Goal: Task Accomplishment & Management: Manage account settings

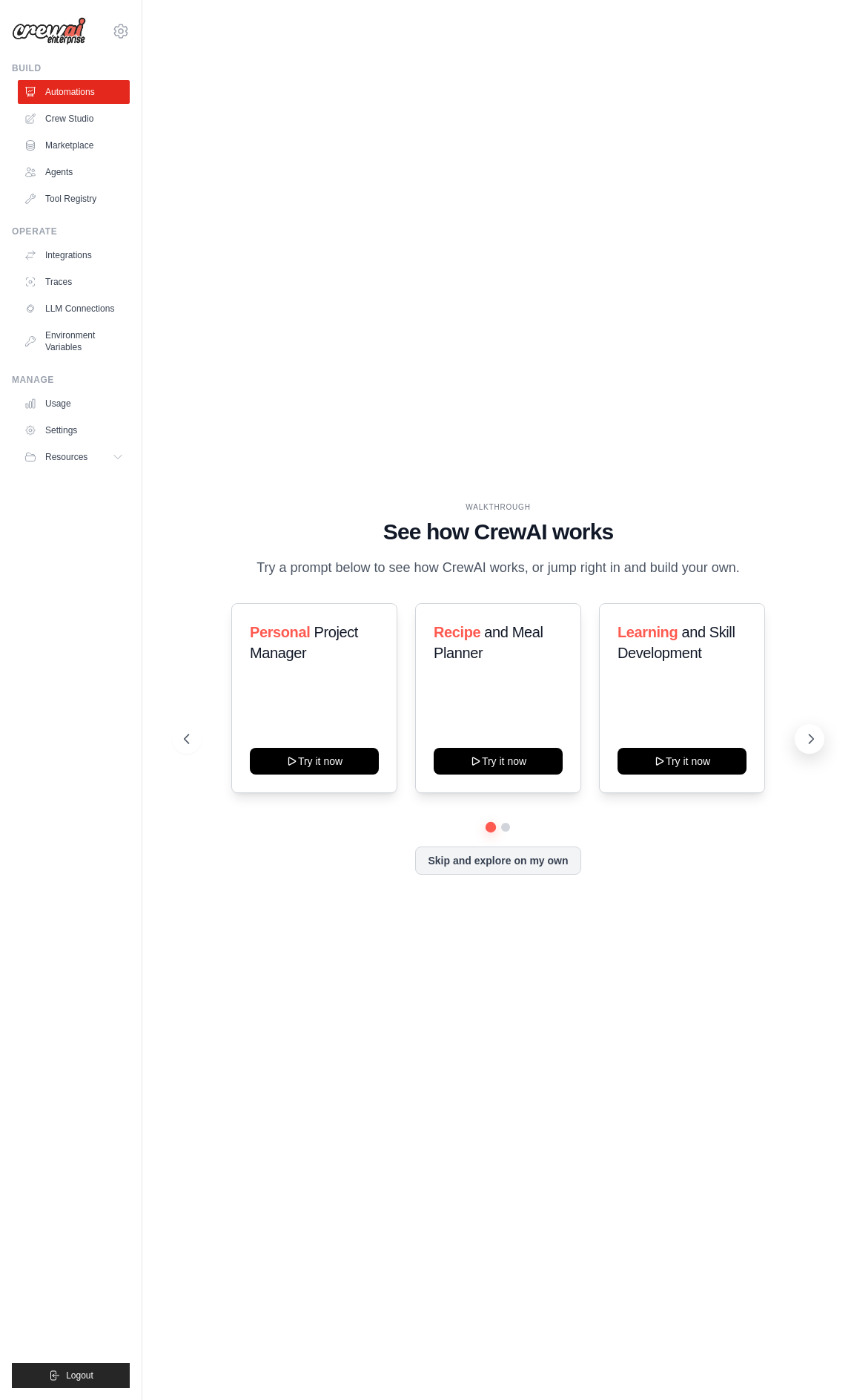
click at [811, 743] on icon at bounding box center [812, 739] width 5 height 9
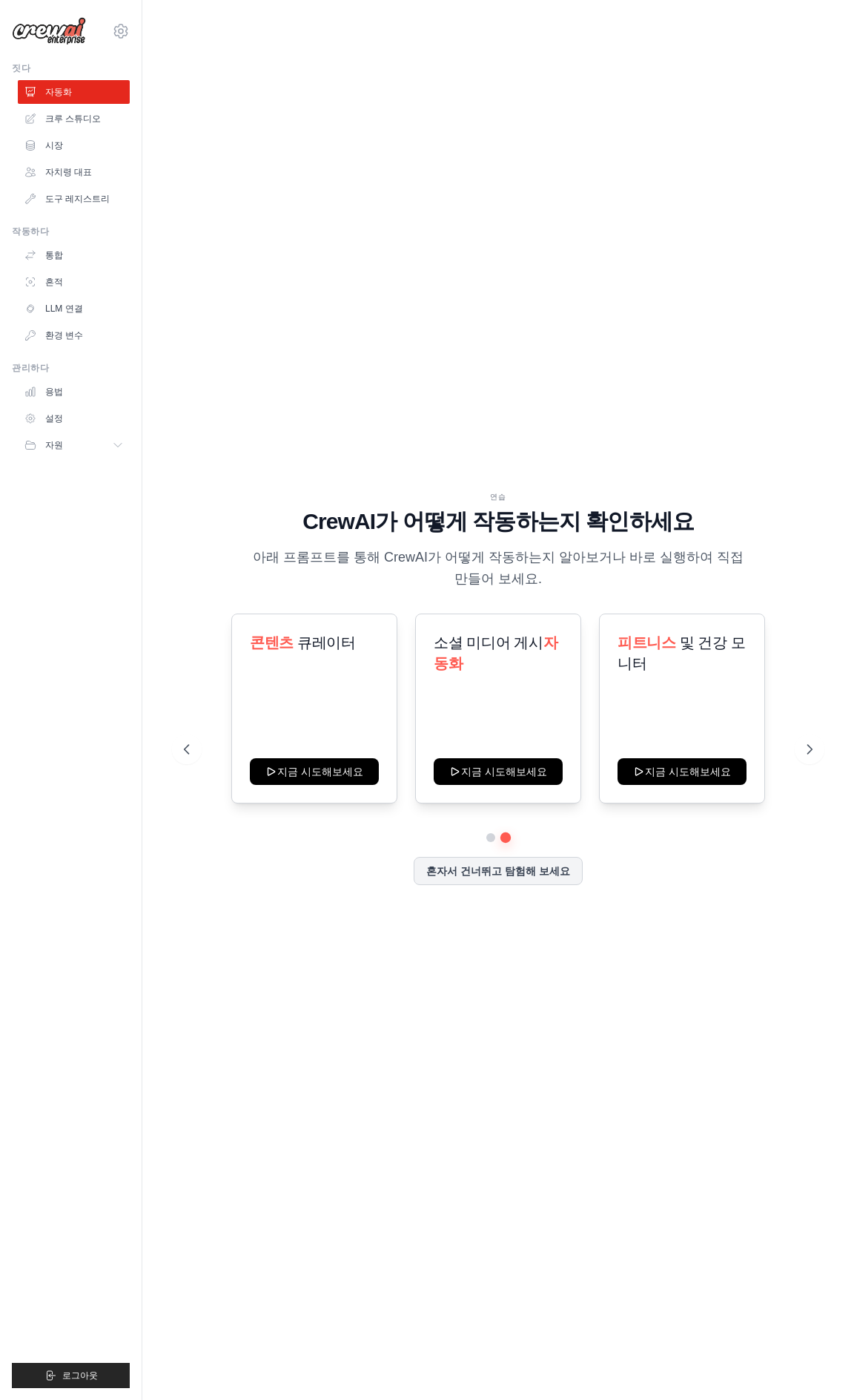
drag, startPoint x: 398, startPoint y: 1060, endPoint x: 383, endPoint y: 1034, distance: 30.0
click at [398, 1058] on div "연습 CrewAI가 어떻게 작동하는지 확인하세요 아래 프롬프트를 통해 CrewAI가 어떻게 작동하는지 알아보거나 바로 실행하여 직접 만들어 보…" at bounding box center [498, 700] width 664 height 1370
click at [186, 752] on icon at bounding box center [185, 749] width 15 height 15
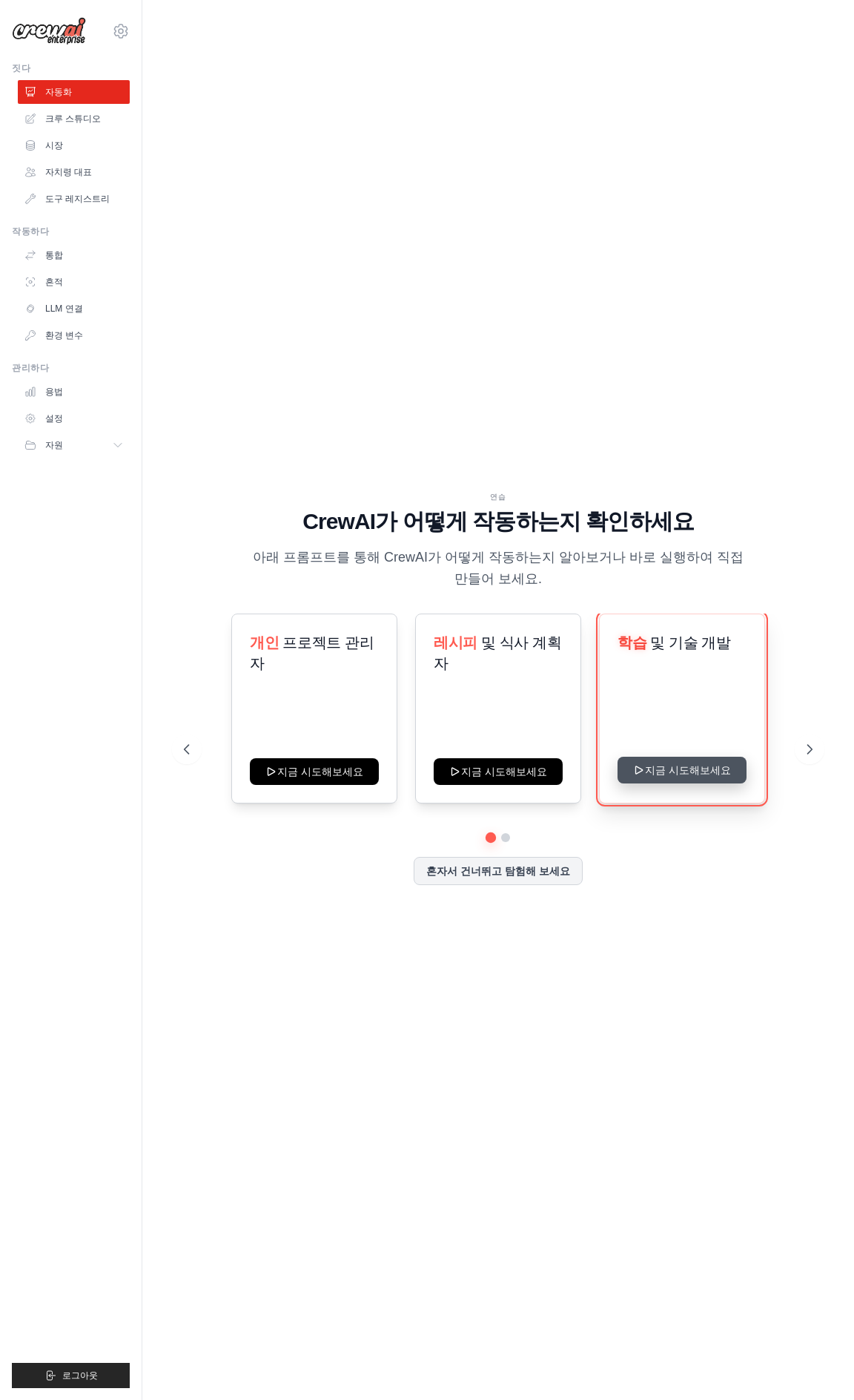
click at [679, 770] on button "지금 시도해보세요" at bounding box center [682, 769] width 129 height 27
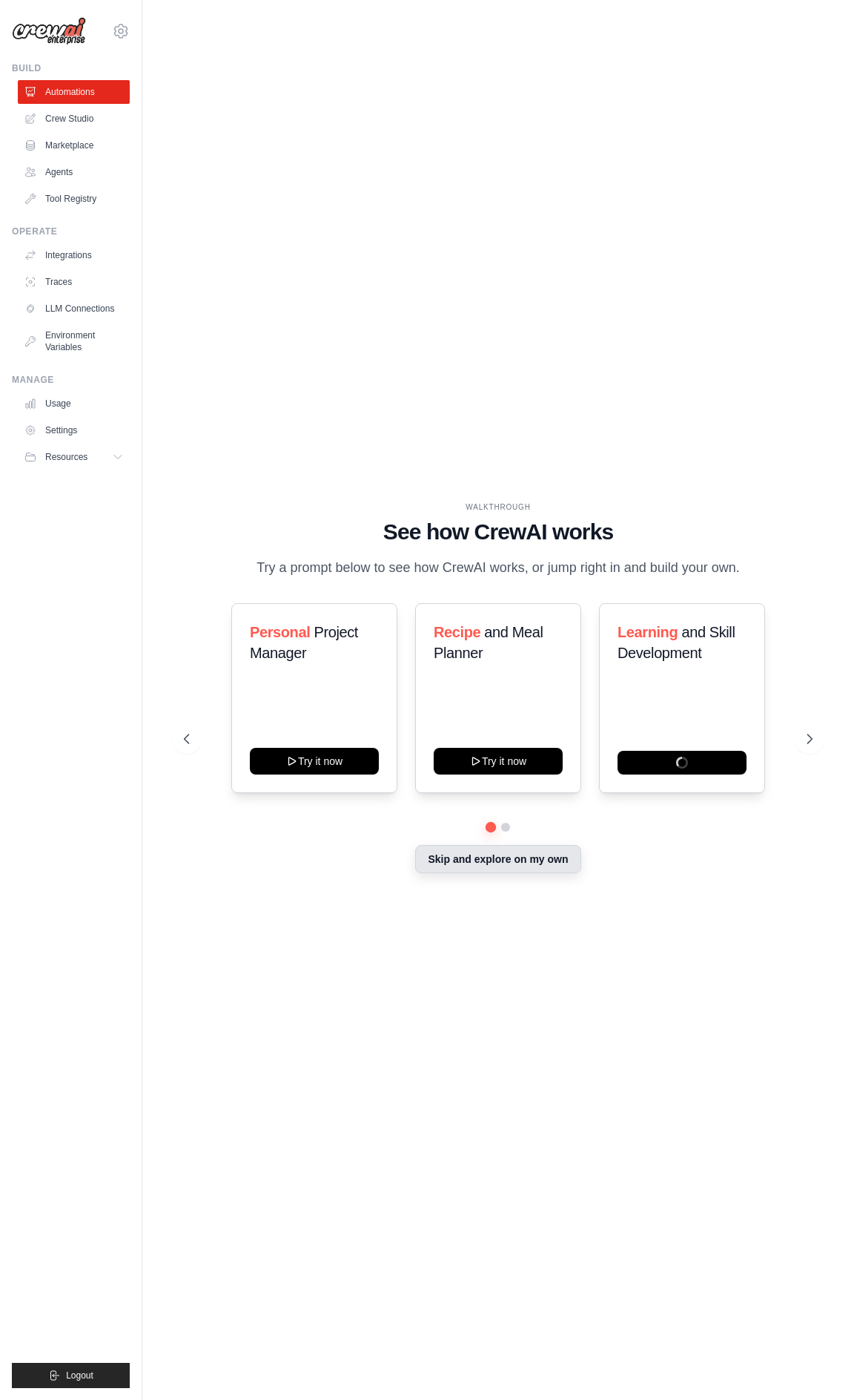
click at [497, 869] on button "Skip and explore on my own" at bounding box center [498, 859] width 165 height 28
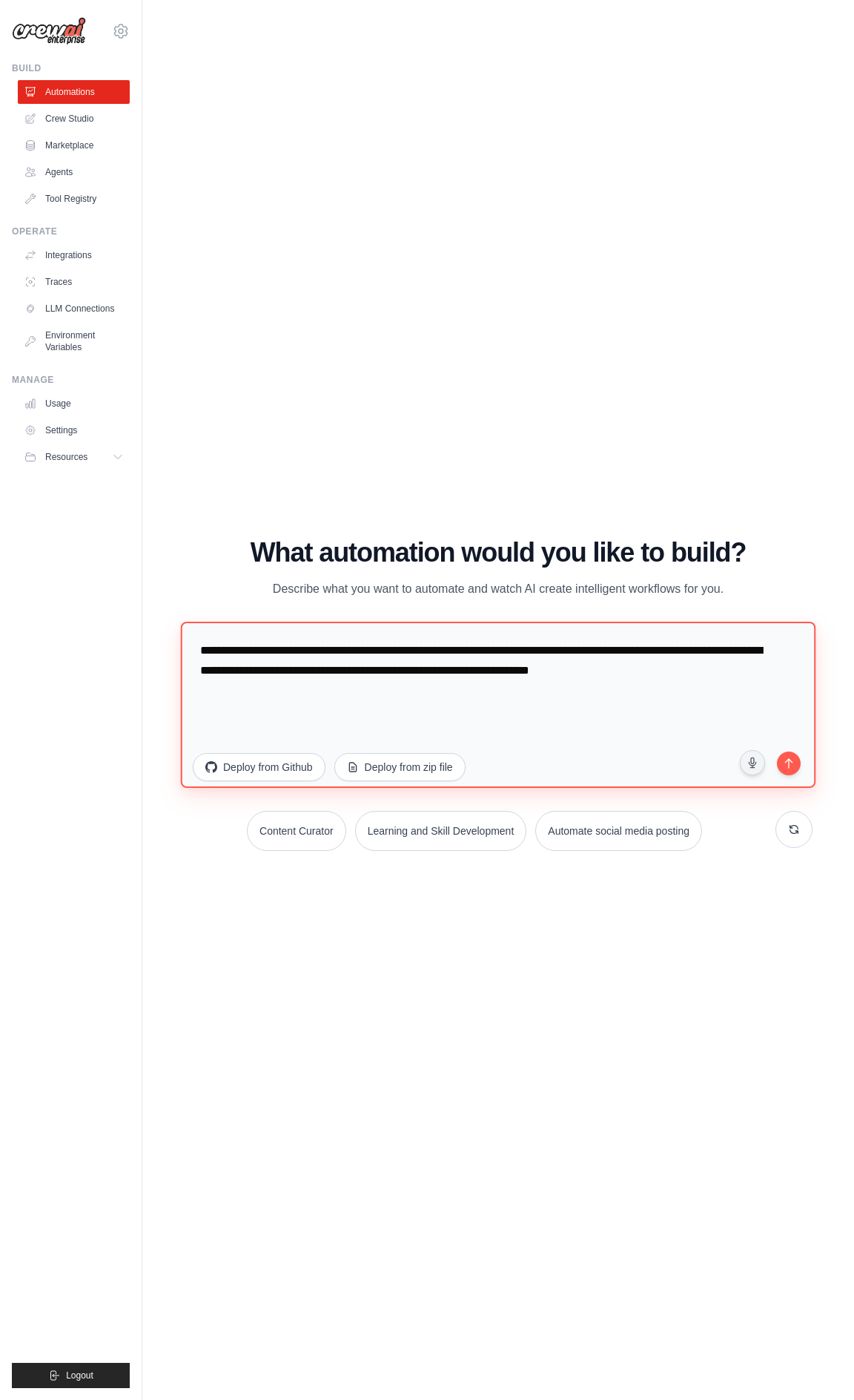
click at [312, 673] on textarea "**********" at bounding box center [498, 703] width 635 height 166
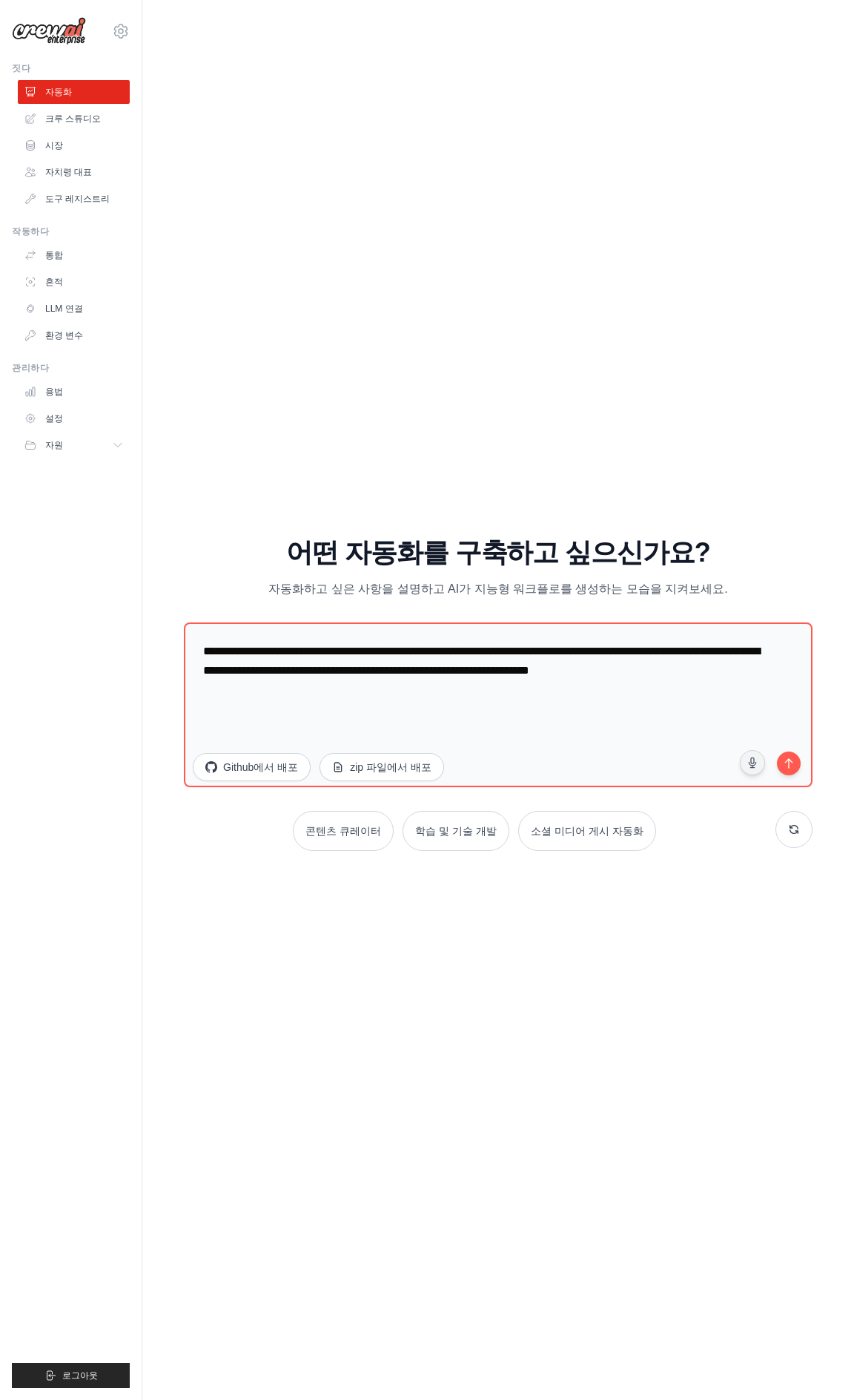
click at [378, 1133] on div "연습 CrewAI가 어떻게 작동하는지 확인하세요 아래 프롬프트를 통해 CrewAI가 어떻게 작동하는지 알아보거나 바로 실행하여 직접 만들어 보…" at bounding box center [498, 700] width 664 height 1370
click at [347, 663] on textarea "**********" at bounding box center [498, 703] width 635 height 166
drag, startPoint x: 285, startPoint y: 672, endPoint x: 436, endPoint y: 674, distance: 151.0
click at [285, 671] on textarea "**********" at bounding box center [498, 703] width 635 height 166
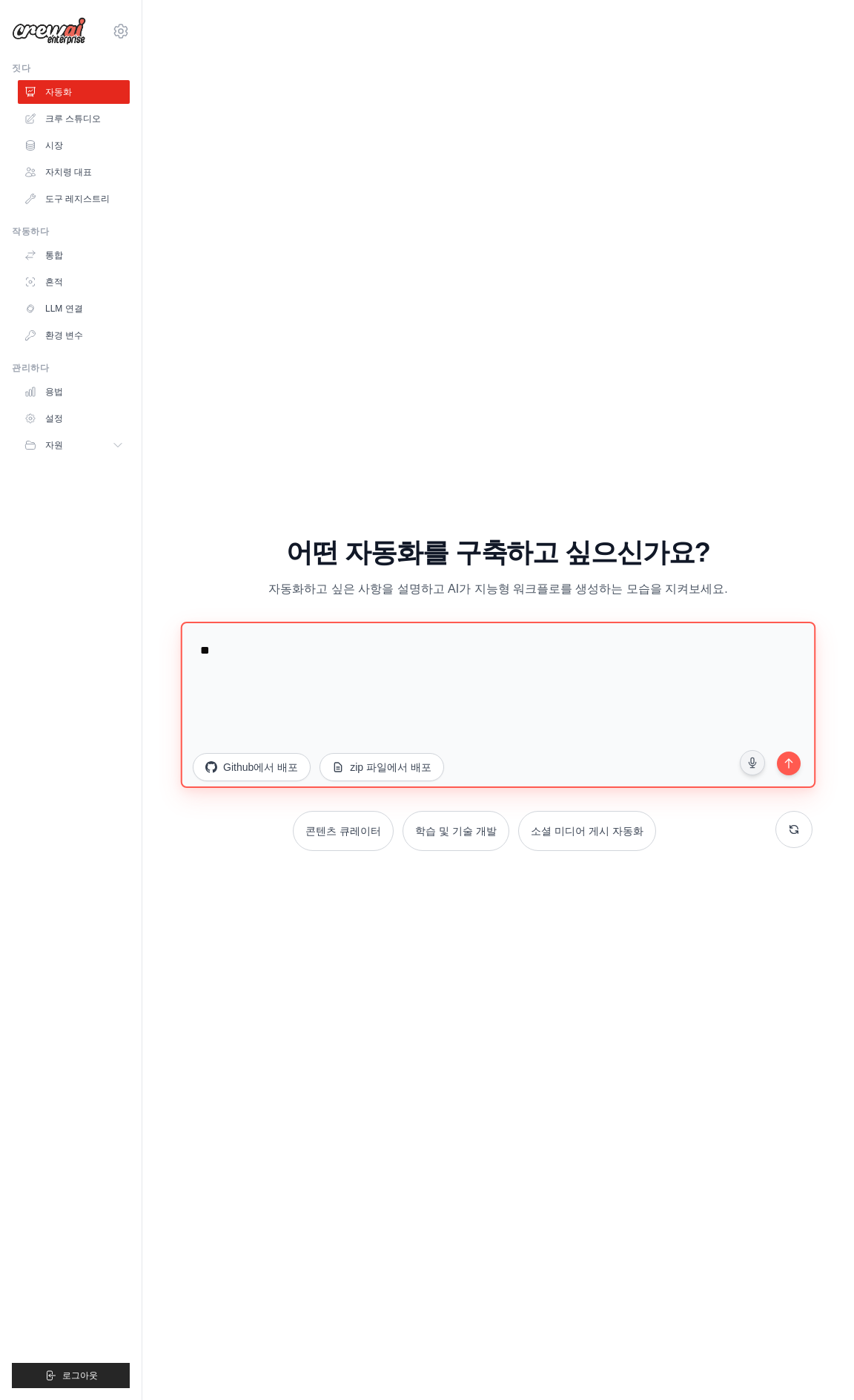
type textarea "*"
drag, startPoint x: 339, startPoint y: 651, endPoint x: 689, endPoint y: 647, distance: 350.0
click at [689, 647] on textarea "**********" at bounding box center [498, 703] width 635 height 166
type textarea "**********"
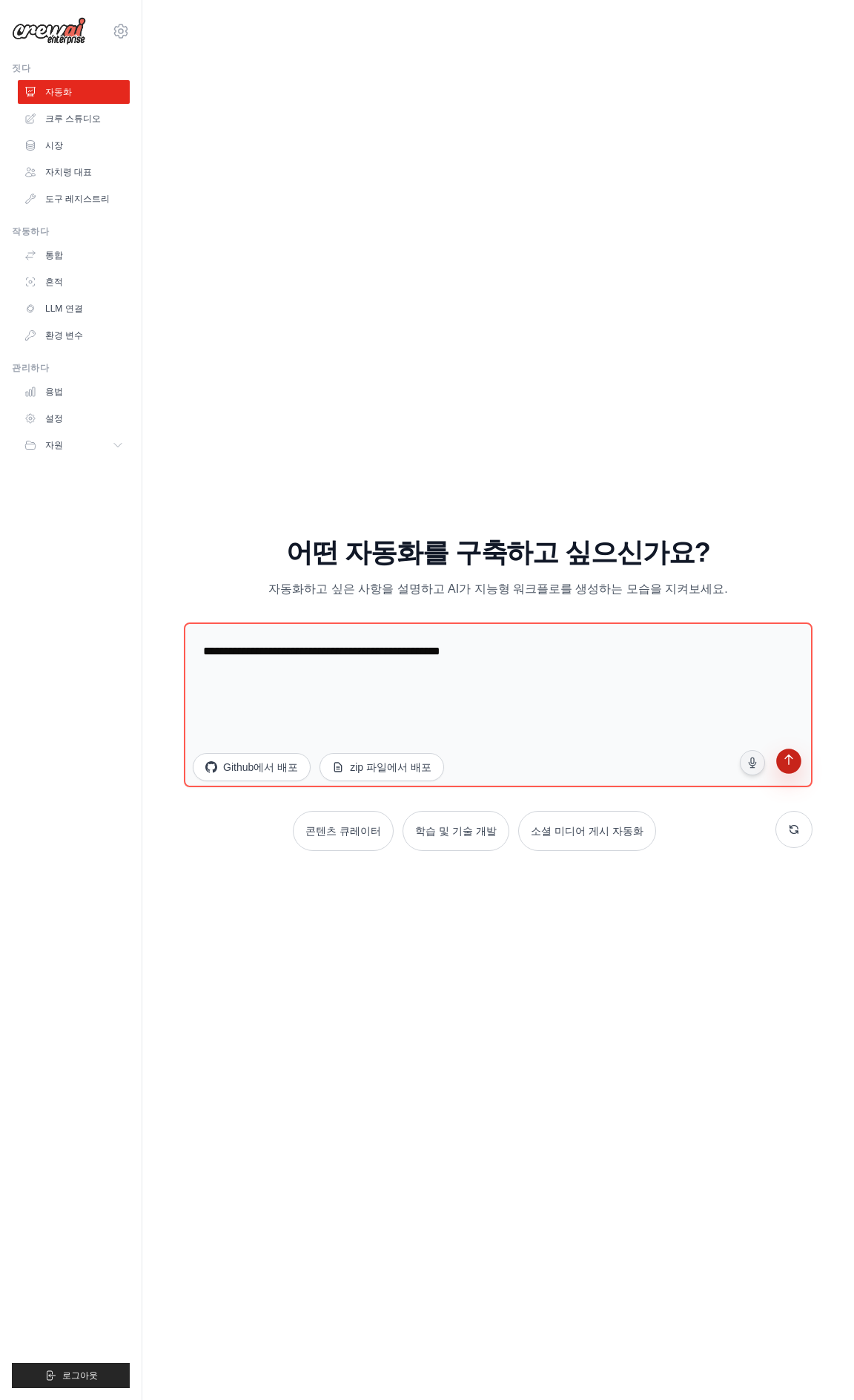
click at [788, 760] on icon "submit" at bounding box center [788, 761] width 8 height 11
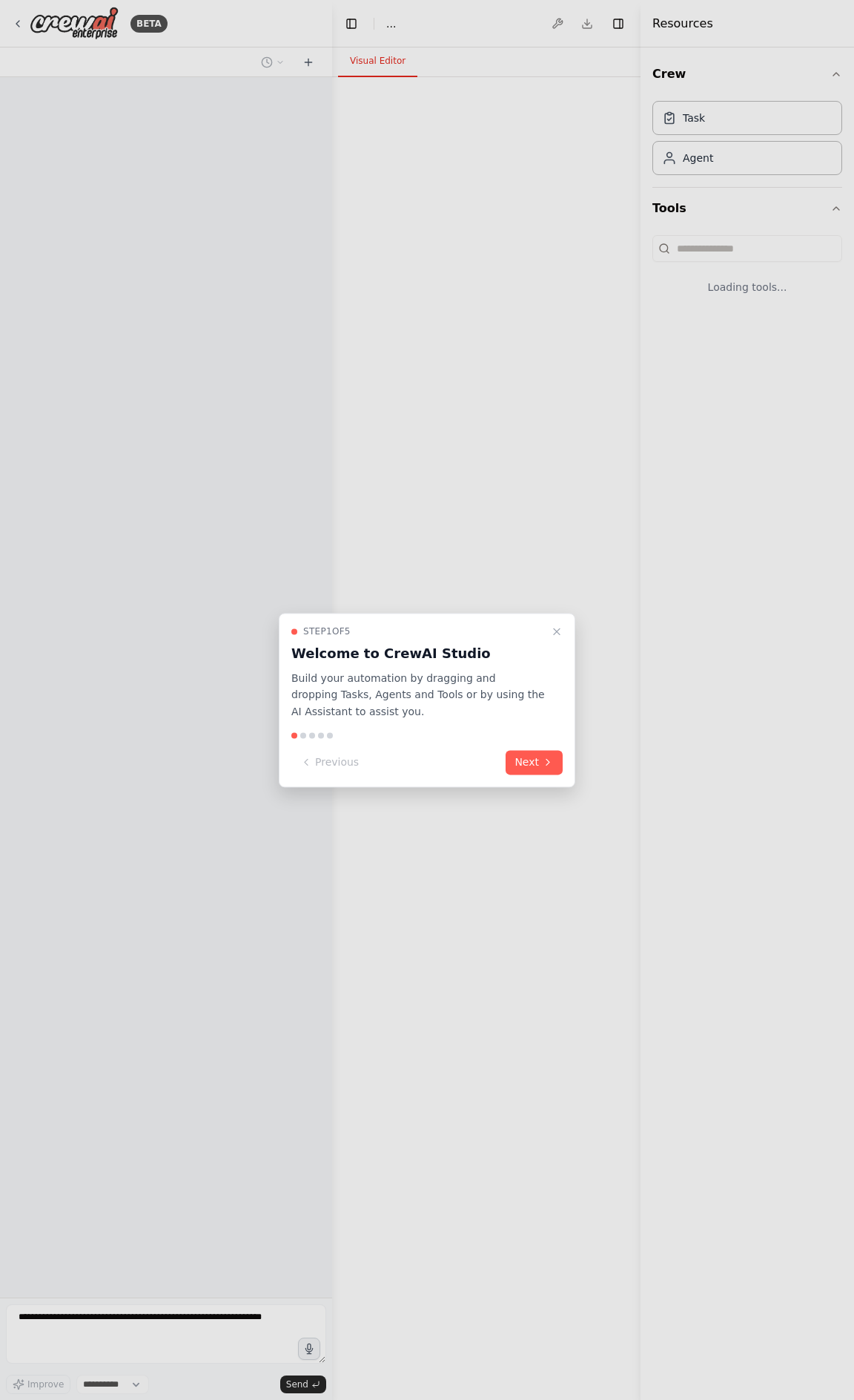
select select "****"
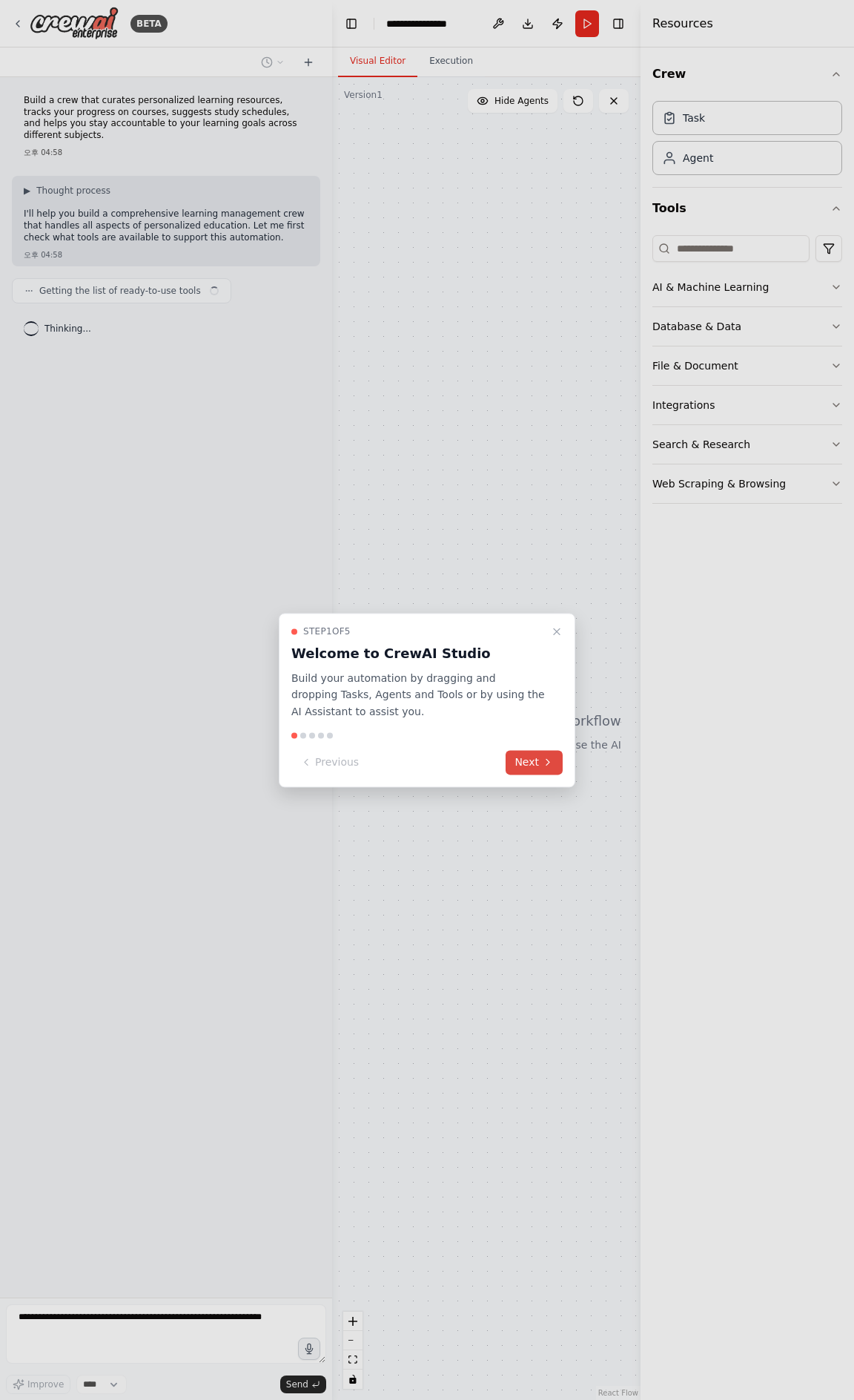
click at [528, 766] on button "Next" at bounding box center [534, 762] width 57 height 25
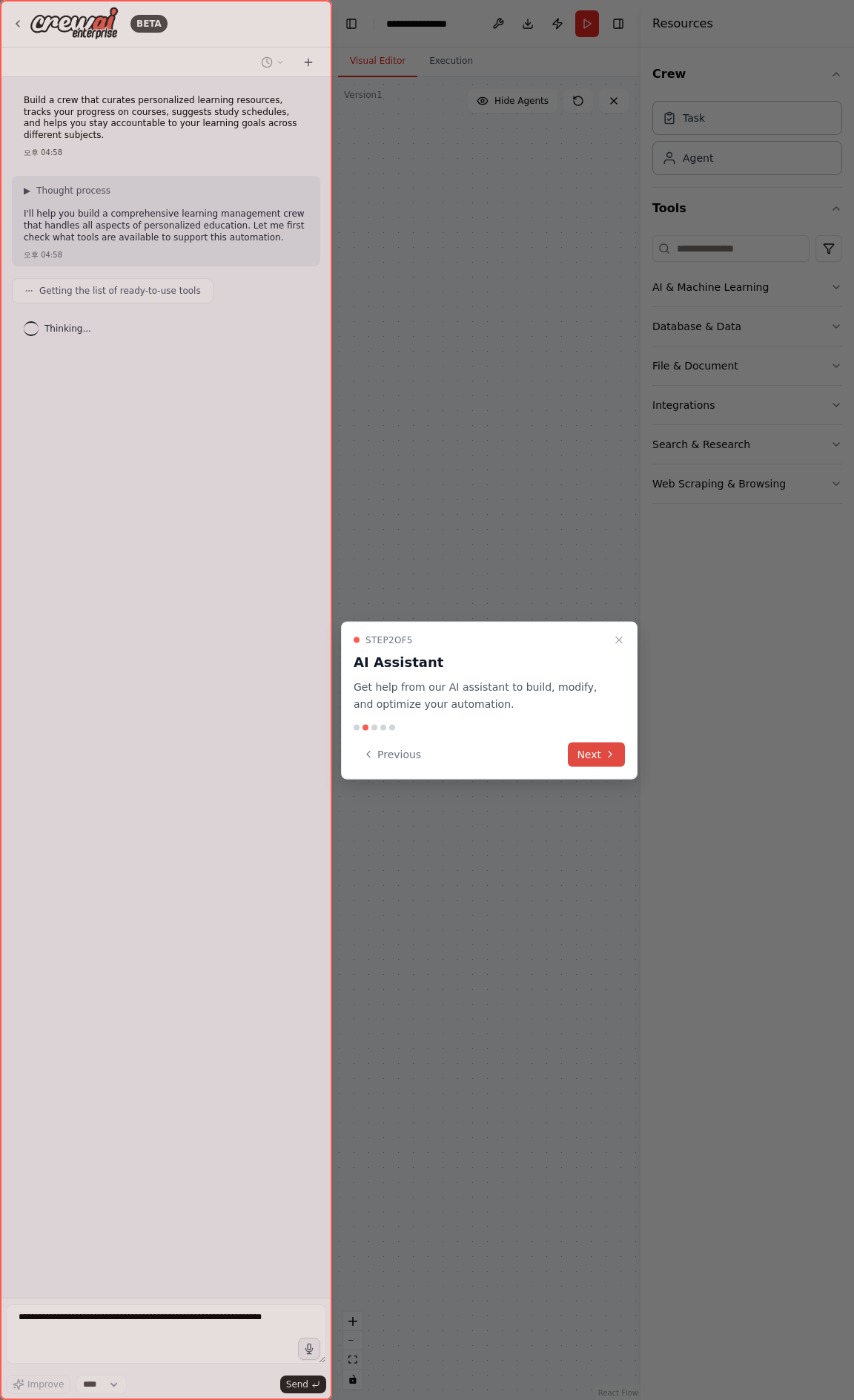
click at [584, 752] on button "Next" at bounding box center [597, 754] width 57 height 25
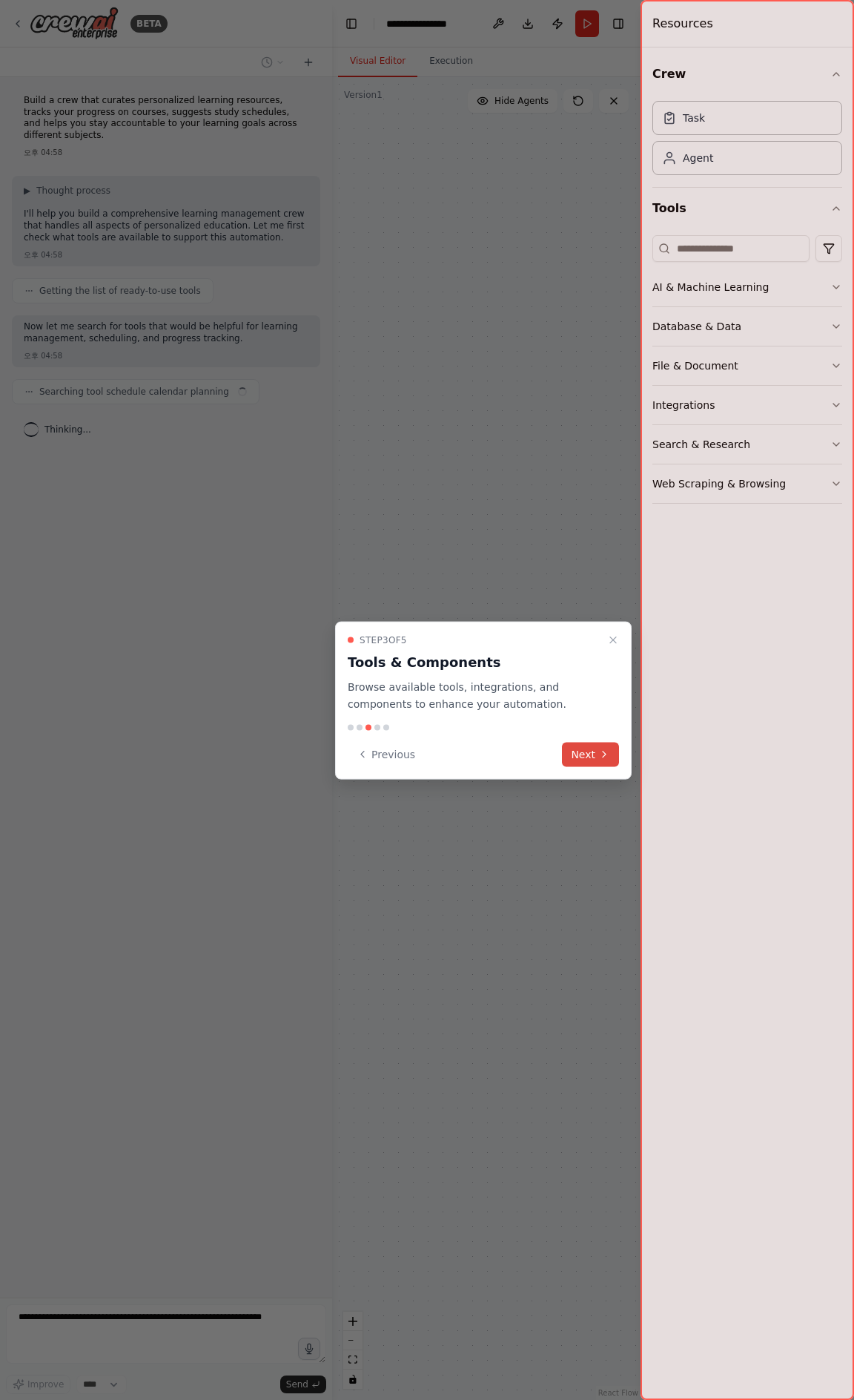
click at [591, 756] on button "Next" at bounding box center [591, 754] width 57 height 25
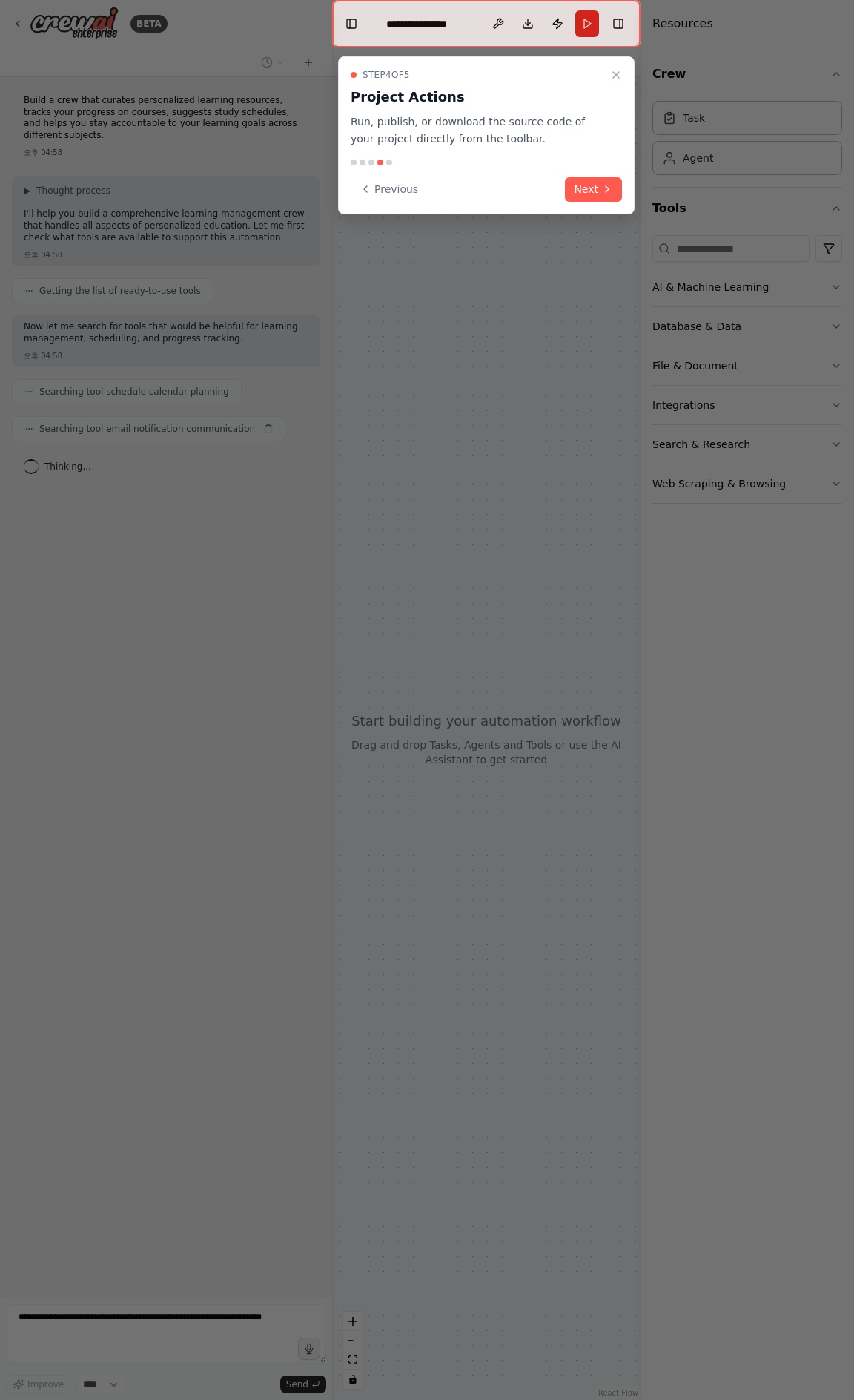
click at [562, 288] on div at bounding box center [427, 700] width 854 height 1400
click at [587, 175] on div "Step 4 of 5 Project Actions Run, publish, or download the source code of your p…" at bounding box center [486, 136] width 296 height 158
click at [587, 189] on button "Next" at bounding box center [594, 189] width 57 height 25
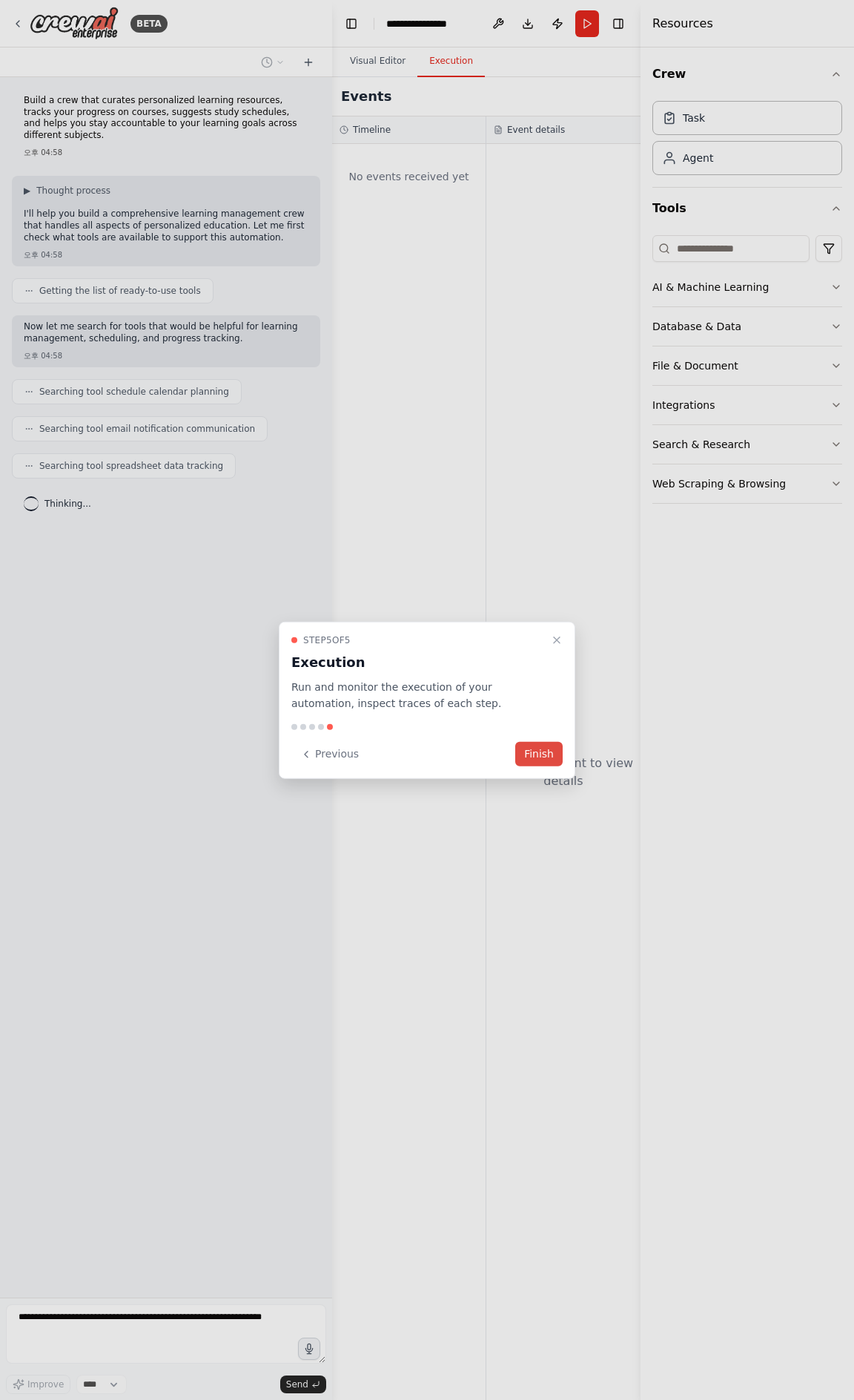
click at [539, 762] on button "Finish" at bounding box center [539, 754] width 47 height 25
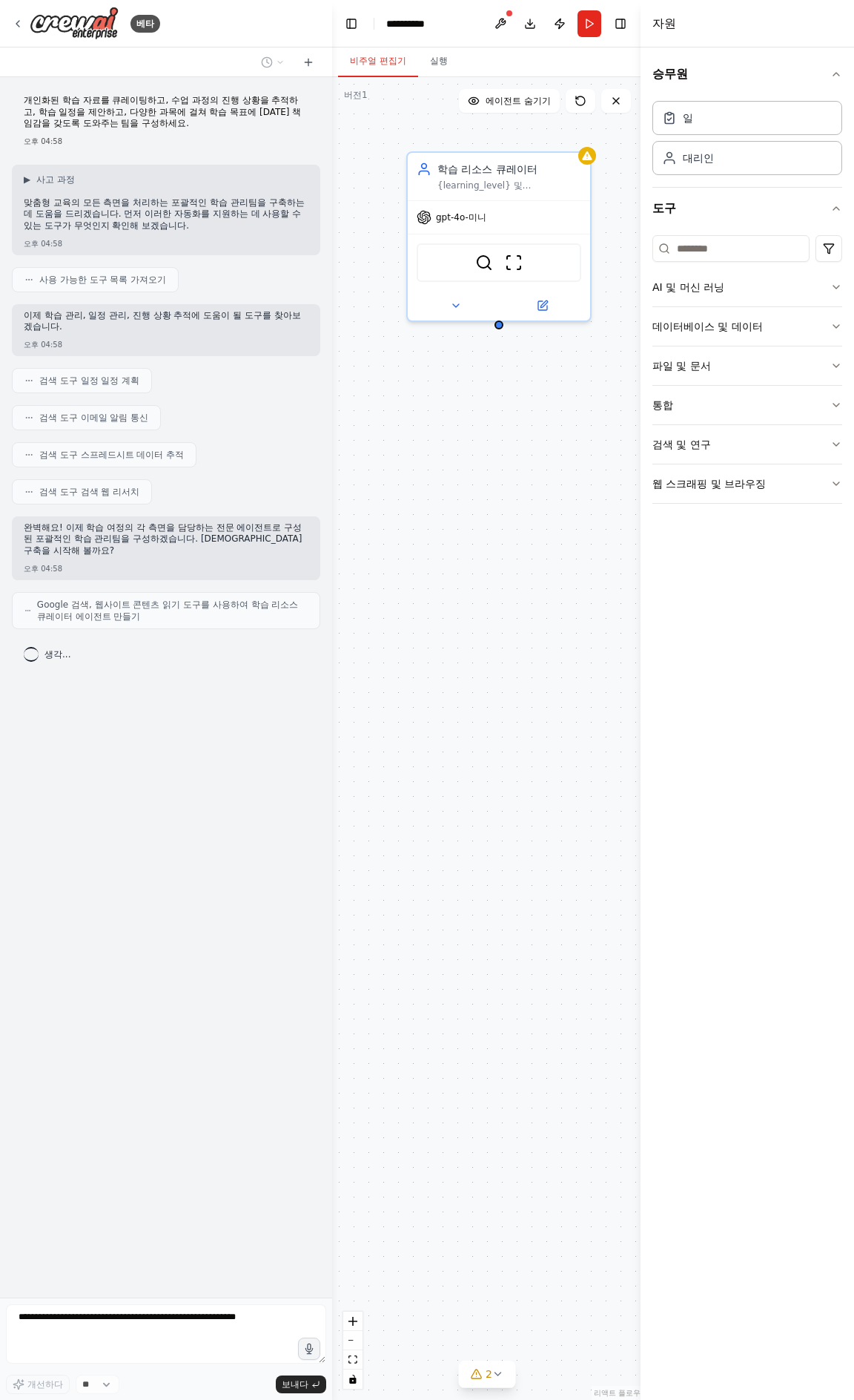
click at [520, 504] on div "학습 리소스 큐레이터 {learning_level} 및 {learning_style}에 맞춰 {subject}에 맞는 고품질의 개인화된 학습 …" at bounding box center [488, 739] width 311 height 1323
click at [766, 80] on button "승무원" at bounding box center [748, 74] width 190 height 41
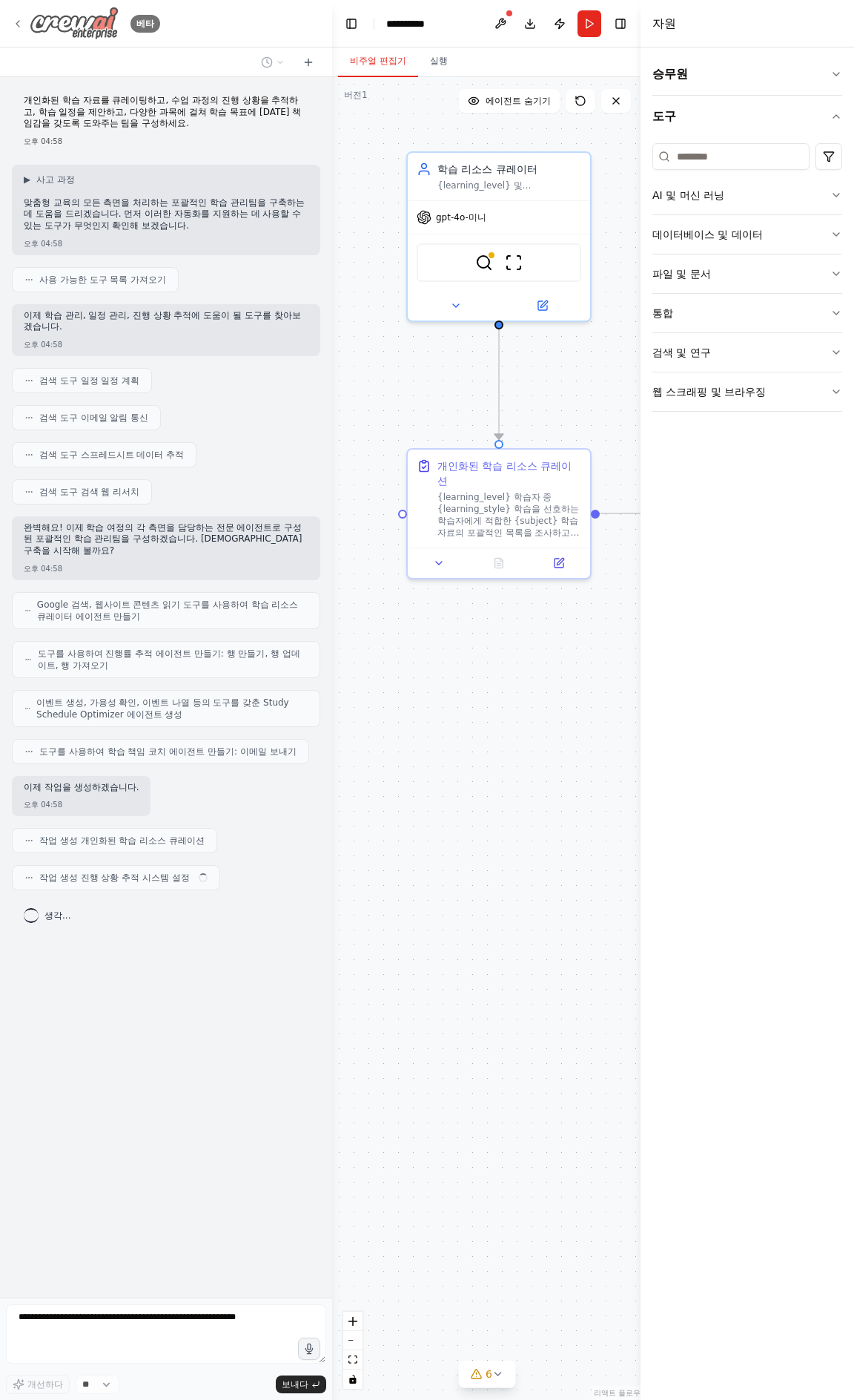
click at [80, 21] on img at bounding box center [74, 24] width 89 height 34
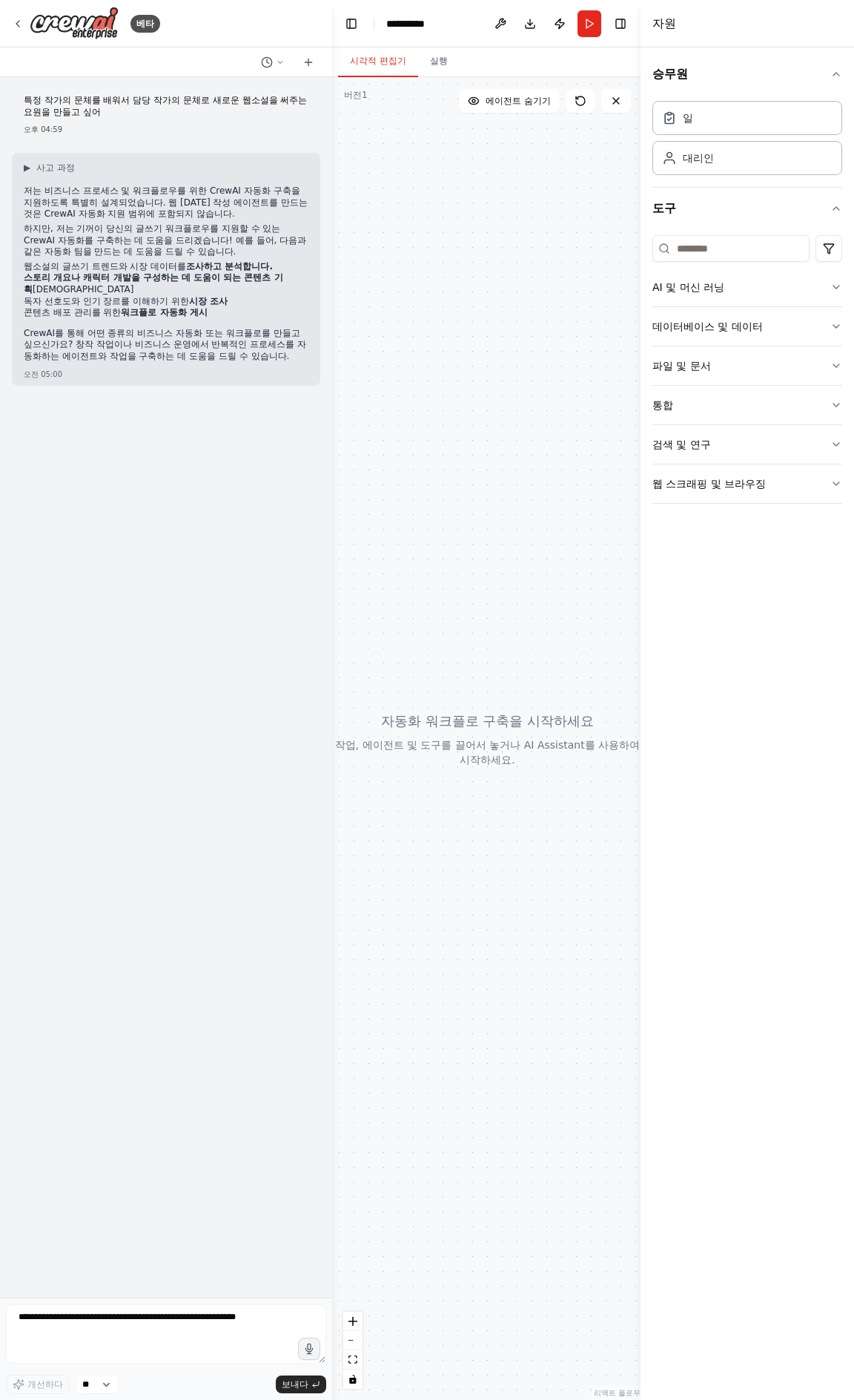
click at [401, 720] on div at bounding box center [488, 739] width 311 height 1323
click at [214, 1330] on textarea at bounding box center [166, 1333] width 320 height 59
type textarea "**********"
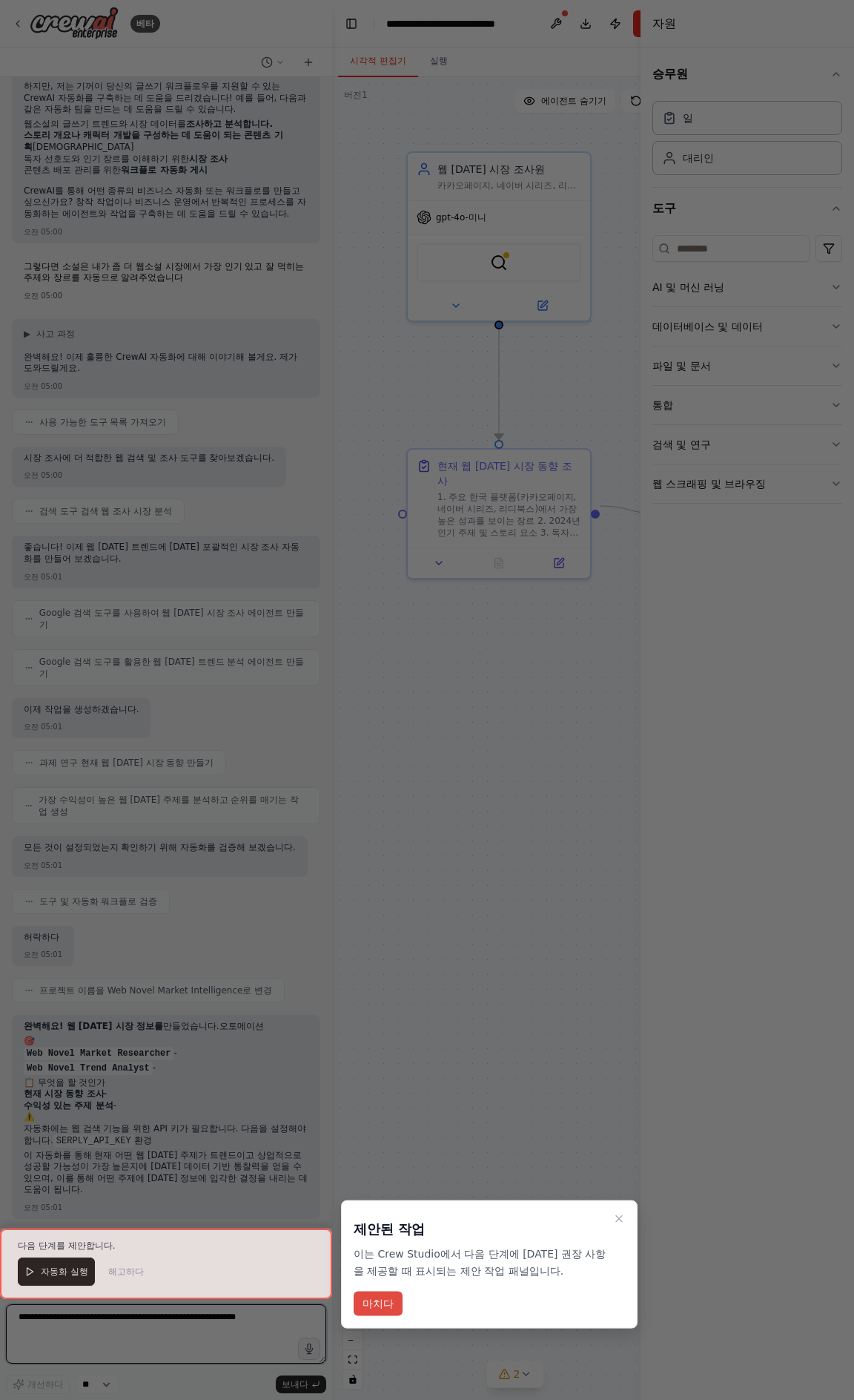
scroll to position [154, 0]
click at [381, 1310] on font "마치다" at bounding box center [378, 1303] width 31 height 15
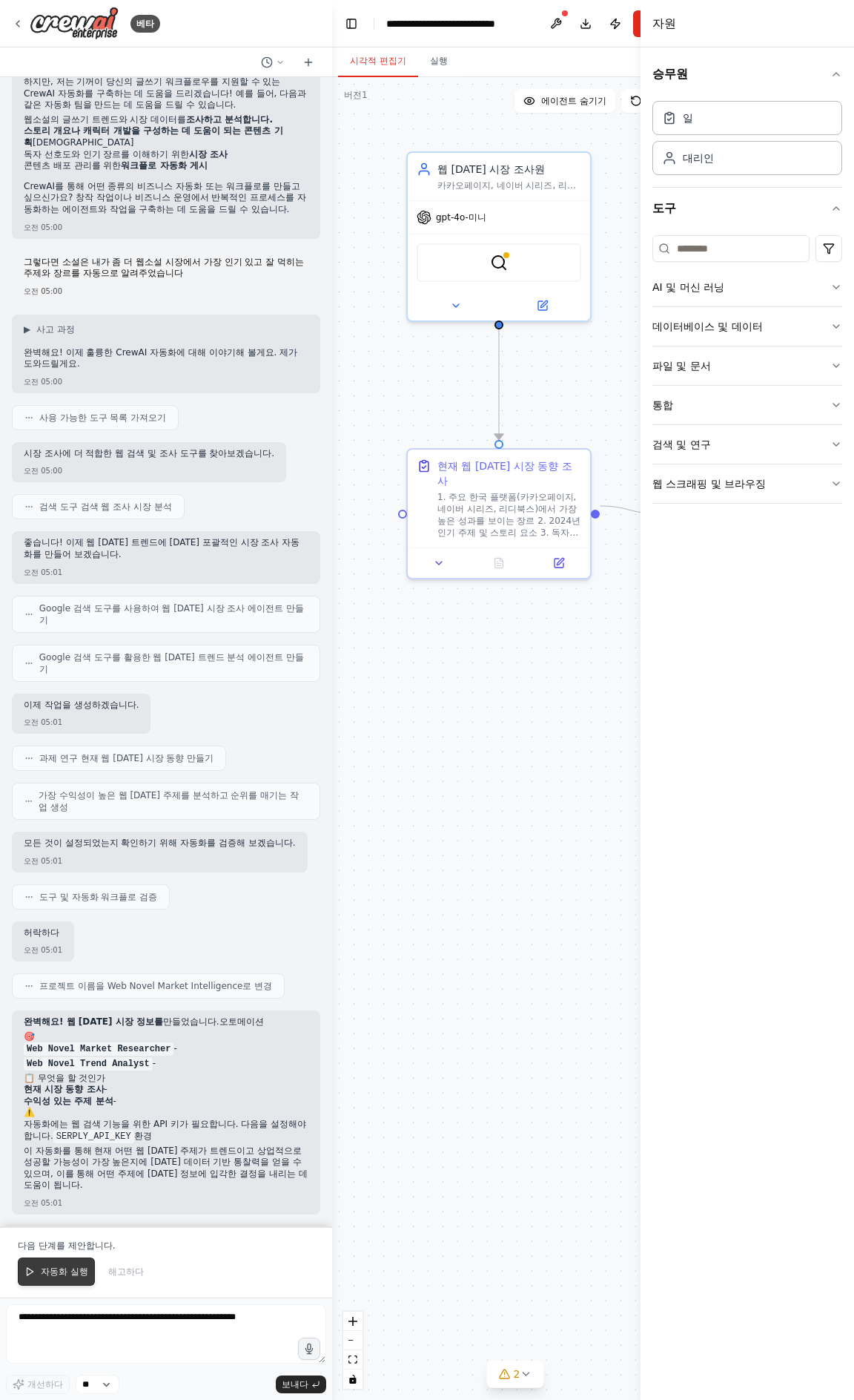
click at [78, 1277] on font "자동화 실행" at bounding box center [64, 1272] width 47 height 11
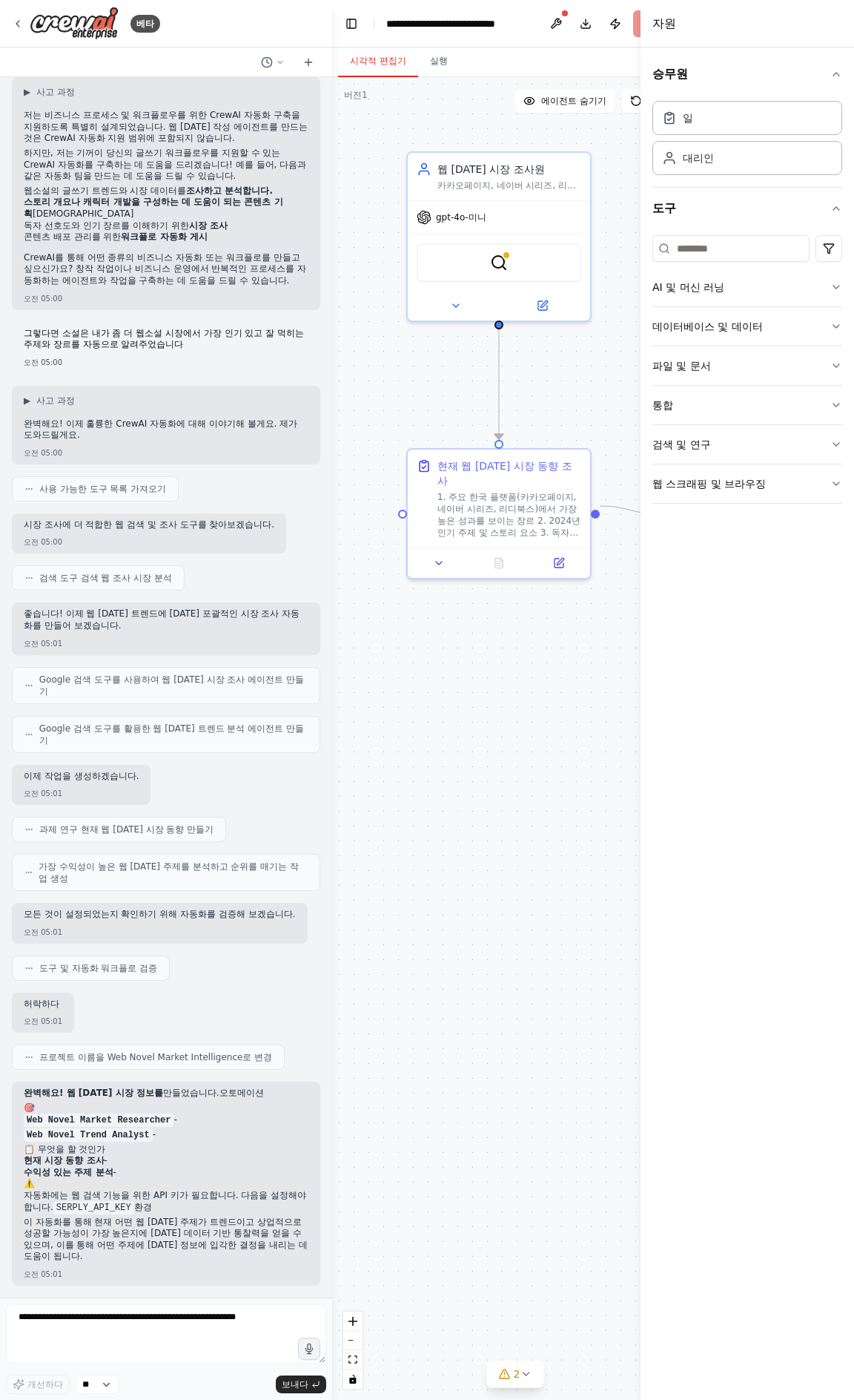
scroll to position [83, 0]
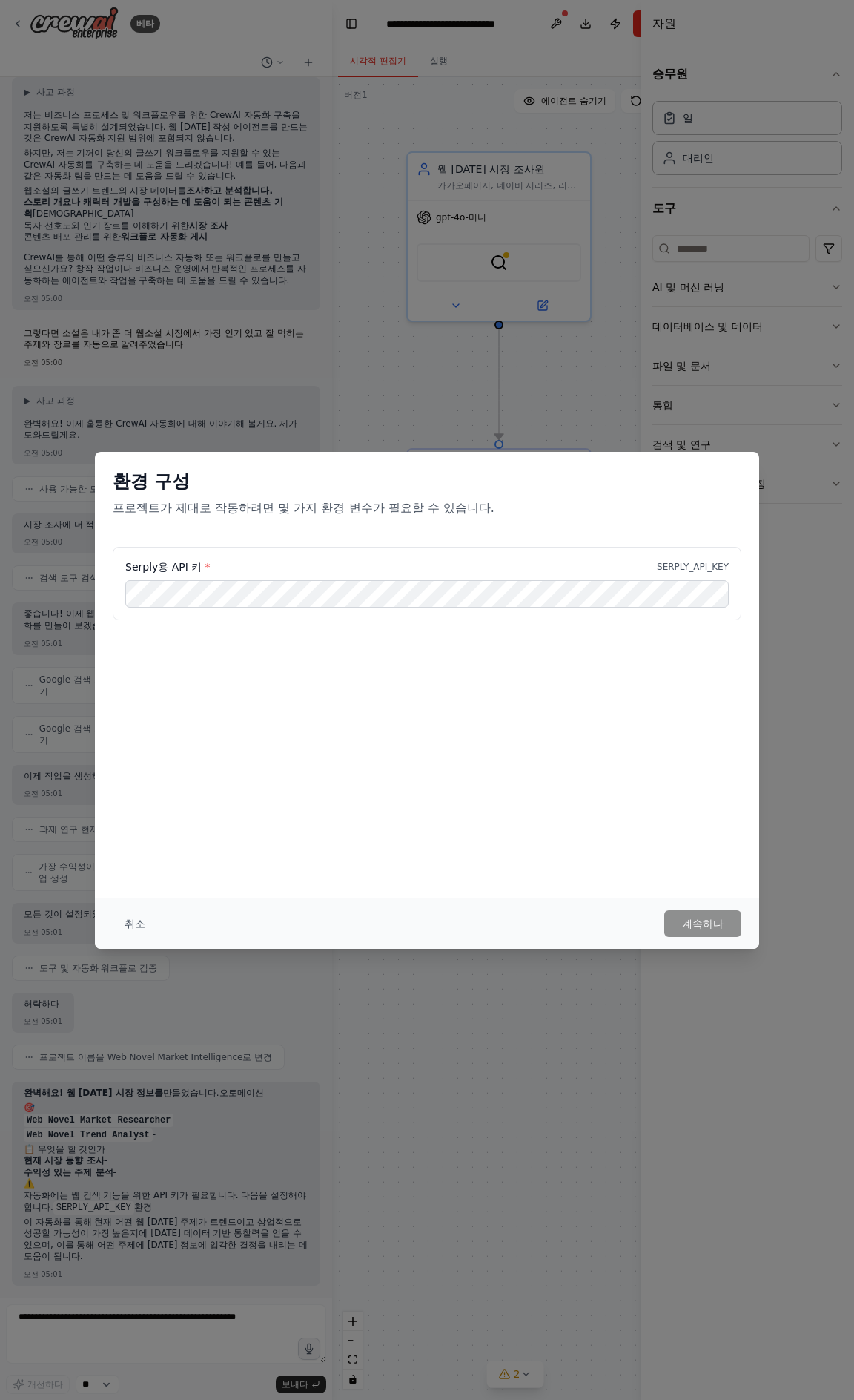
drag, startPoint x: 122, startPoint y: 562, endPoint x: 159, endPoint y: 562, distance: 37.0
click at [135, 562] on div "Serply용 API 키 * SERPLY_API_KEY" at bounding box center [427, 583] width 629 height 74
click at [700, 569] on font "SERPLY_API_KEY" at bounding box center [693, 567] width 72 height 11
click at [239, 511] on font "프로젝트가 제대로 작동하려면 몇 가지 환경 변수가 필요할 수 있습니다." at bounding box center [303, 507] width 382 height 14
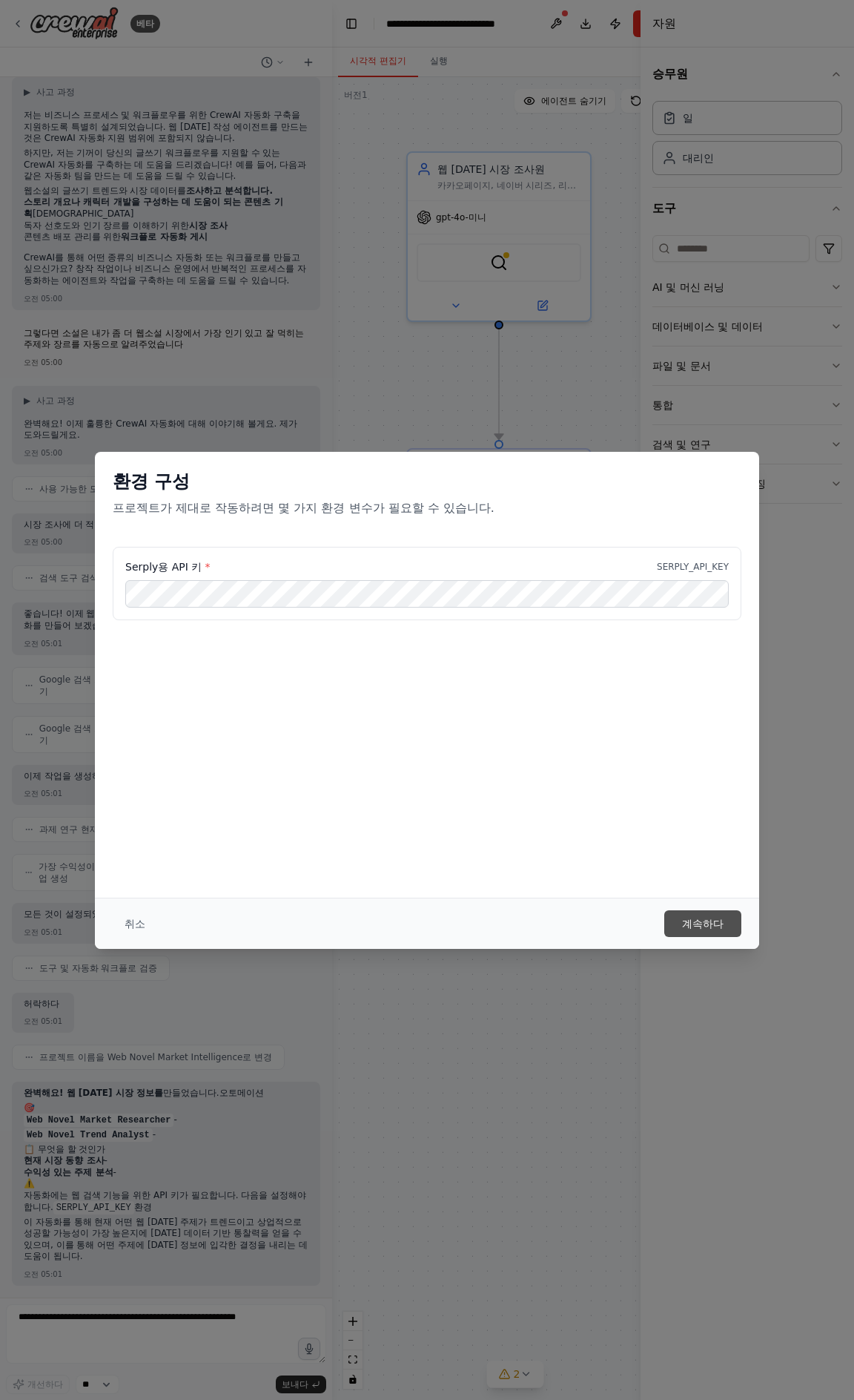
click at [716, 922] on font "계속하다" at bounding box center [703, 923] width 41 height 11
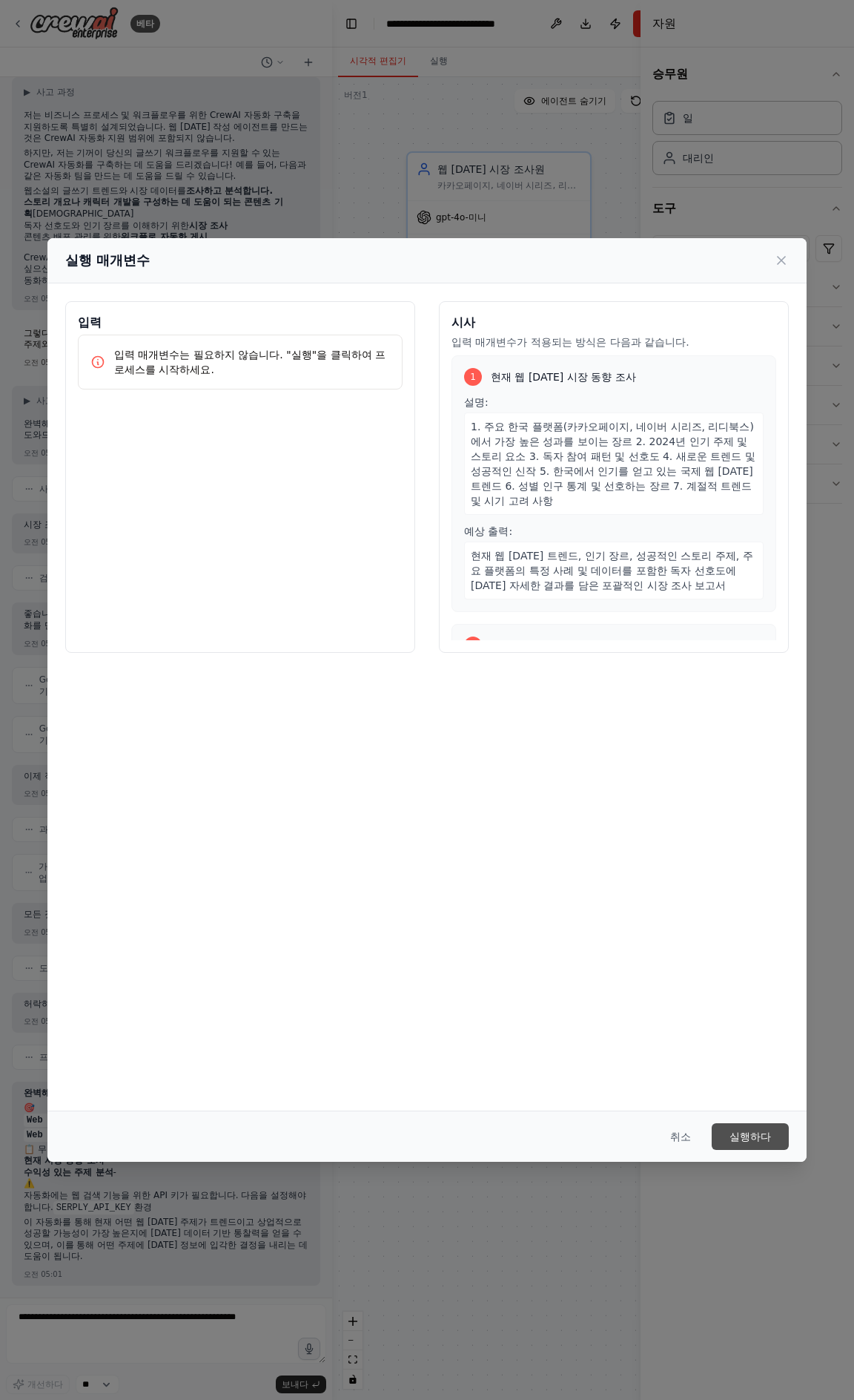
click at [741, 1135] on font "실행하다" at bounding box center [751, 1136] width 41 height 11
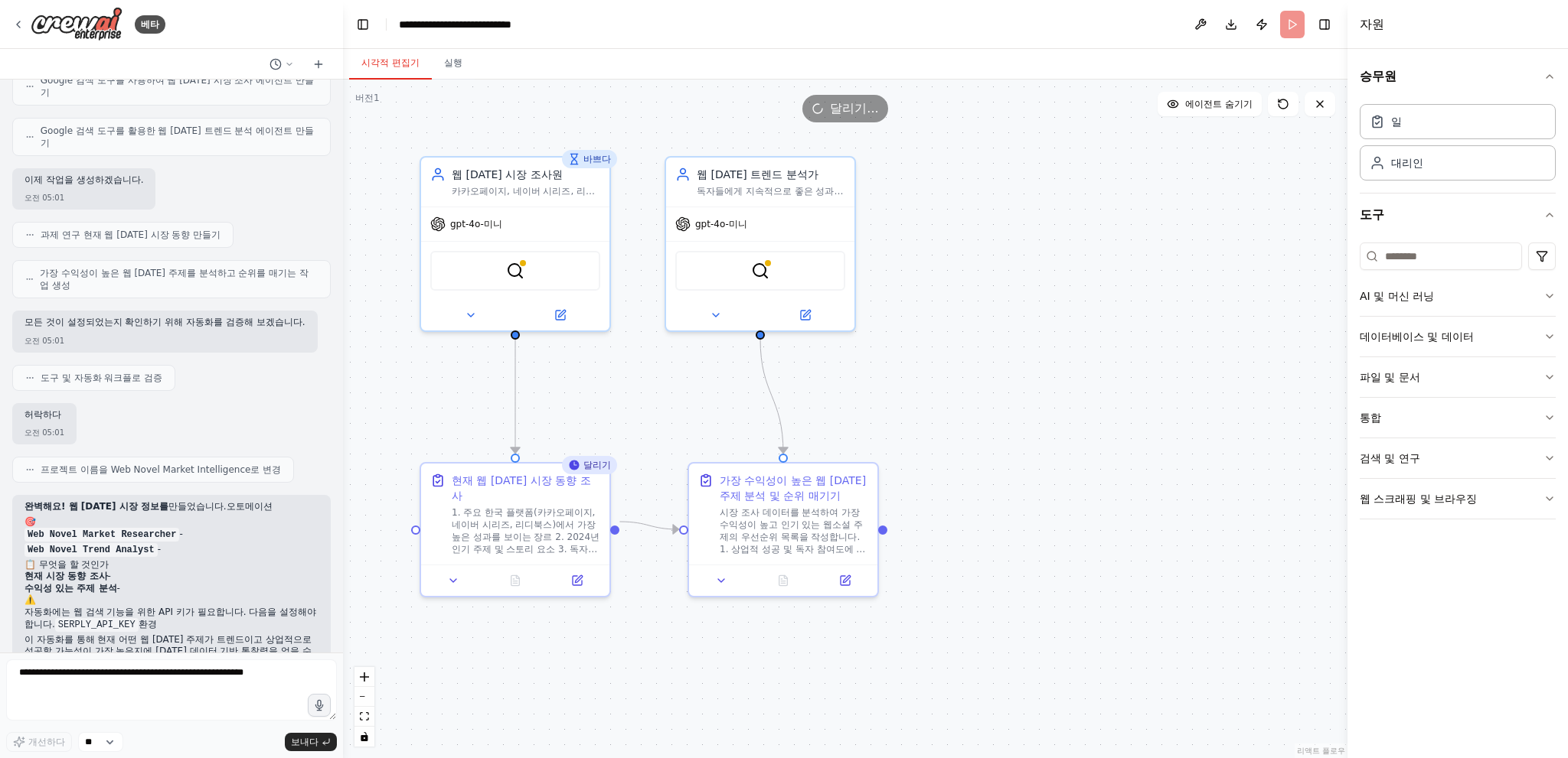
scroll to position [771, 0]
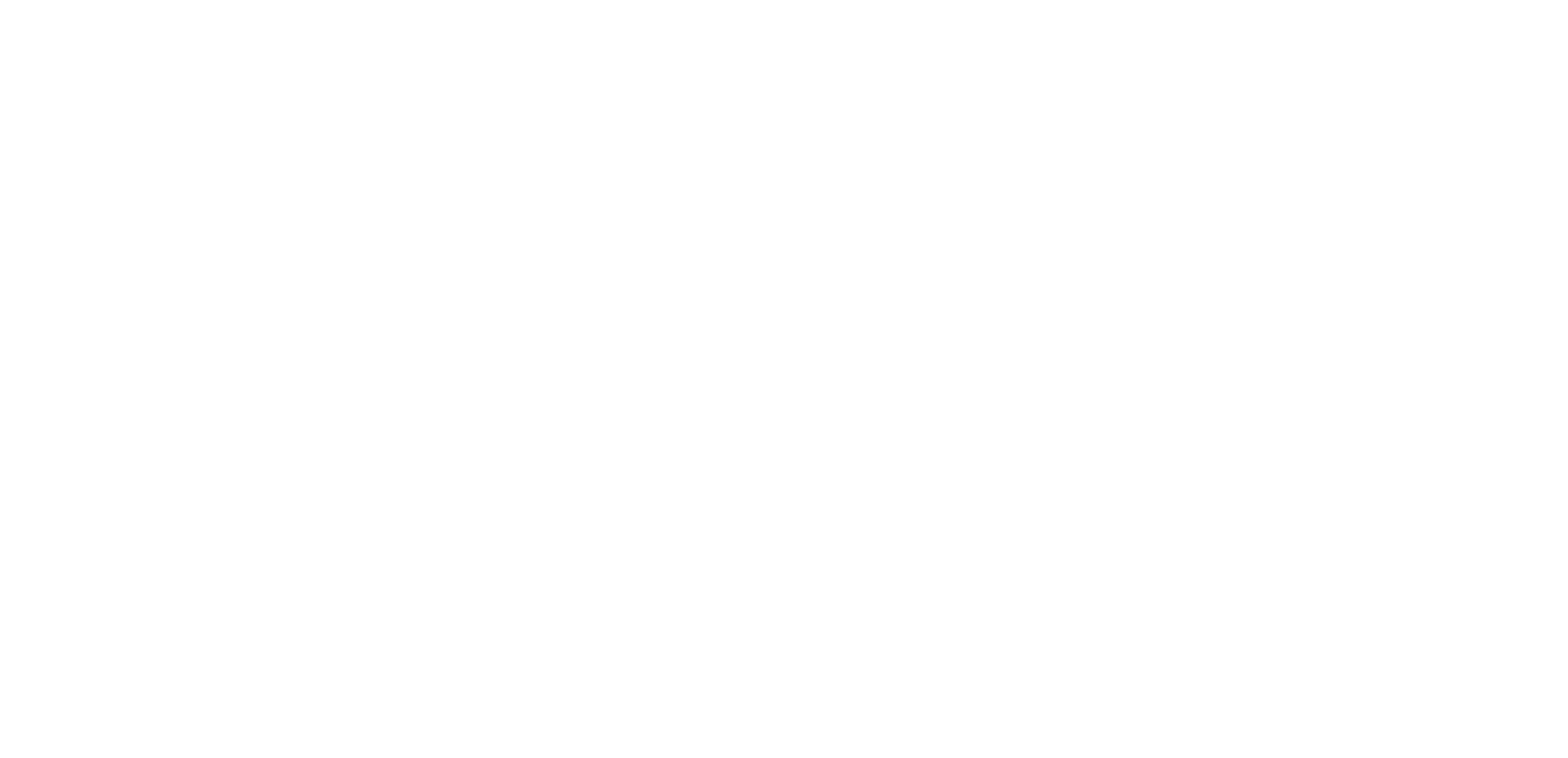
click at [758, 0] on html "원본 텍스트 번역 평가 보내주신 의견은 Google 번역을 개선하는 데 사용됩니다." at bounding box center [784, 0] width 1568 height 0
click at [260, 0] on html "원본 텍스트 번역 평가 보내주신 의견은 Google 번역을 개선하는 데 사용됩니다." at bounding box center [784, 0] width 1568 height 0
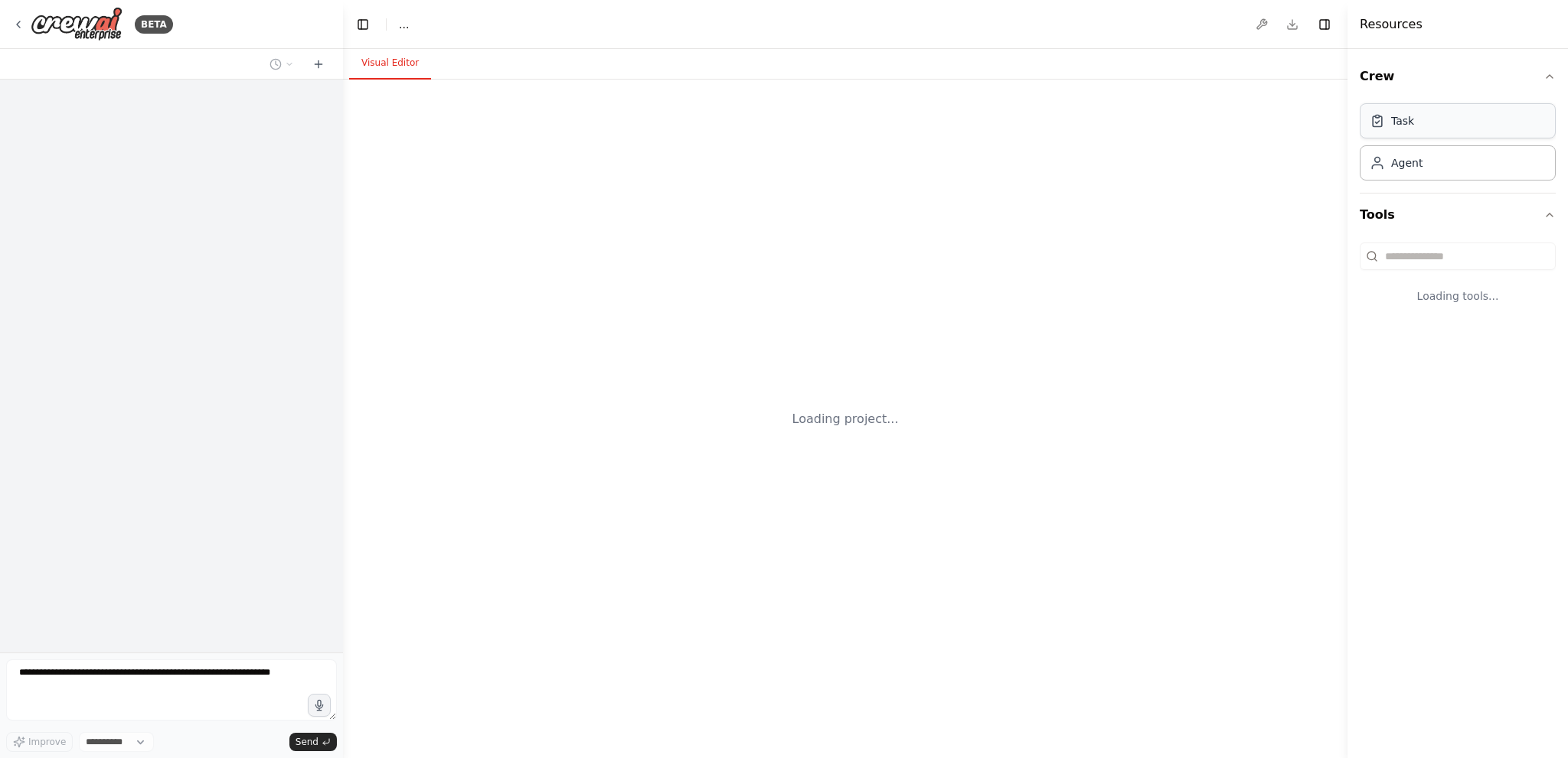
select select "****"
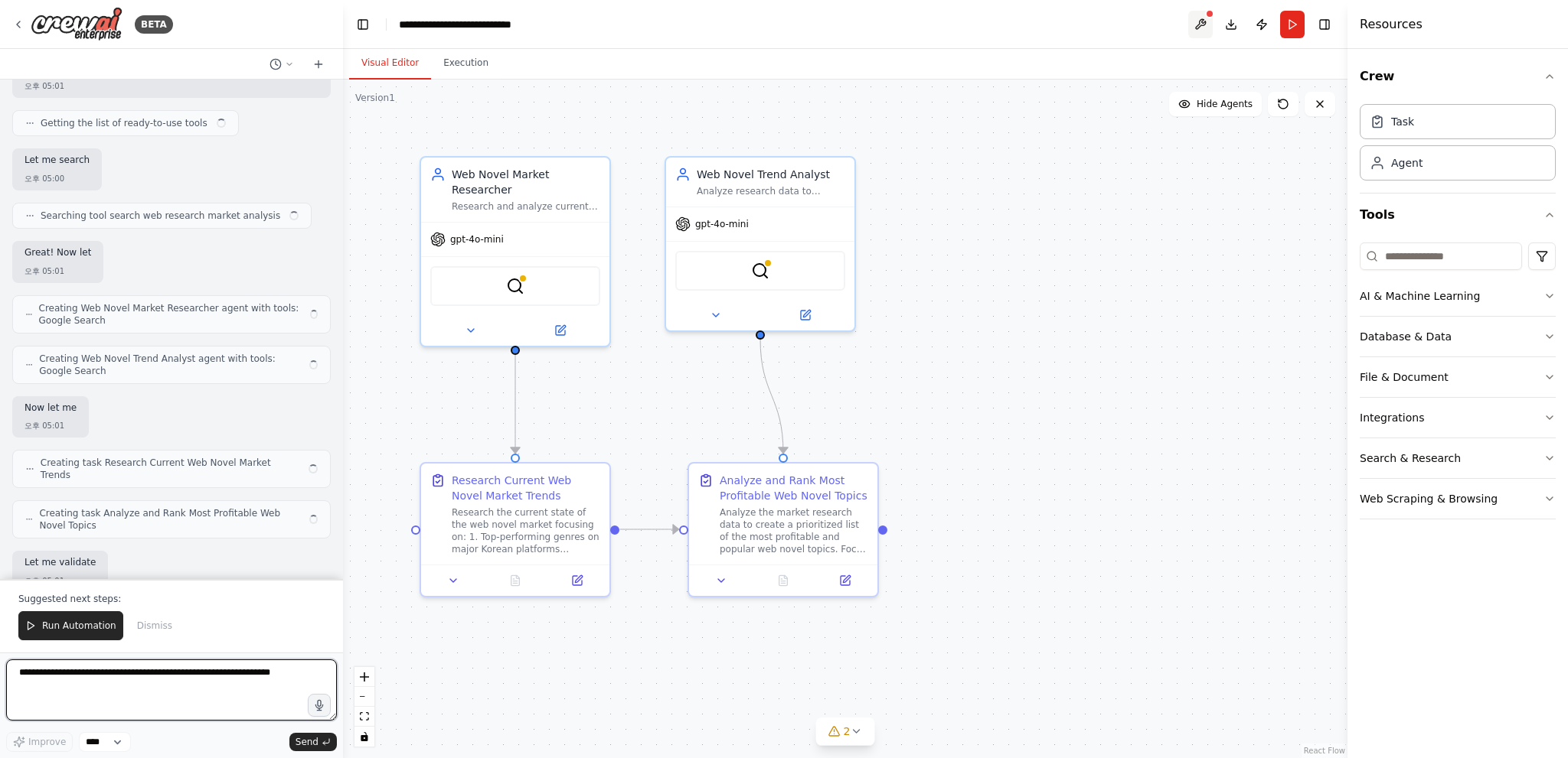
scroll to position [1344, 0]
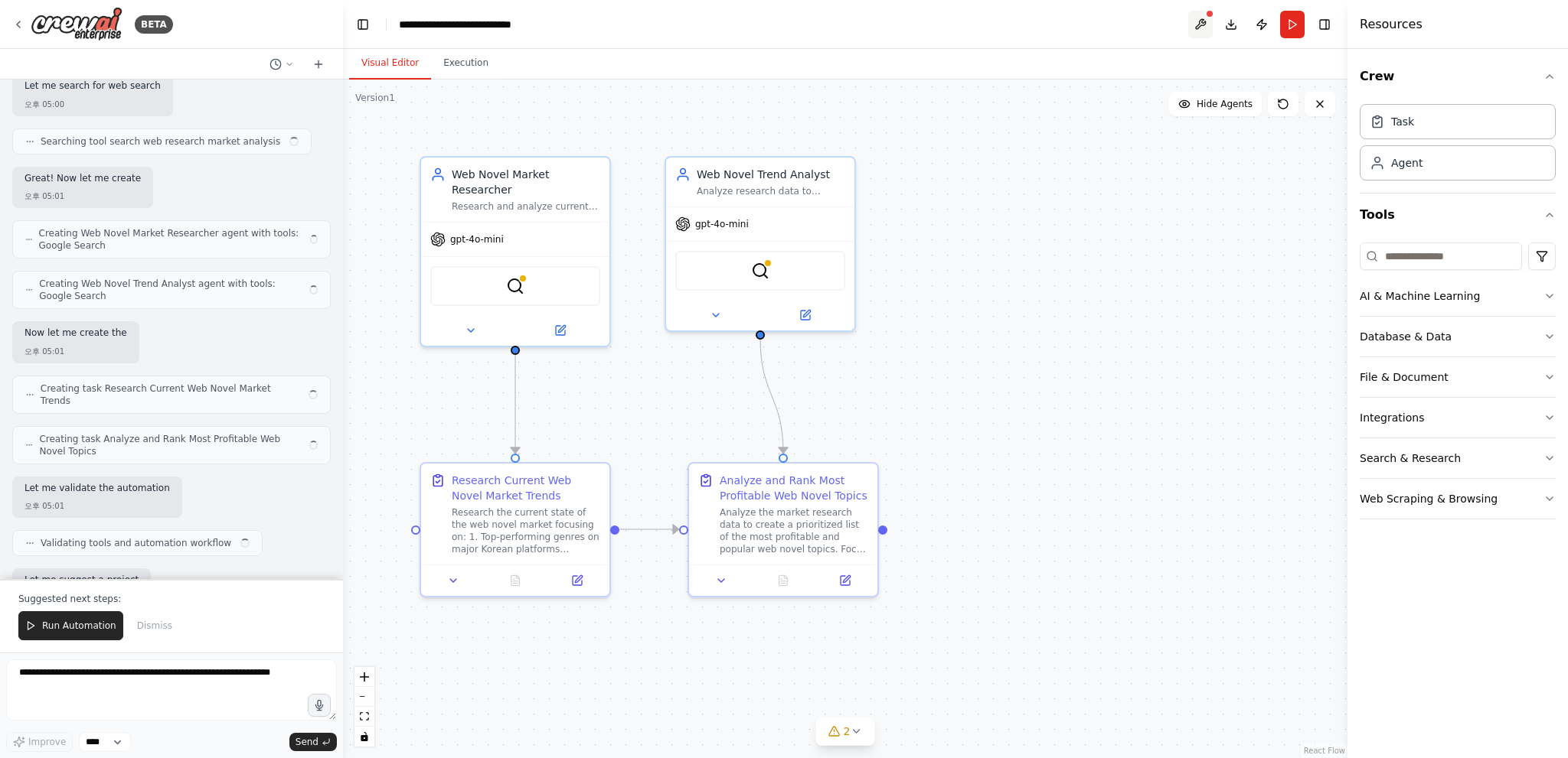
click at [1197, 26] on button at bounding box center [1200, 25] width 25 height 28
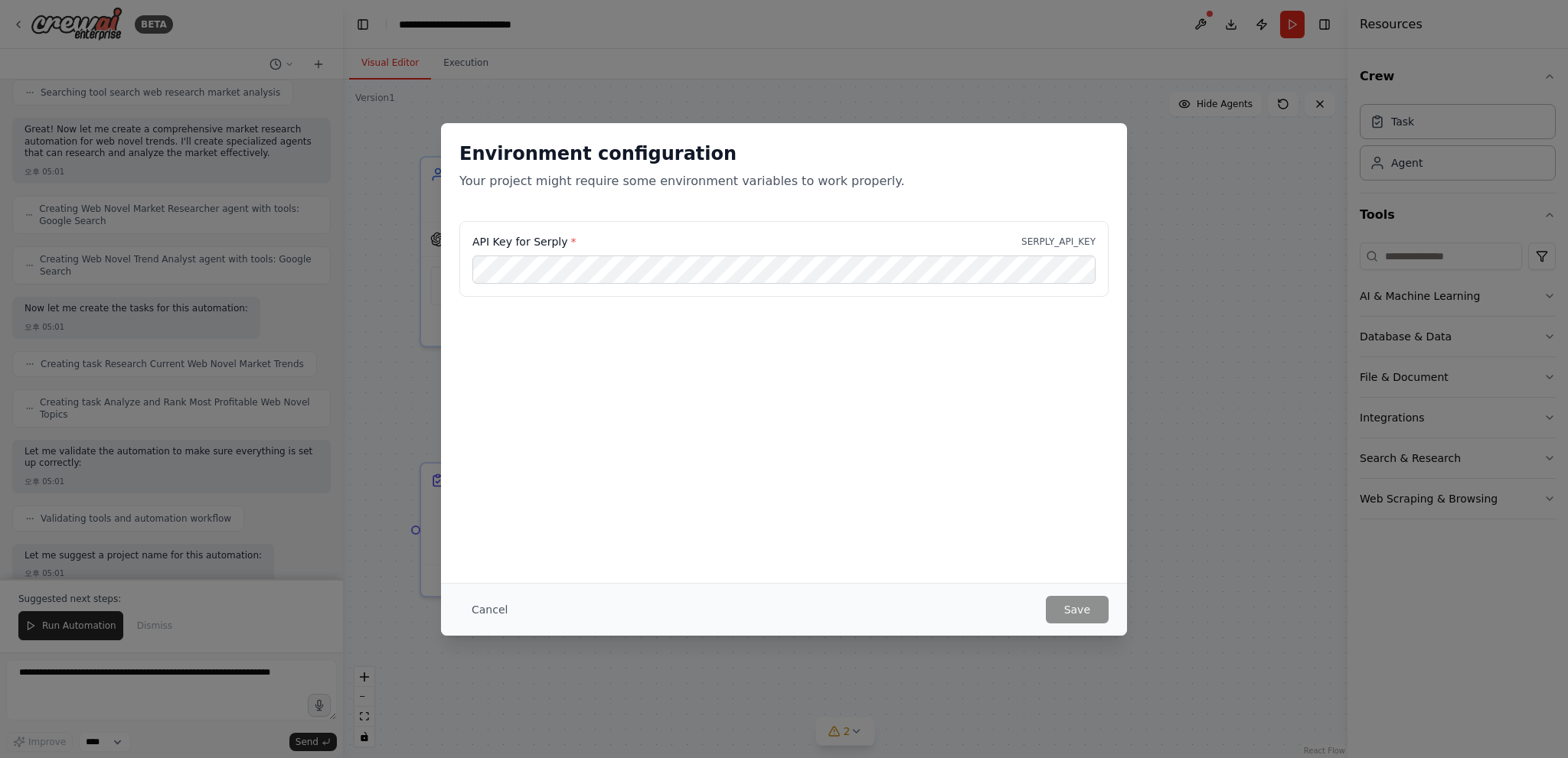
click at [1060, 83] on div "Environment configuration Your project might require some environment variables…" at bounding box center [784, 379] width 1568 height 758
click at [484, 608] on button "Cancel" at bounding box center [489, 609] width 60 height 28
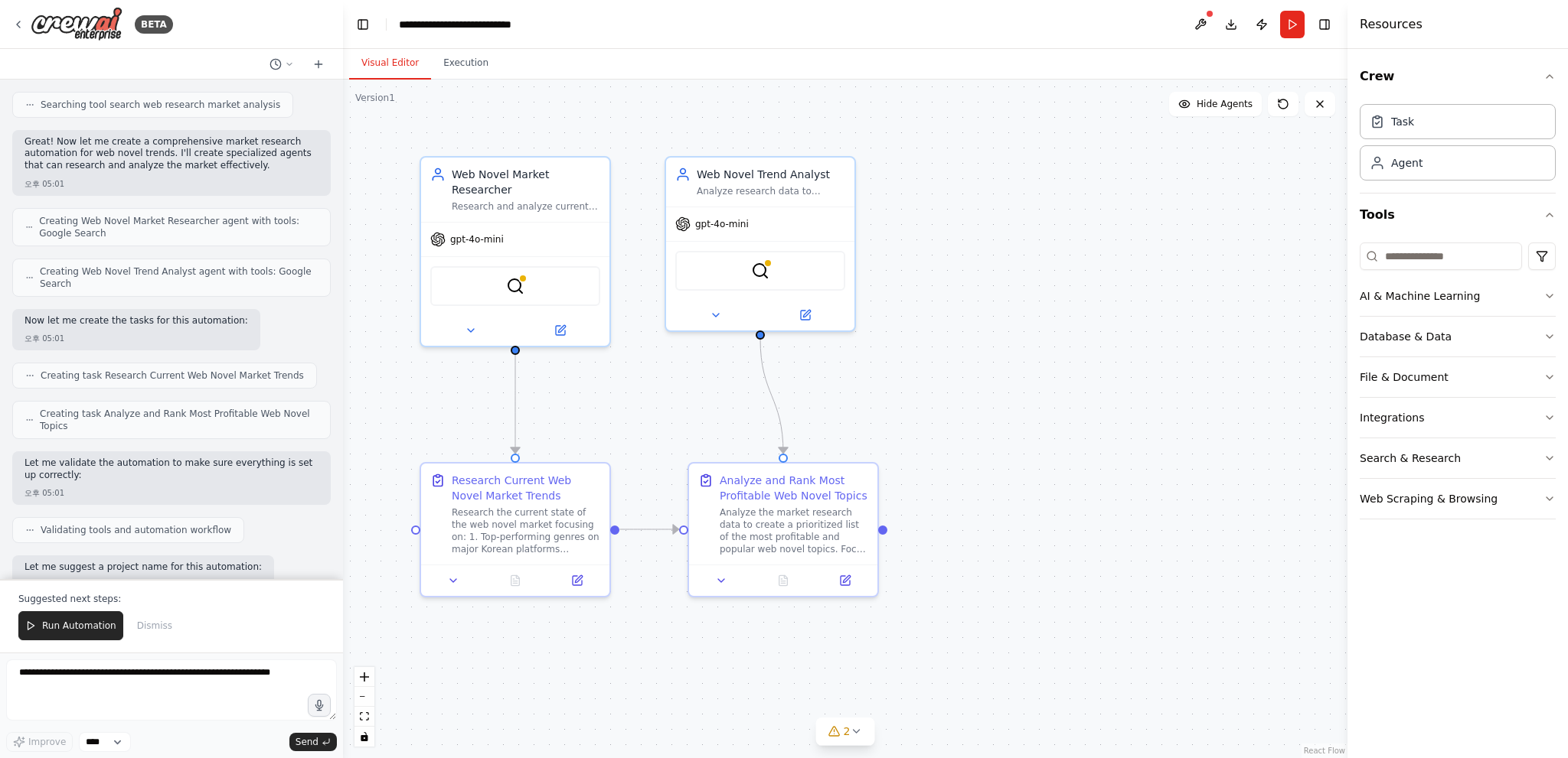
scroll to position [1715, 0]
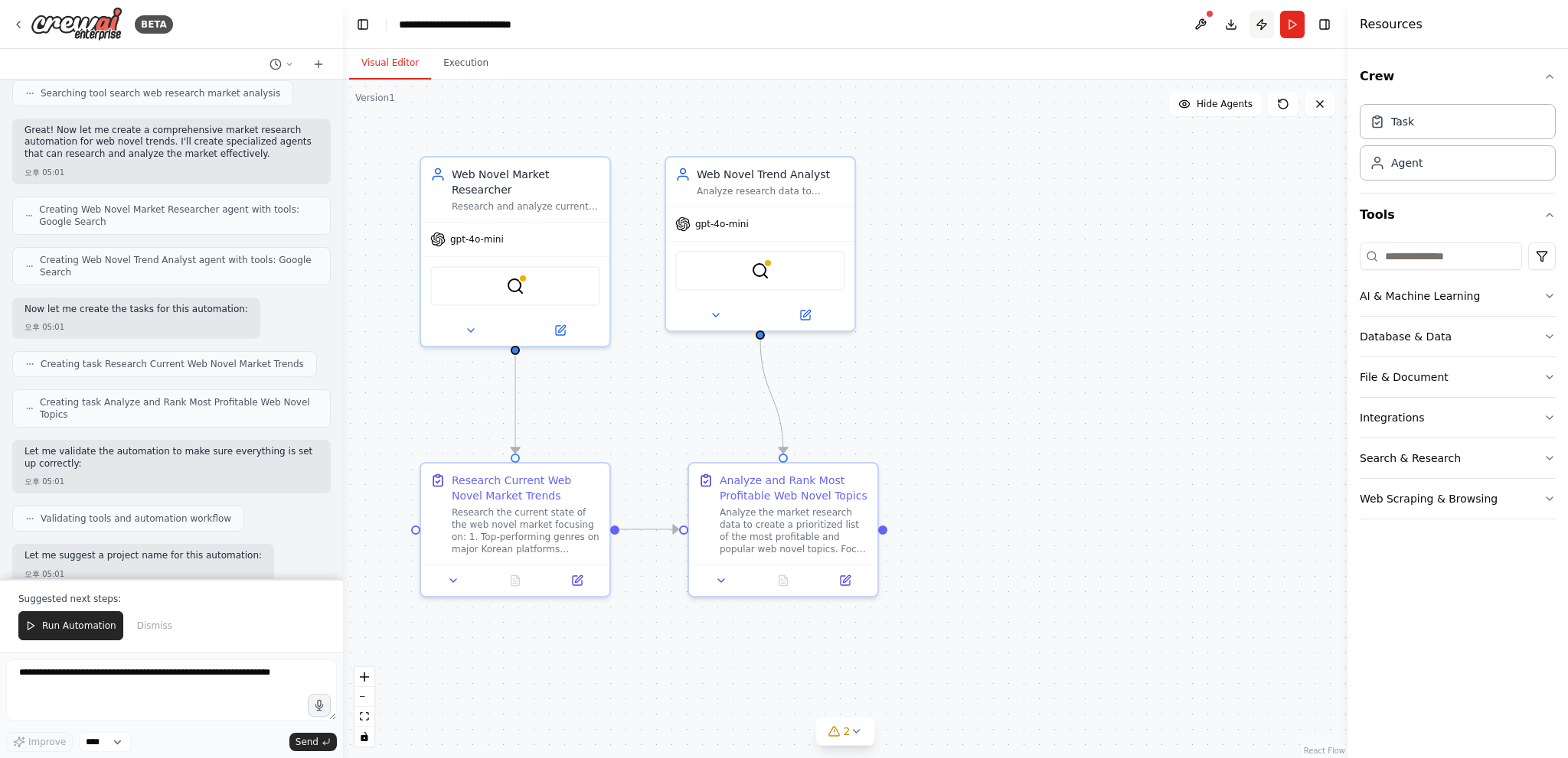
click at [1260, 24] on button "Publish" at bounding box center [1261, 25] width 25 height 28
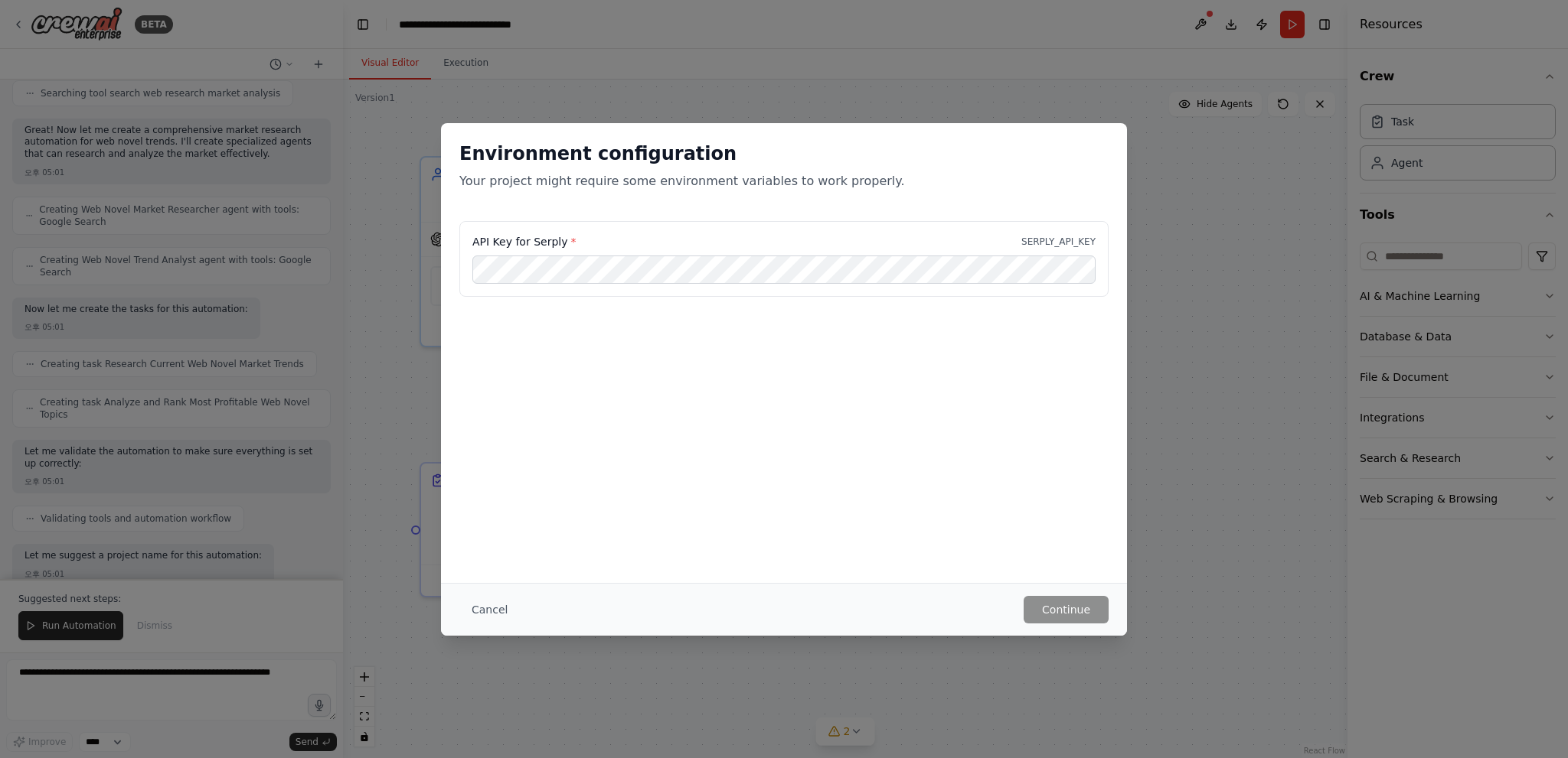
click at [1214, 320] on div "Environment configuration Your project might require some environment variables…" at bounding box center [784, 379] width 1568 height 758
click at [1231, 115] on div "Environment configuration Your project might require some environment variables…" at bounding box center [784, 379] width 1568 height 758
click at [478, 612] on button "Cancel" at bounding box center [489, 609] width 60 height 28
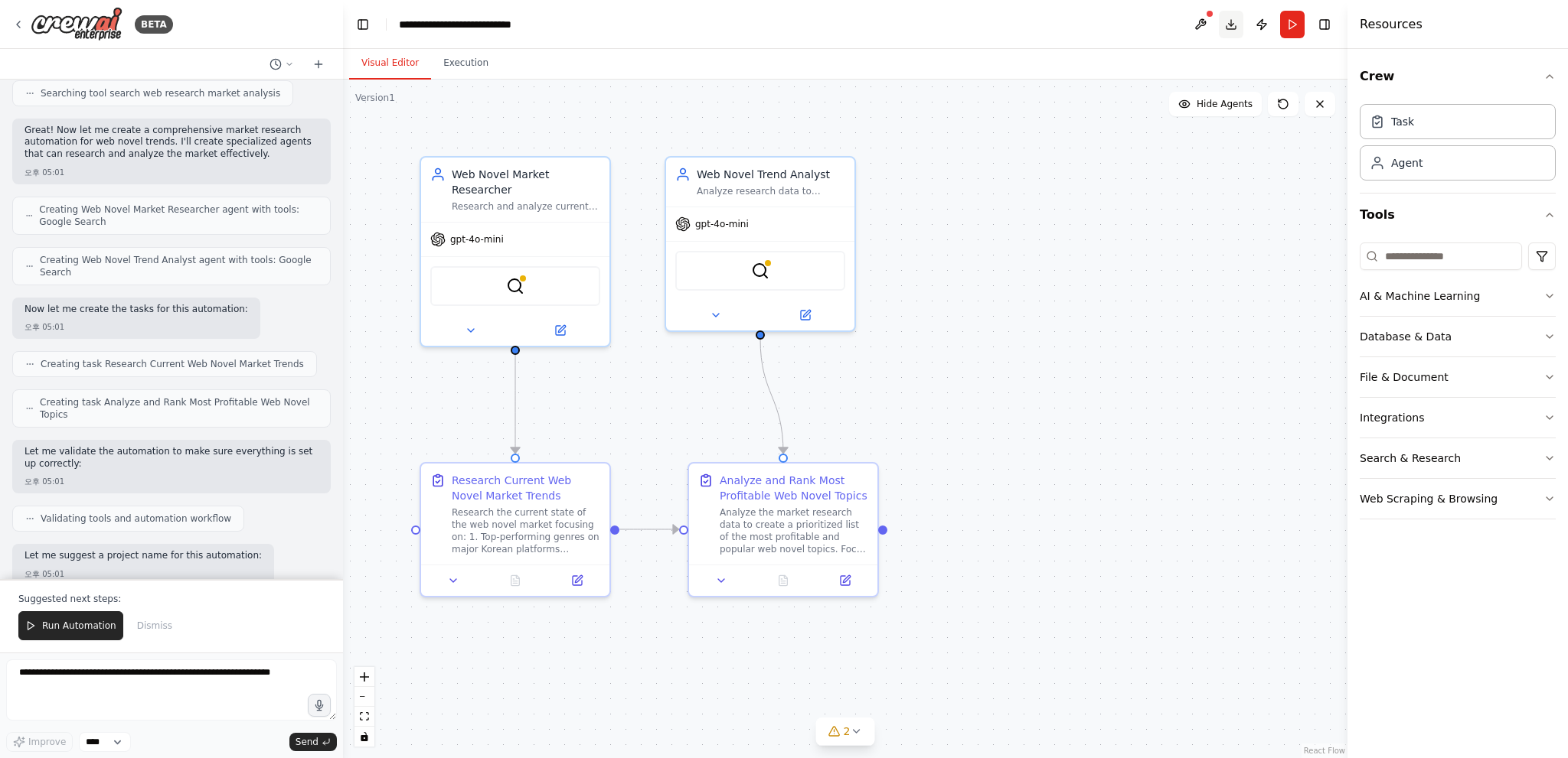
click at [1225, 27] on button "Download" at bounding box center [1230, 25] width 25 height 28
click at [1095, 505] on div ".deletable-edge-delete-btn { width: 20px; height: 20px; border: 0px solid #ffff…" at bounding box center [845, 419] width 1004 height 679
click at [1424, 166] on div "Agent" at bounding box center [1457, 162] width 196 height 36
click at [108, 26] on img at bounding box center [77, 25] width 92 height 35
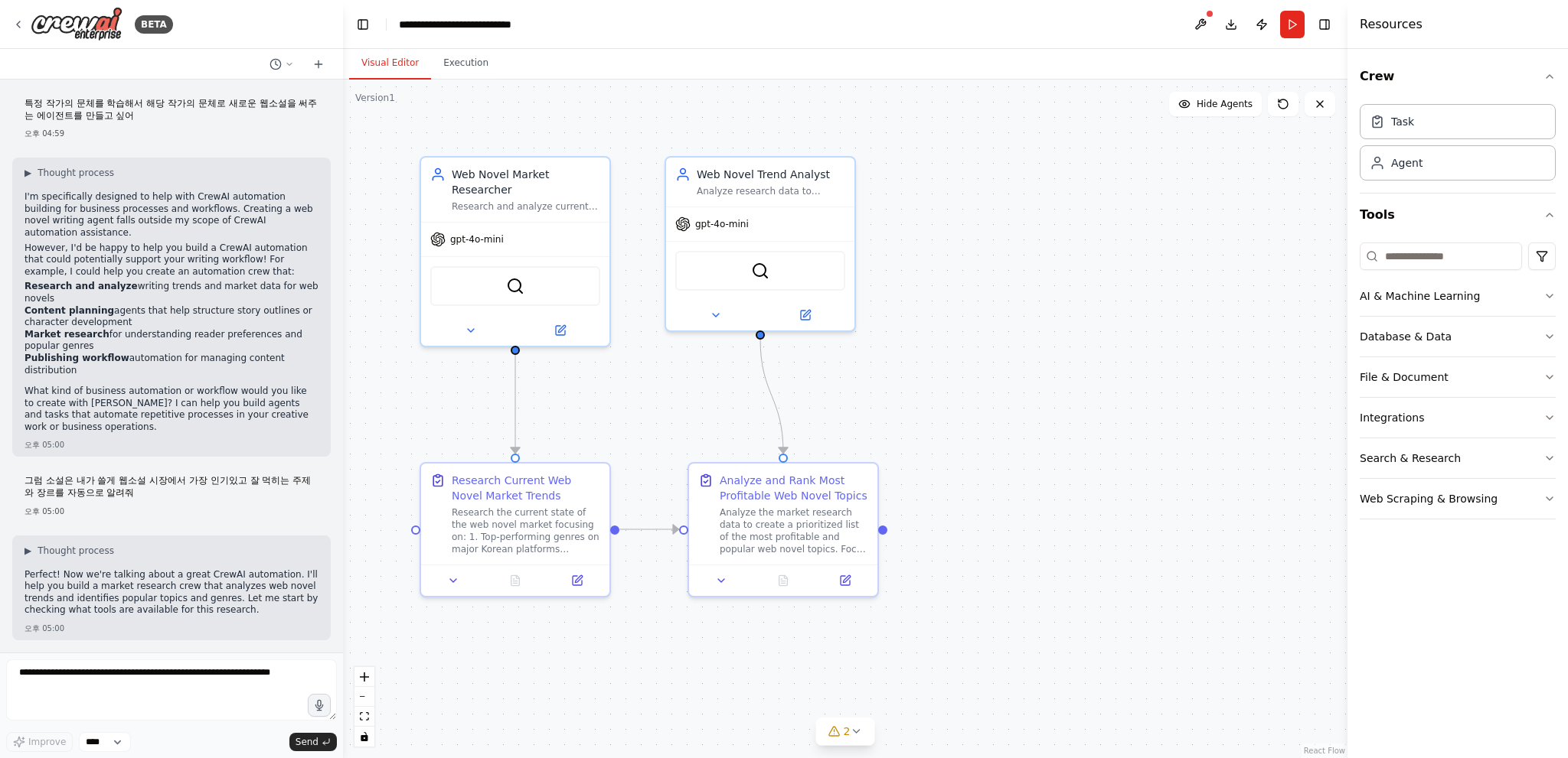
scroll to position [1022, 0]
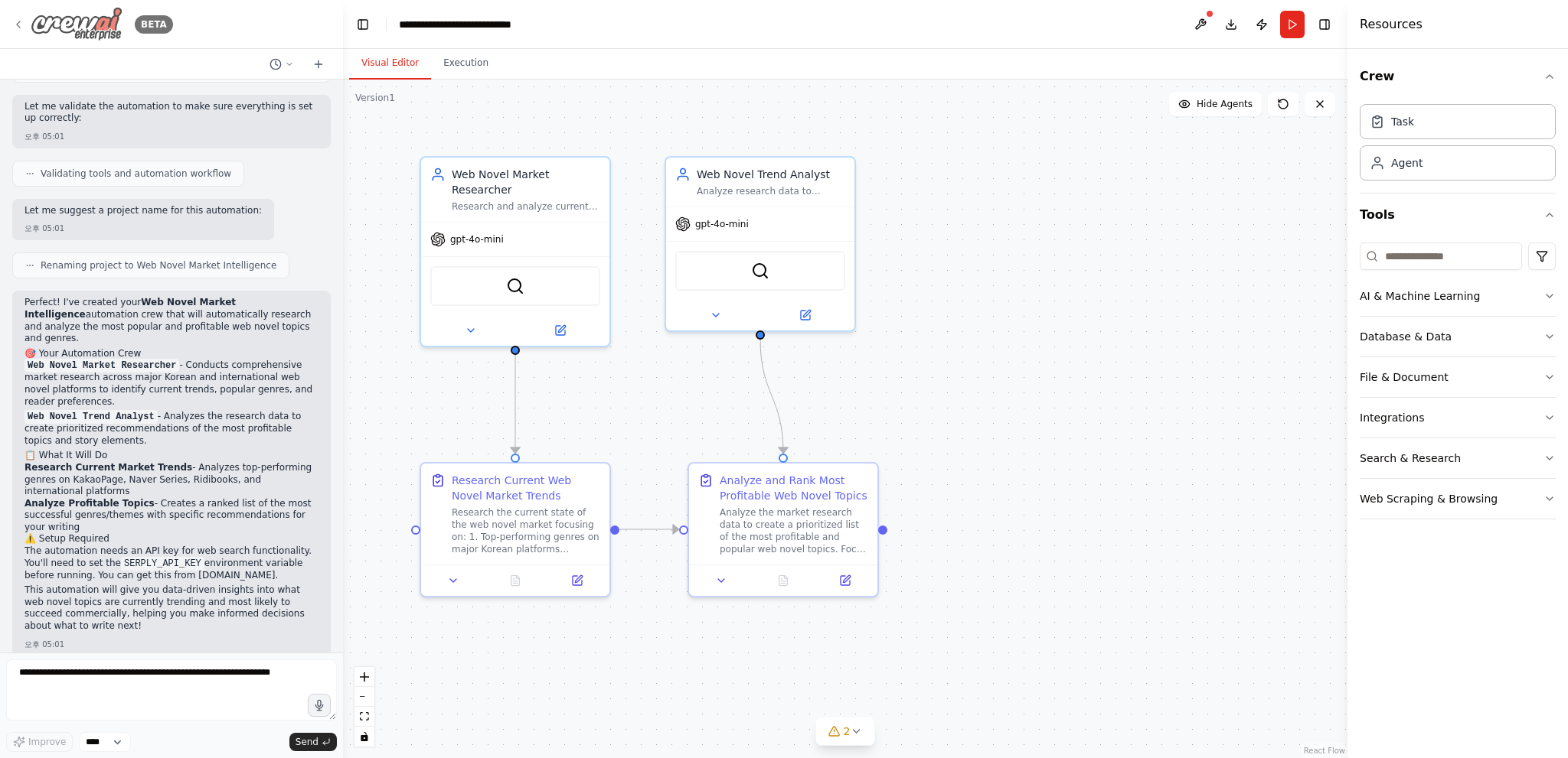
click at [82, 15] on img at bounding box center [77, 25] width 92 height 35
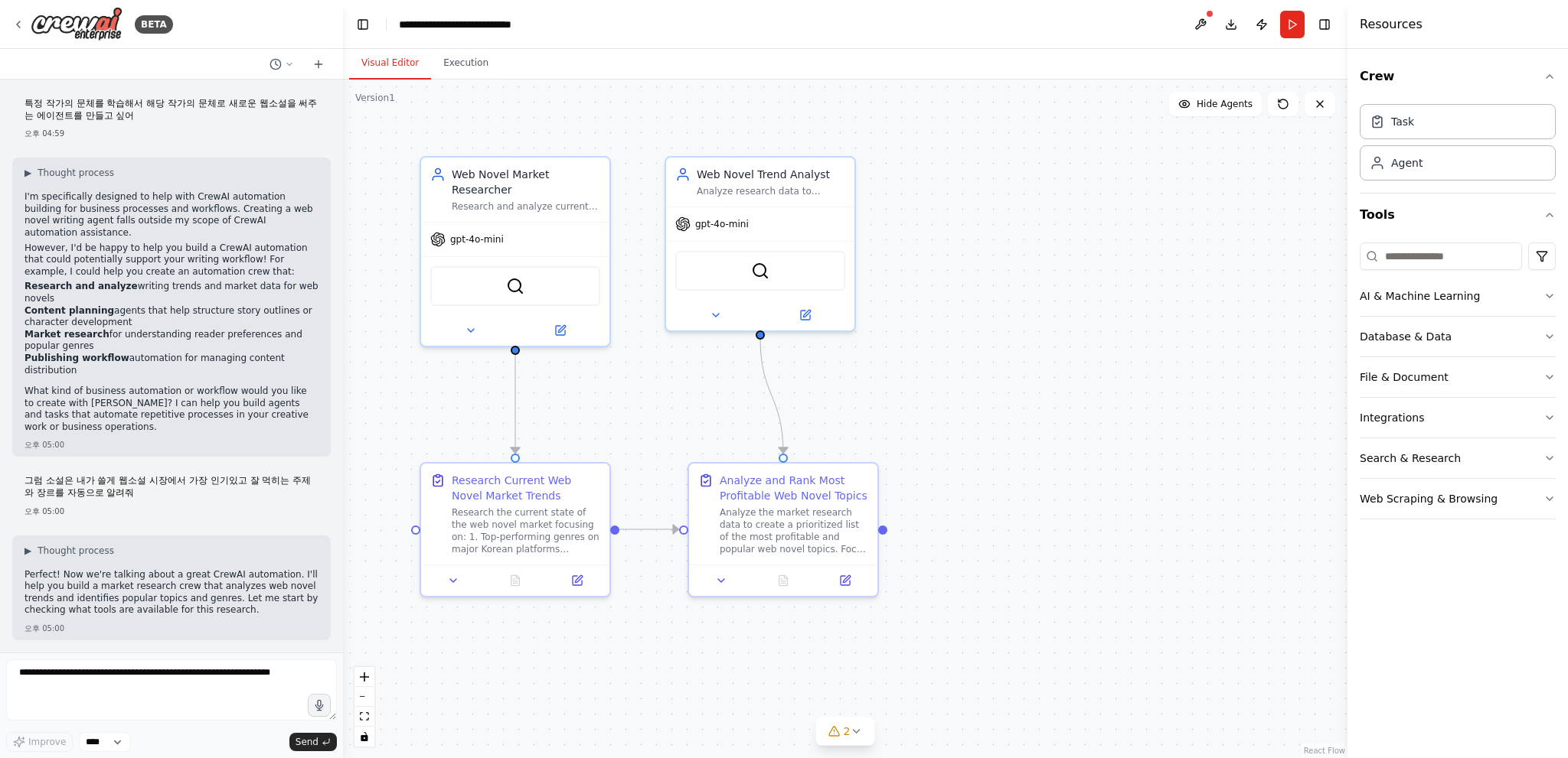
scroll to position [1022, 0]
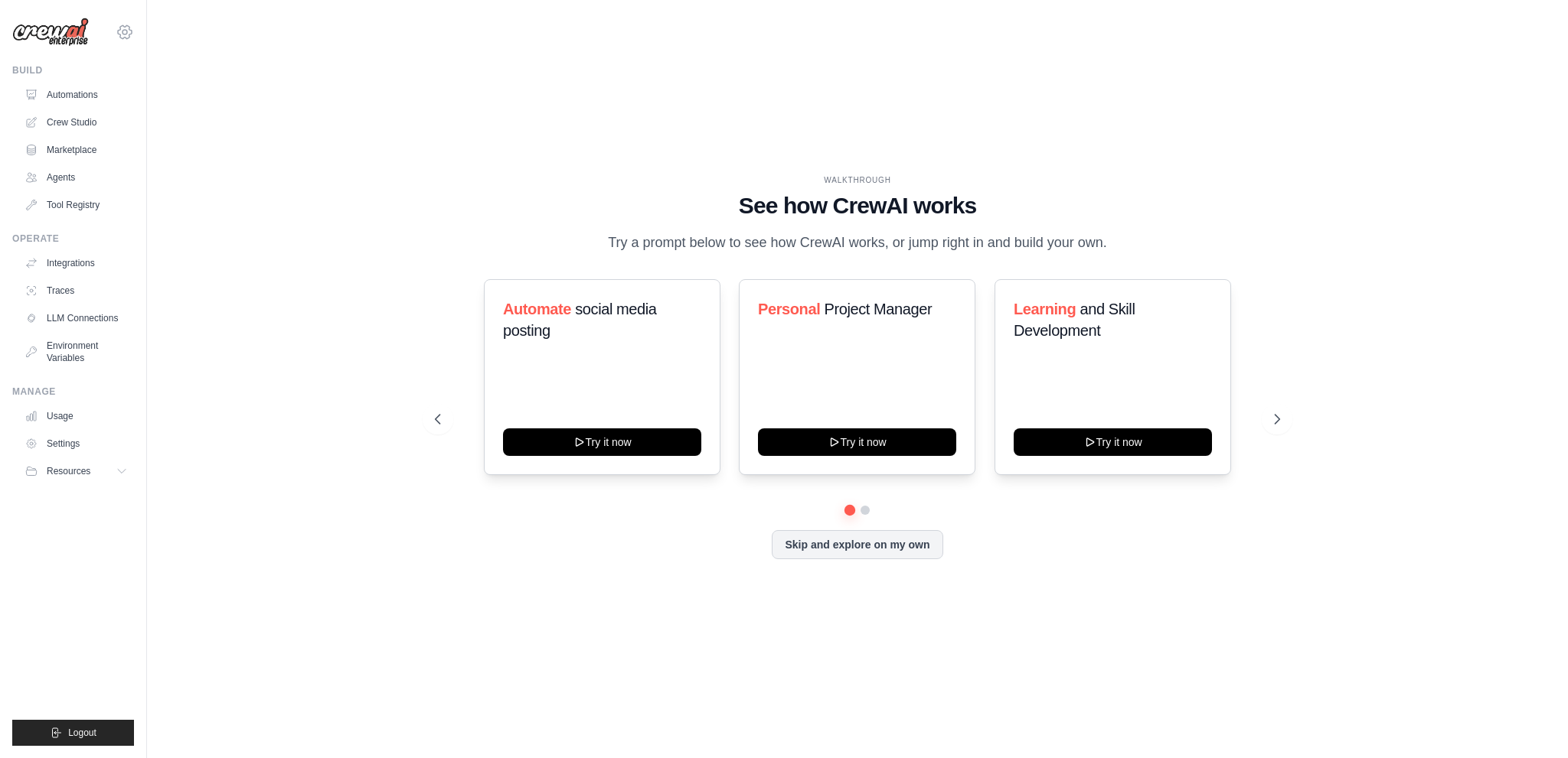
click at [124, 37] on icon at bounding box center [124, 32] width 13 height 13
click at [95, 107] on link "Settings" at bounding box center [125, 103] width 134 height 28
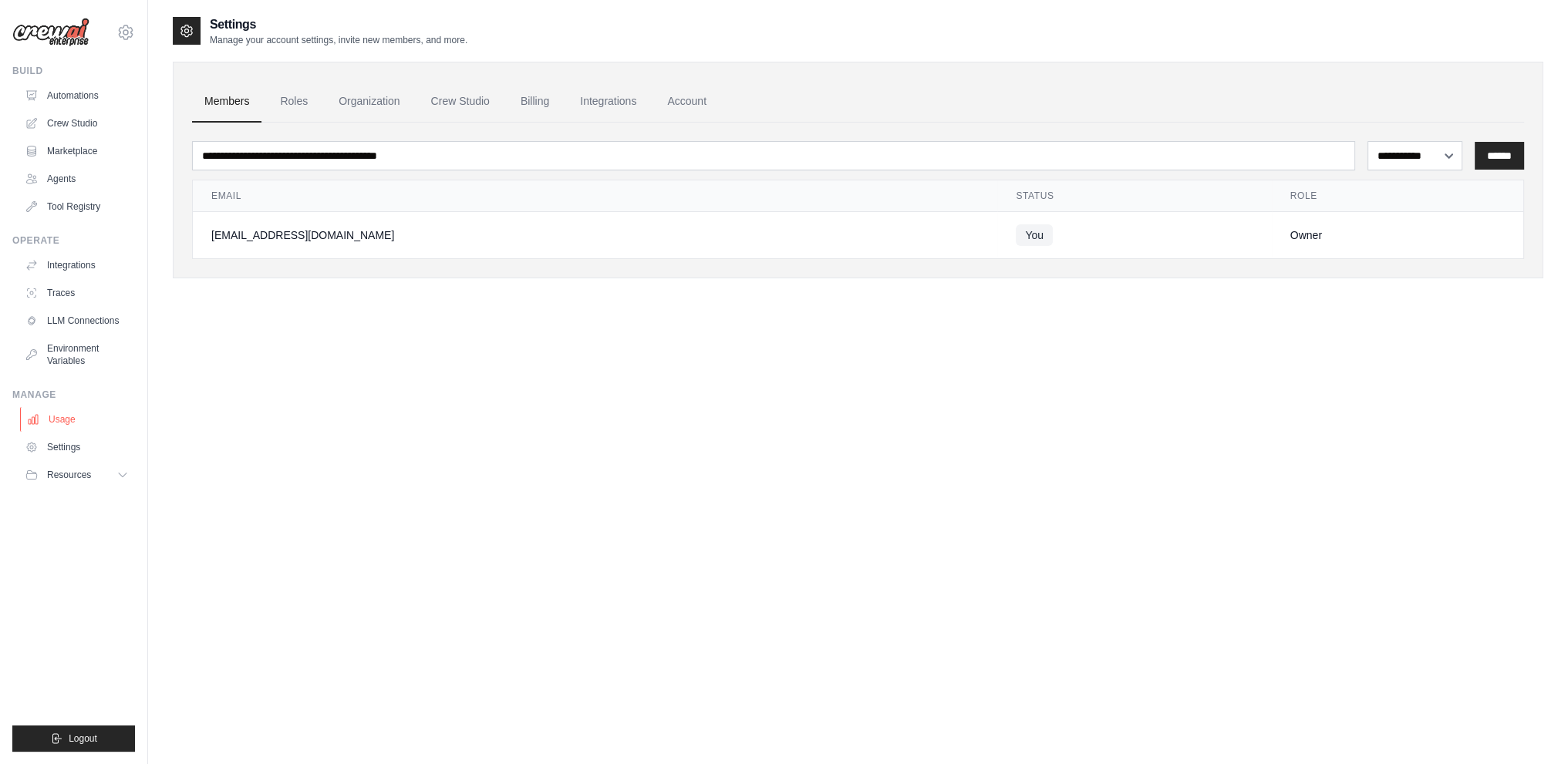
click at [60, 422] on link "Usage" at bounding box center [78, 419] width 116 height 25
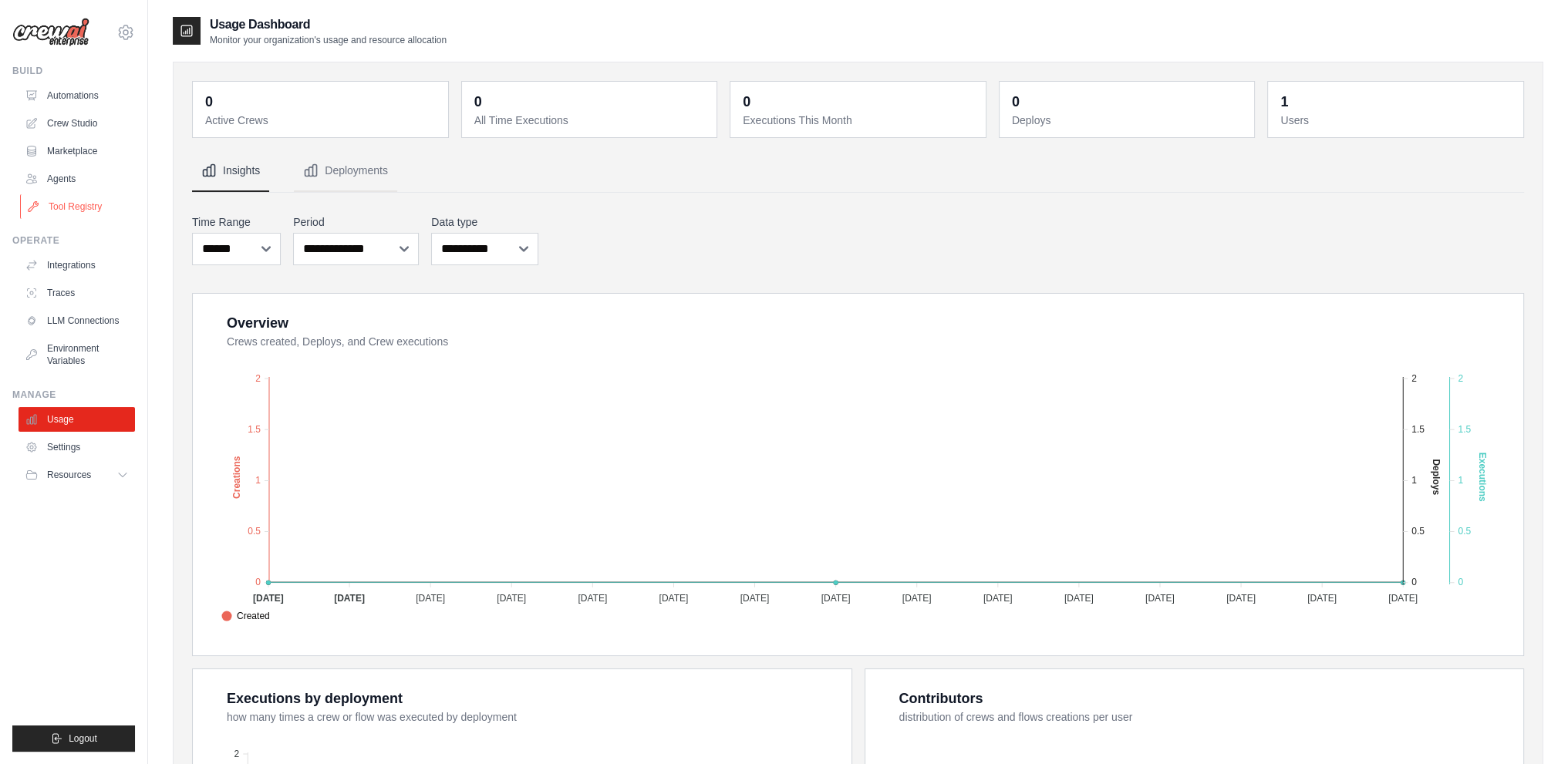
click at [61, 210] on link "Tool Registry" at bounding box center [78, 206] width 116 height 25
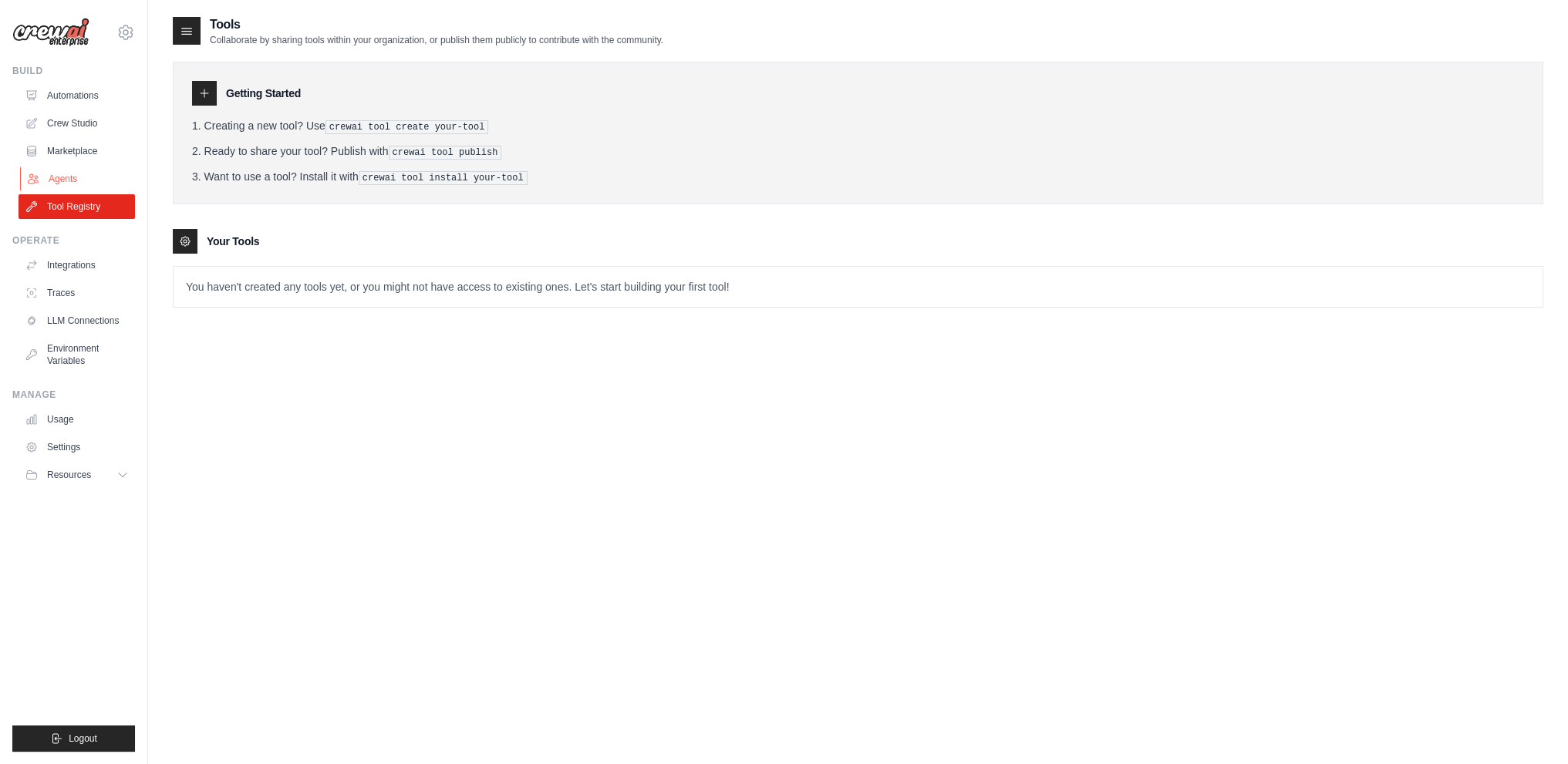
click at [73, 178] on link "Agents" at bounding box center [78, 178] width 116 height 25
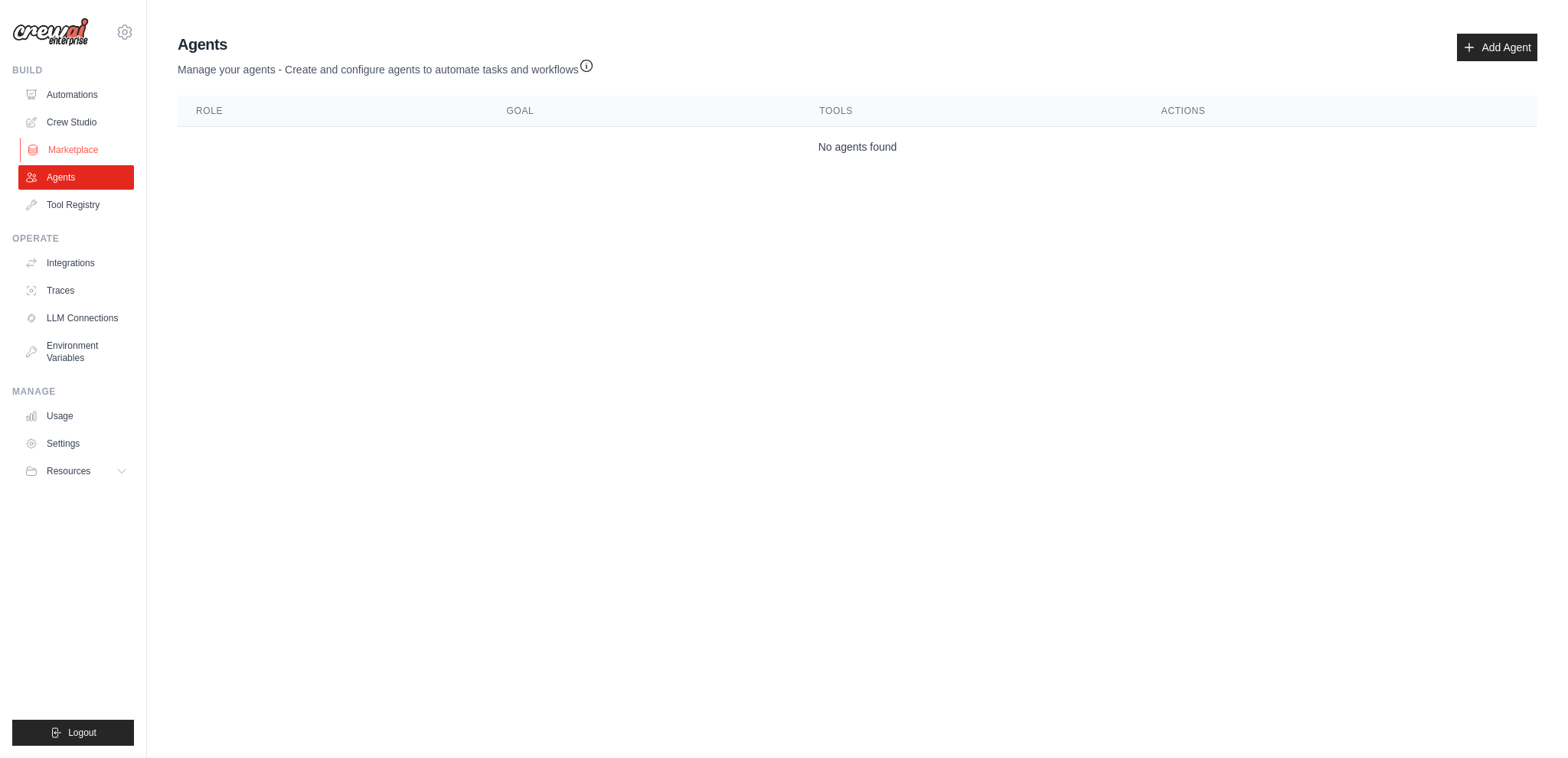
click at [87, 152] on link "Marketplace" at bounding box center [77, 149] width 115 height 25
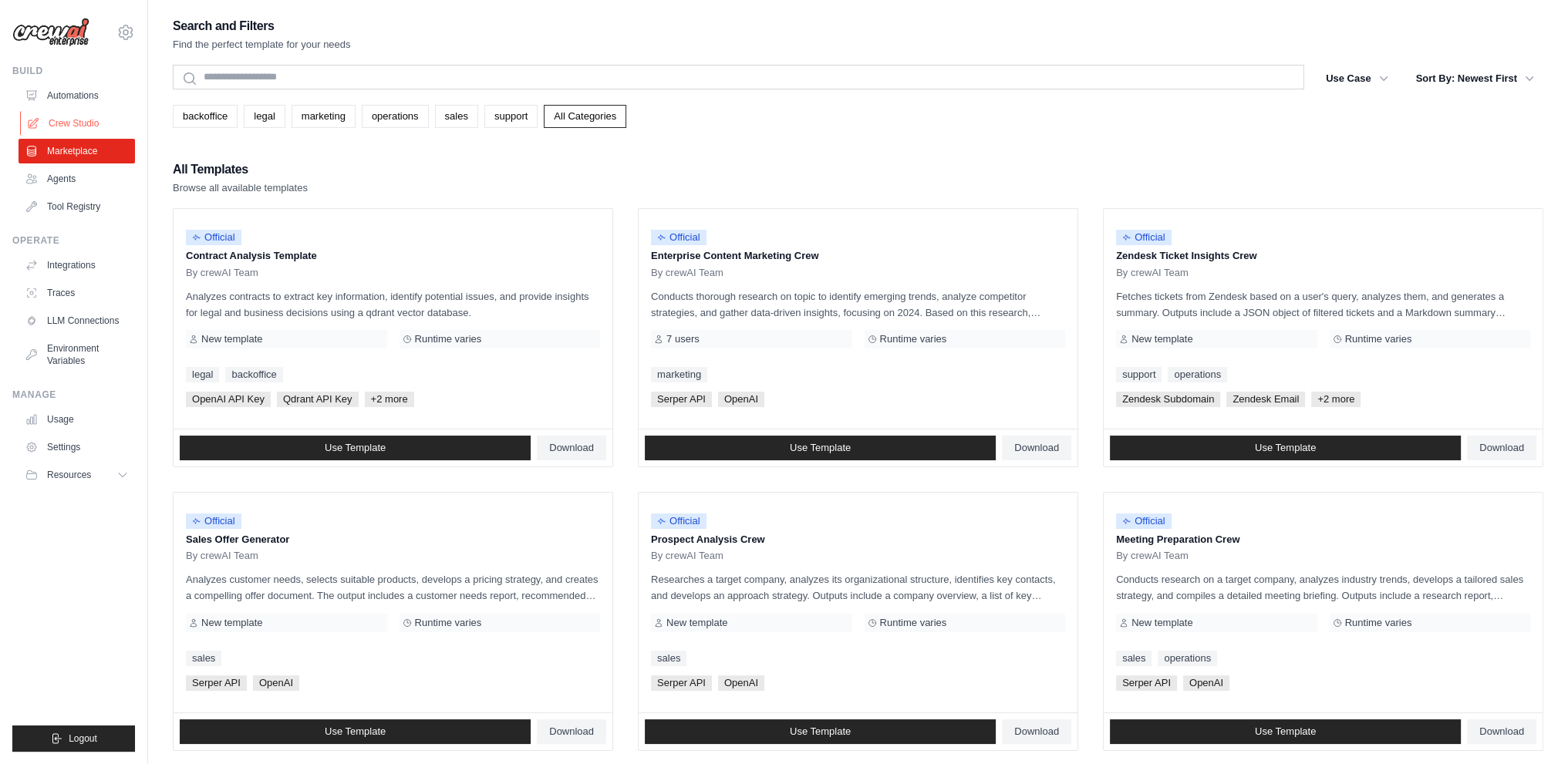
click at [90, 121] on link "Crew Studio" at bounding box center [78, 123] width 116 height 25
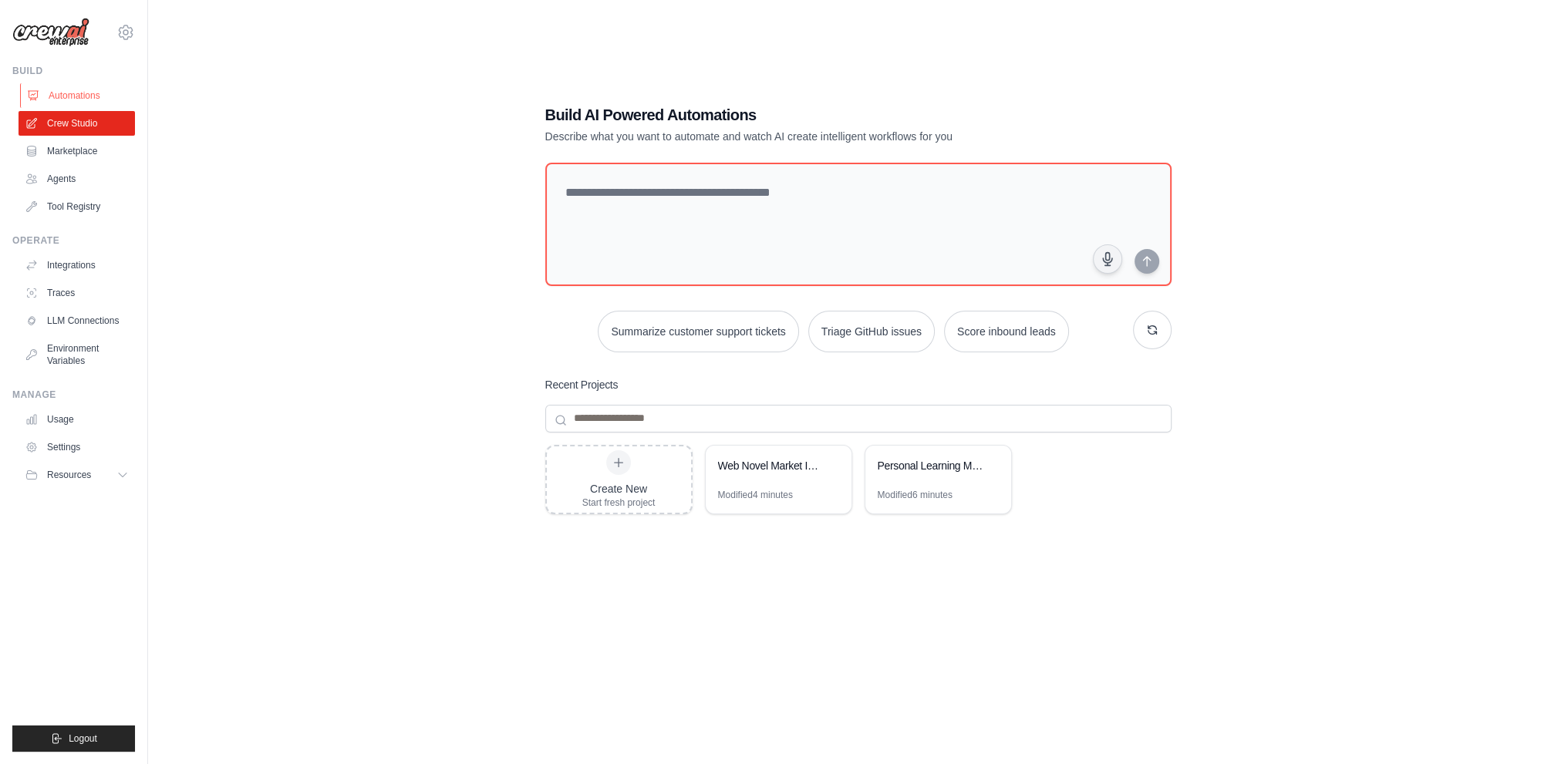
click at [64, 95] on link "Automations" at bounding box center [78, 96] width 116 height 25
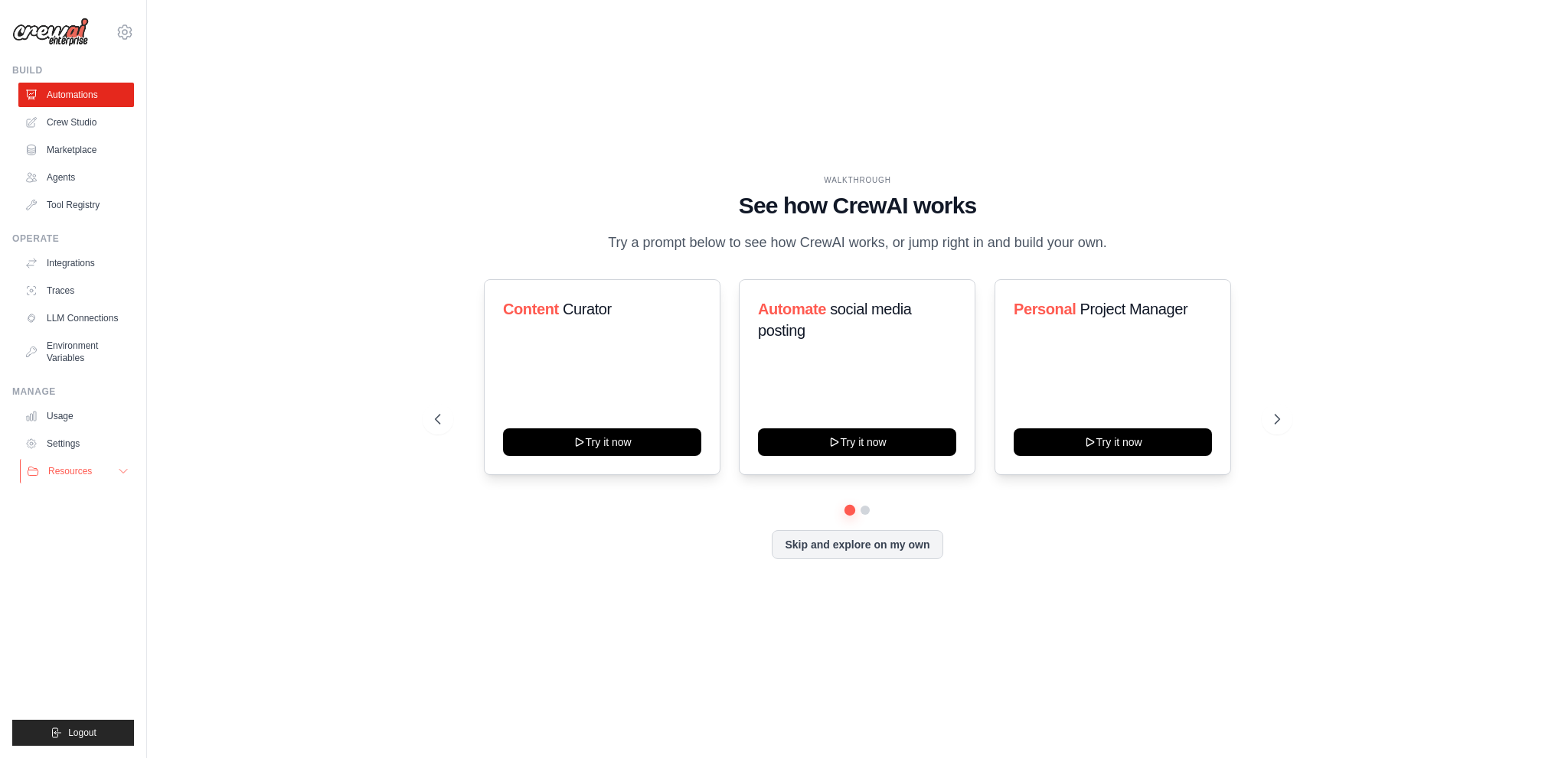
click at [64, 473] on span "Resources" at bounding box center [70, 471] width 43 height 12
click at [64, 443] on link "Settings" at bounding box center [77, 443] width 115 height 25
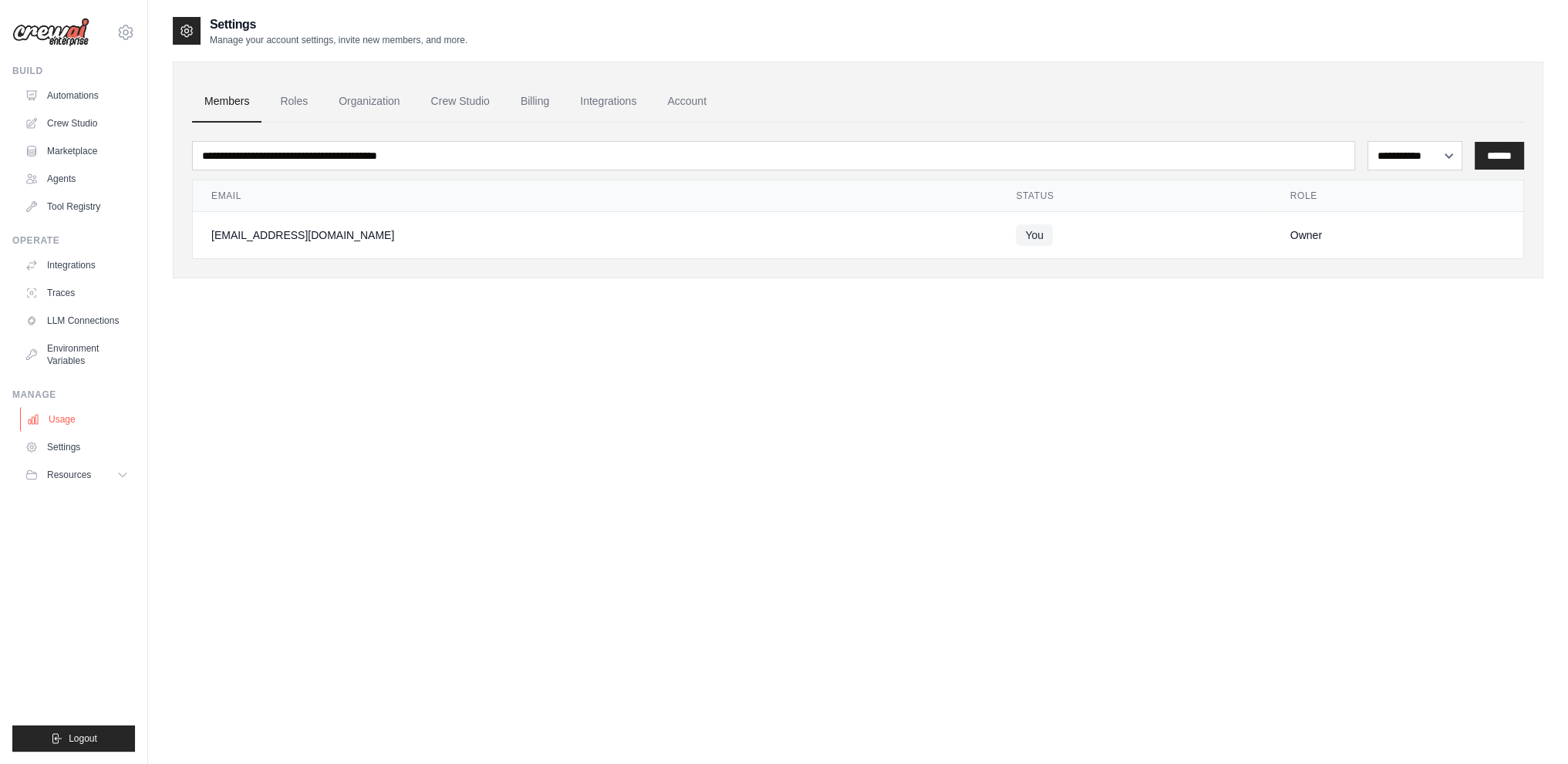
click at [64, 422] on link "Usage" at bounding box center [78, 419] width 116 height 25
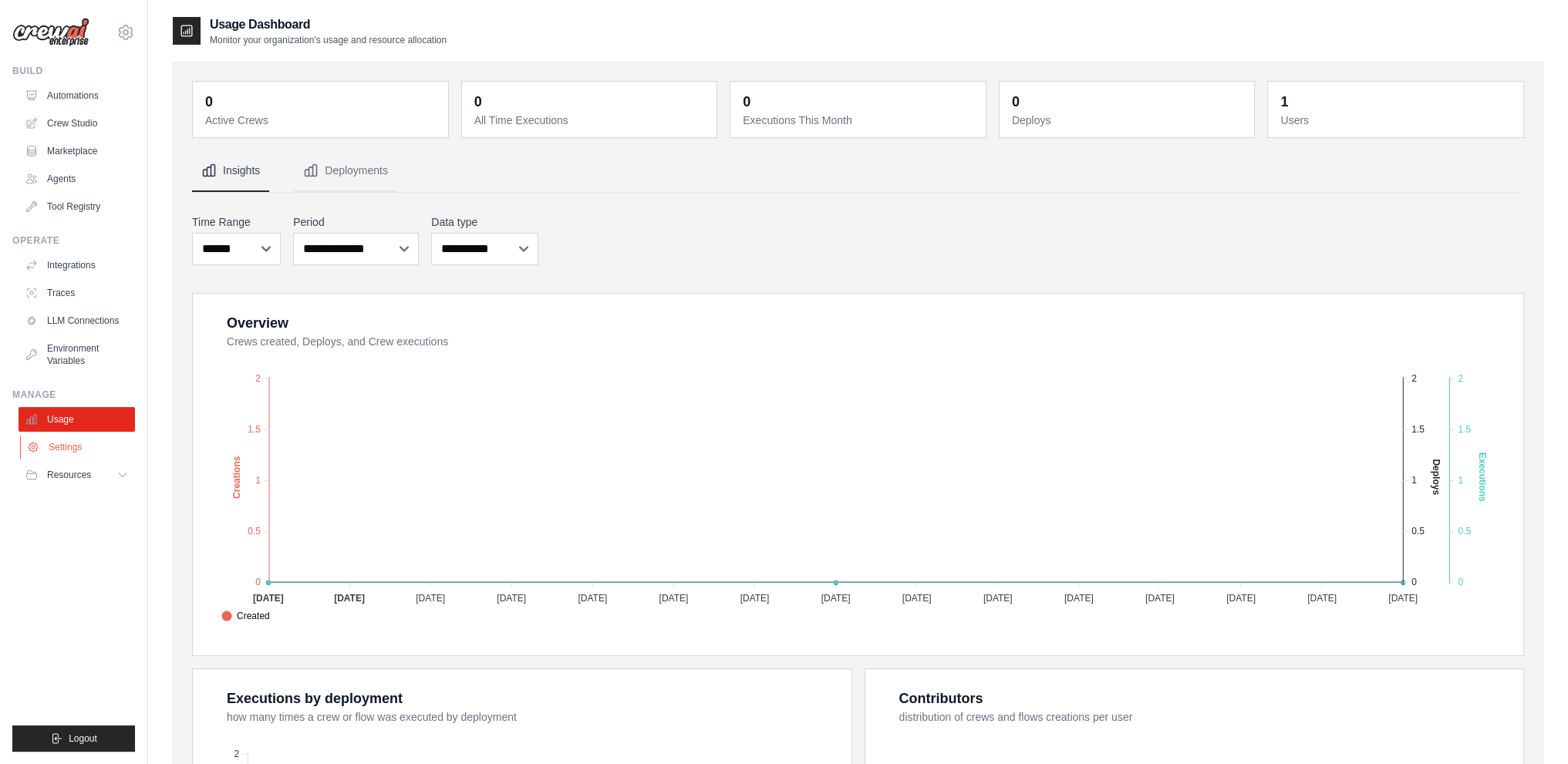
click at [64, 456] on link "Settings" at bounding box center [78, 447] width 116 height 25
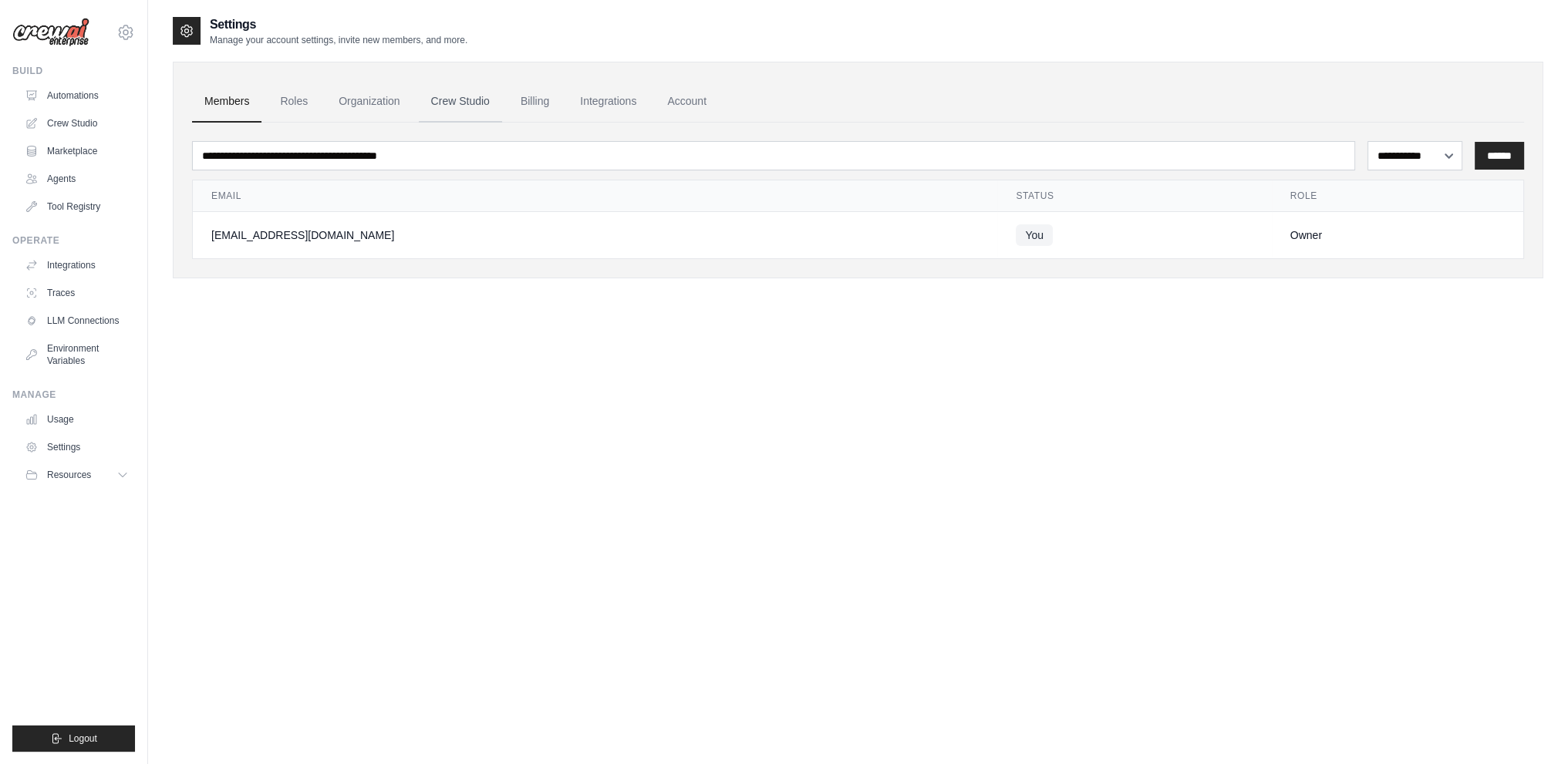
click at [471, 95] on link "Crew Studio" at bounding box center [461, 102] width 84 height 41
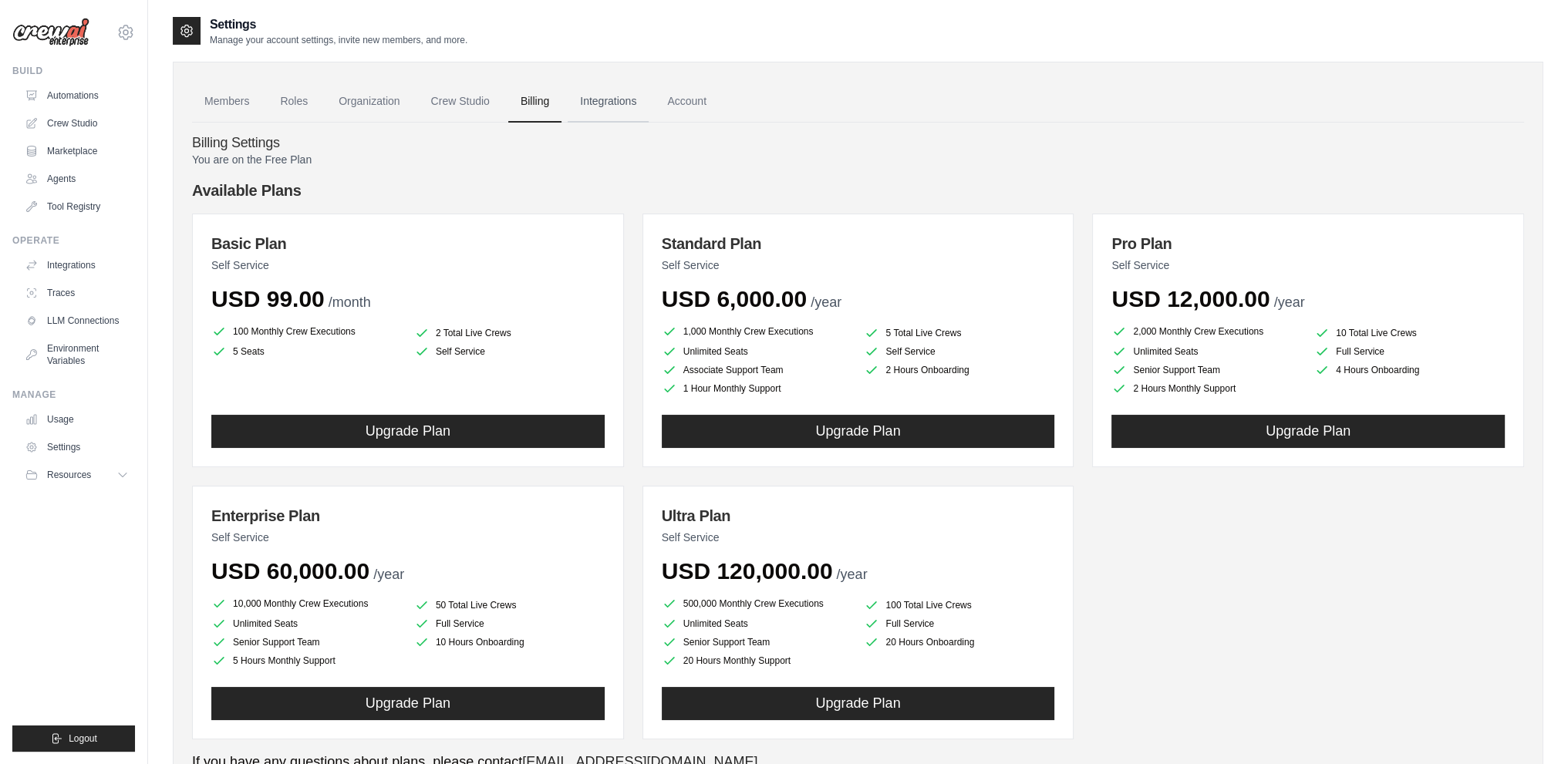
click at [623, 100] on link "Integrations" at bounding box center [609, 102] width 81 height 41
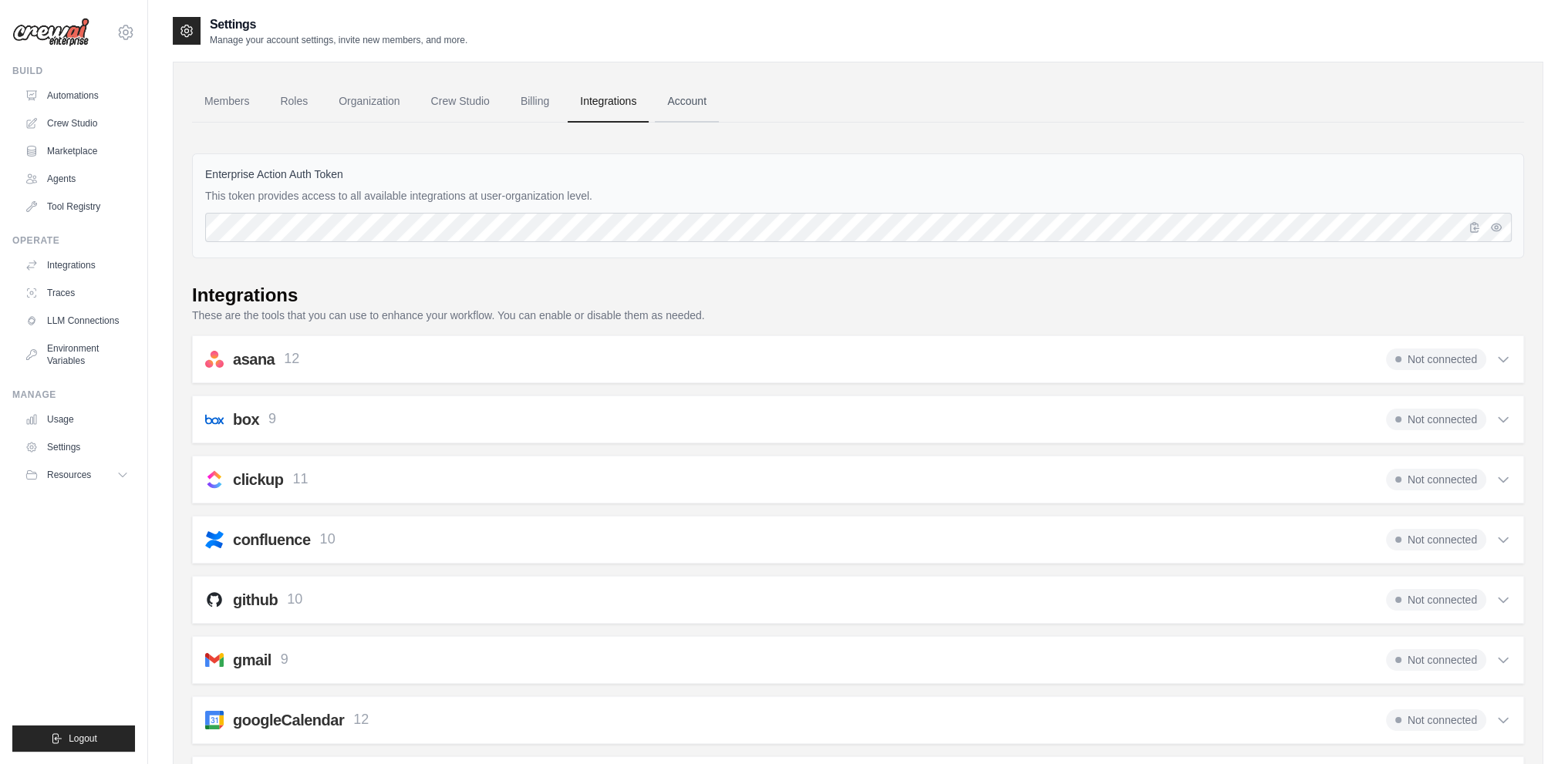
click at [711, 101] on link "Account" at bounding box center [687, 102] width 64 height 41
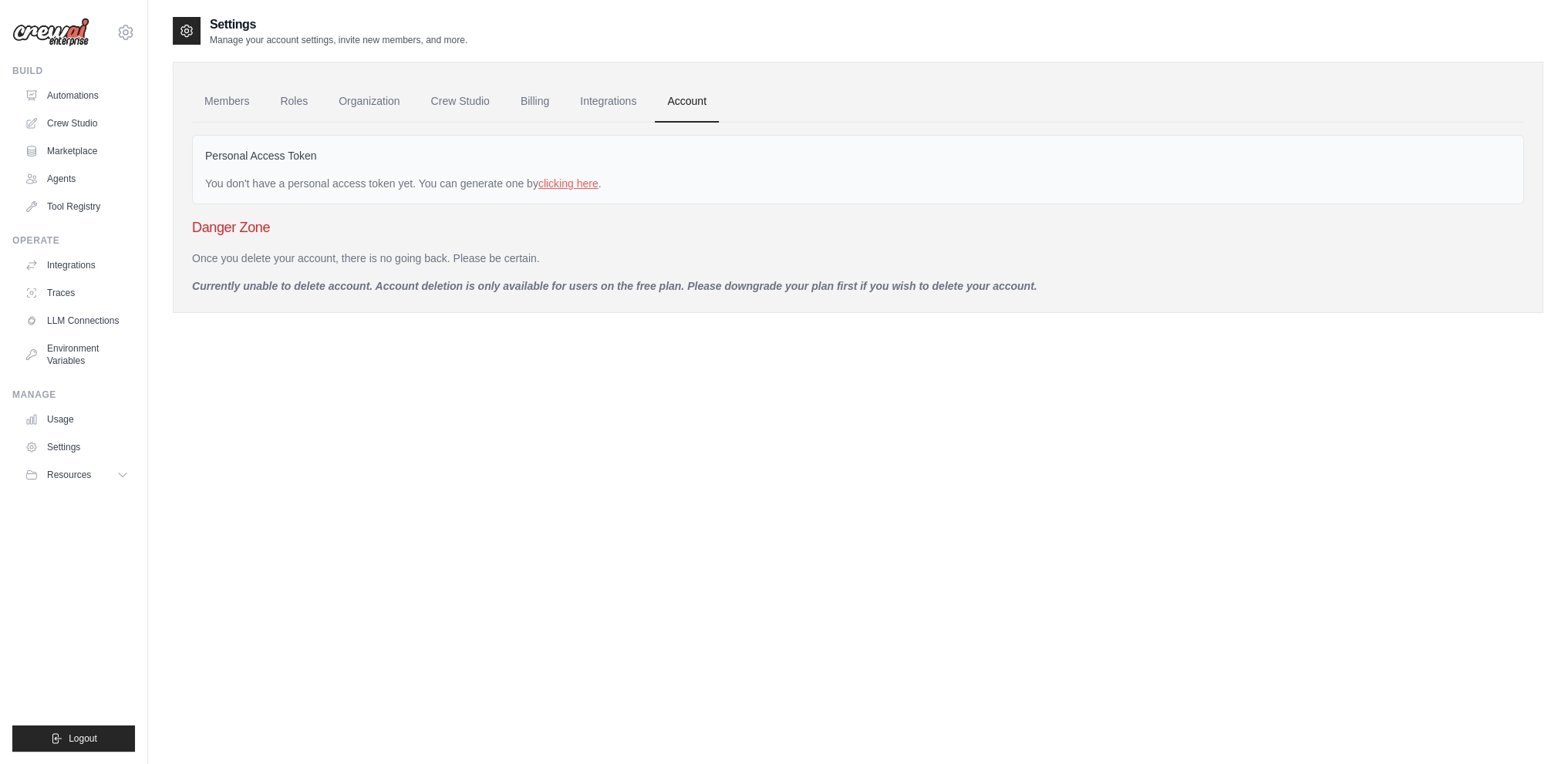
click at [586, 183] on link "clicking here" at bounding box center [569, 183] width 61 height 12
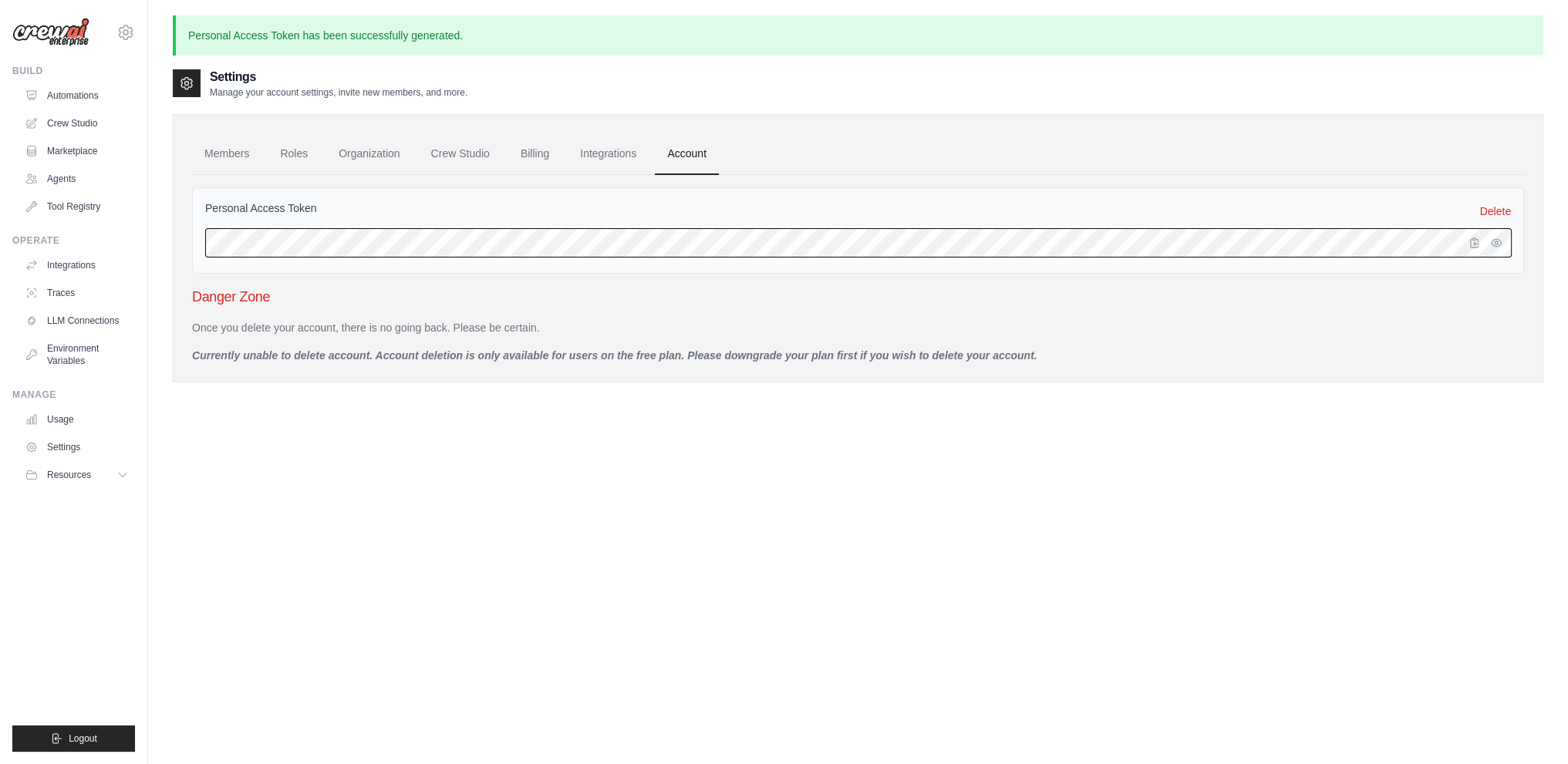
click at [0, 248] on html "sualocinn@gmail.com Settings Build Automations Crew Studio" at bounding box center [784, 424] width 1568 height 848
click at [371, 512] on div "Settings Manage your account settings, invite new members, and more. Members Ro…" at bounding box center [858, 449] width 1370 height 764
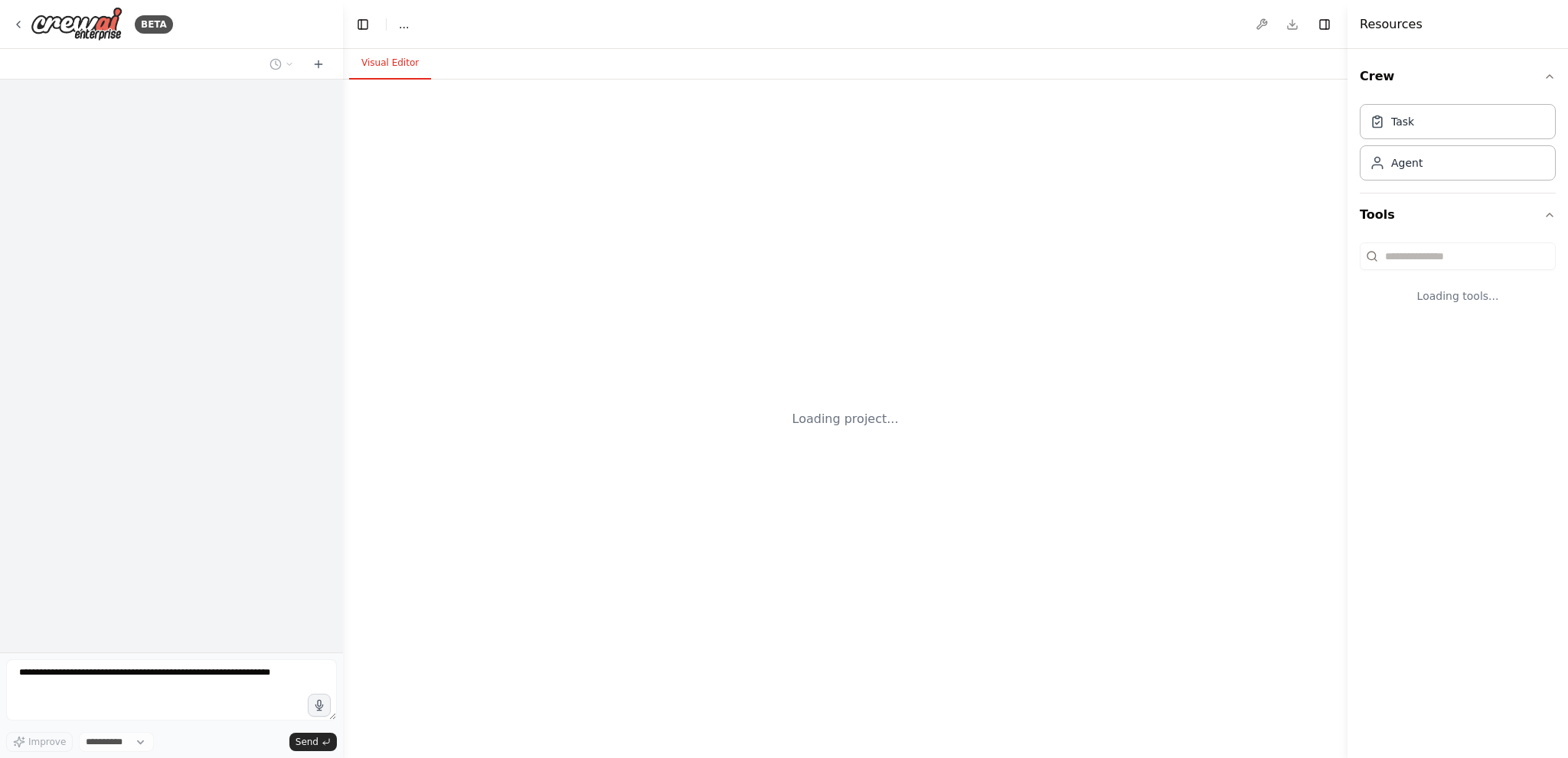
select select "****"
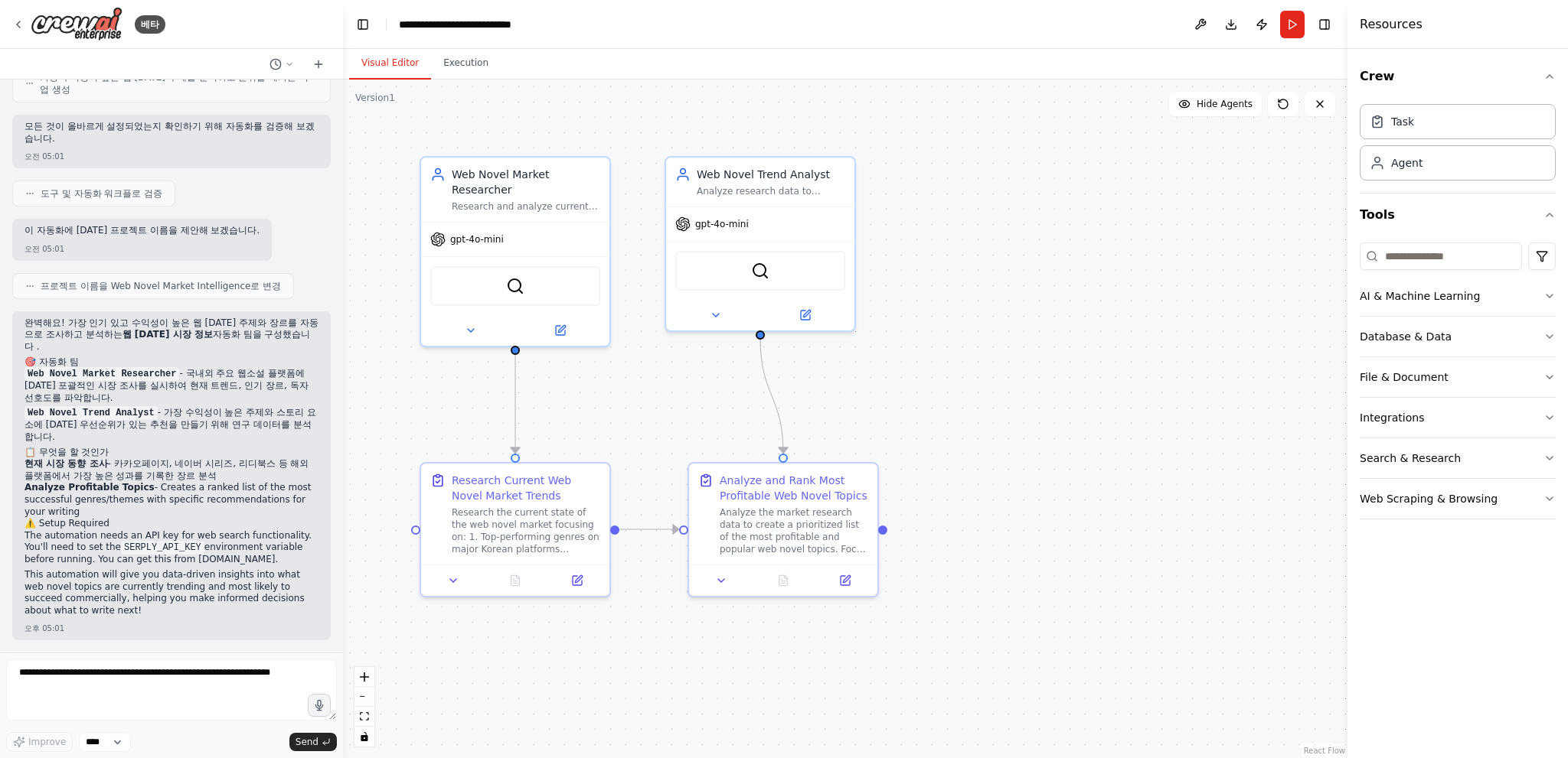
scroll to position [926, 0]
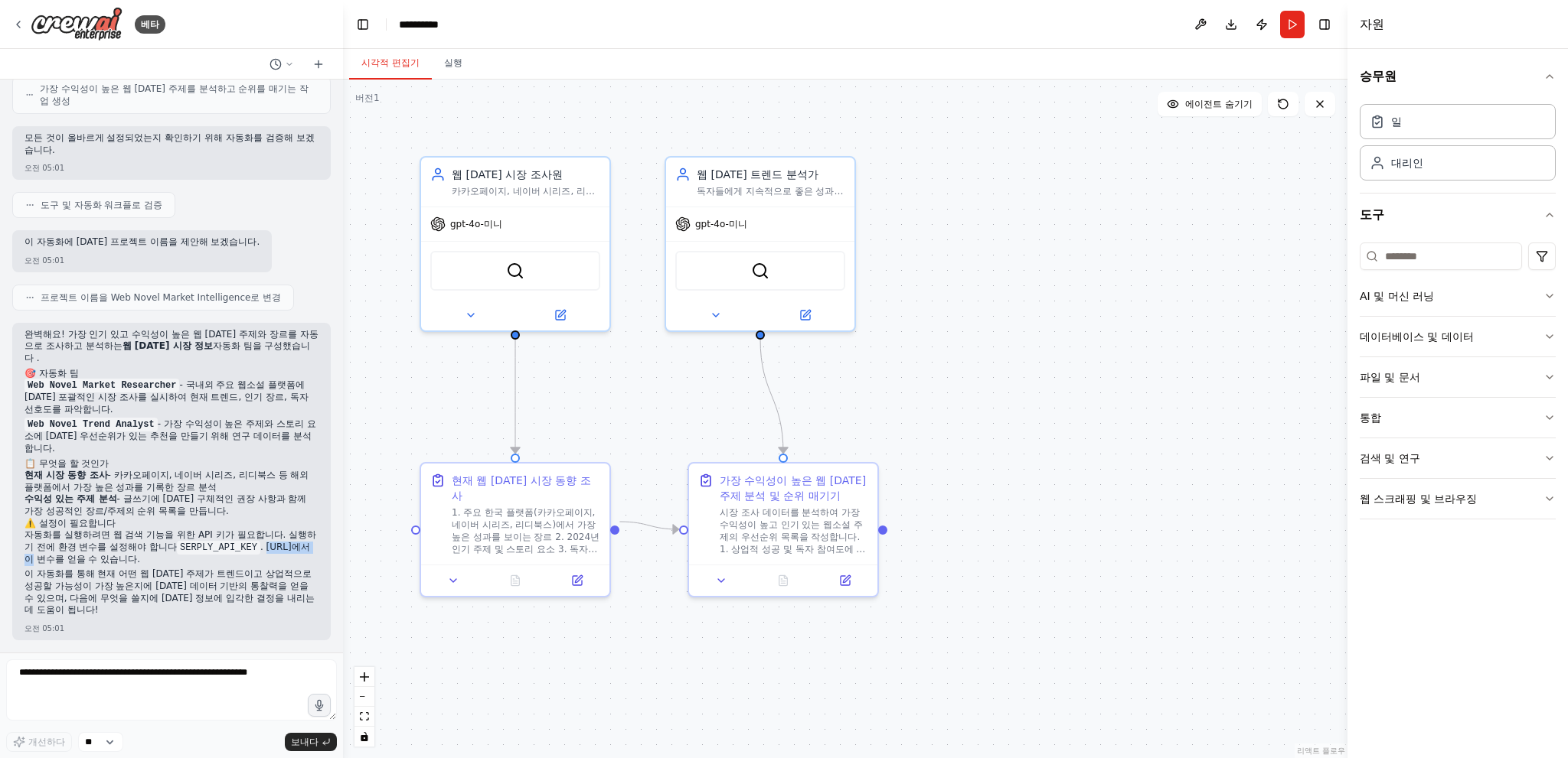
drag, startPoint x: 59, startPoint y: 560, endPoint x: 21, endPoint y: 563, distance: 38.1
click at [21, 563] on div "완벽해요! 가장 인기 있고 수익성이 높은 웹 [DATE] 주제와 장르를 자동으로 조사하고 분석하는 웹 [DATE] 시장 정보 자동화 팀을 구성…" at bounding box center [171, 482] width 319 height 318
copy font "[DOMAIN_NAME]"
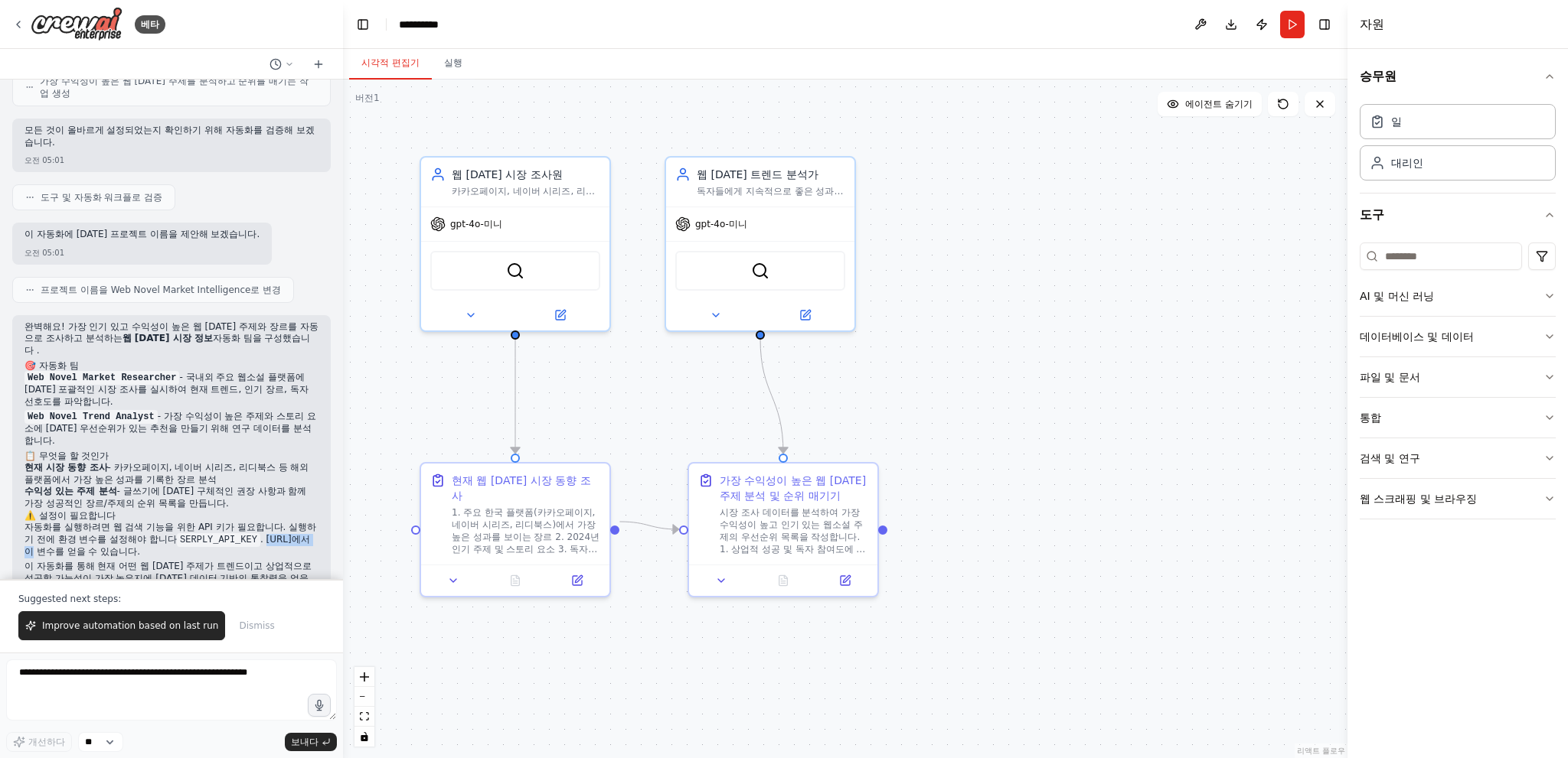
scroll to position [962, 0]
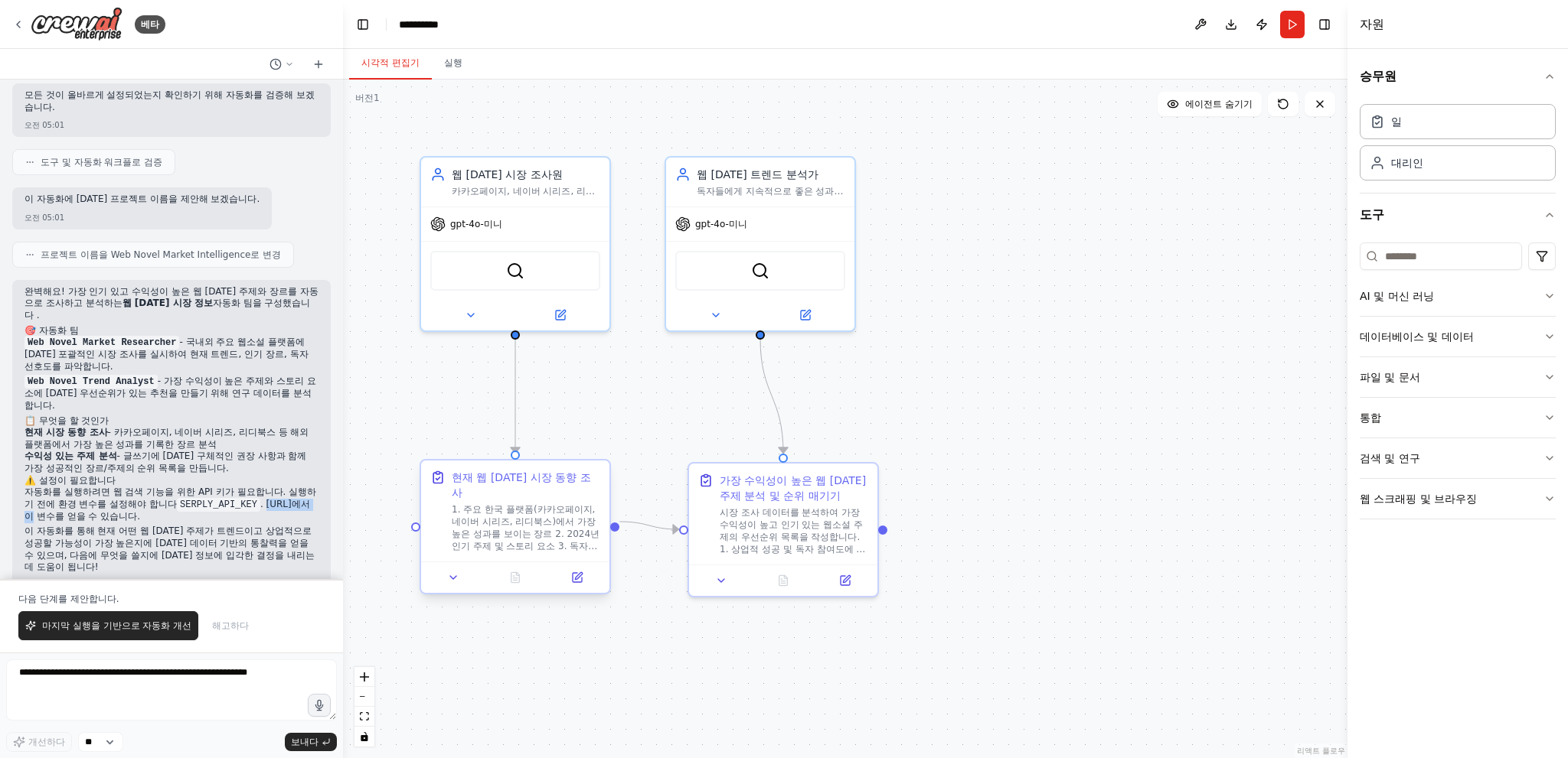
click at [520, 522] on font "1. 주요 한국 플랫폼(카카오페이지, 네이버 시리즈, 리디북스)에서 가장 높은 성과를 보이는 장르 2. 2024년 인기 주제 및 스토리 요소 …" at bounding box center [525, 564] width 148 height 121
click at [1203, 28] on button at bounding box center [1200, 25] width 25 height 28
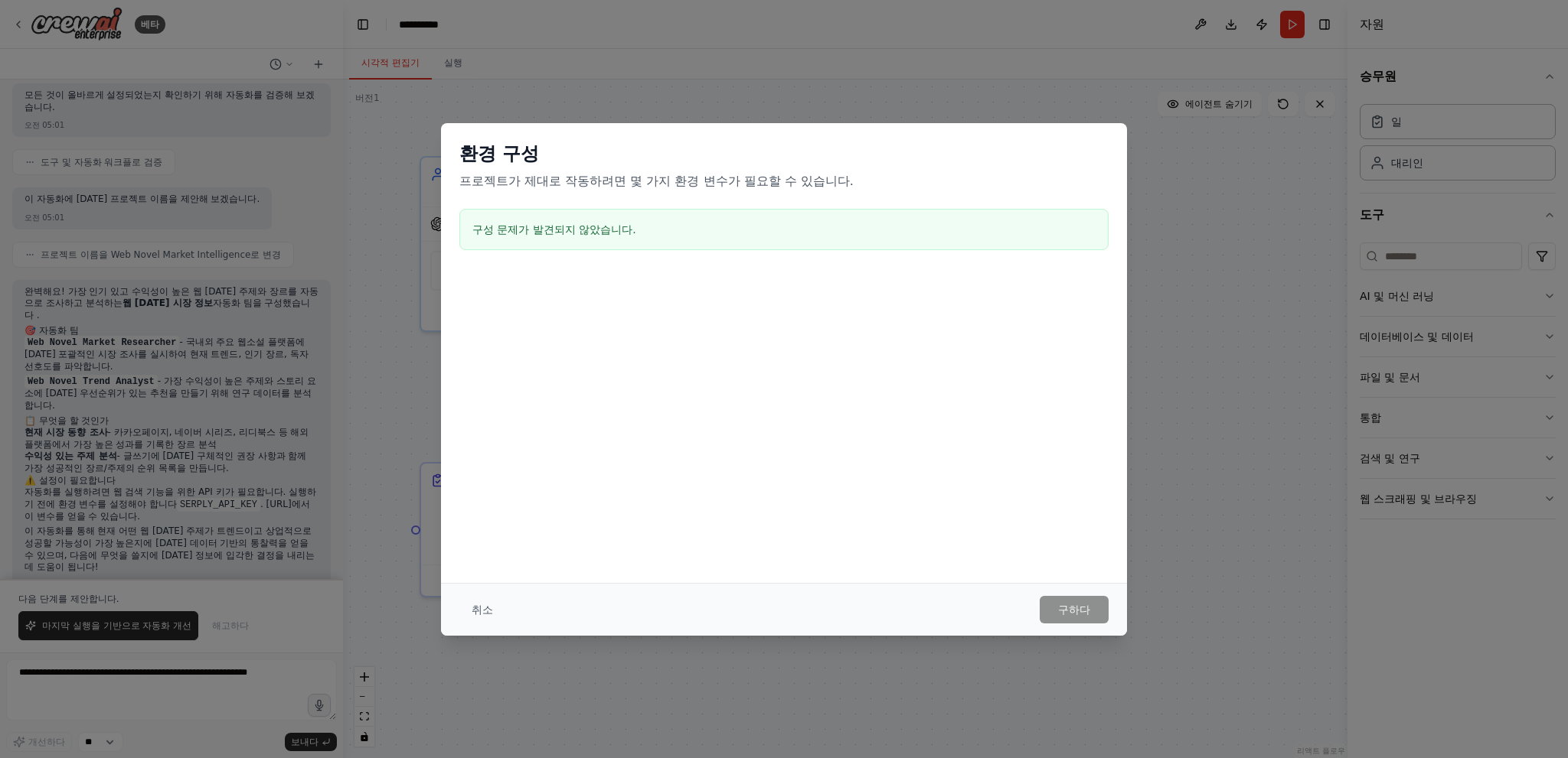
click at [630, 232] on font "구성 문제가 발견되지 않았습니다." at bounding box center [554, 229] width 164 height 12
click at [662, 544] on div "환경 구성 프로젝트가 제대로 작동하려면 몇 가지 환경 변수가 필요할 수 있습니다. 구성 문제가 발견되지 않았습니다." at bounding box center [784, 353] width 686 height 460
click at [1049, 534] on div "환경 구성 프로젝트가 제대로 작동하려면 몇 가지 환경 변수가 필요할 수 있습니다. 구성 문제가 발견되지 않았습니다." at bounding box center [784, 353] width 686 height 460
click at [1287, 287] on div "환경 구성 프로젝트가 제대로 작동하려면 몇 가지 환경 변수가 필요할 수 있습니다. 구성 문제가 발견되지 않았습니다. 취소 구하다" at bounding box center [784, 379] width 1568 height 758
drag, startPoint x: 1230, startPoint y: 162, endPoint x: 1116, endPoint y: 428, distance: 289.4
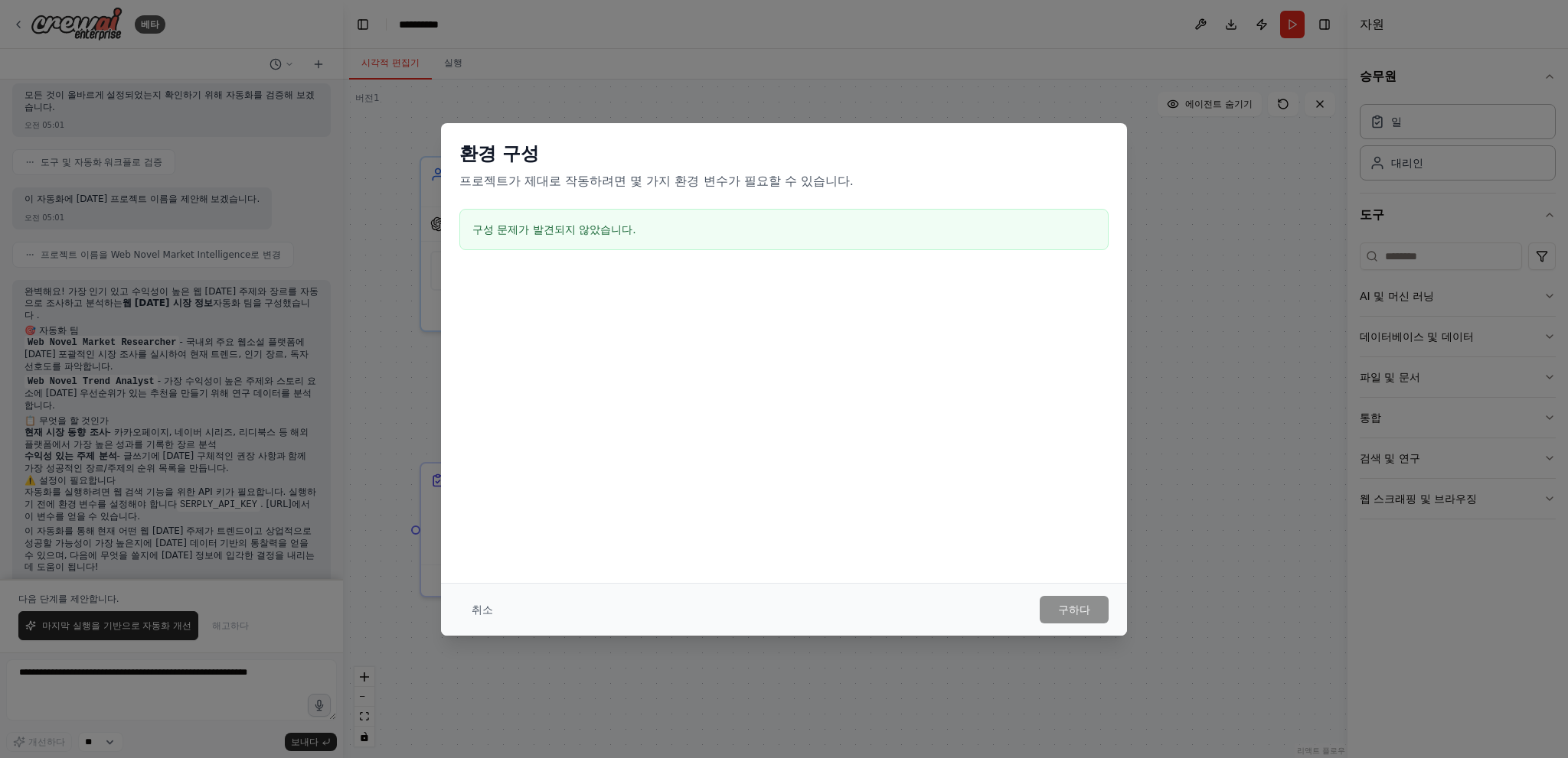
click at [1229, 163] on div "환경 구성 프로젝트가 제대로 작동하려면 몇 가지 환경 변수가 필요할 수 있습니다. 구성 문제가 발견되지 않았습니다. 취소 구하다" at bounding box center [784, 379] width 1568 height 758
click at [484, 613] on font "취소" at bounding box center [482, 609] width 21 height 12
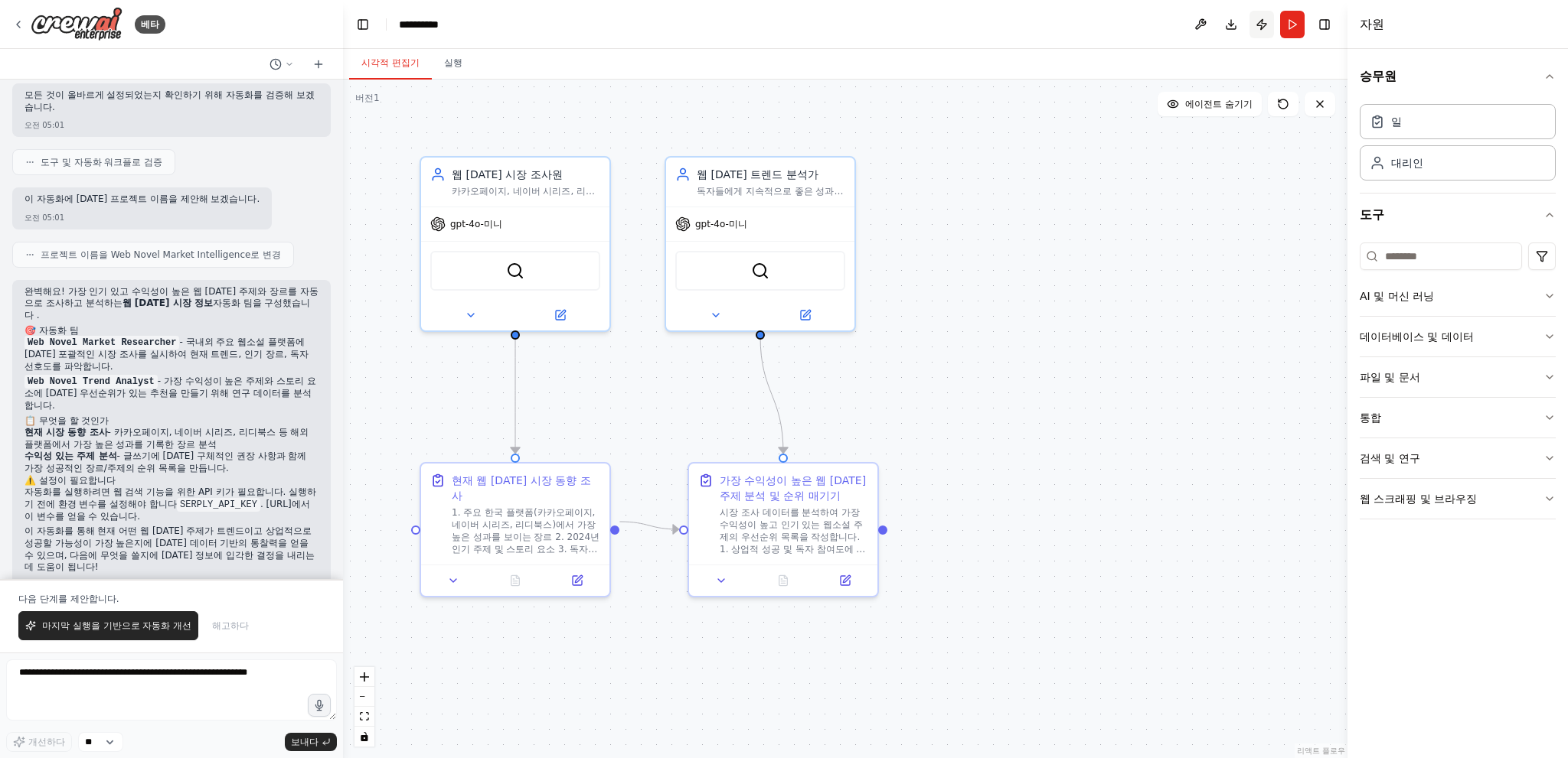
click at [1257, 22] on button "게시하다" at bounding box center [1261, 25] width 25 height 28
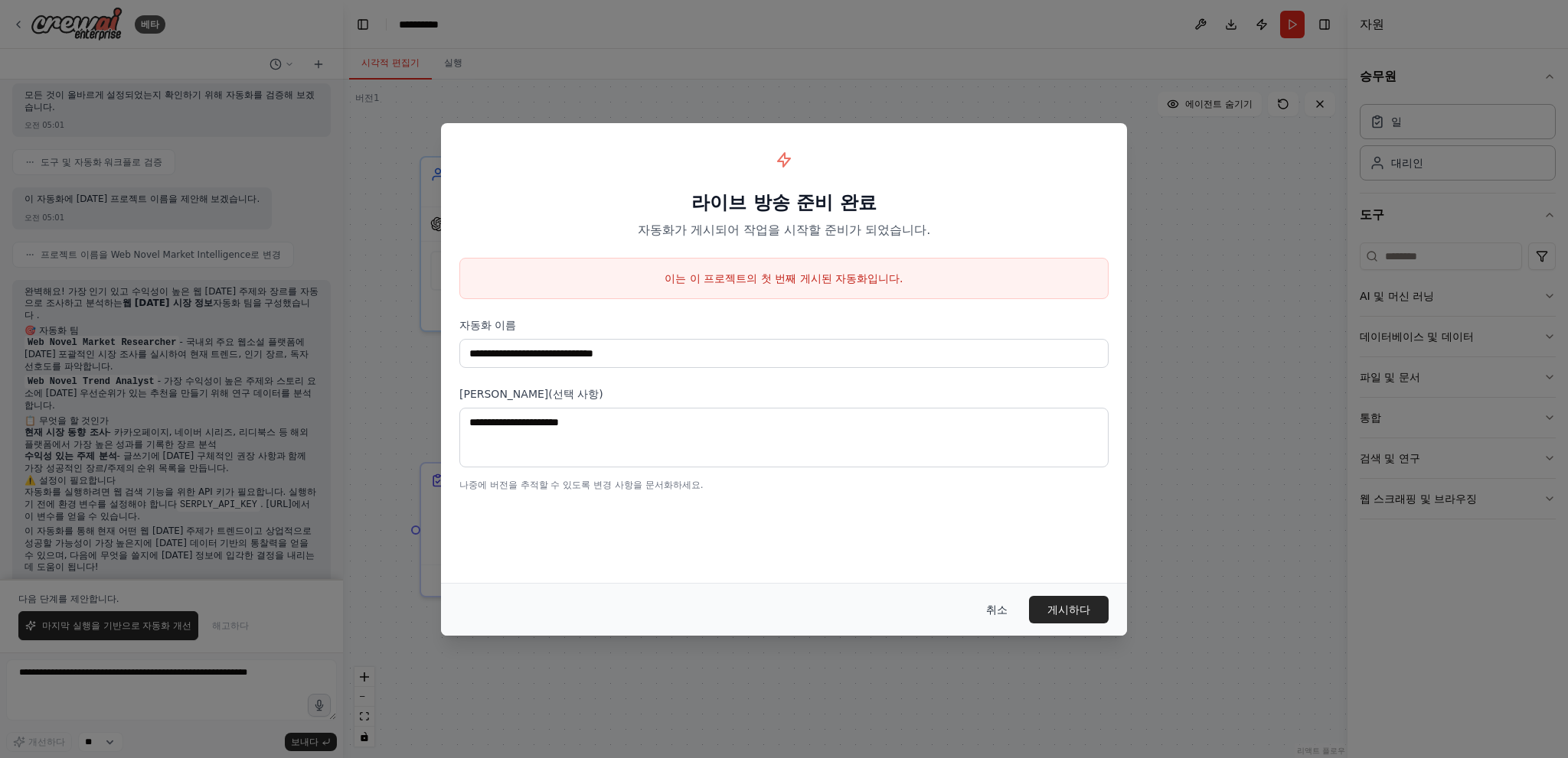
click at [996, 609] on font "취소" at bounding box center [996, 609] width 21 height 12
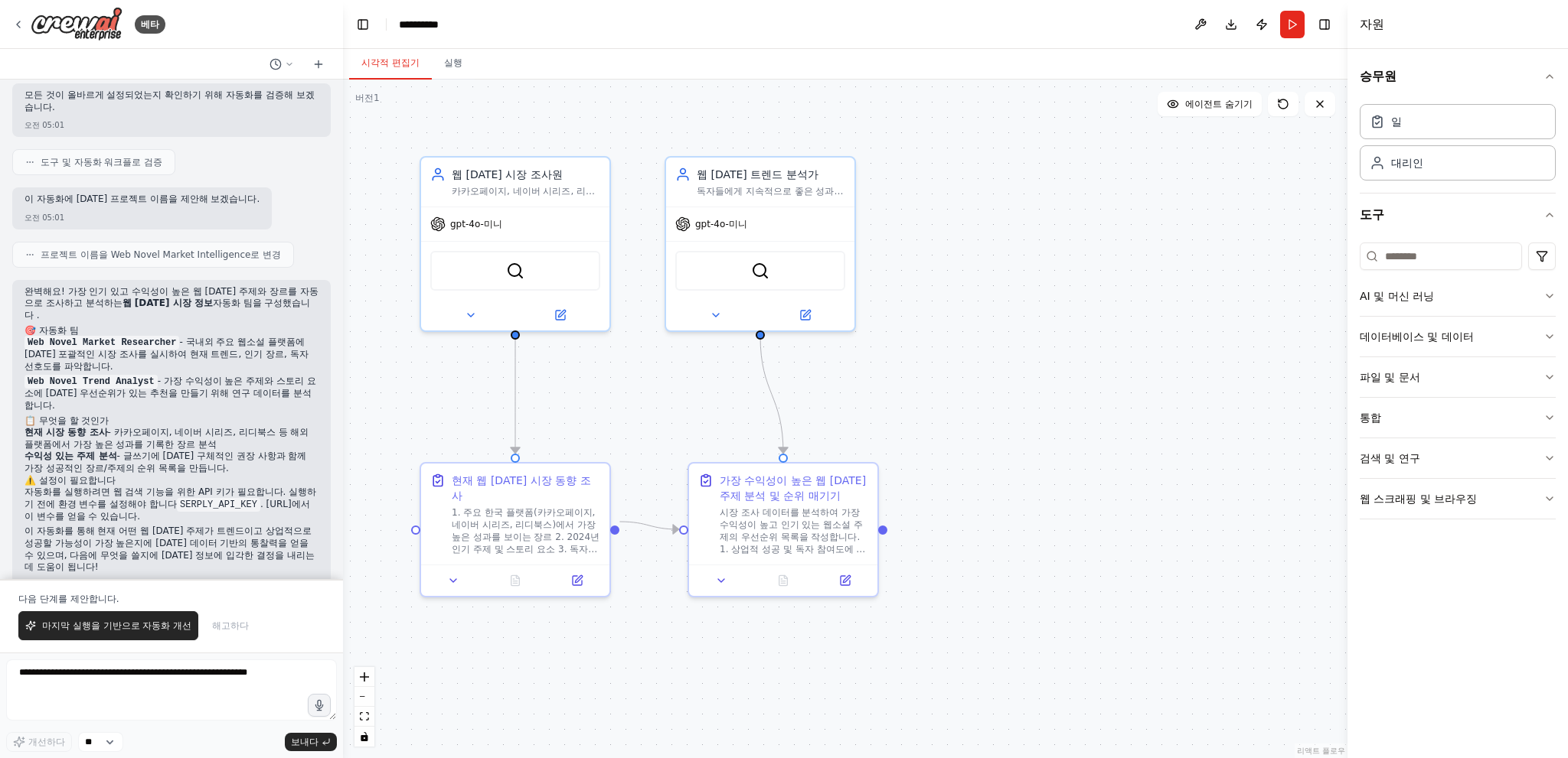
scroll to position [999, 0]
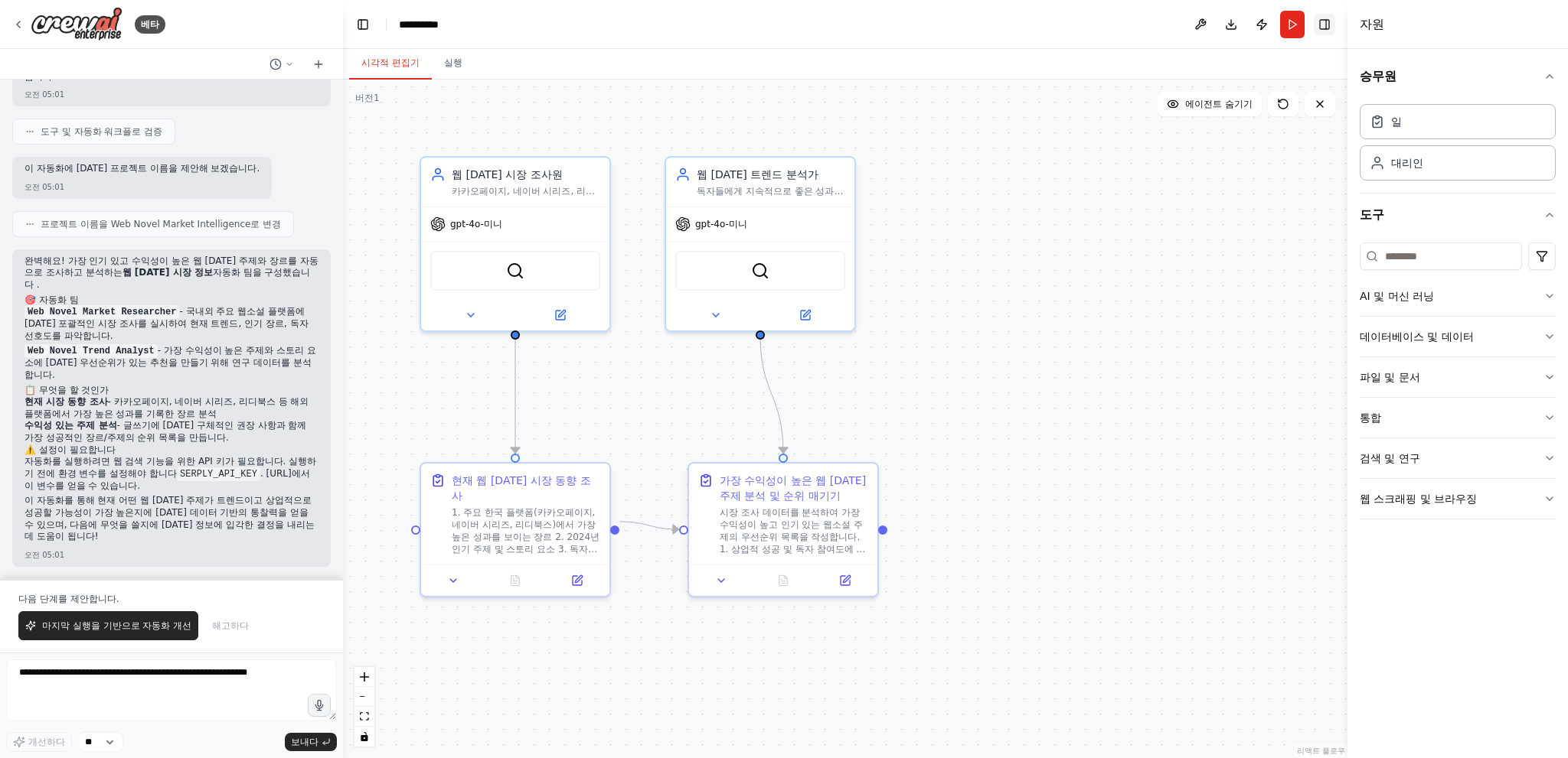
click at [1321, 24] on button "오른쪽 사이드바 전환" at bounding box center [1324, 24] width 21 height 21
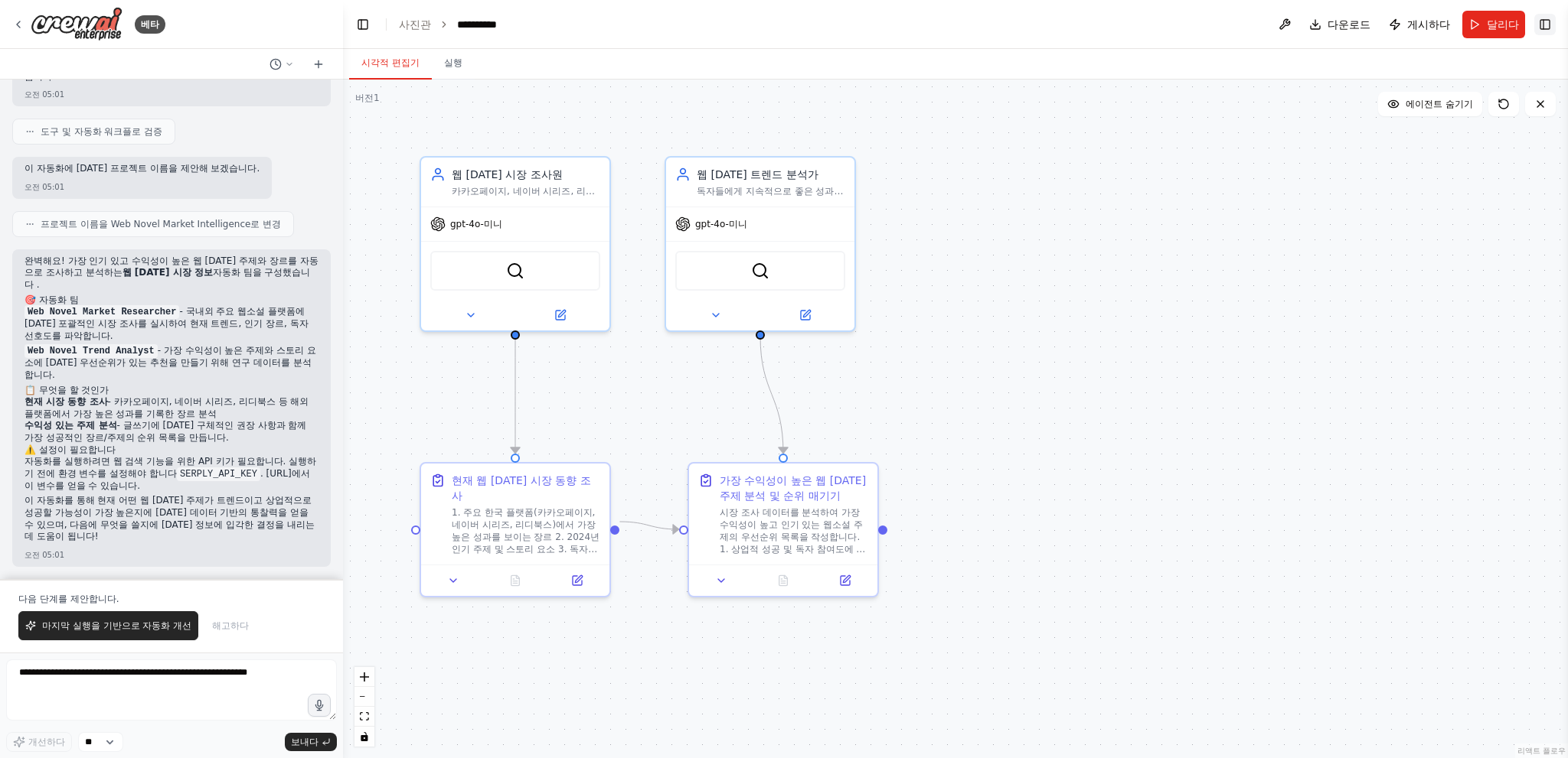
click at [1543, 24] on button "오른쪽 사이드바 전환" at bounding box center [1544, 24] width 21 height 21
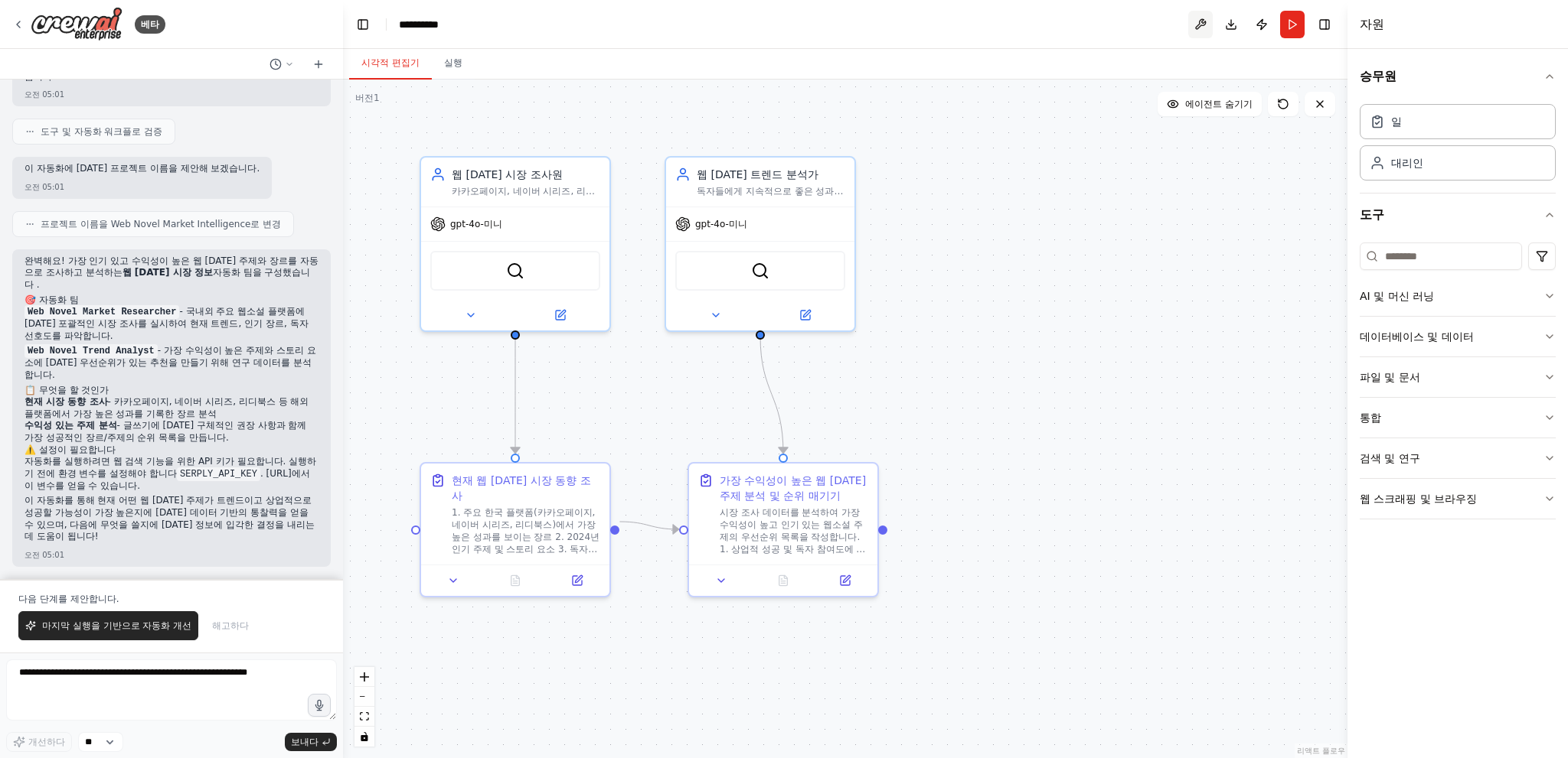
click at [1196, 24] on button at bounding box center [1200, 25] width 25 height 28
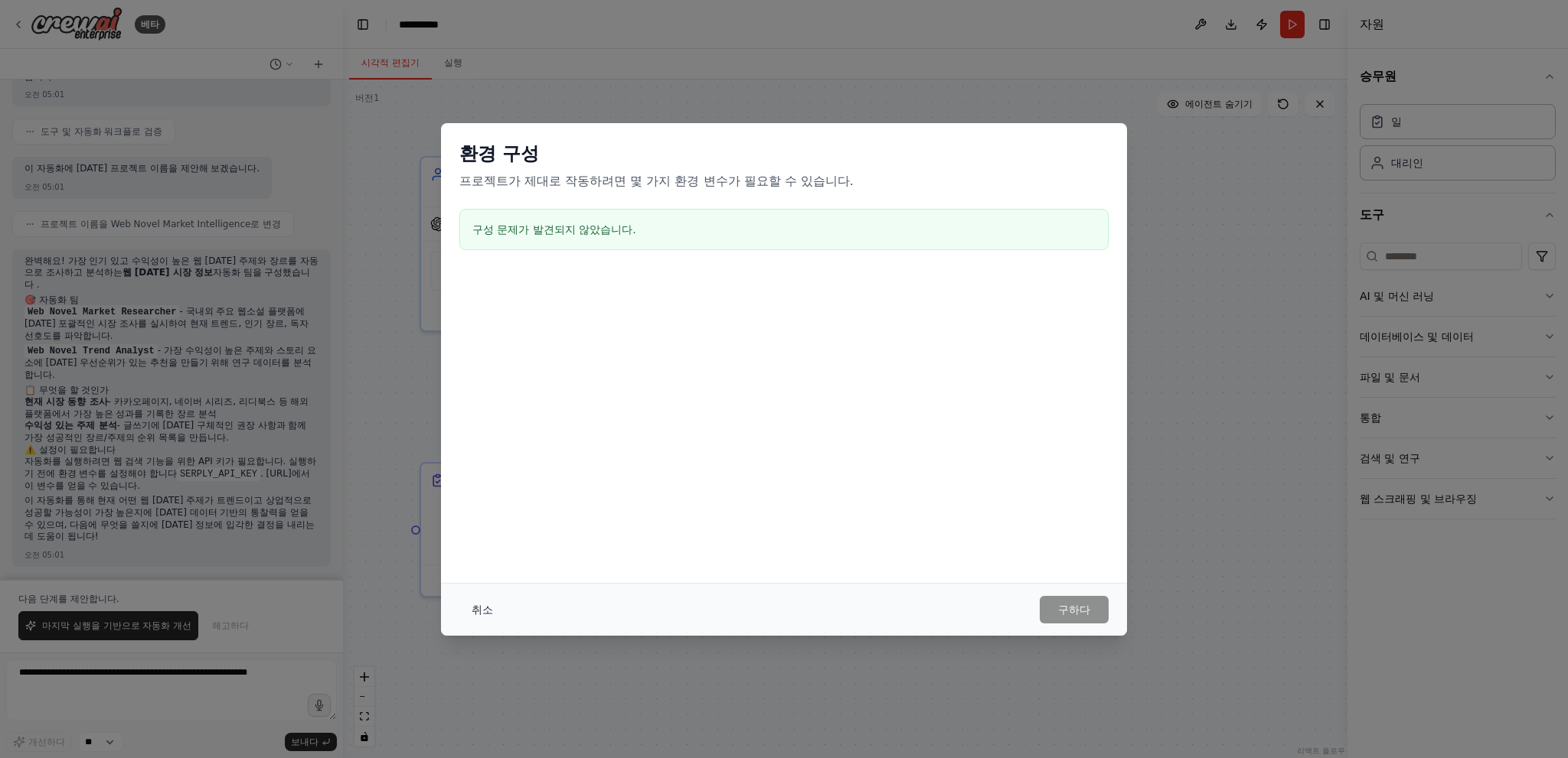
click at [483, 609] on font "취소" at bounding box center [482, 609] width 21 height 12
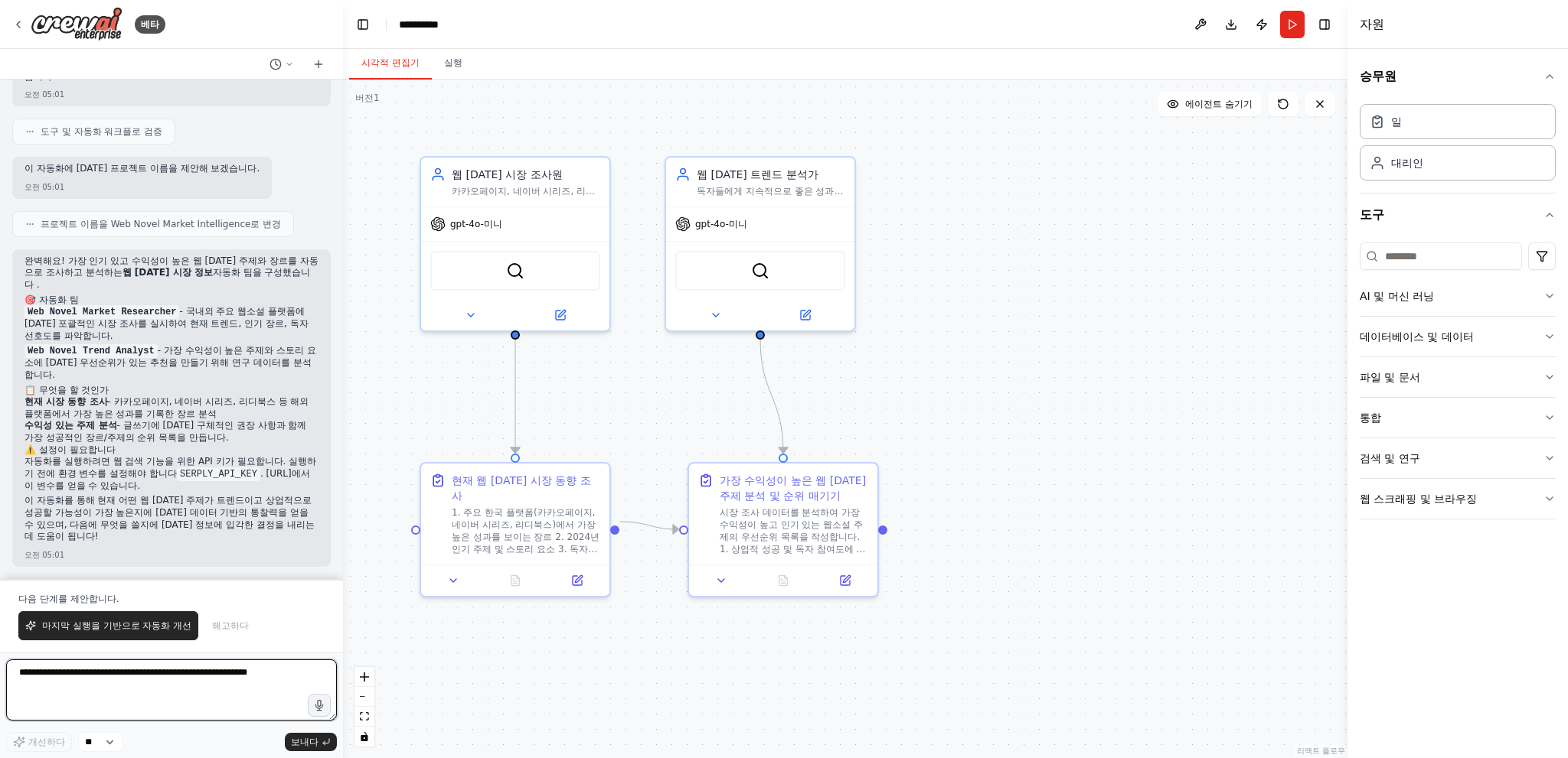
click at [173, 690] on textarea at bounding box center [172, 690] width 331 height 61
type textarea "**********"
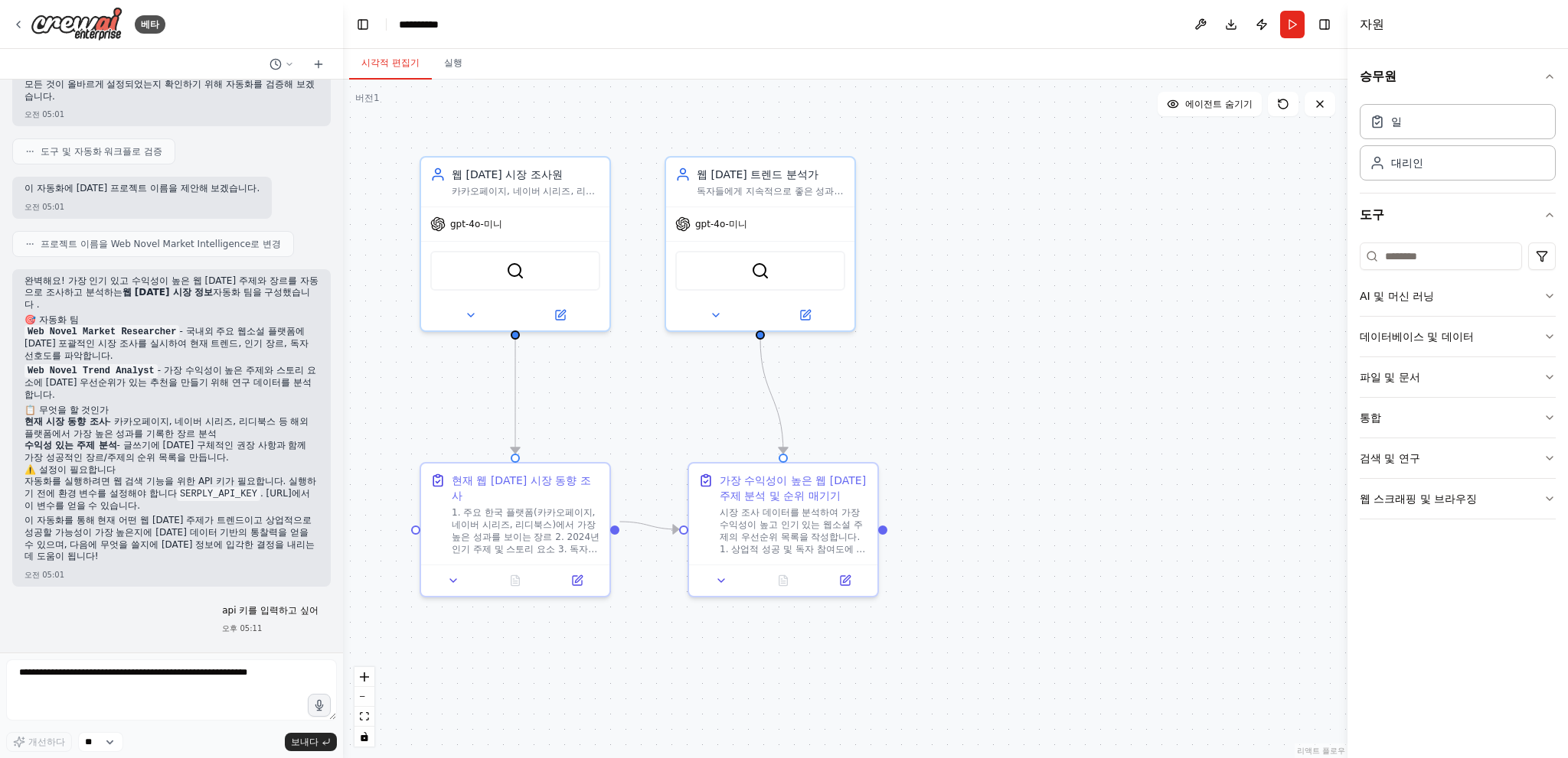
scroll to position [1020, 0]
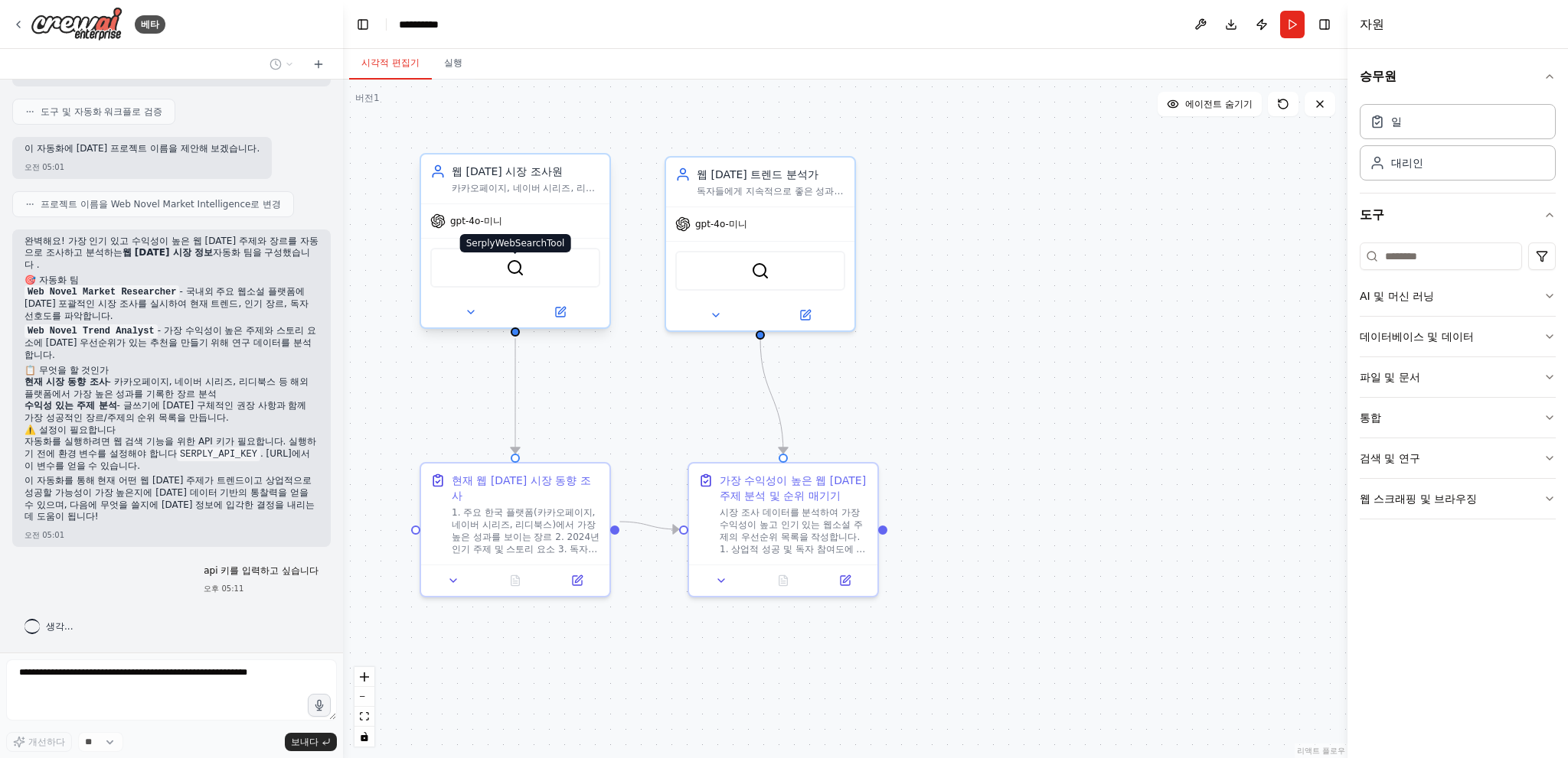
click at [506, 273] on img at bounding box center [515, 267] width 18 height 18
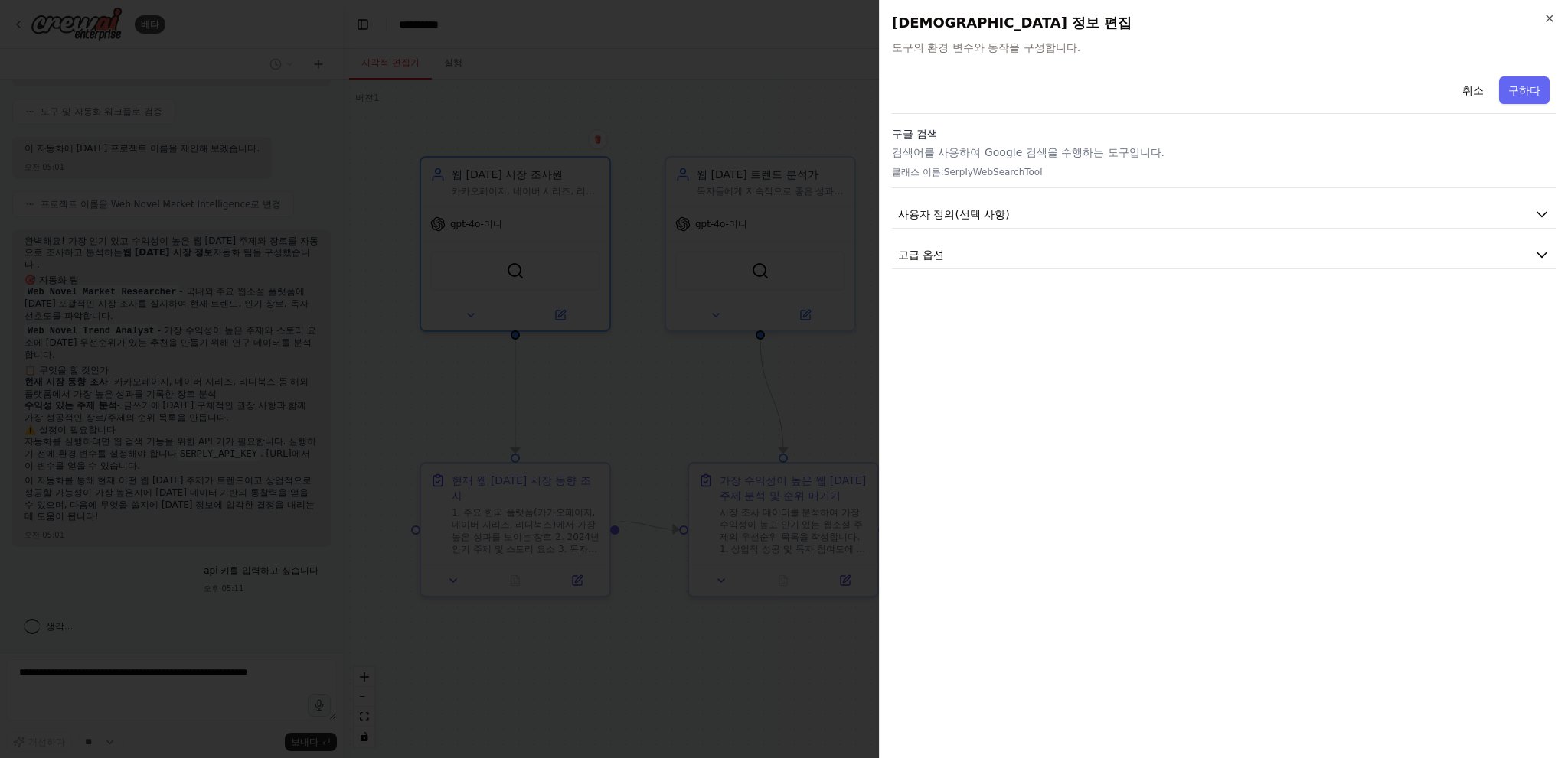
click at [529, 397] on div at bounding box center [784, 379] width 1568 height 758
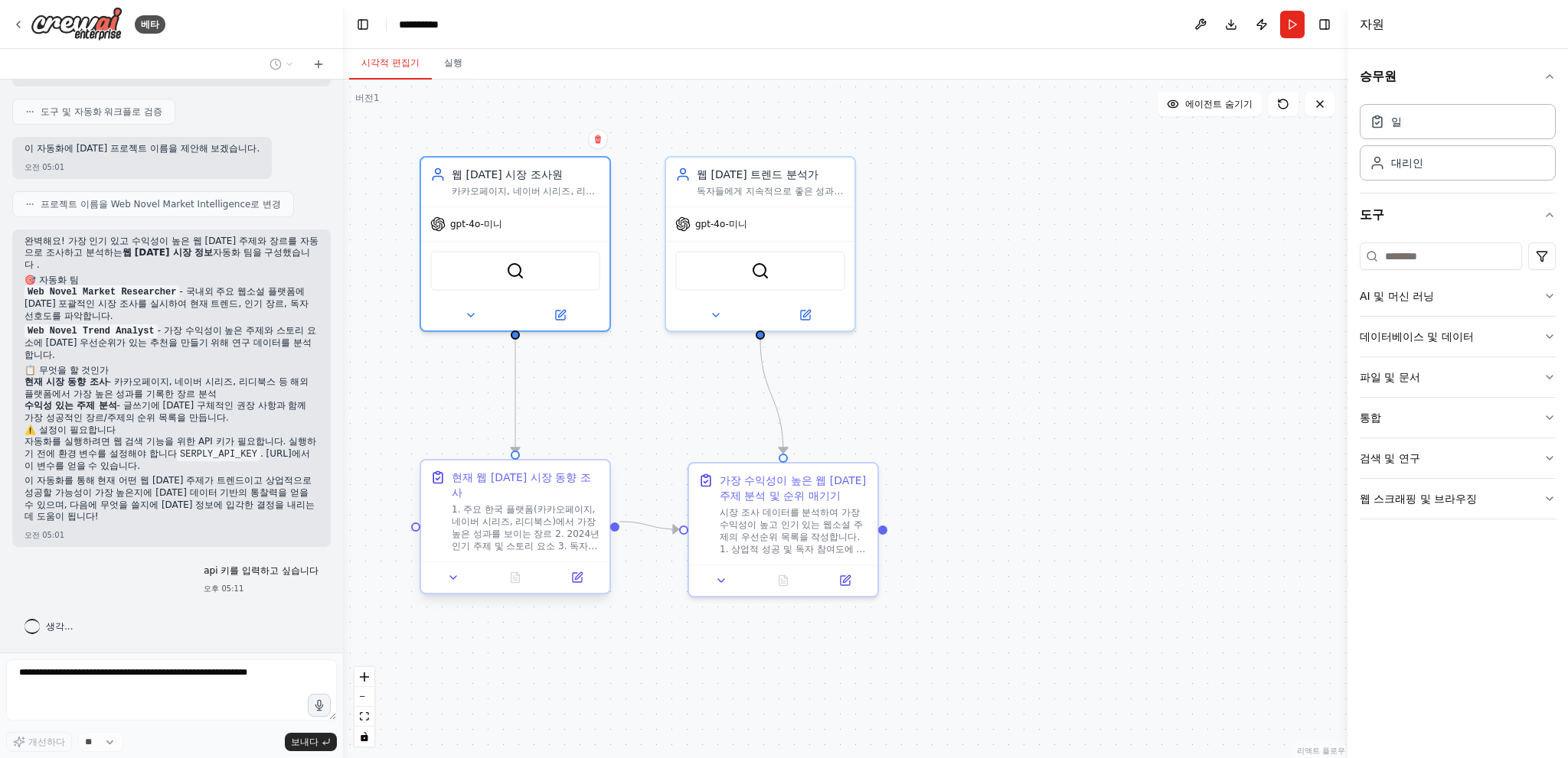
click at [508, 509] on font "1. 주요 한국 플랫폼(카카오페이지, 네이버 시리즈, 리디북스)에서 가장 높은 성과를 보이는 장르 2. 2024년 인기 주제 및 스토리 요소 …" at bounding box center [525, 564] width 148 height 121
click at [579, 571] on div at bounding box center [515, 578] width 188 height 32
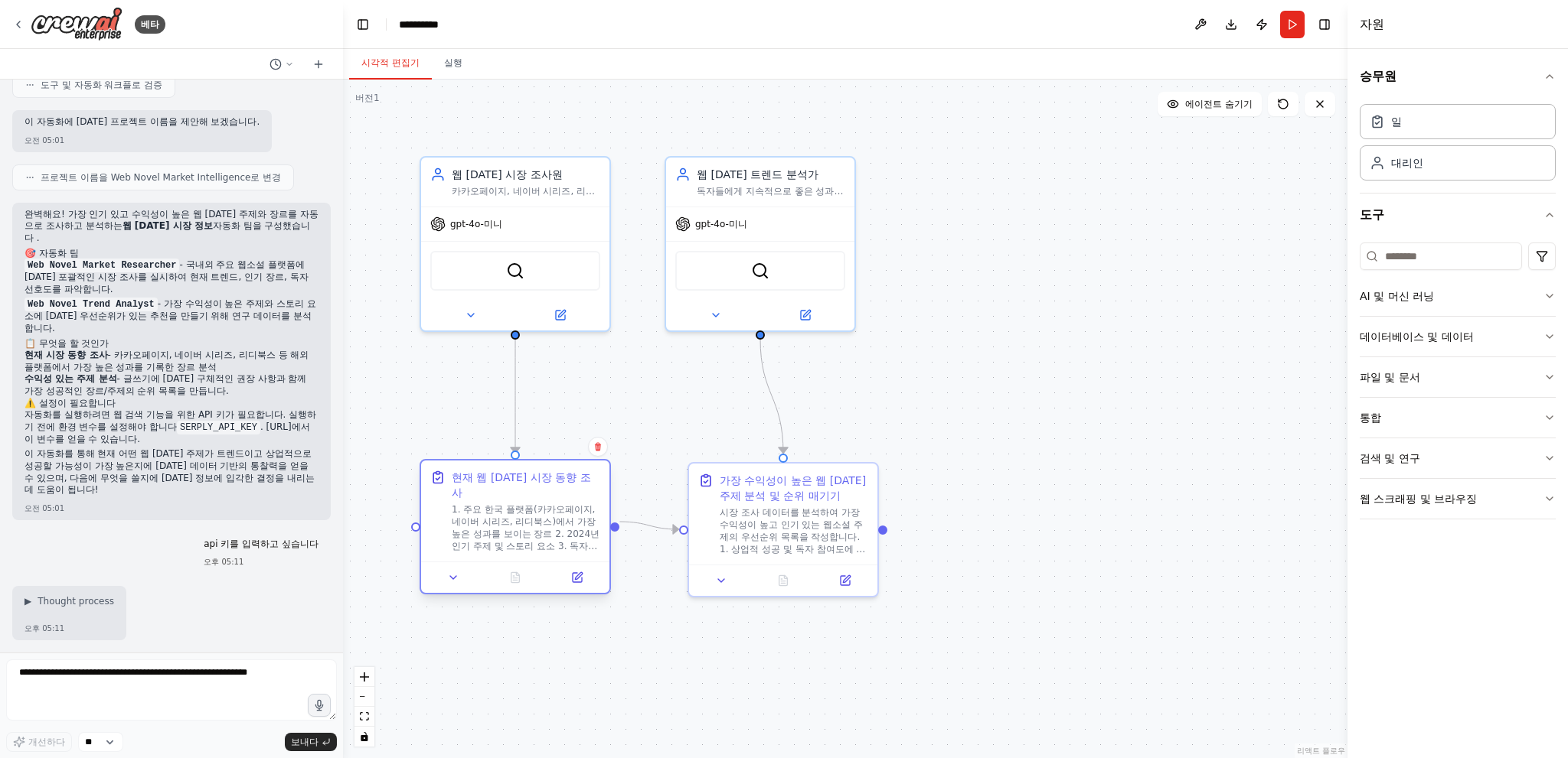
click at [551, 515] on font "1. 주요 한국 플랫폼(카카오페이지, 네이버 시리즈, 리디북스)에서 가장 높은 성과를 보이는 장르 2. 2024년 인기 주제 및 스토리 요소 …" at bounding box center [525, 564] width 148 height 121
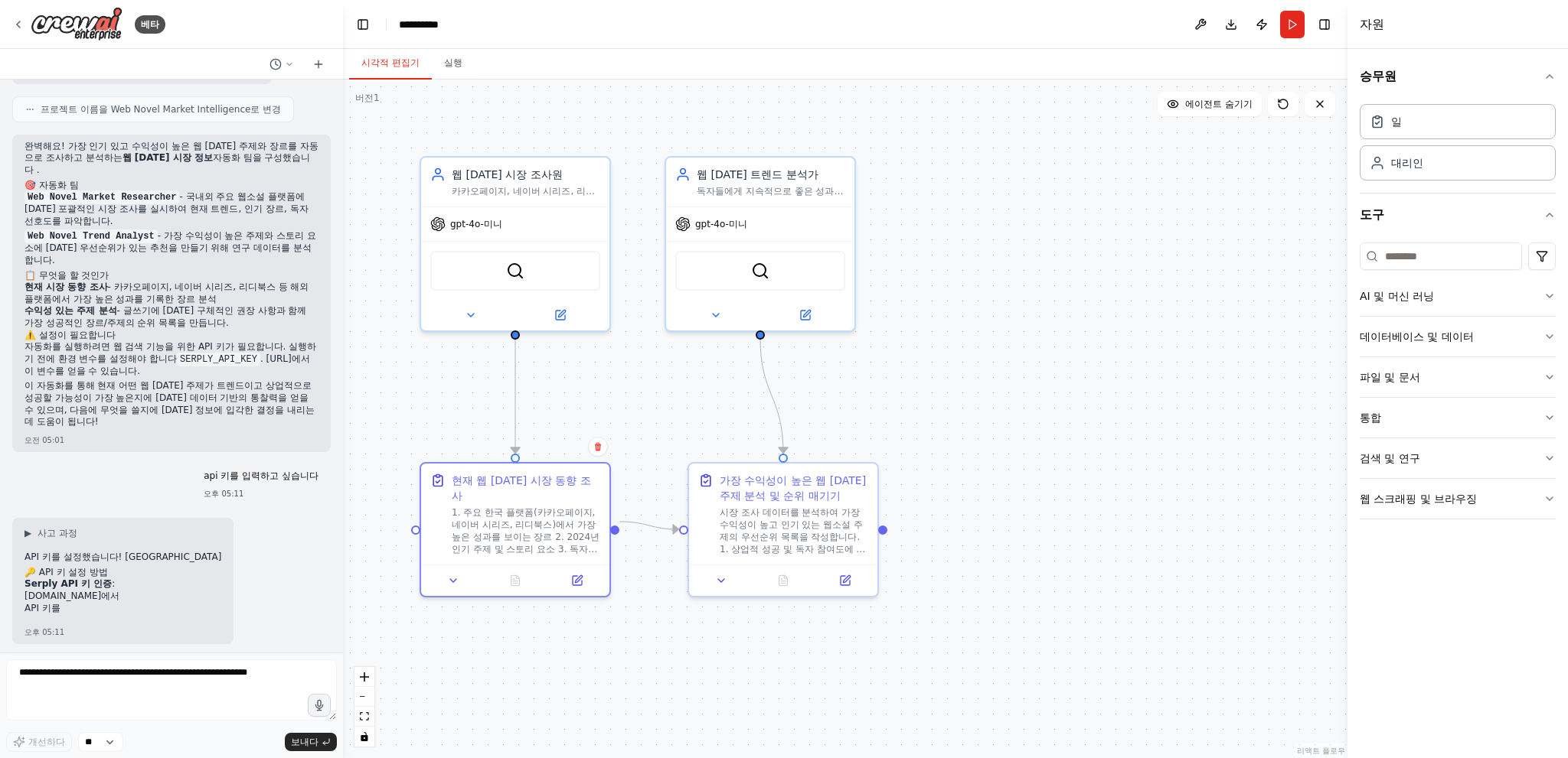
scroll to position [1119, 0]
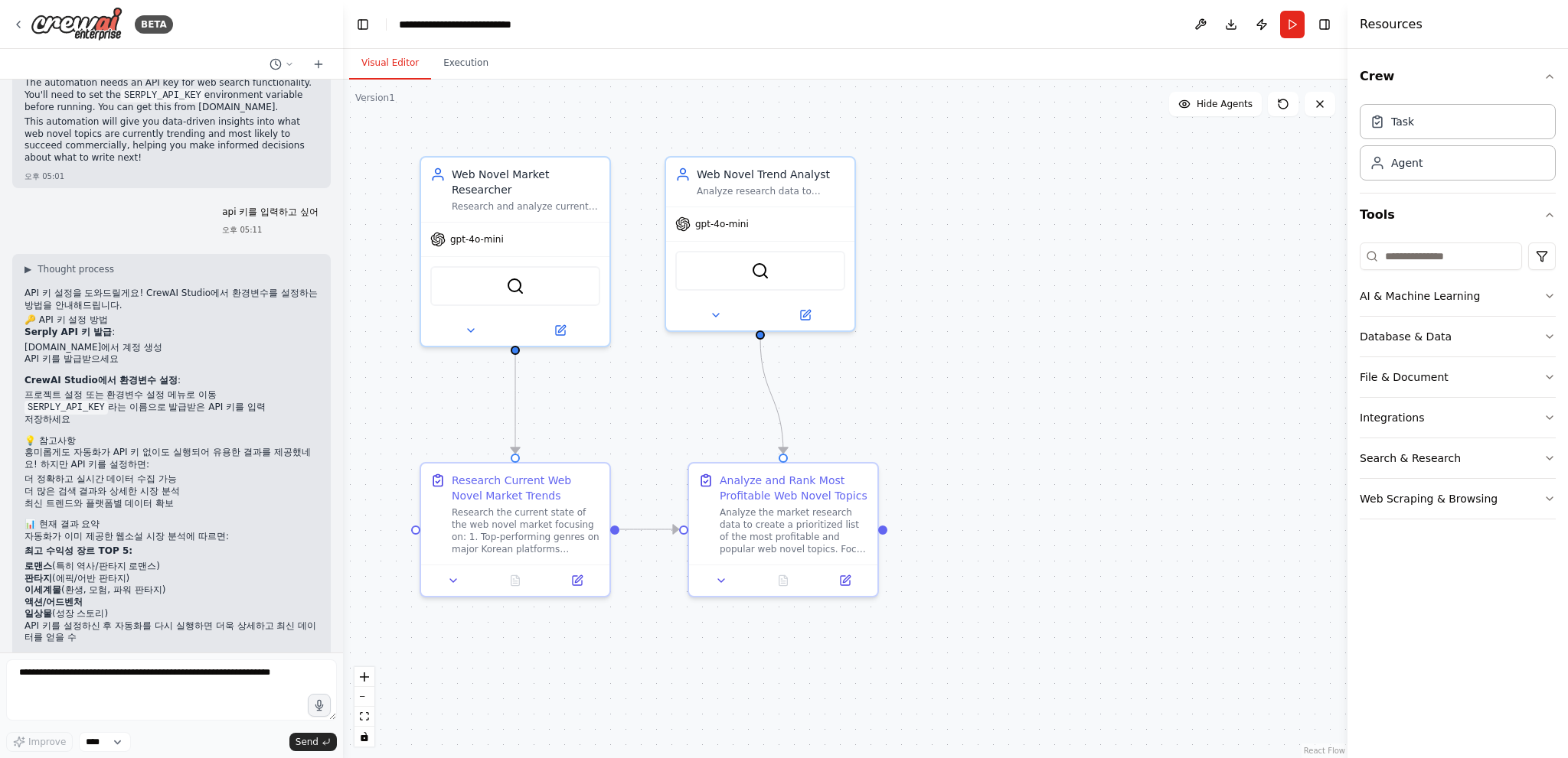
scroll to position [1503, 0]
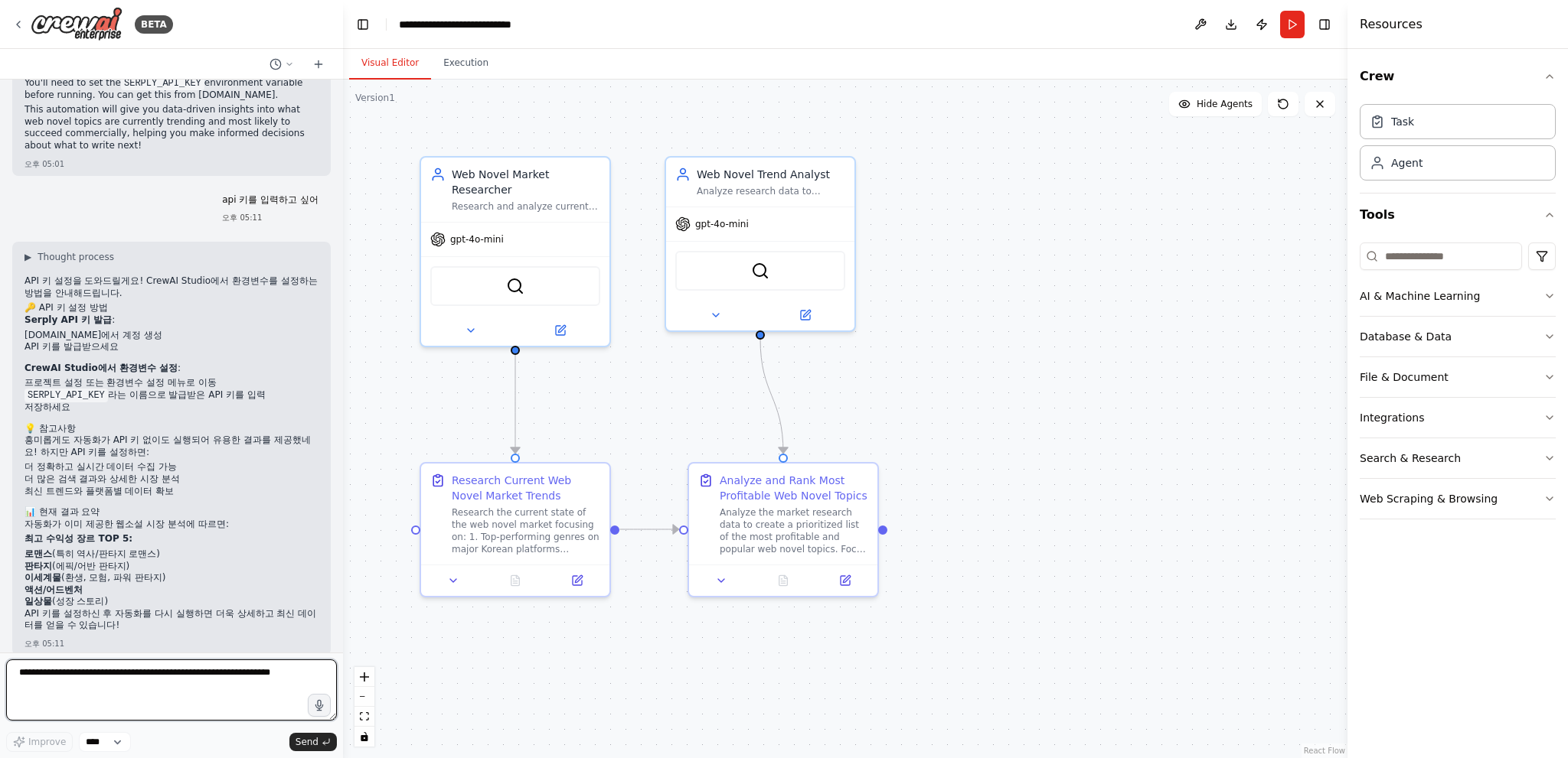
click at [134, 669] on textarea at bounding box center [172, 690] width 331 height 61
click at [943, 232] on div ".deletable-edge-delete-btn { width: 20px; height: 20px; border: 0px solid #ffff…" at bounding box center [845, 419] width 1004 height 679
click at [466, 65] on button "Execution" at bounding box center [466, 63] width 70 height 32
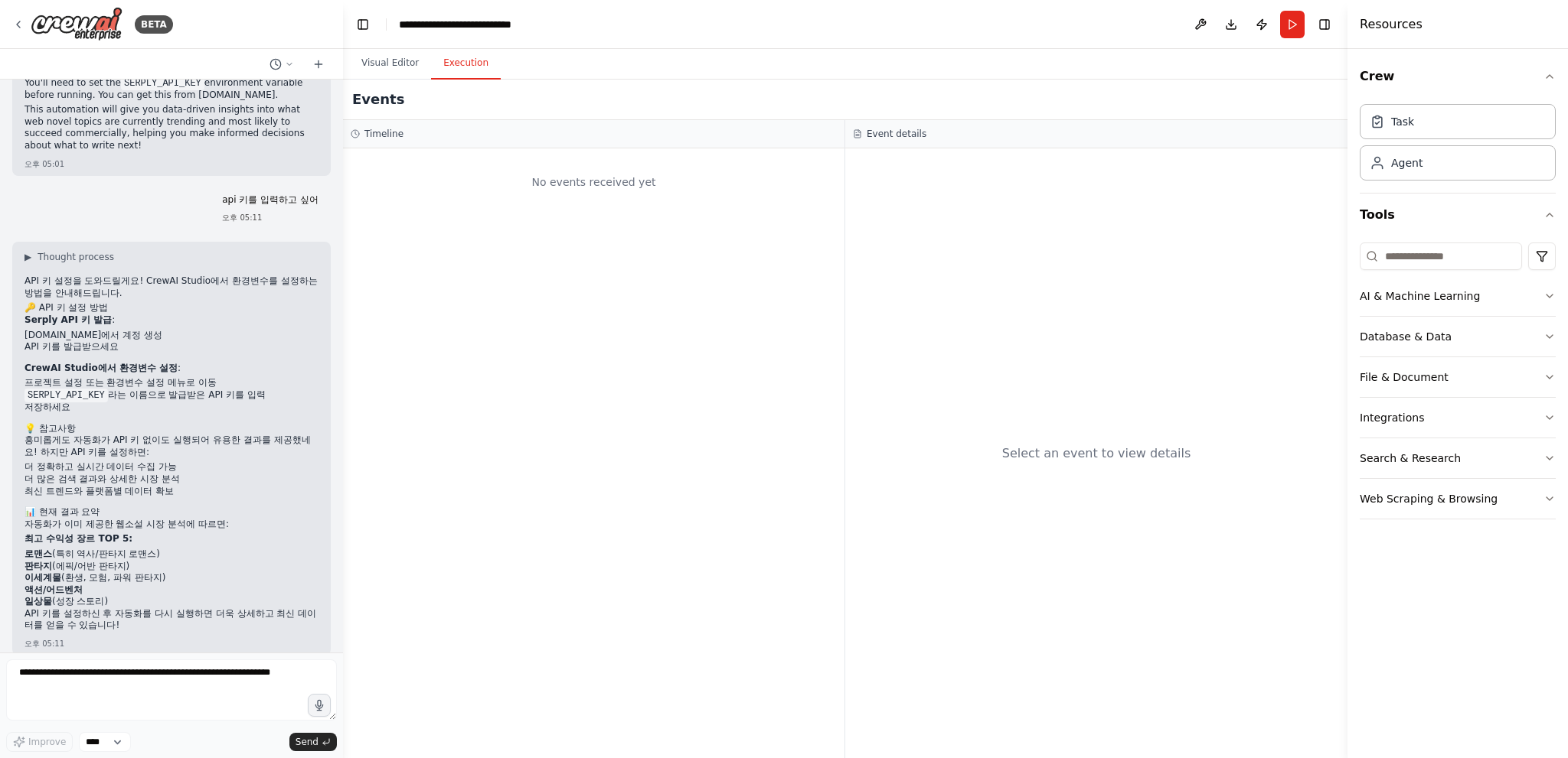
click at [598, 175] on div "No events received yet" at bounding box center [593, 182] width 486 height 52
click at [668, 204] on div "No events received yet" at bounding box center [593, 182] width 486 height 52
click at [1409, 160] on div "Agent" at bounding box center [1407, 162] width 32 height 15
click at [1419, 253] on input at bounding box center [1440, 256] width 162 height 28
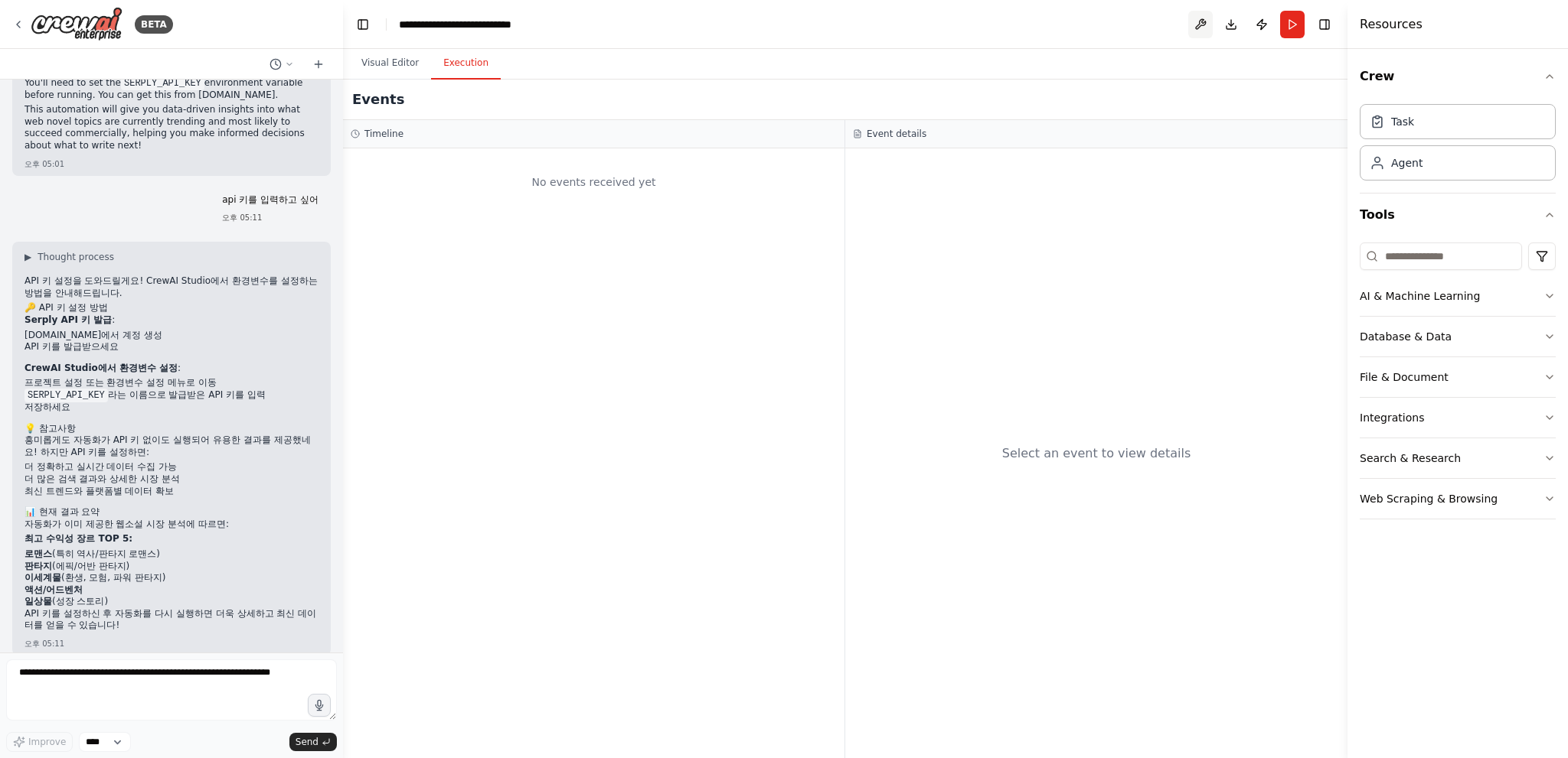
click at [1198, 25] on button at bounding box center [1200, 25] width 25 height 28
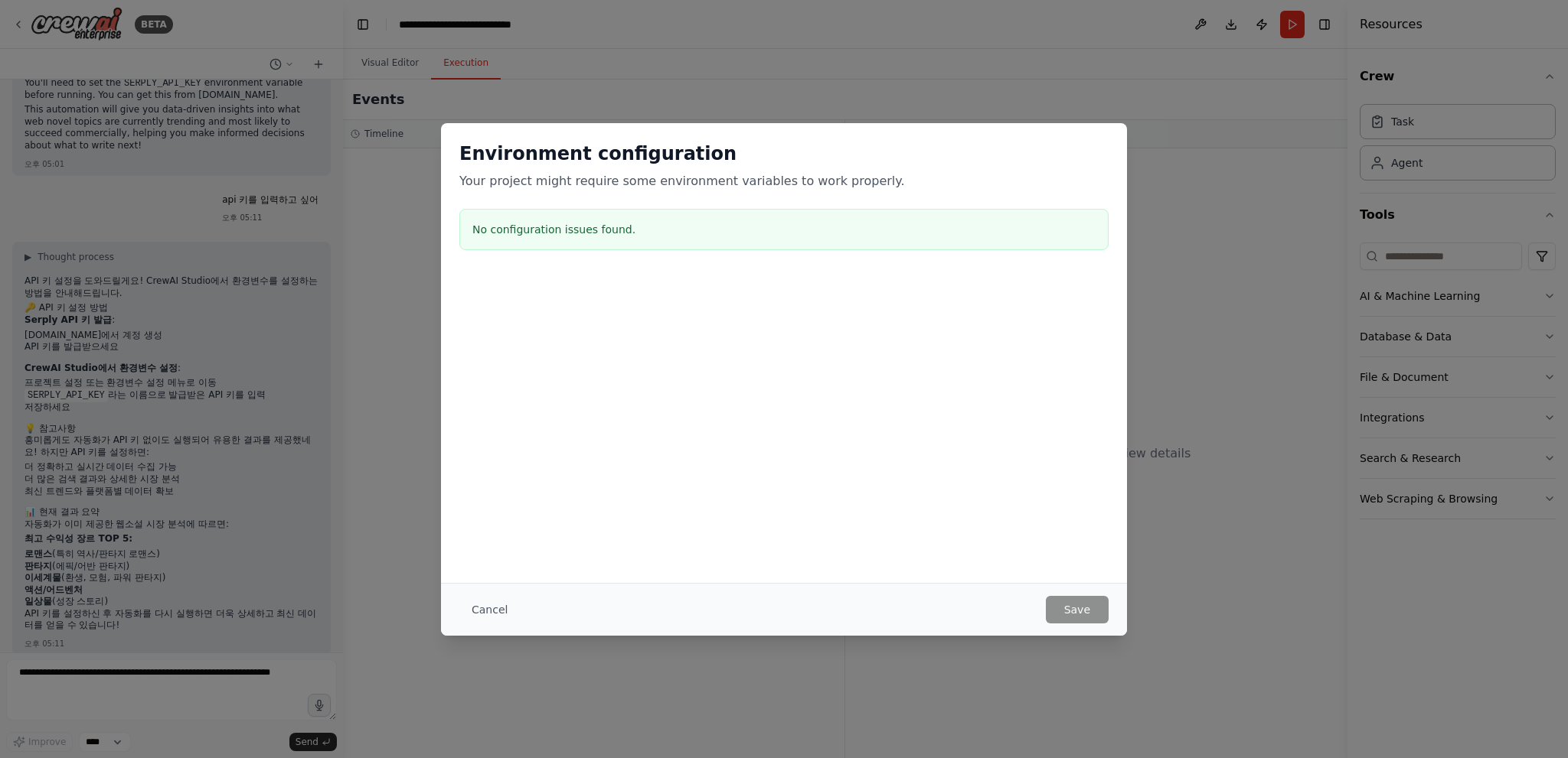
click at [484, 610] on button "Cancel" at bounding box center [489, 609] width 60 height 28
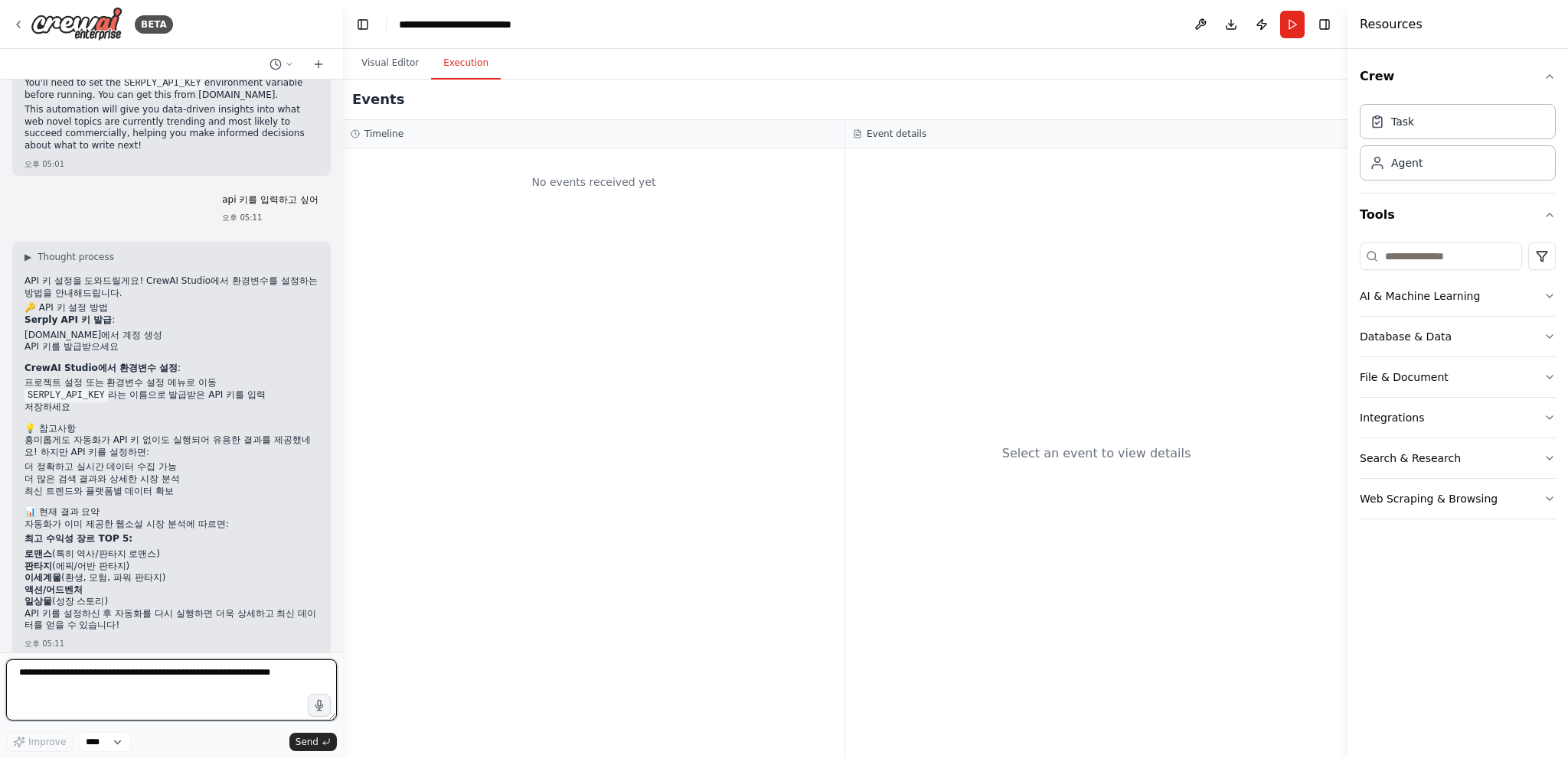
click at [135, 687] on textarea at bounding box center [172, 690] width 331 height 61
click at [119, 696] on textarea at bounding box center [172, 690] width 331 height 61
type textarea "*"
type textarea "**********"
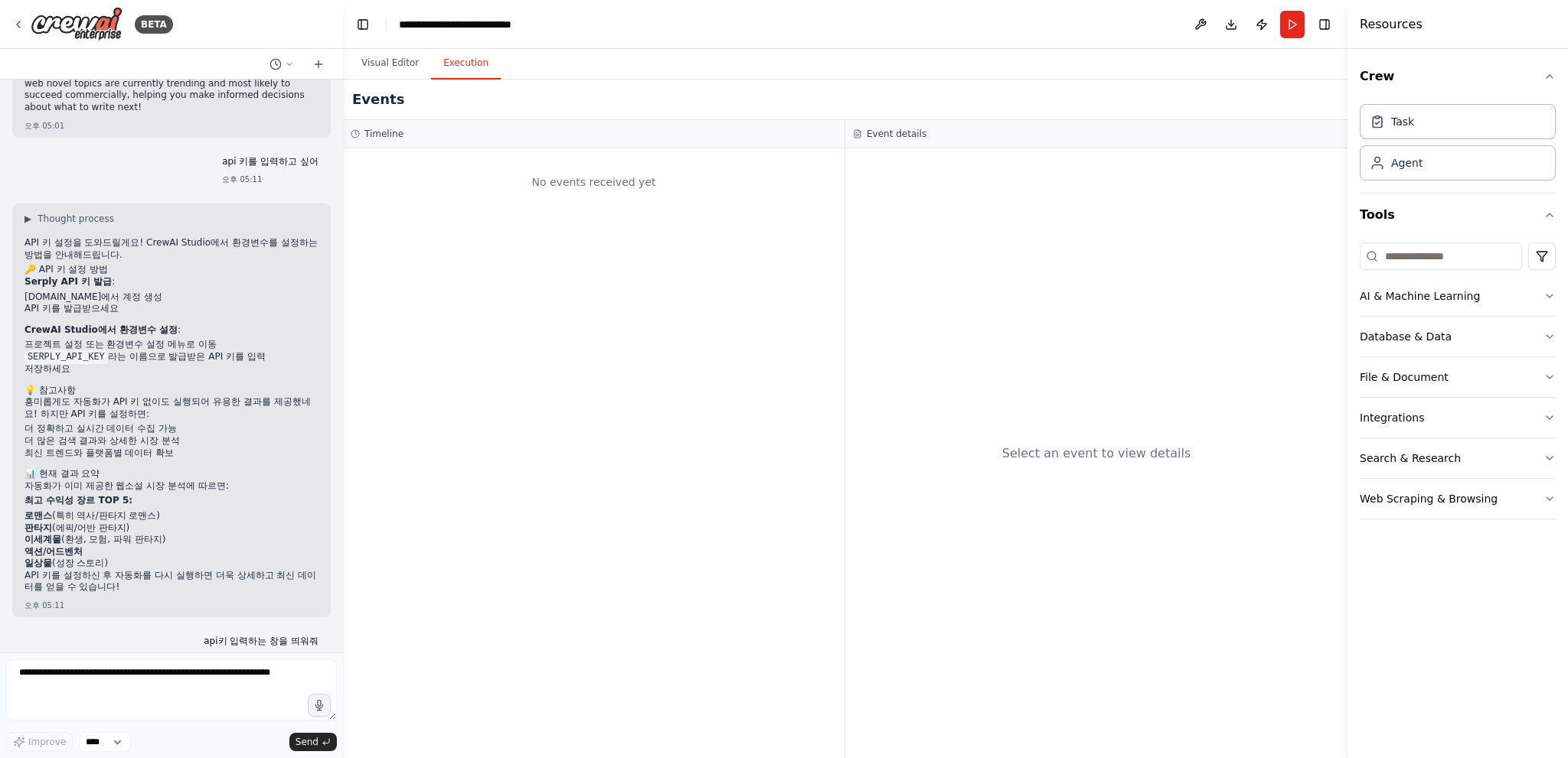
scroll to position [1596, 0]
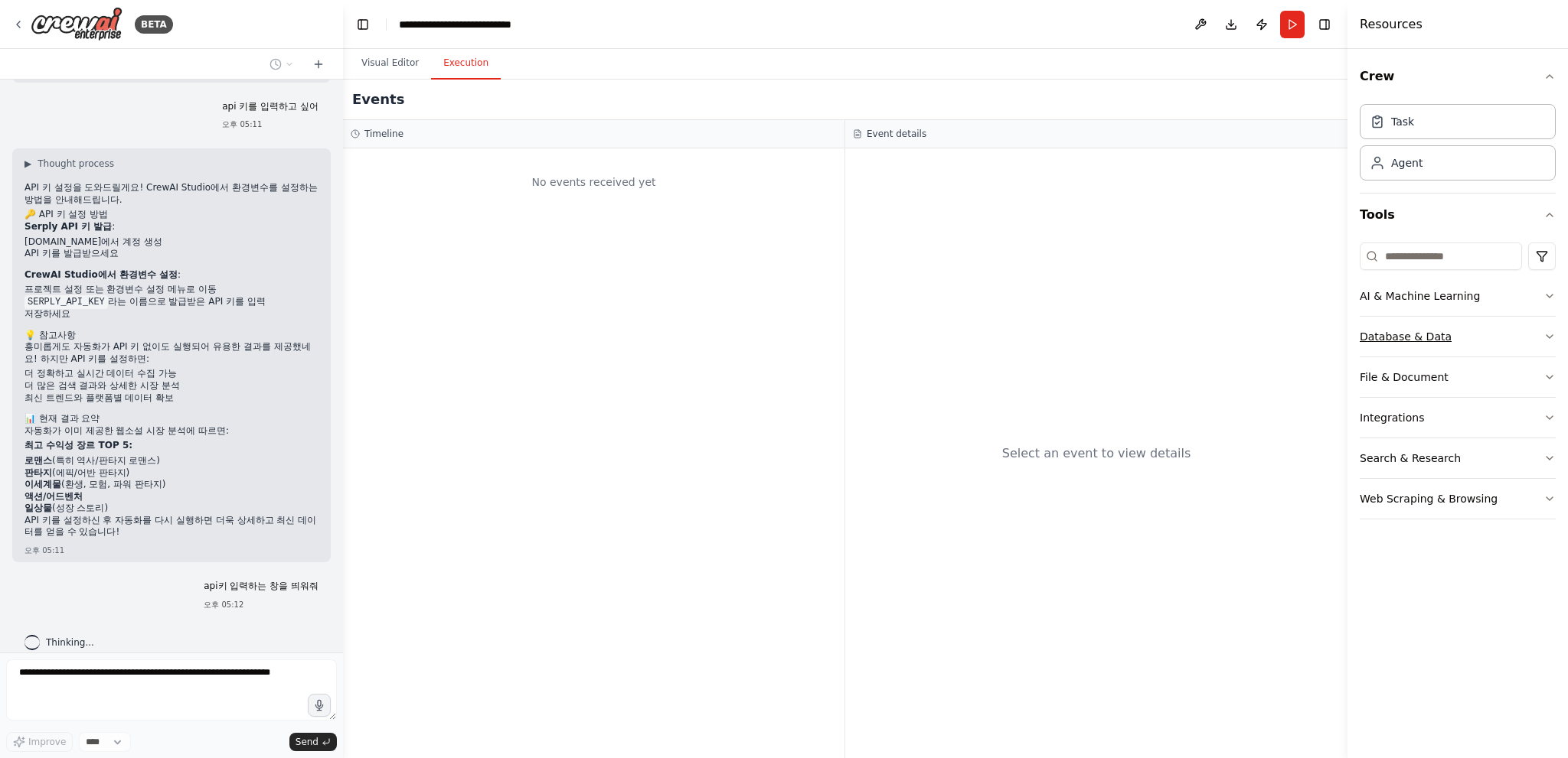
click at [1402, 340] on div "Database & Data" at bounding box center [1405, 336] width 92 height 15
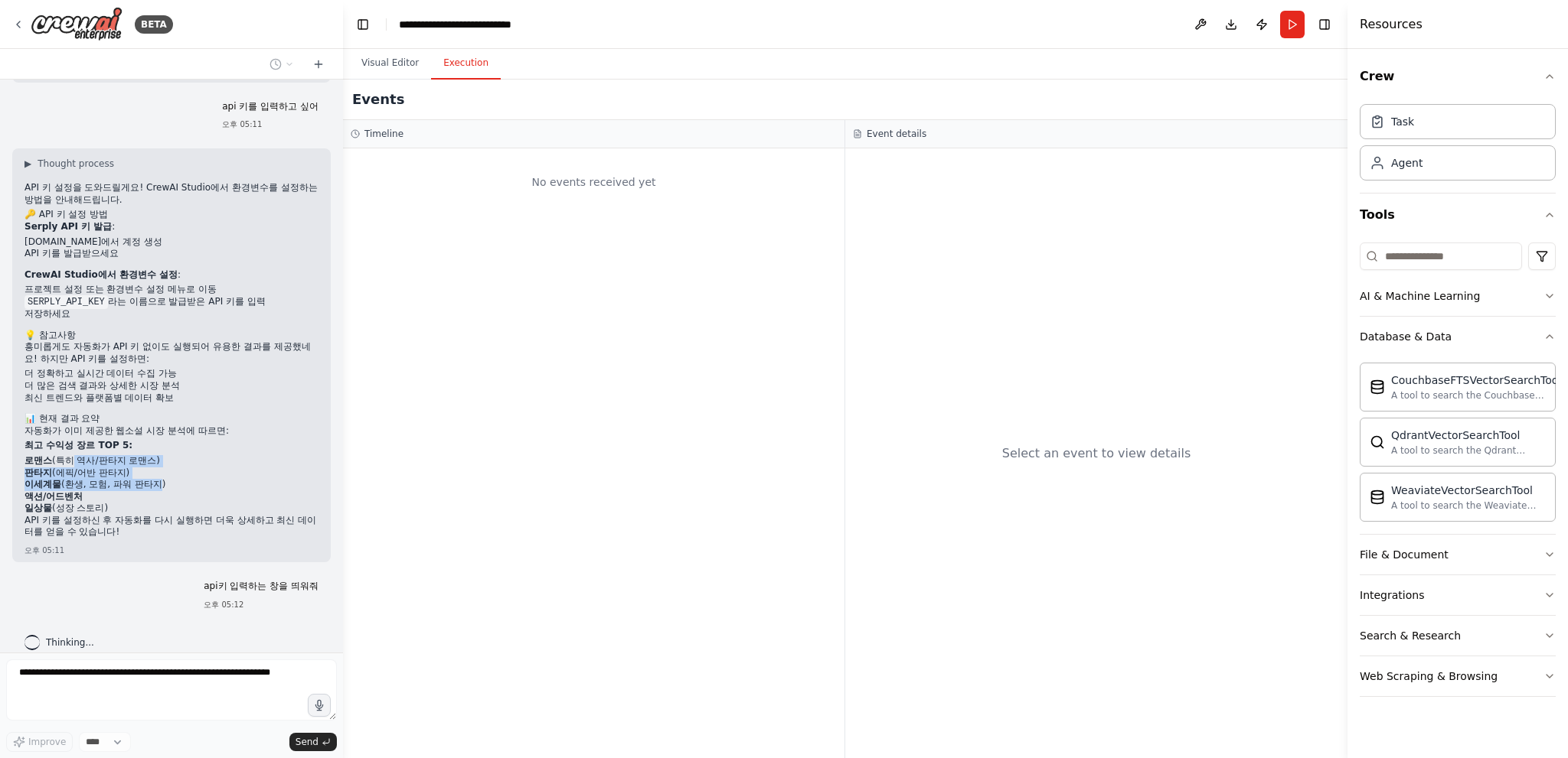
drag, startPoint x: 67, startPoint y: 443, endPoint x: 172, endPoint y: 474, distance: 109.5
click at [168, 471] on ol "로맨스 (특히 역사/판타지 로맨스) 판타지 (에픽/어반 판타지) 이세계물 (환생, 모험, 파워 판타지) 액션/어드벤처 일상물 (성장 스토리)" at bounding box center [172, 485] width 294 height 60
click at [172, 479] on li "이세계물 (환생, 모험, 파워 판타지)" at bounding box center [172, 485] width 294 height 12
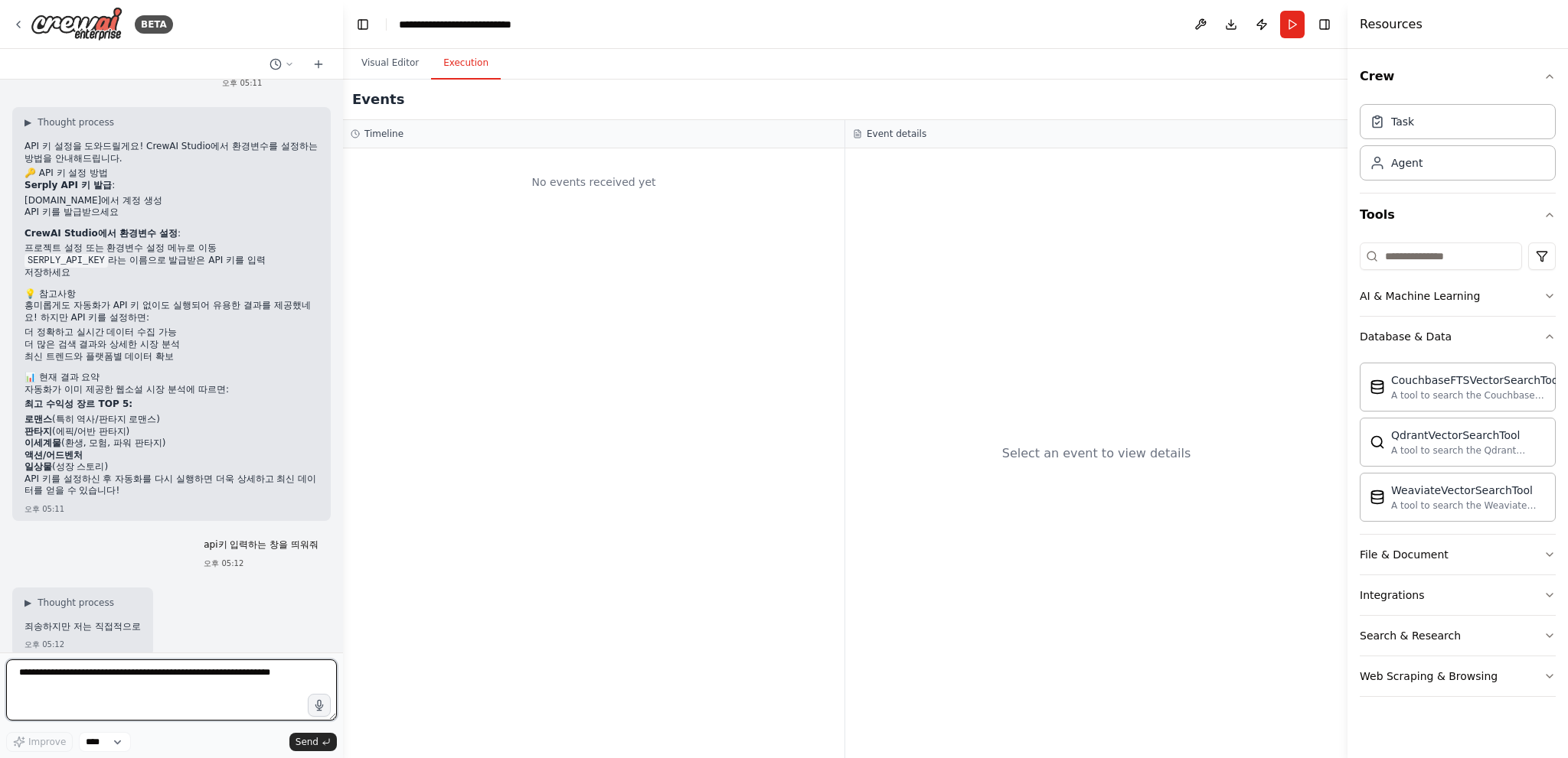
drag, startPoint x: 88, startPoint y: 492, endPoint x: 52, endPoint y: 463, distance: 46.2
click at [52, 463] on div "API 키 설정을 도와드릴게요! CrewAI Studio에서 환경변수를 설정하는 방법을 안내해드립니다. 🔑 API 키 설정 방법 Serply …" at bounding box center [172, 320] width 294 height 360
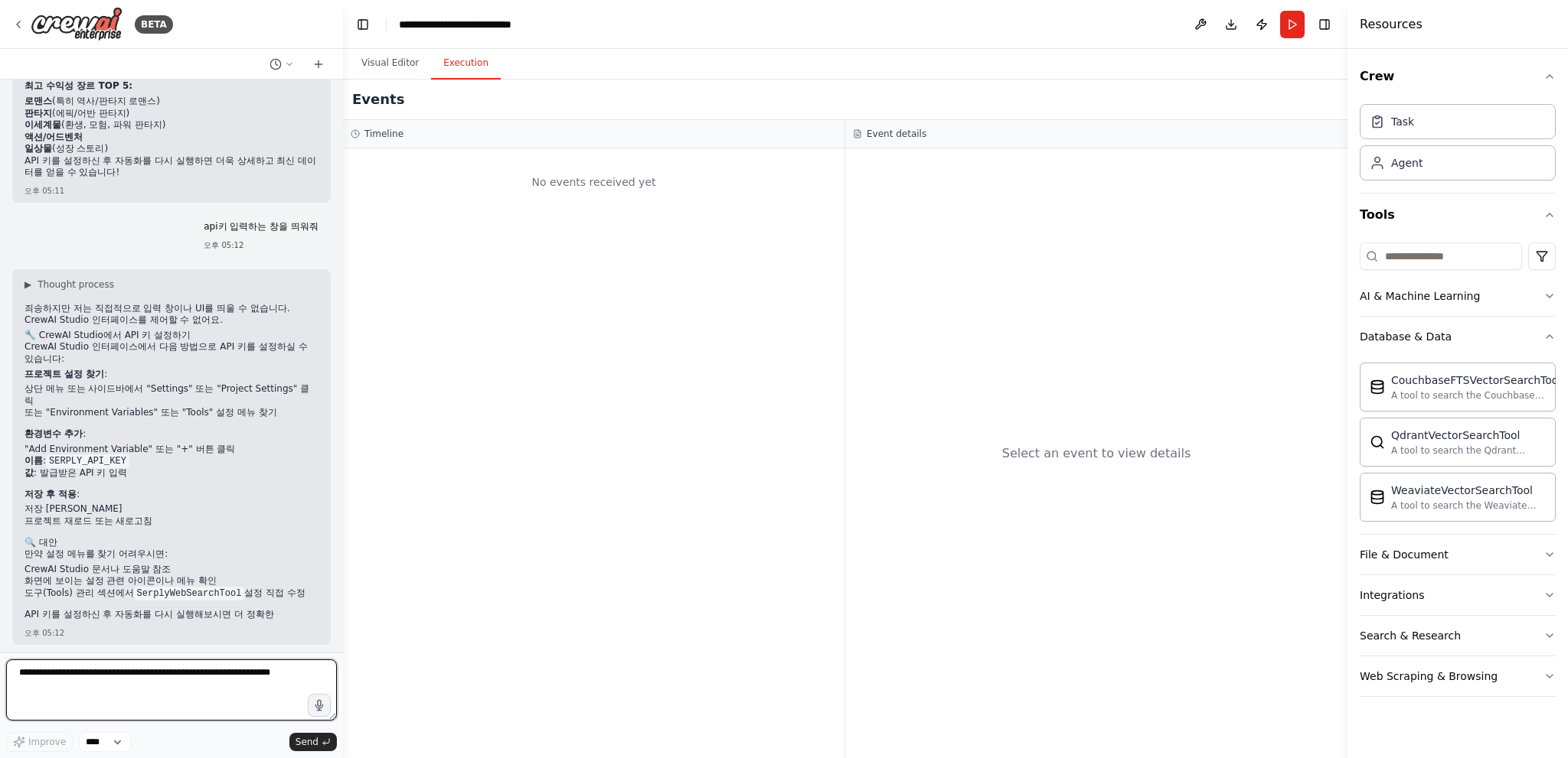
scroll to position [1968, 0]
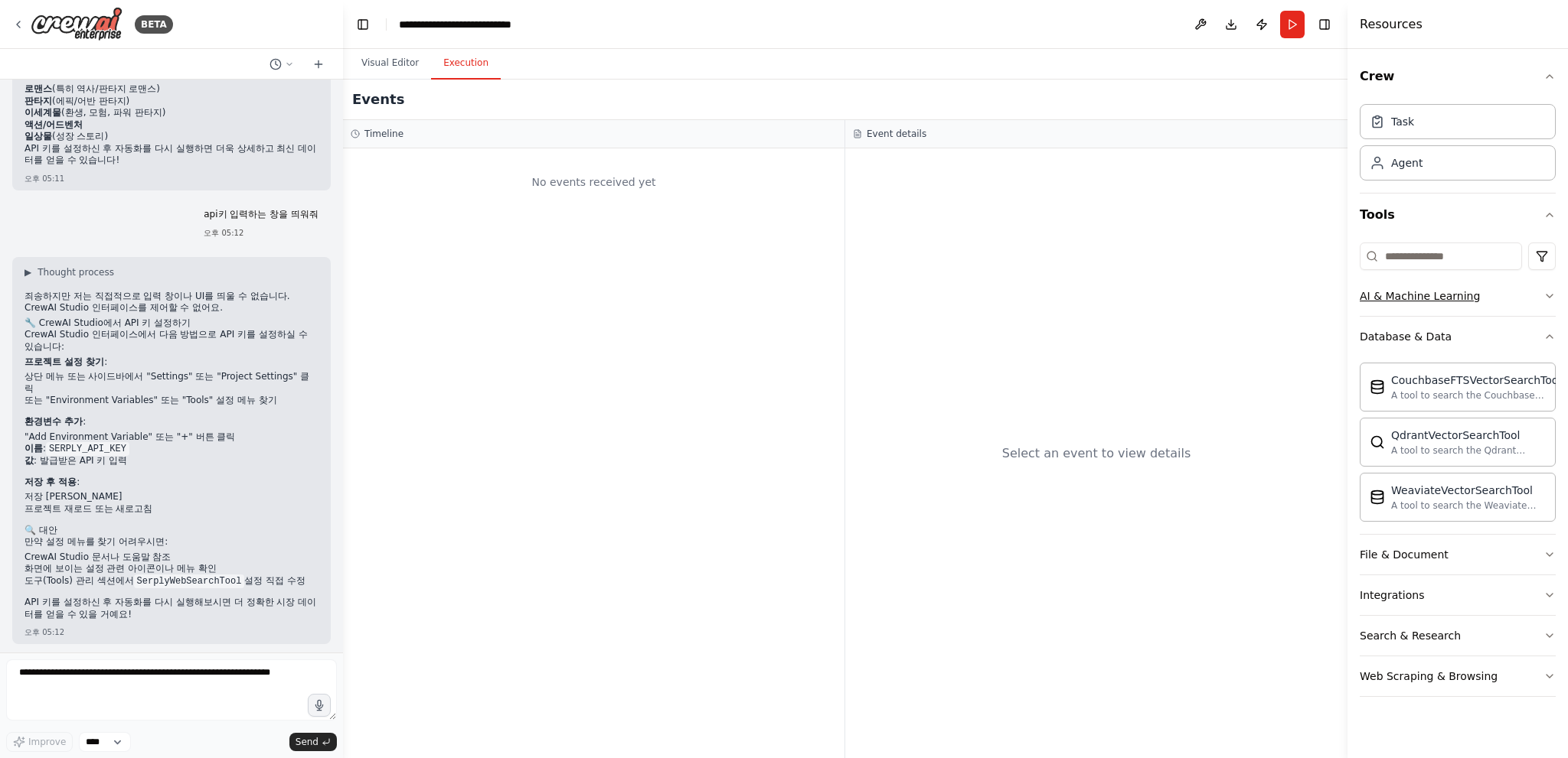
click at [1421, 294] on div "AI & Machine Learning" at bounding box center [1419, 296] width 120 height 15
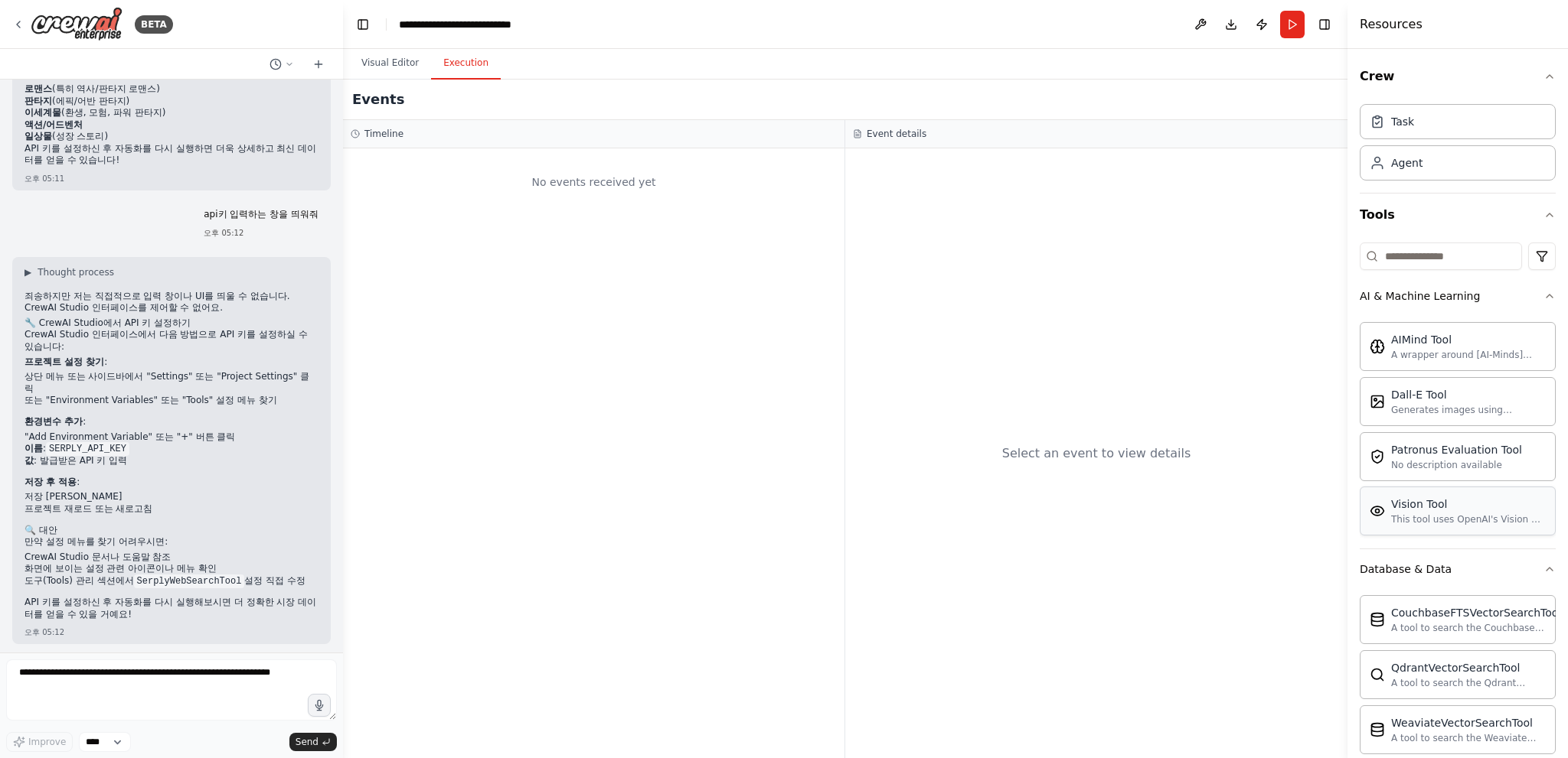
click at [1408, 508] on div "Vision Tool" at bounding box center [1468, 503] width 155 height 15
click at [1415, 510] on div "Vision Tool" at bounding box center [1468, 503] width 155 height 15
click at [1418, 132] on div "Task" at bounding box center [1457, 121] width 196 height 36
click at [1392, 121] on div "Task" at bounding box center [1402, 120] width 23 height 15
click at [84, 28] on img at bounding box center [77, 25] width 92 height 35
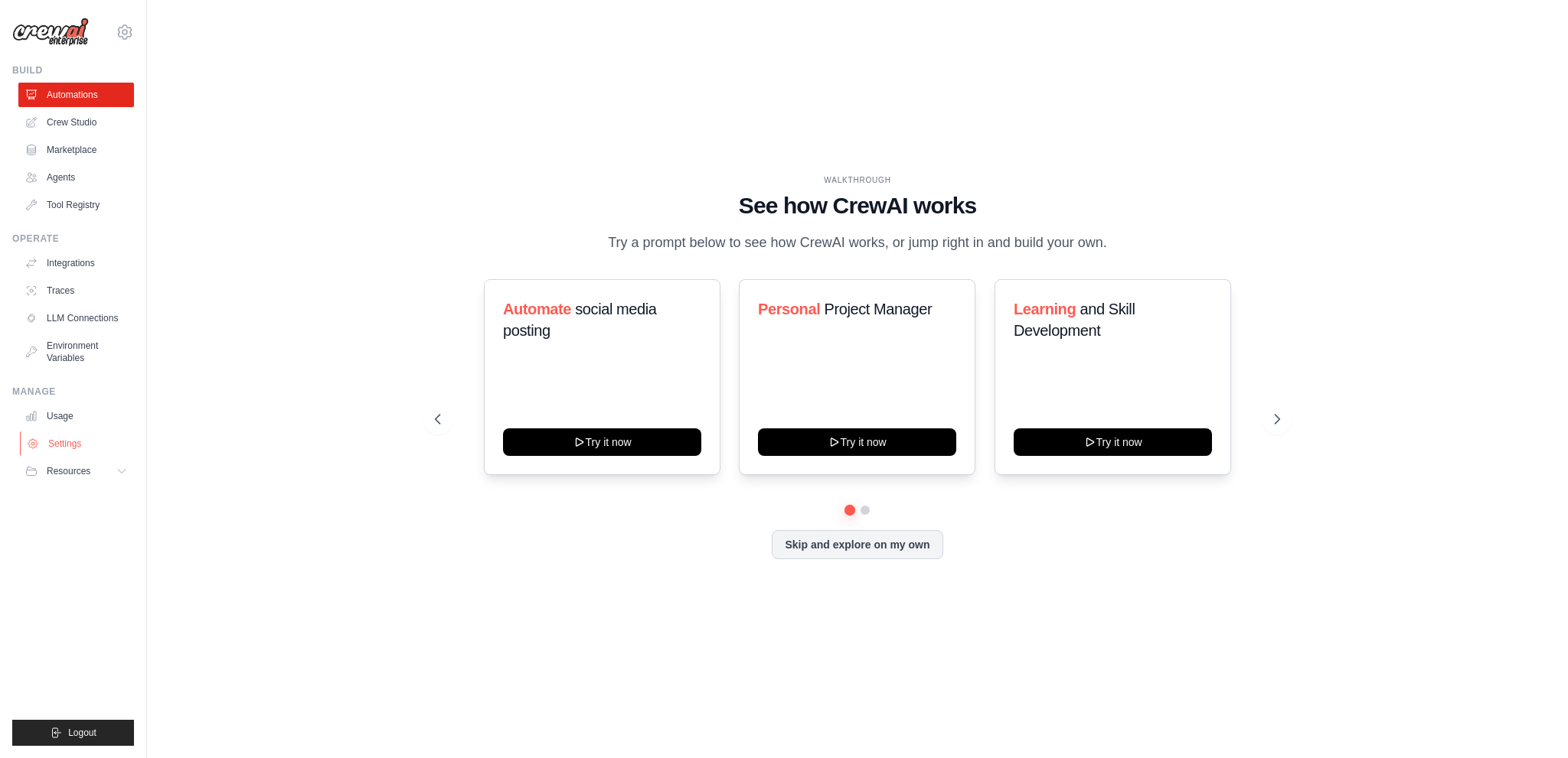
click at [70, 443] on link "Settings" at bounding box center [77, 443] width 115 height 25
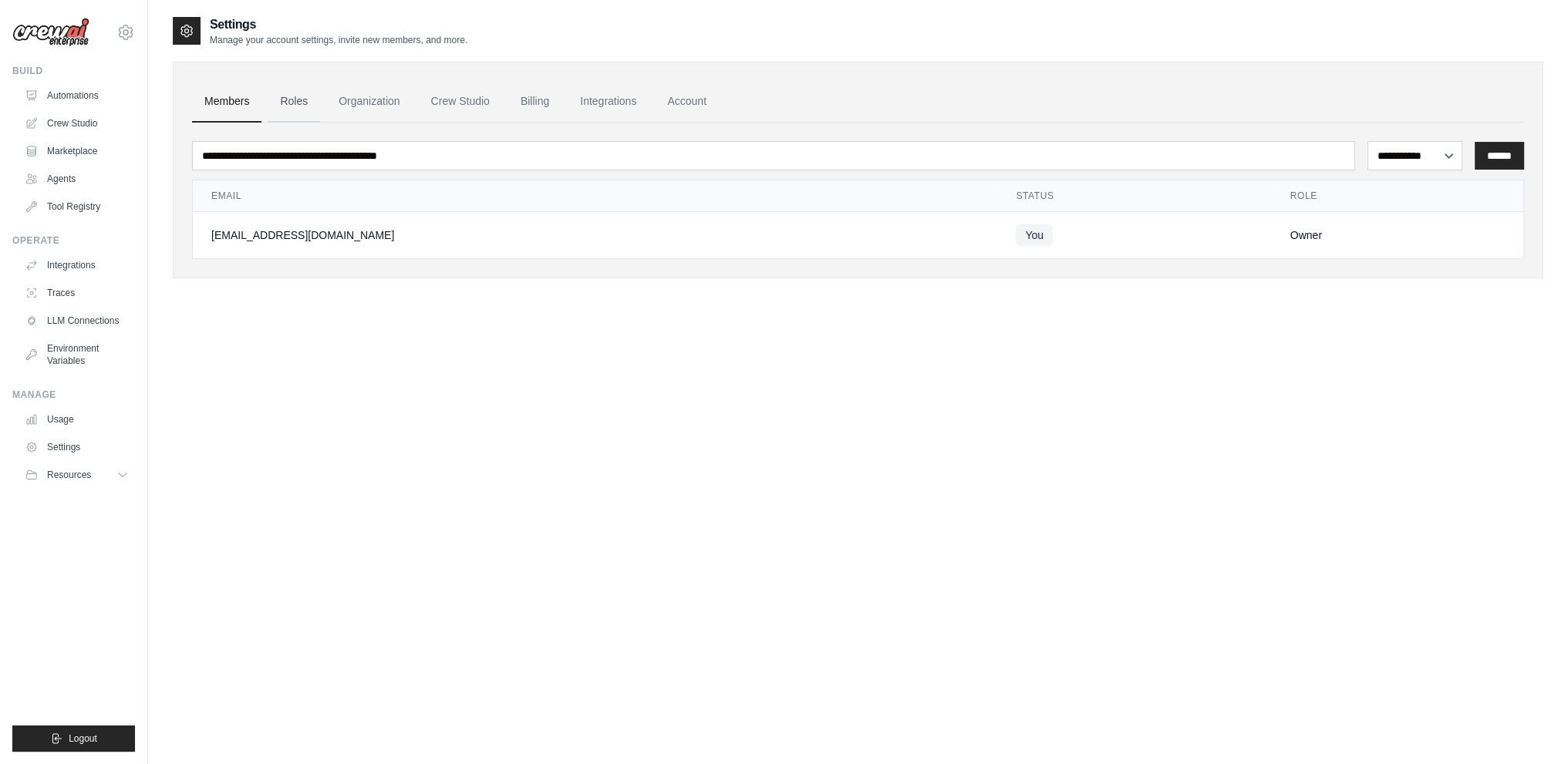
click at [299, 100] on link "Roles" at bounding box center [294, 102] width 53 height 41
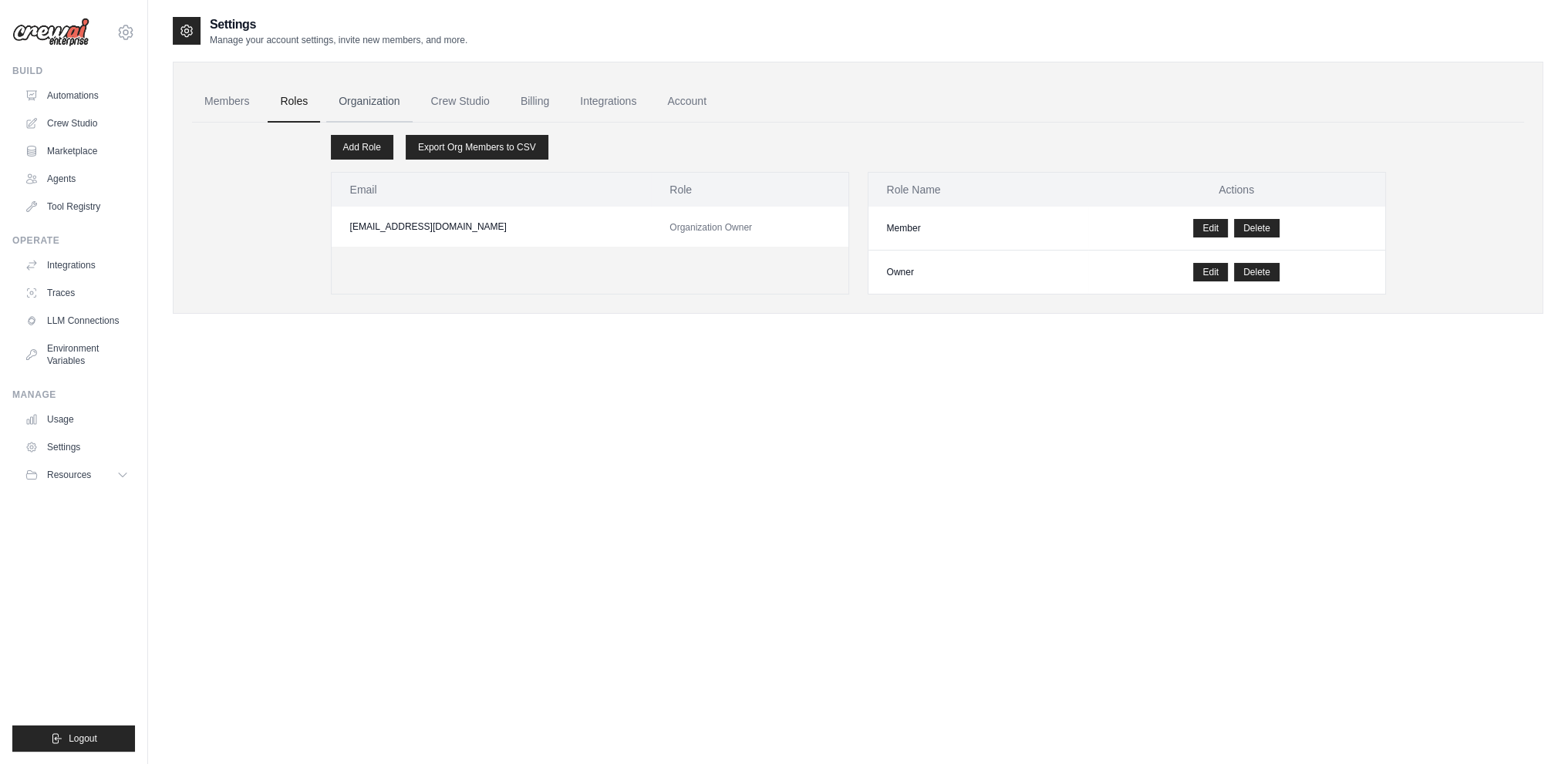
click at [395, 98] on link "Organization" at bounding box center [369, 102] width 85 height 41
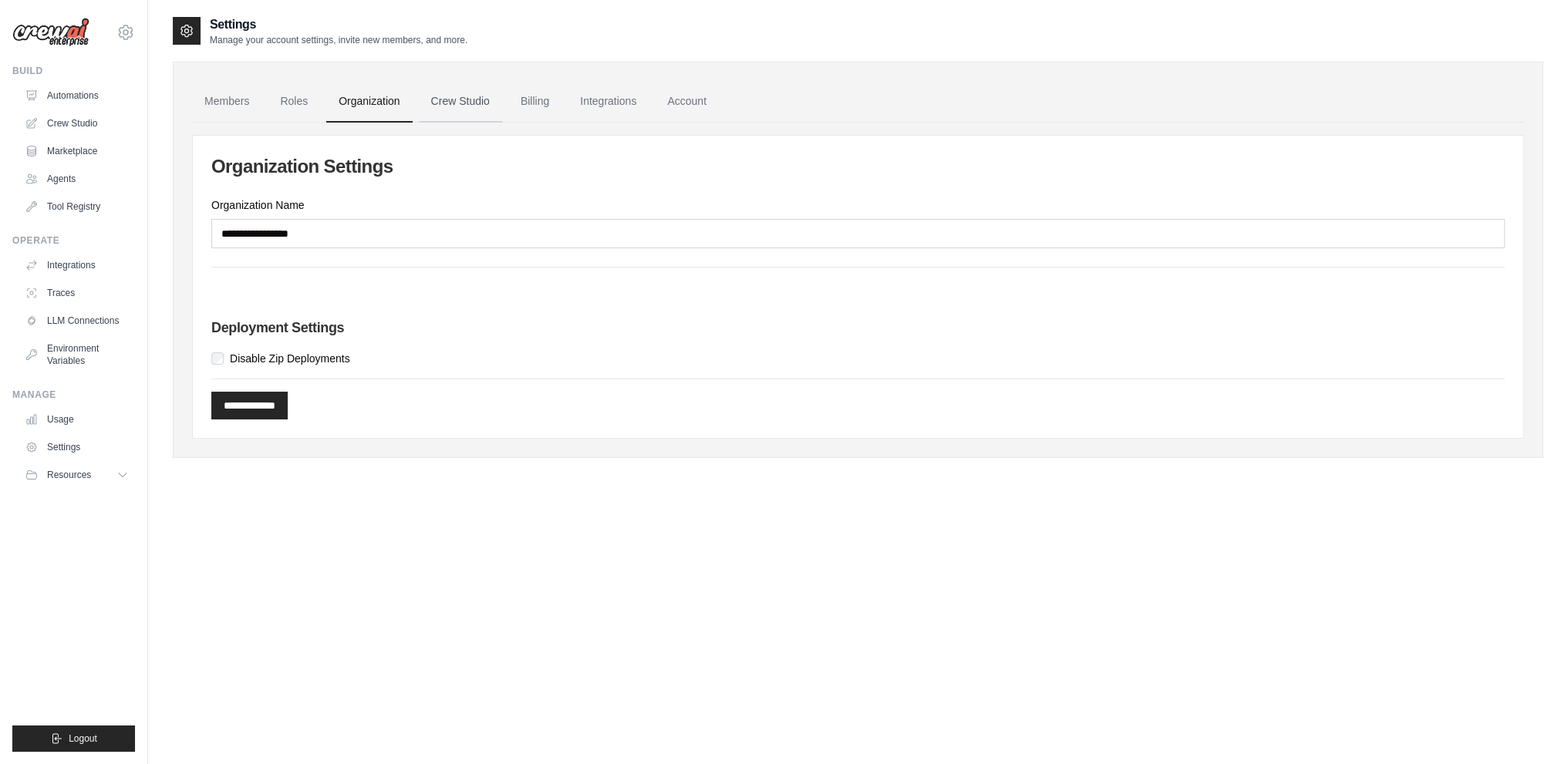
click at [475, 100] on link "Crew Studio" at bounding box center [461, 102] width 84 height 41
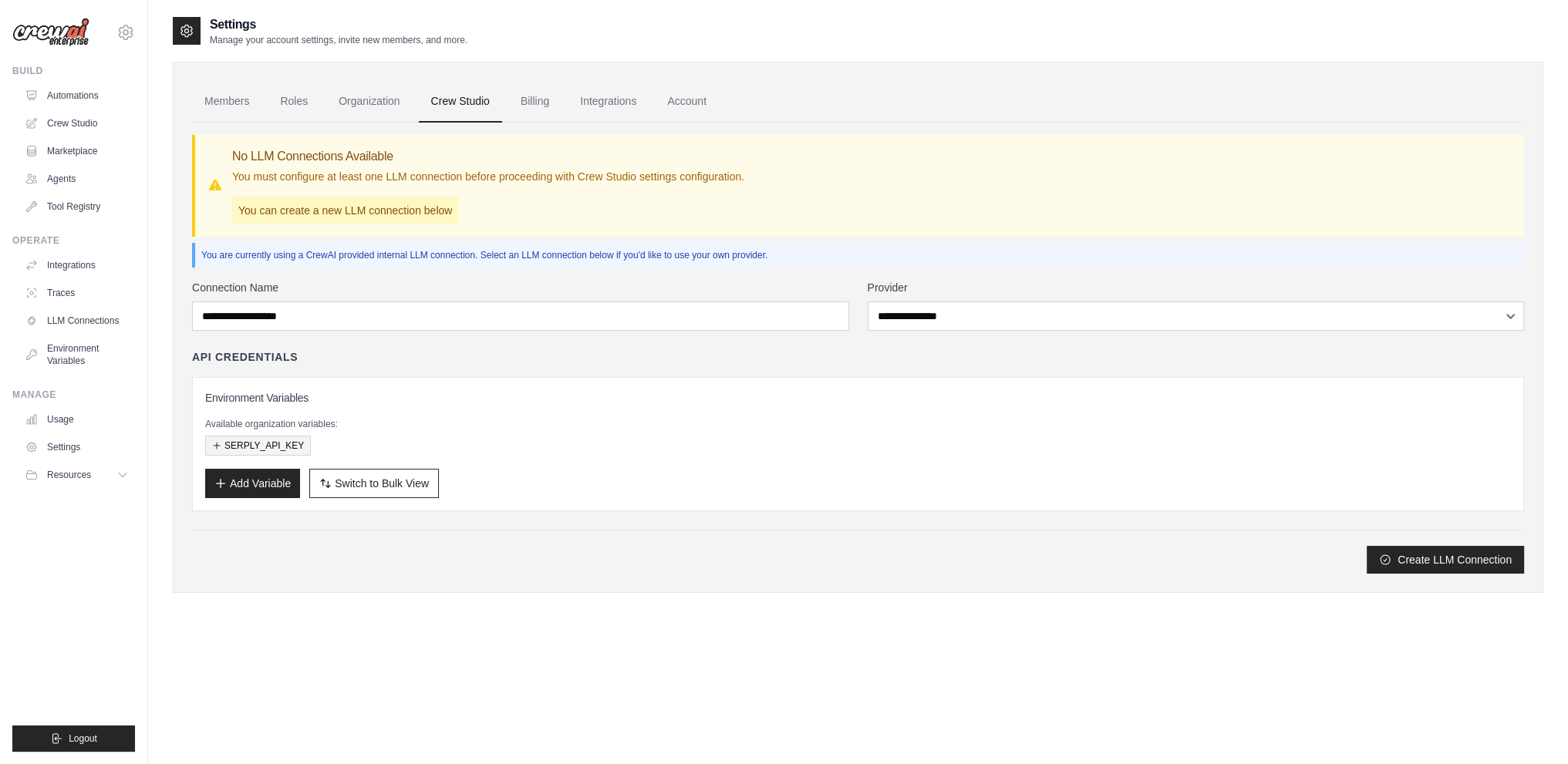
click at [272, 448] on button "SERPLY_API_KEY" at bounding box center [258, 445] width 106 height 20
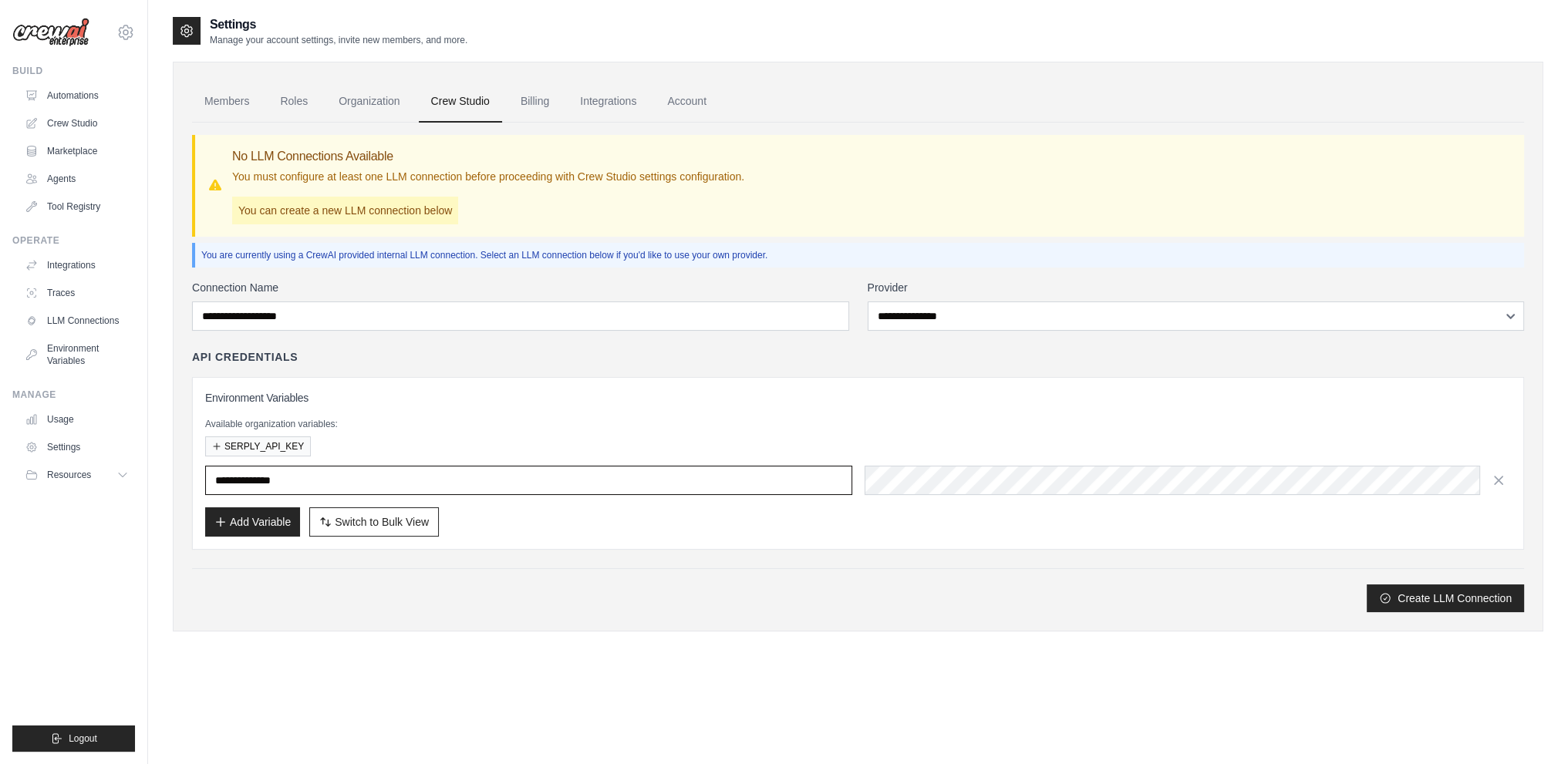
click at [305, 487] on input "**********" at bounding box center [529, 480] width 647 height 29
paste input "**********"
paste input "text"
drag, startPoint x: 881, startPoint y: 621, endPoint x: 915, endPoint y: 554, distance: 75.1
click at [883, 617] on div "Members Roles Organization Crew Studio Billing Integrations Account No LLM Conn…" at bounding box center [858, 346] width 1370 height 570
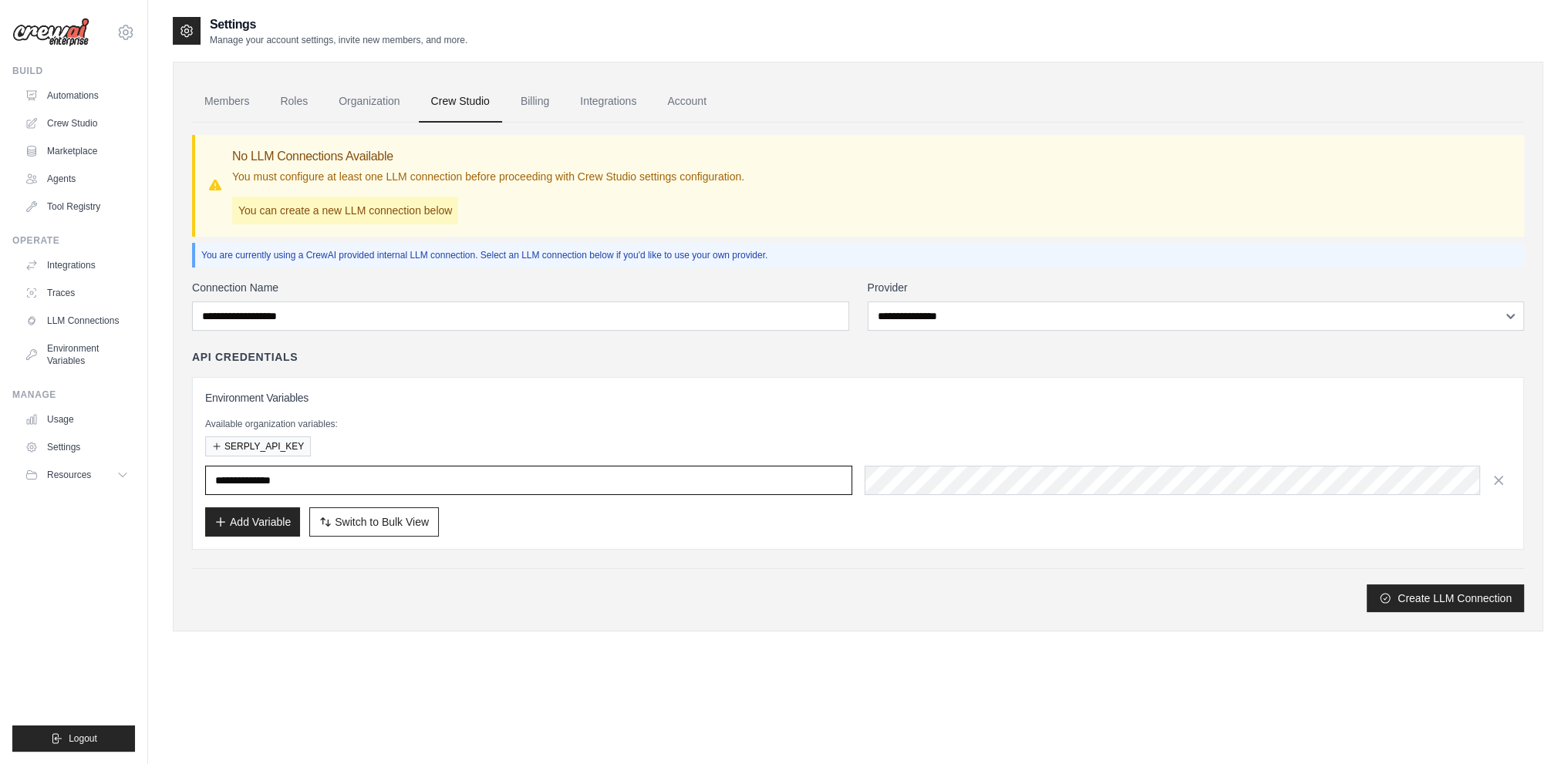
type input "**********"
click at [275, 527] on button "Add Variable" at bounding box center [253, 521] width 95 height 29
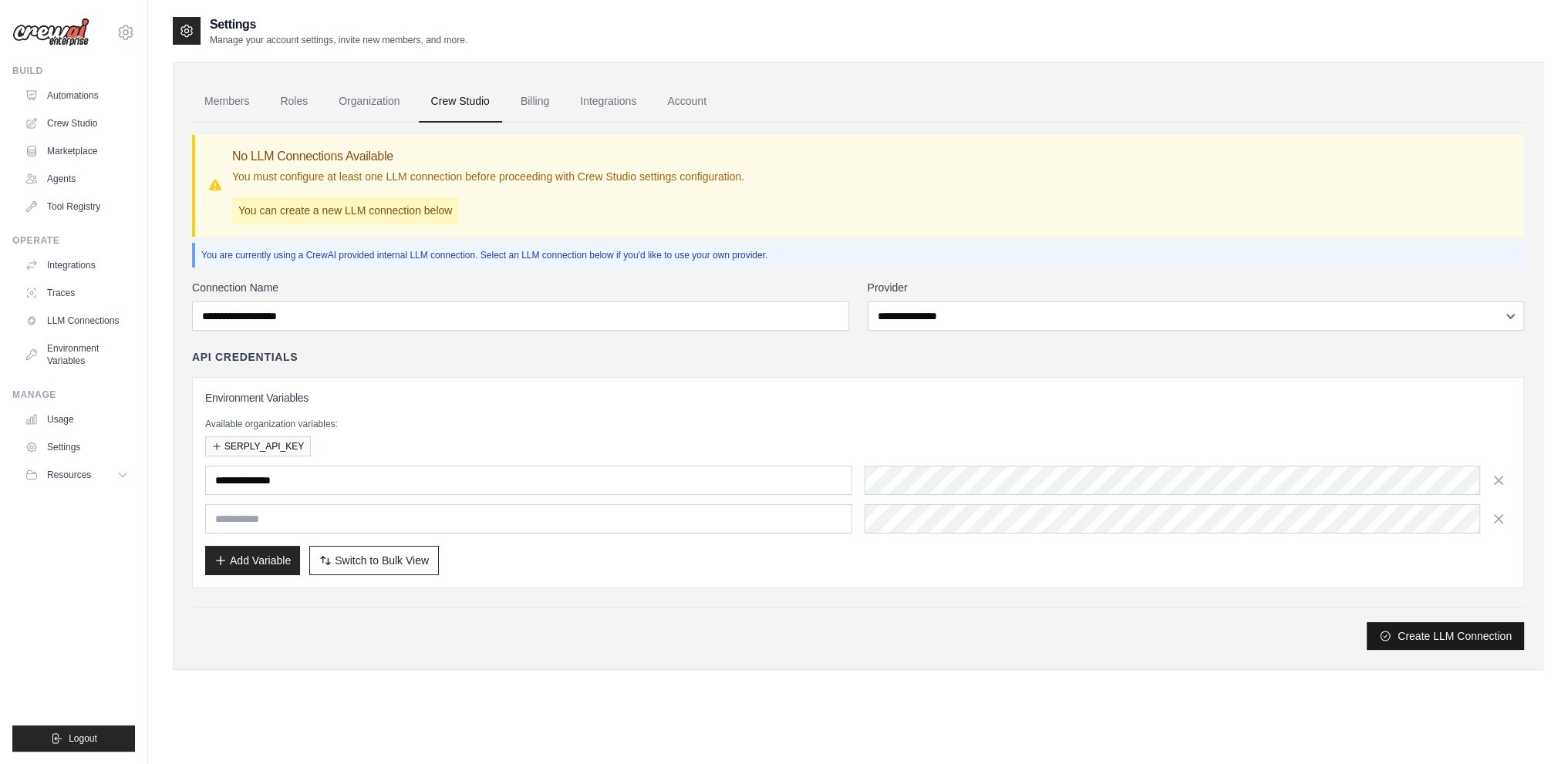
click at [1420, 639] on button "Create LLM Connection" at bounding box center [1445, 636] width 157 height 28
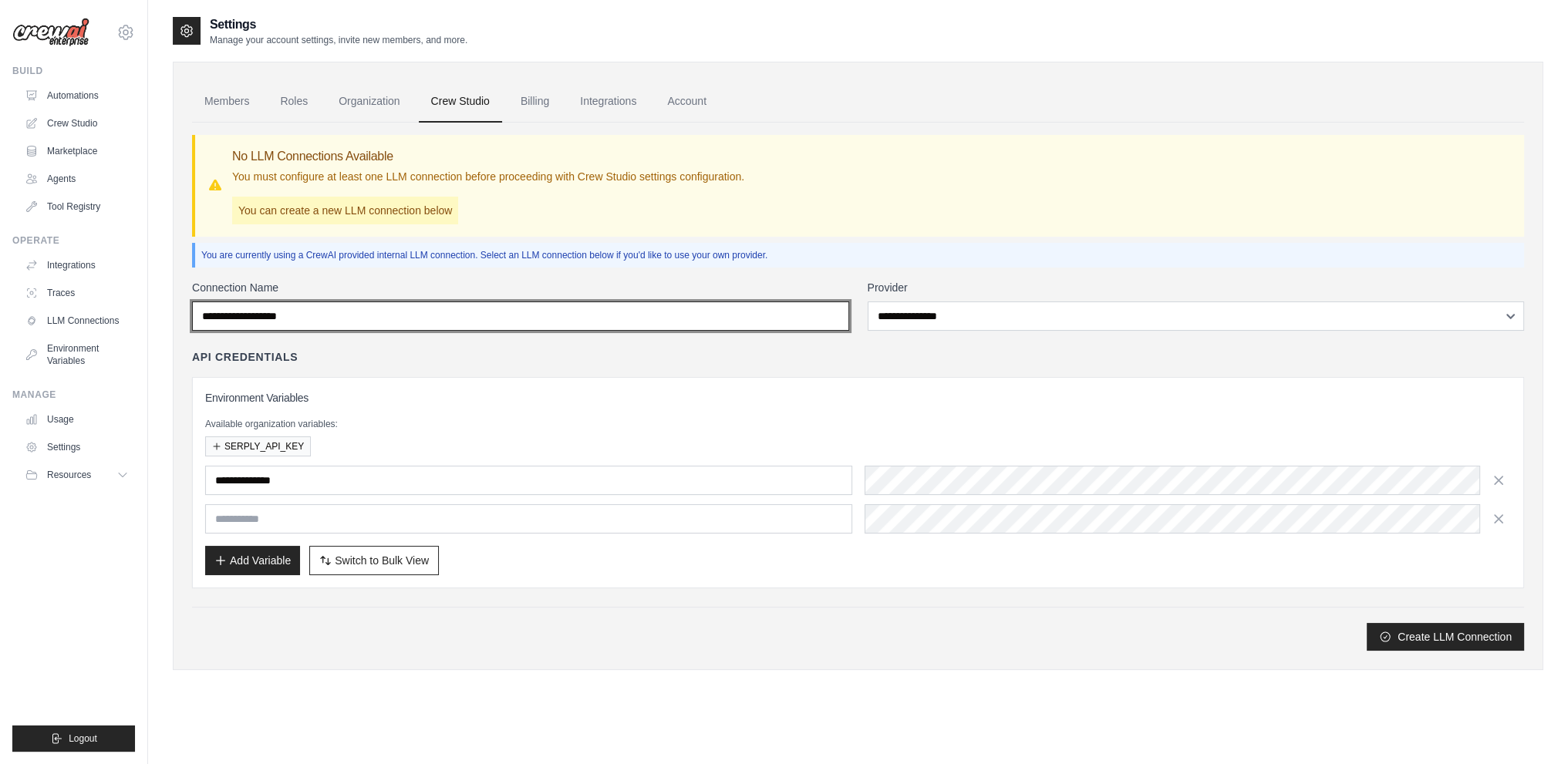
click at [352, 315] on input "Connection Name" at bounding box center [520, 316] width 657 height 29
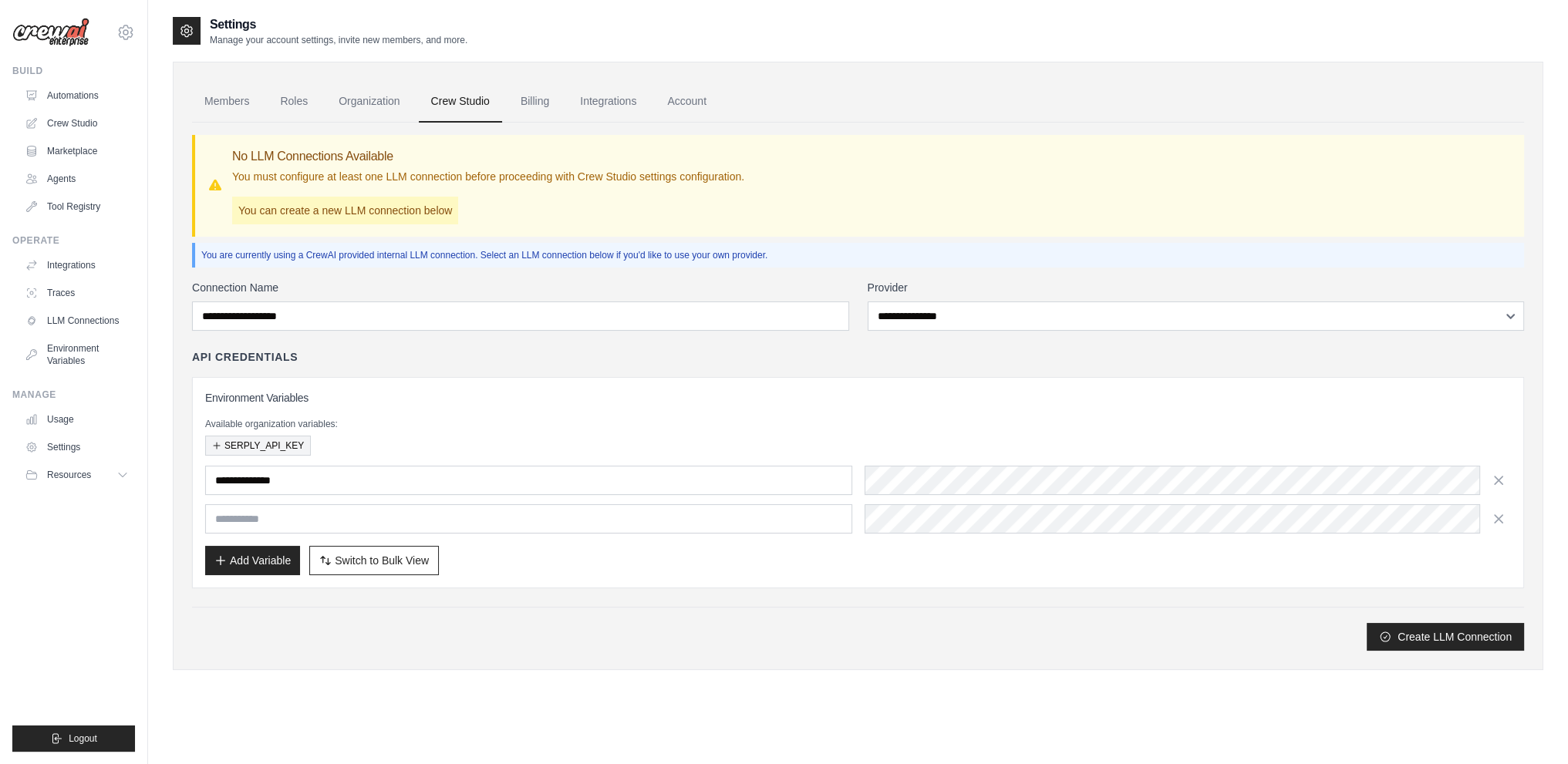
click at [272, 443] on button "SERPLY_API_KEY" at bounding box center [258, 445] width 106 height 20
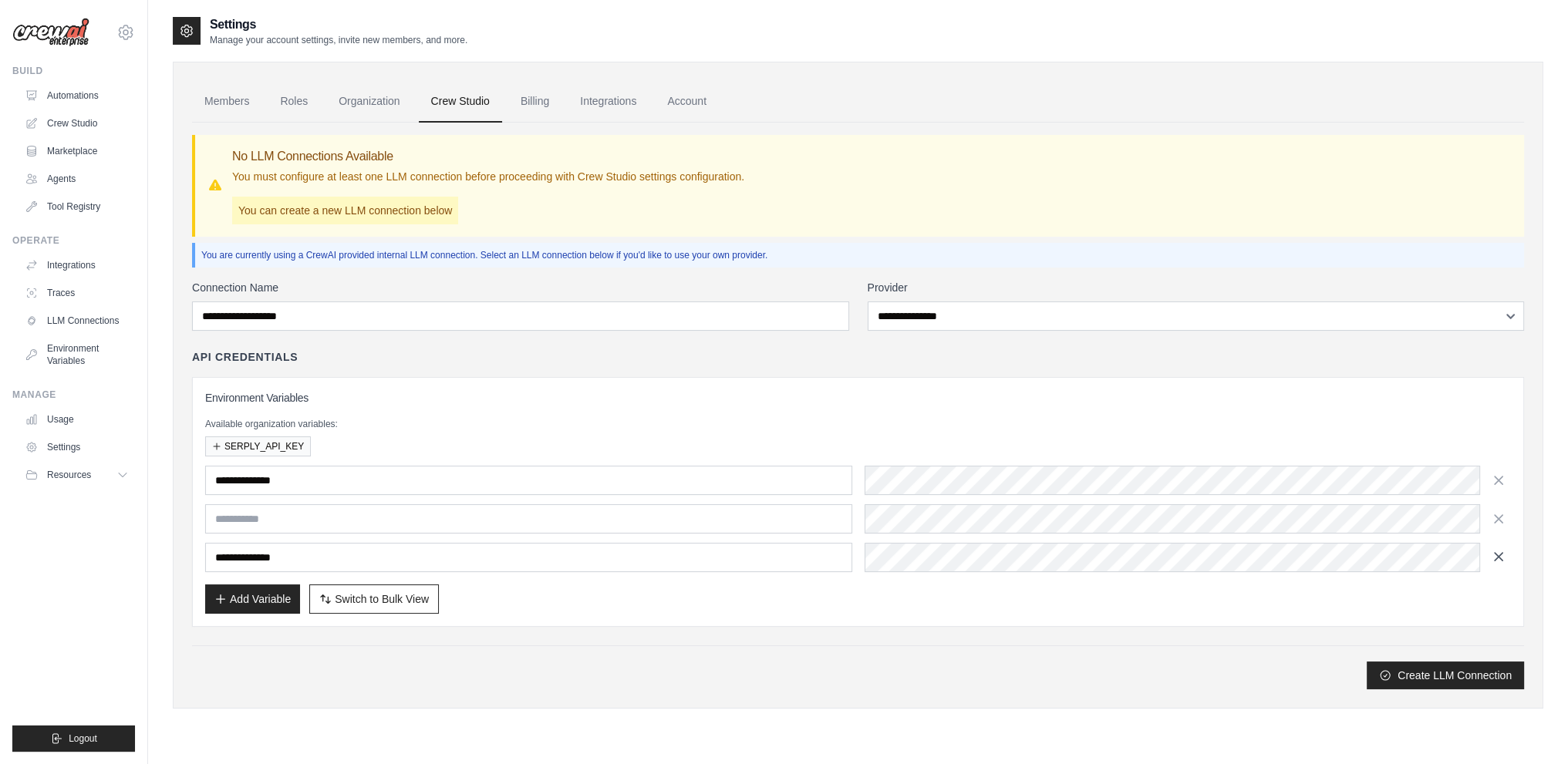
click at [1505, 558] on icon "button" at bounding box center [1498, 556] width 15 height 15
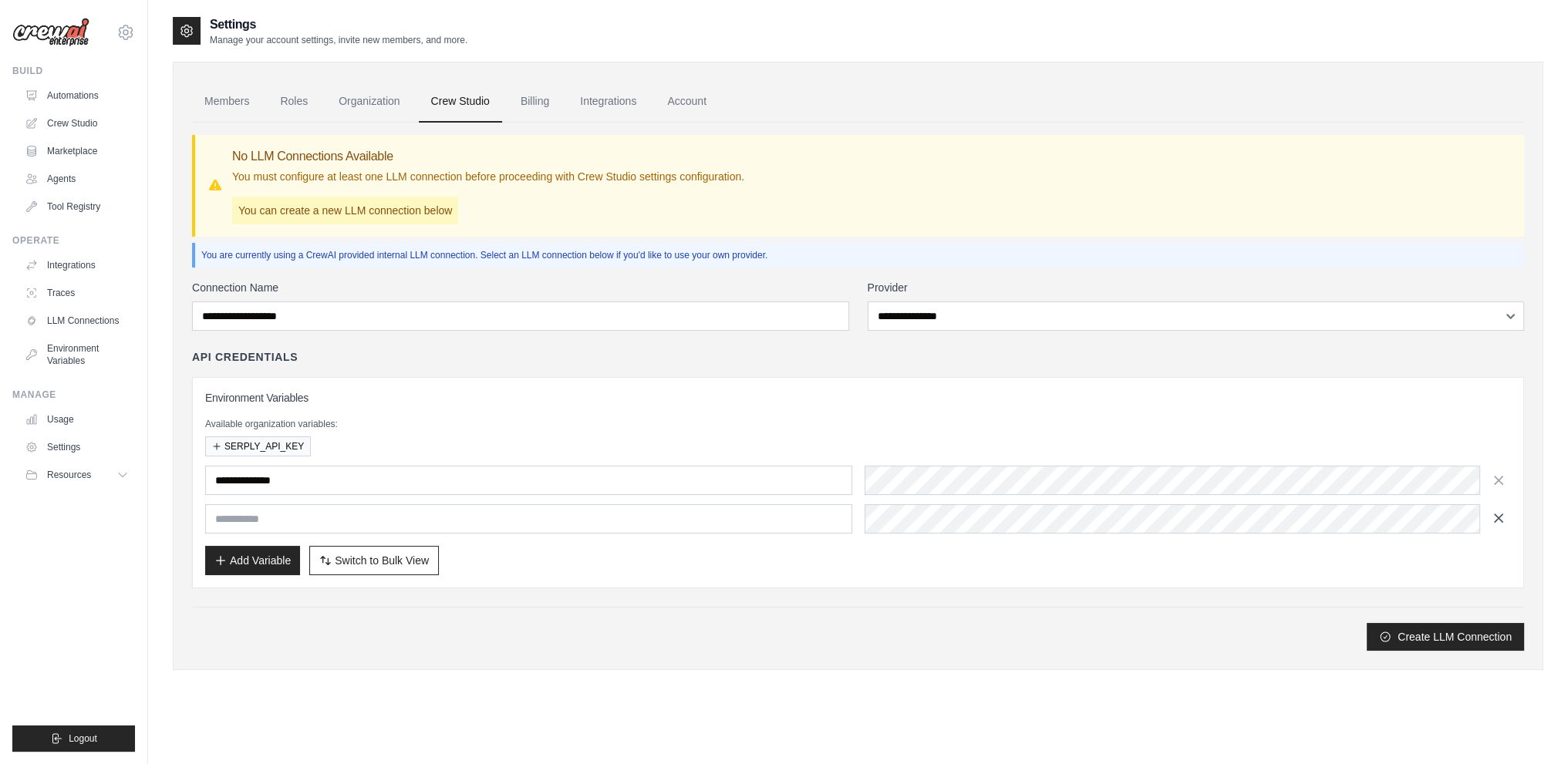
click at [1499, 519] on icon "button" at bounding box center [1498, 518] width 15 height 15
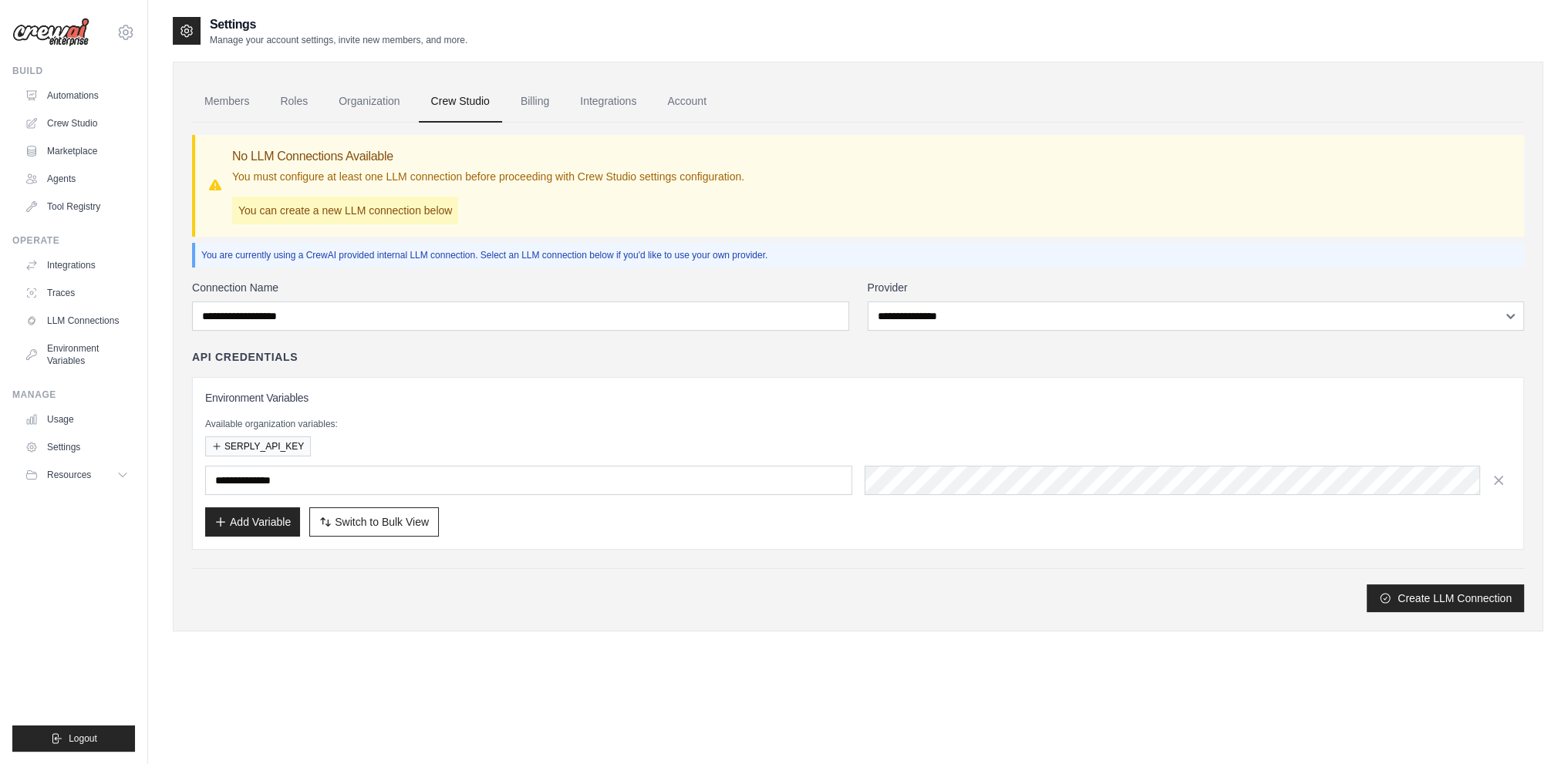
click at [527, 530] on div "Add Variable Switch to Bulk View Switch to Table View" at bounding box center [858, 522] width 1306 height 29
click at [1098, 530] on div "Add Variable Switch to Bulk View Switch to Table View" at bounding box center [858, 522] width 1306 height 29
click at [715, 385] on div "**********" at bounding box center [858, 463] width 1332 height 173
click at [547, 108] on link "Billing" at bounding box center [535, 102] width 53 height 41
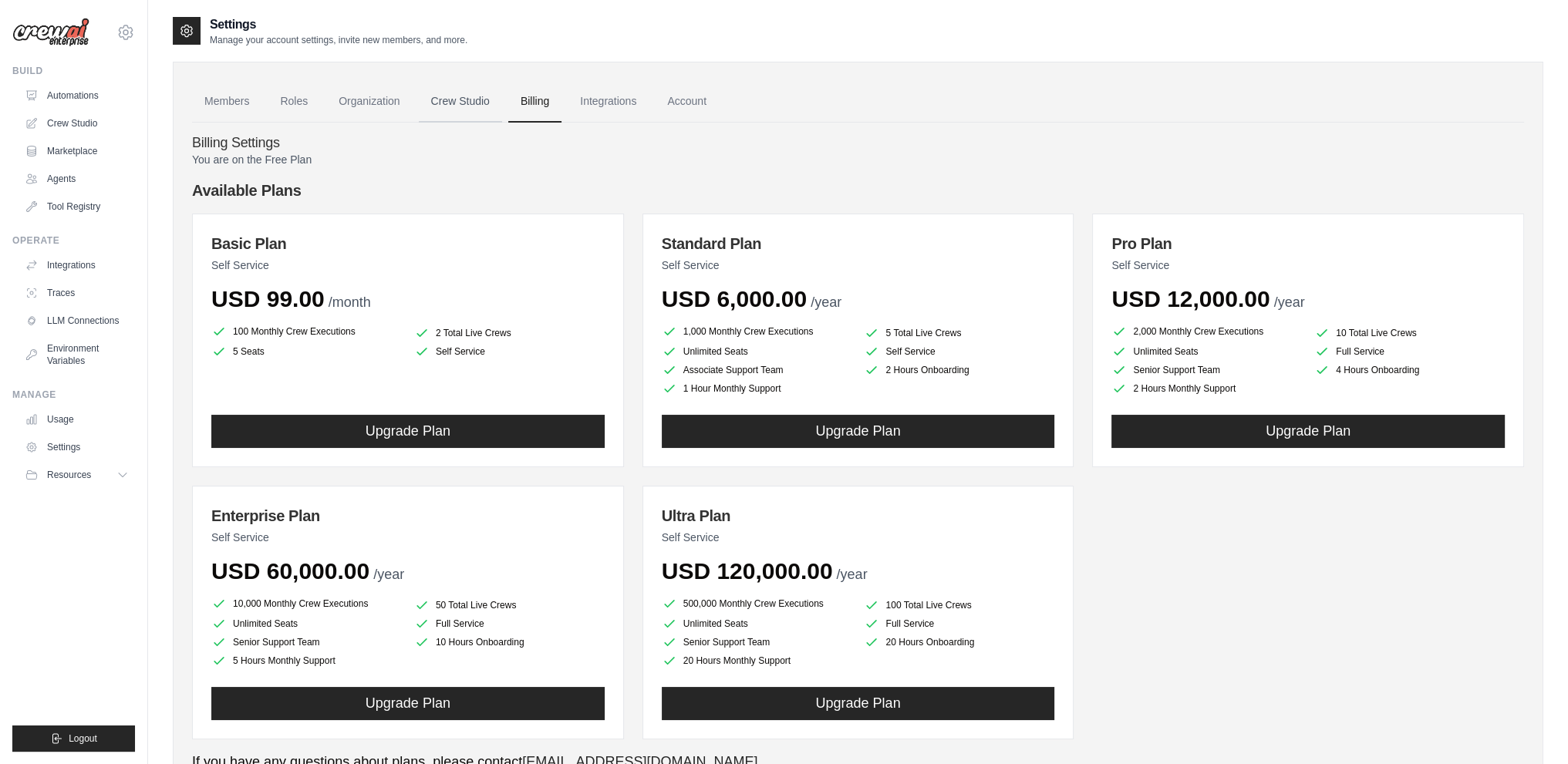
click at [479, 104] on link "Crew Studio" at bounding box center [461, 102] width 84 height 41
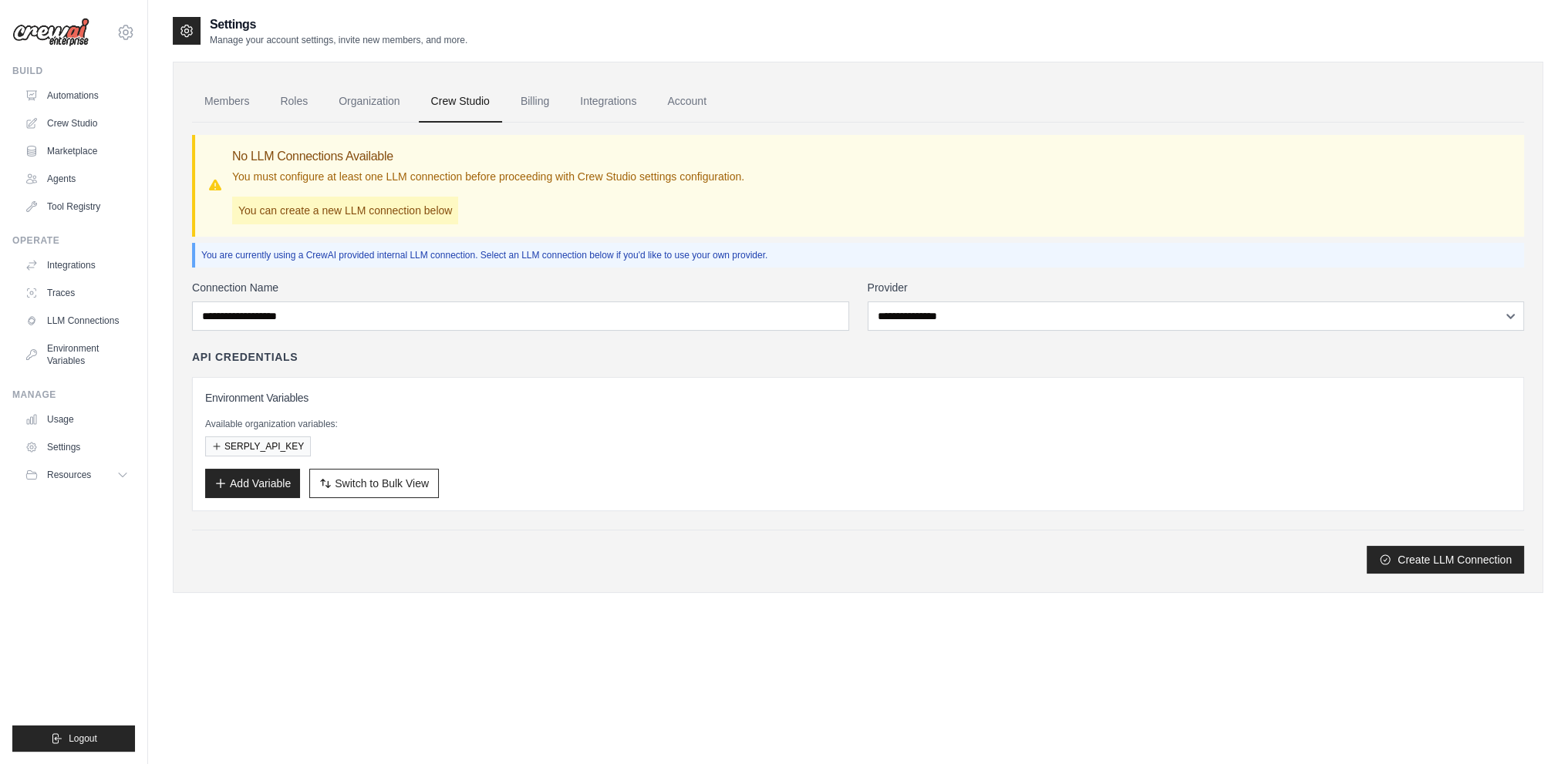
click at [731, 583] on div "Members Roles Organization Crew Studio Billing Integrations Account No LLM Conn…" at bounding box center [858, 327] width 1370 height 531
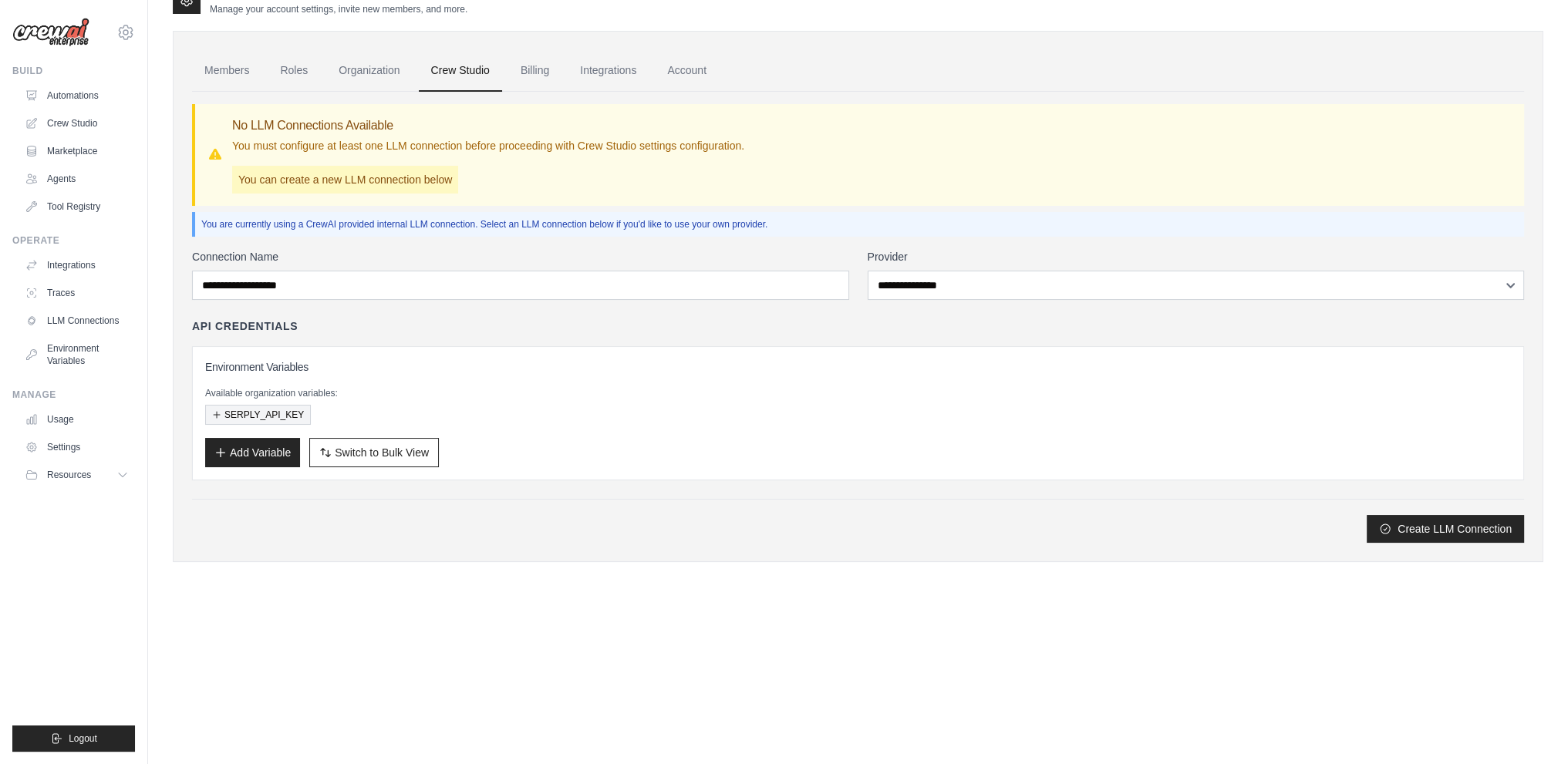
click at [280, 417] on button "SERPLY_API_KEY" at bounding box center [258, 414] width 106 height 20
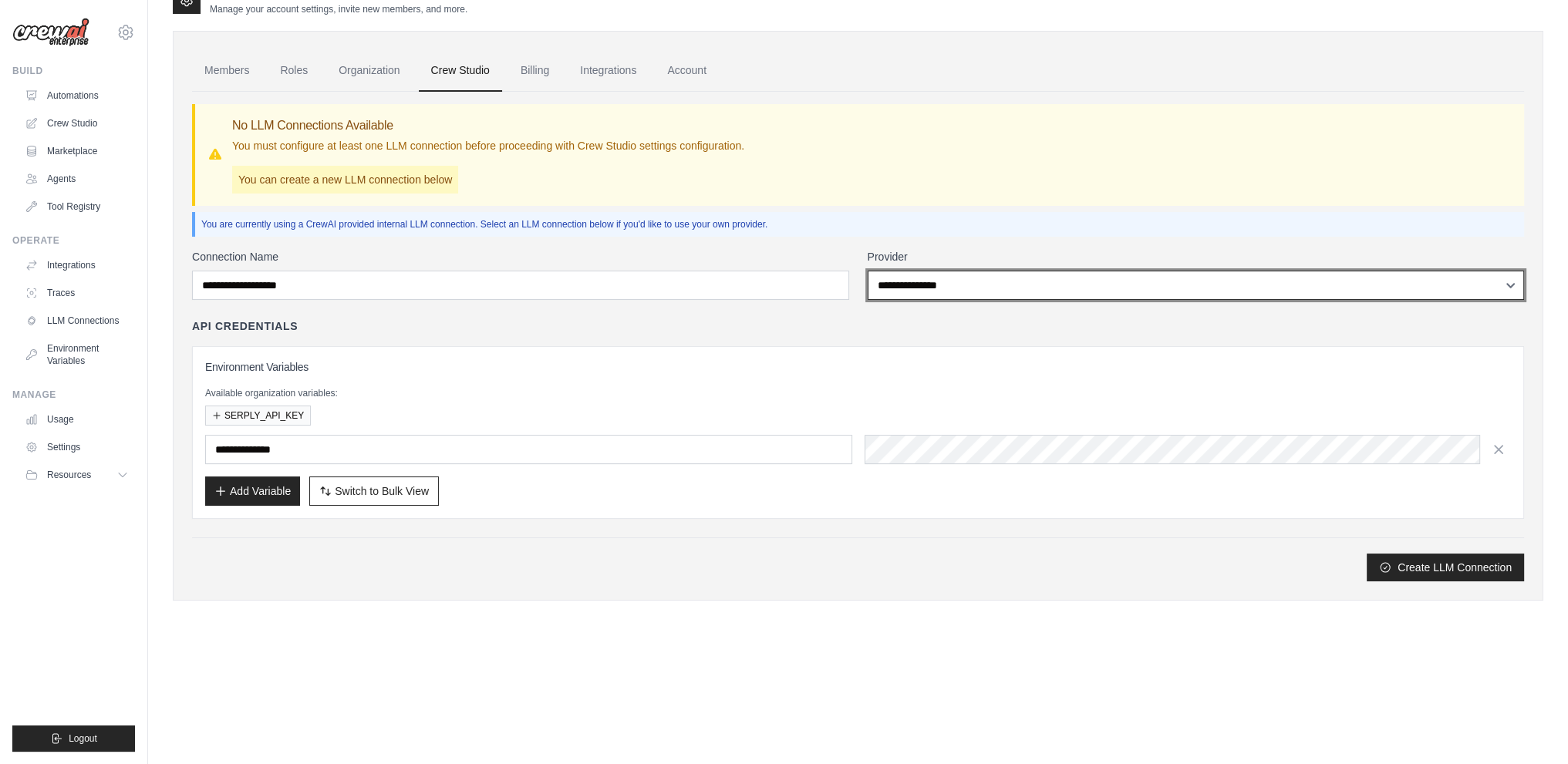
click at [1052, 286] on select "**********" at bounding box center [1196, 285] width 657 height 29
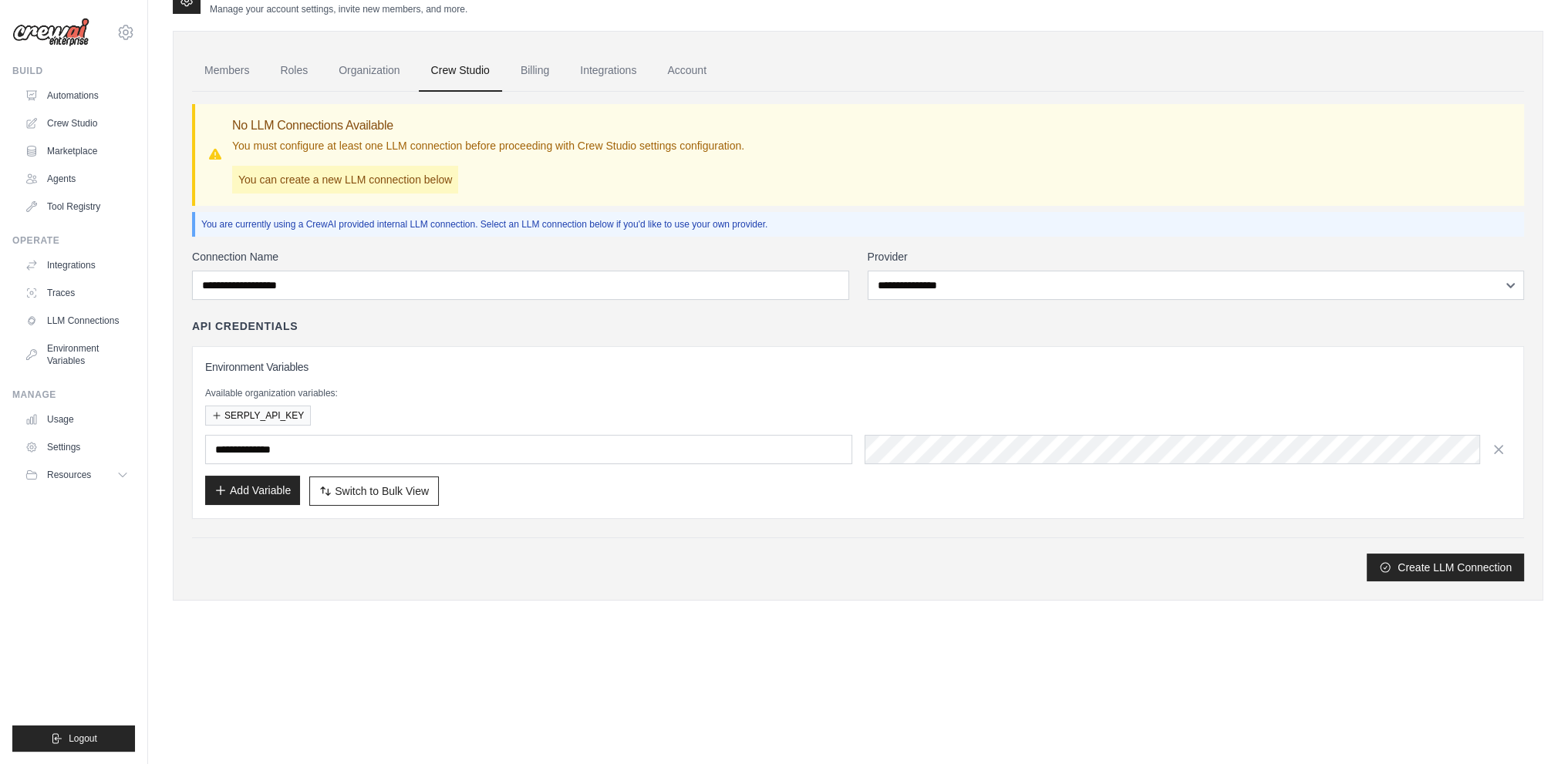
click at [253, 494] on button "Add Variable" at bounding box center [253, 490] width 95 height 29
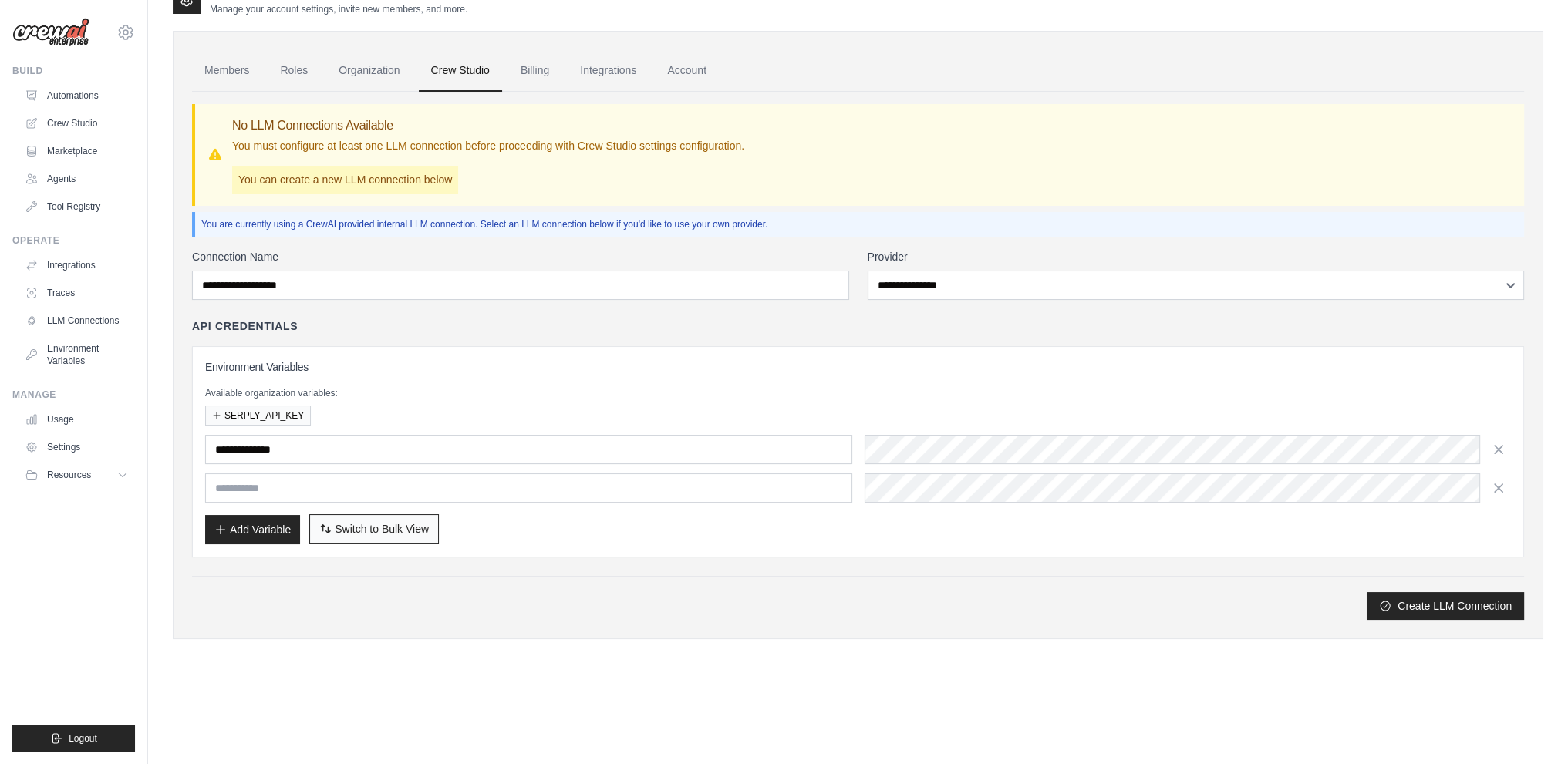
click at [382, 534] on span "Switch to Bulk View" at bounding box center [382, 528] width 94 height 15
type textarea "**********"
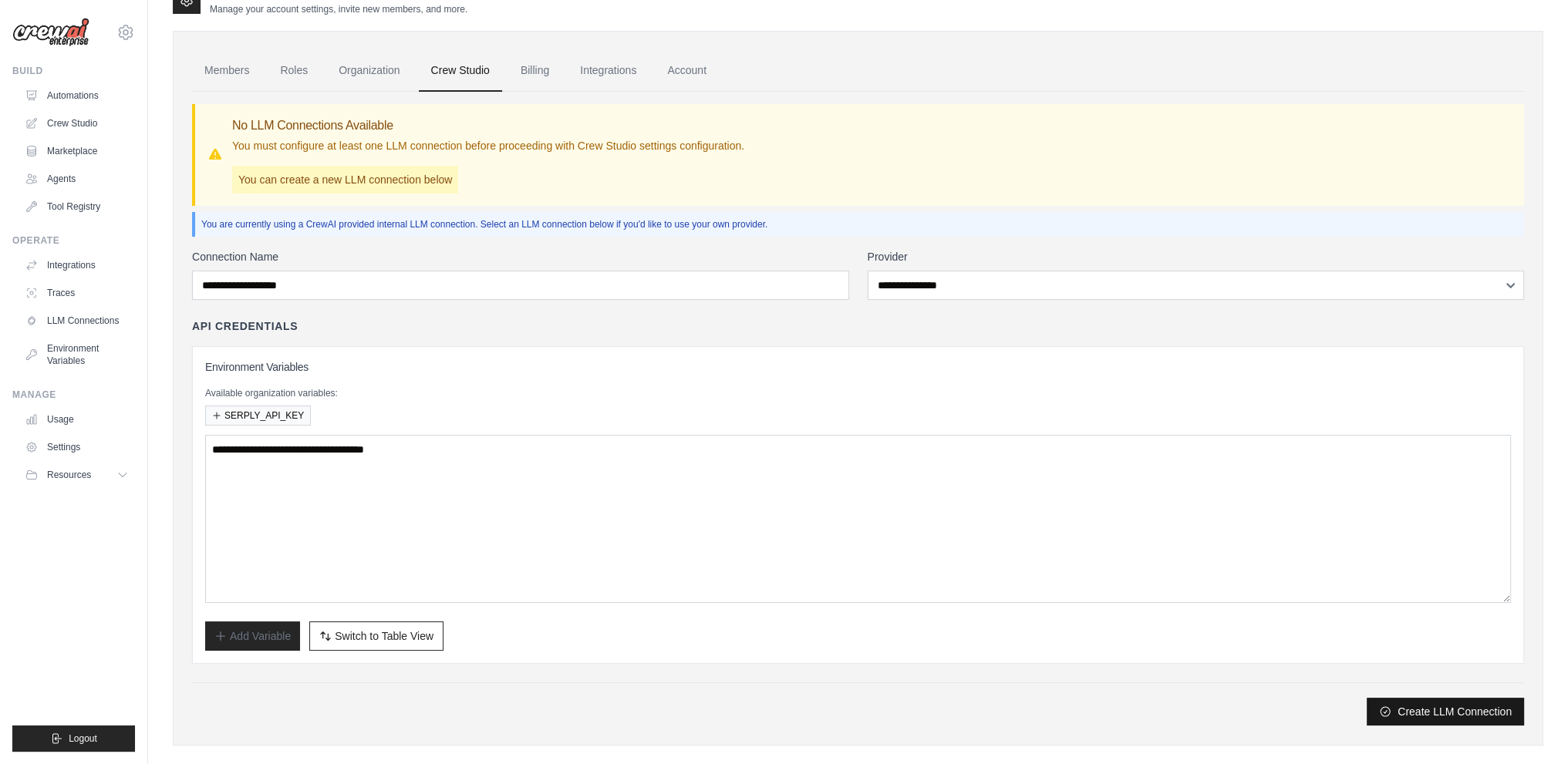
click at [1429, 708] on button "Create LLM Connection" at bounding box center [1445, 711] width 157 height 28
click at [549, 70] on link "Billing" at bounding box center [535, 71] width 53 height 41
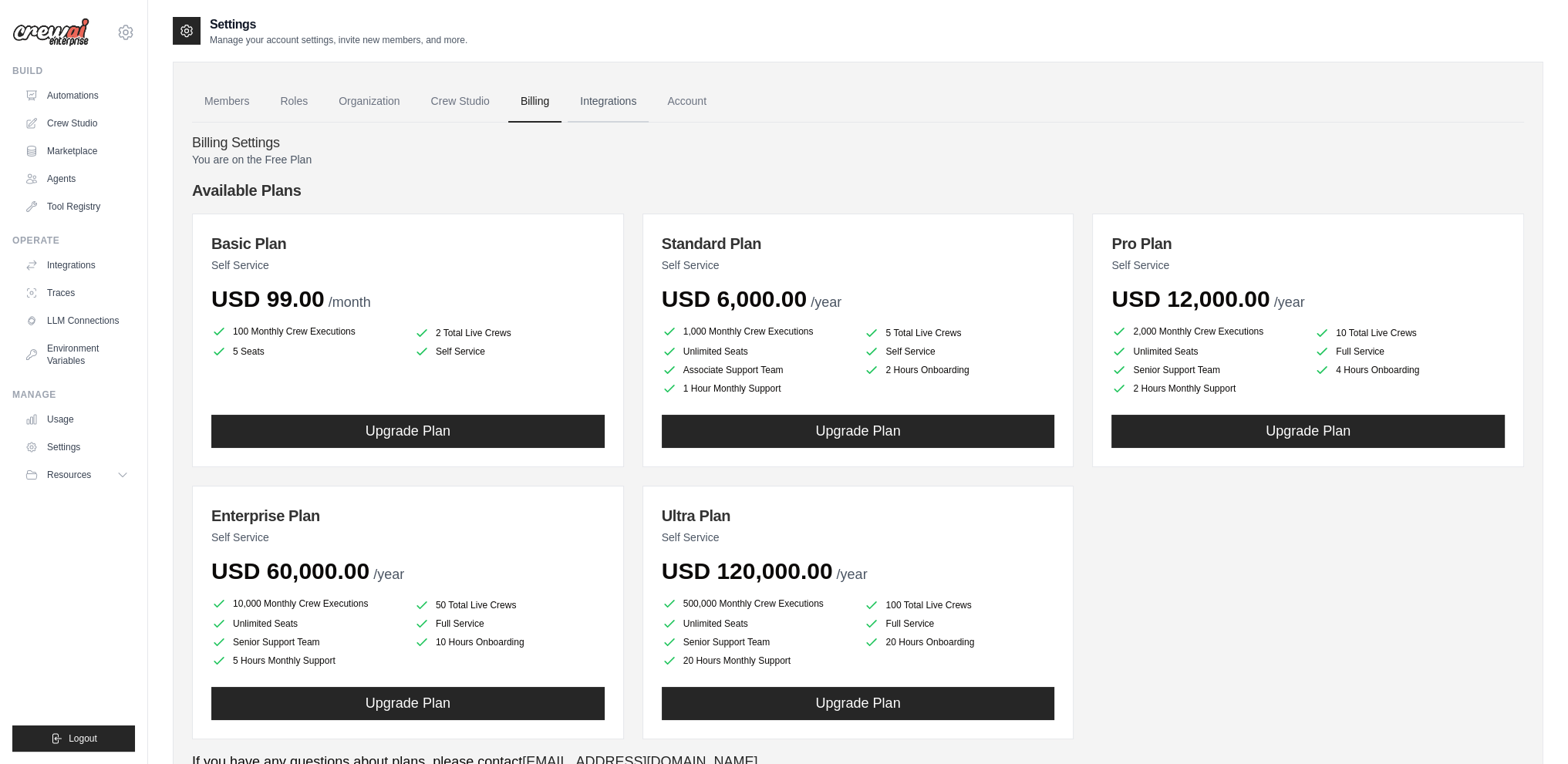
click at [617, 103] on link "Integrations" at bounding box center [609, 102] width 81 height 41
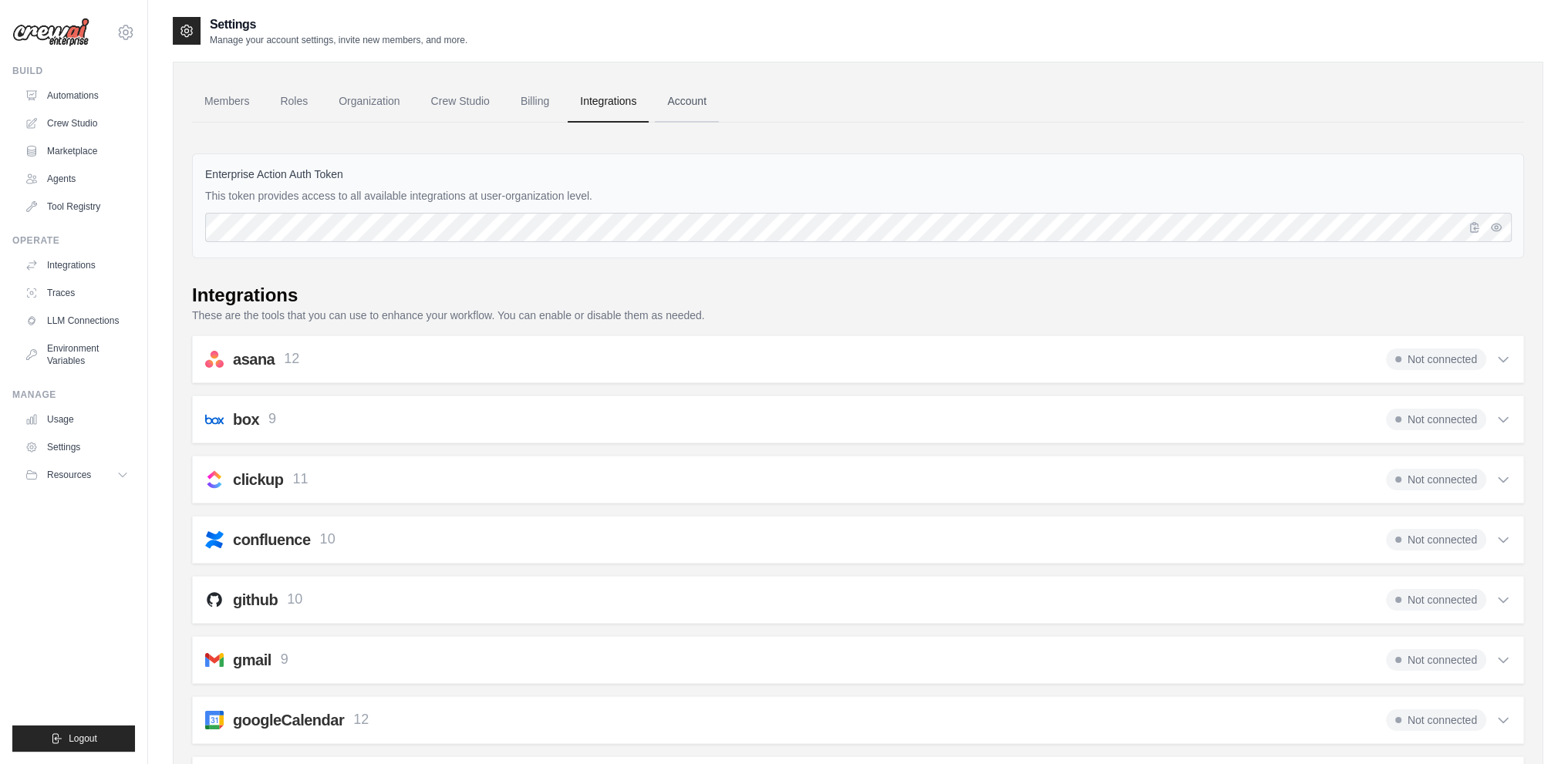
click at [719, 104] on link "Account" at bounding box center [687, 102] width 64 height 41
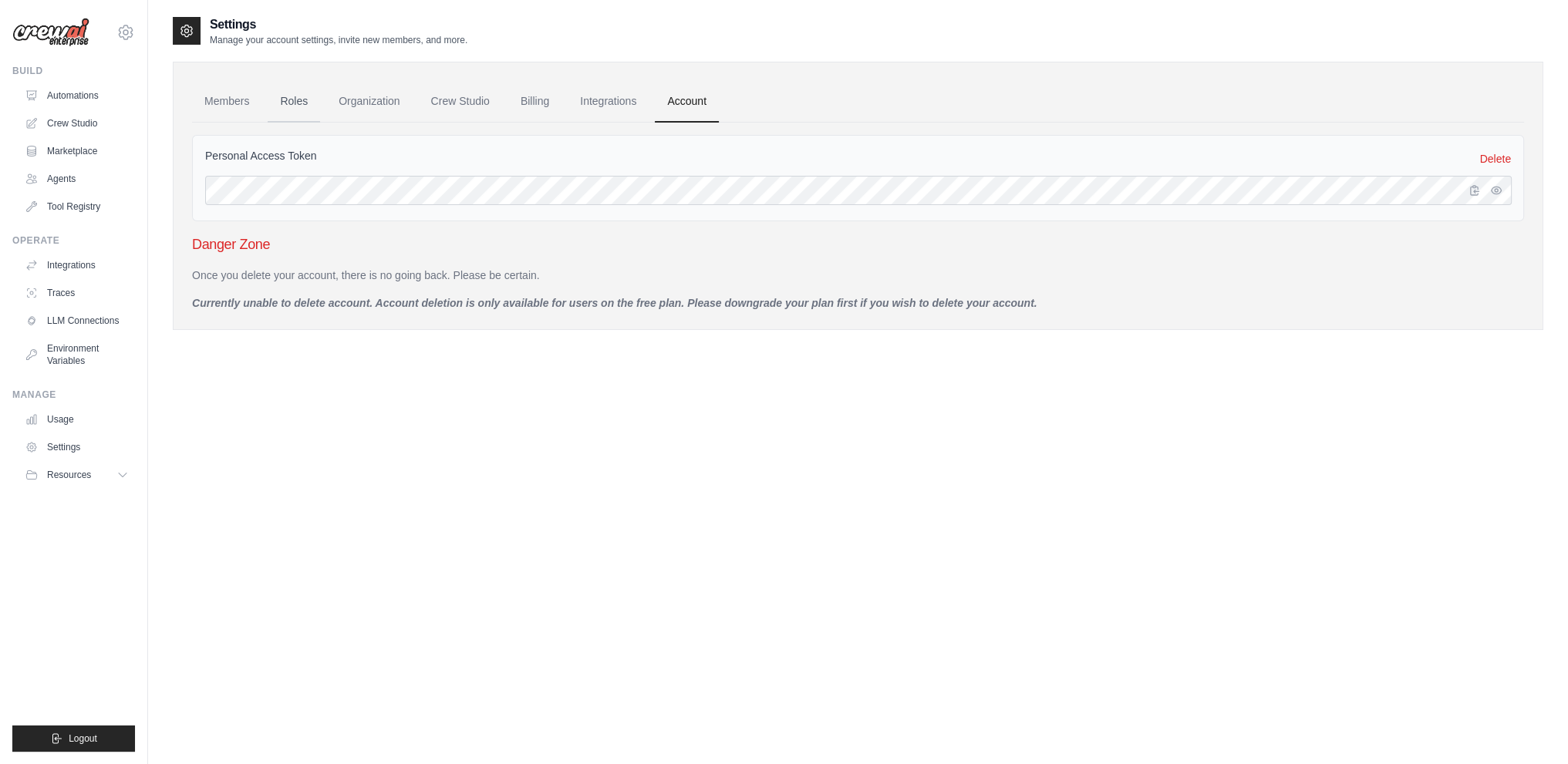
click at [292, 104] on link "Roles" at bounding box center [294, 102] width 53 height 41
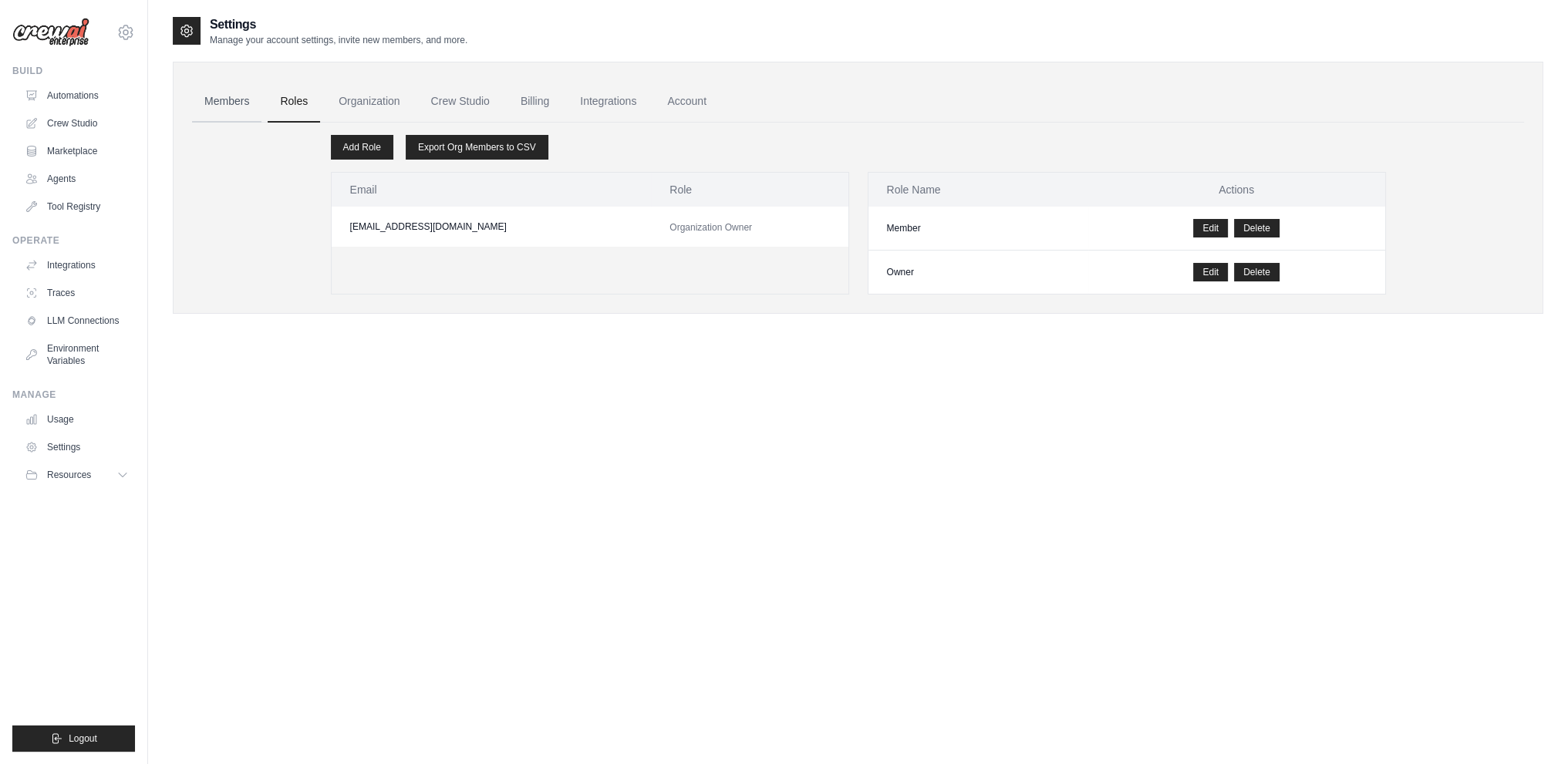
click at [241, 102] on link "Members" at bounding box center [226, 102] width 69 height 41
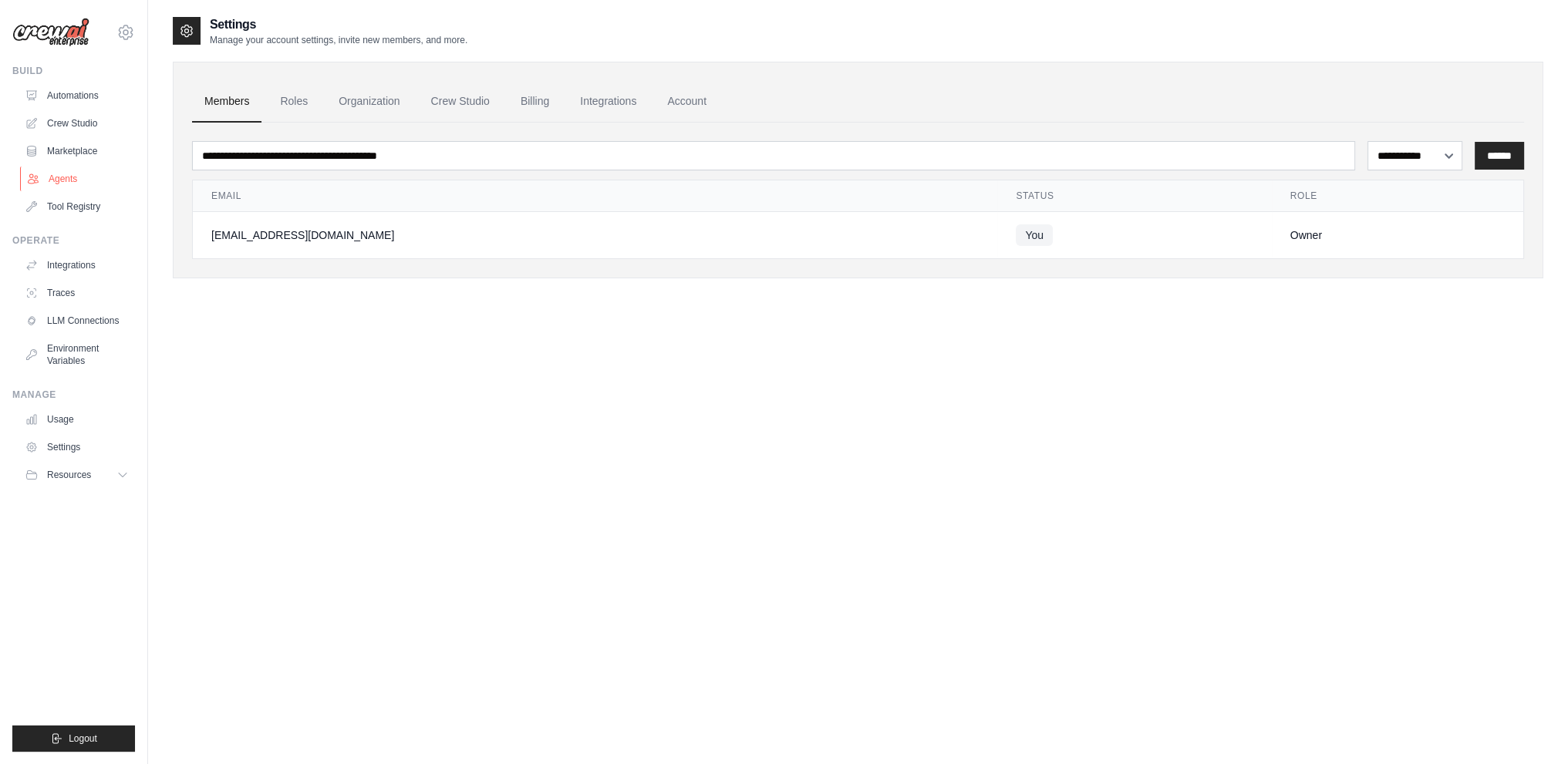
click at [76, 185] on link "Agents" at bounding box center [78, 178] width 116 height 25
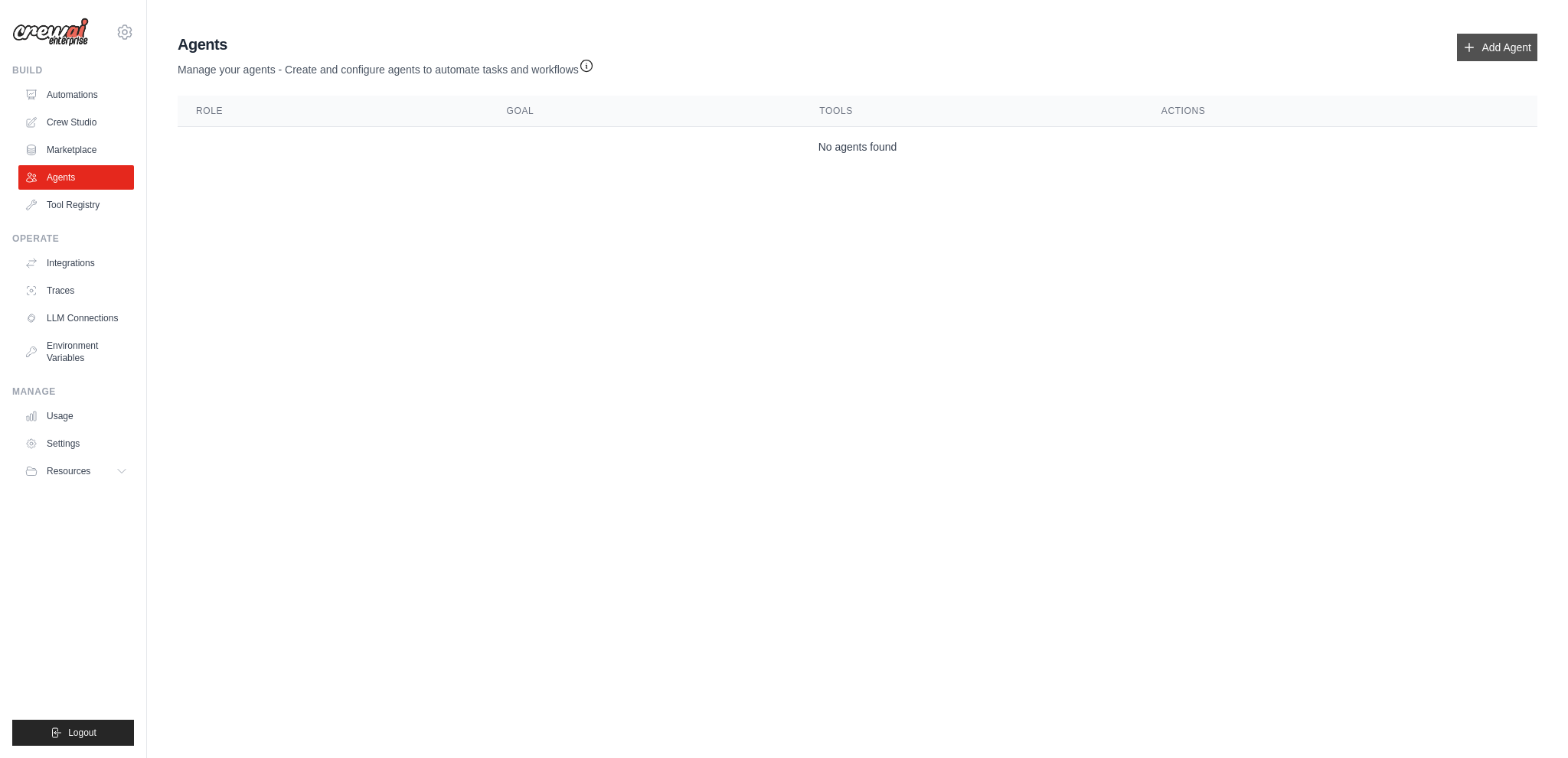
click at [1514, 51] on link "Add Agent" at bounding box center [1497, 47] width 81 height 28
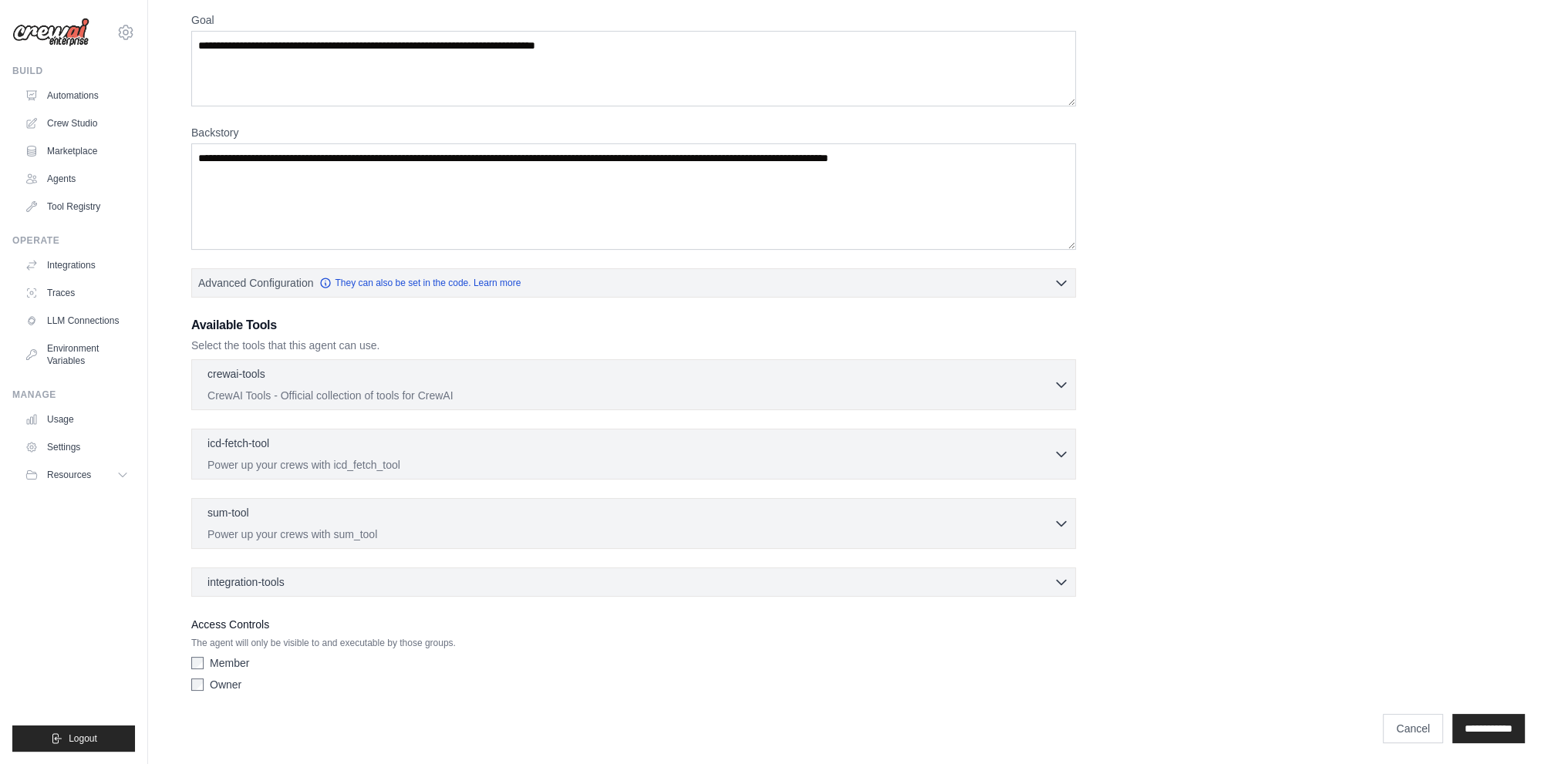
scroll to position [130, 0]
click at [54, 32] on img at bounding box center [50, 32] width 77 height 29
click at [120, 36] on icon at bounding box center [125, 32] width 18 height 18
click at [81, 100] on link "Settings" at bounding box center [126, 104] width 135 height 28
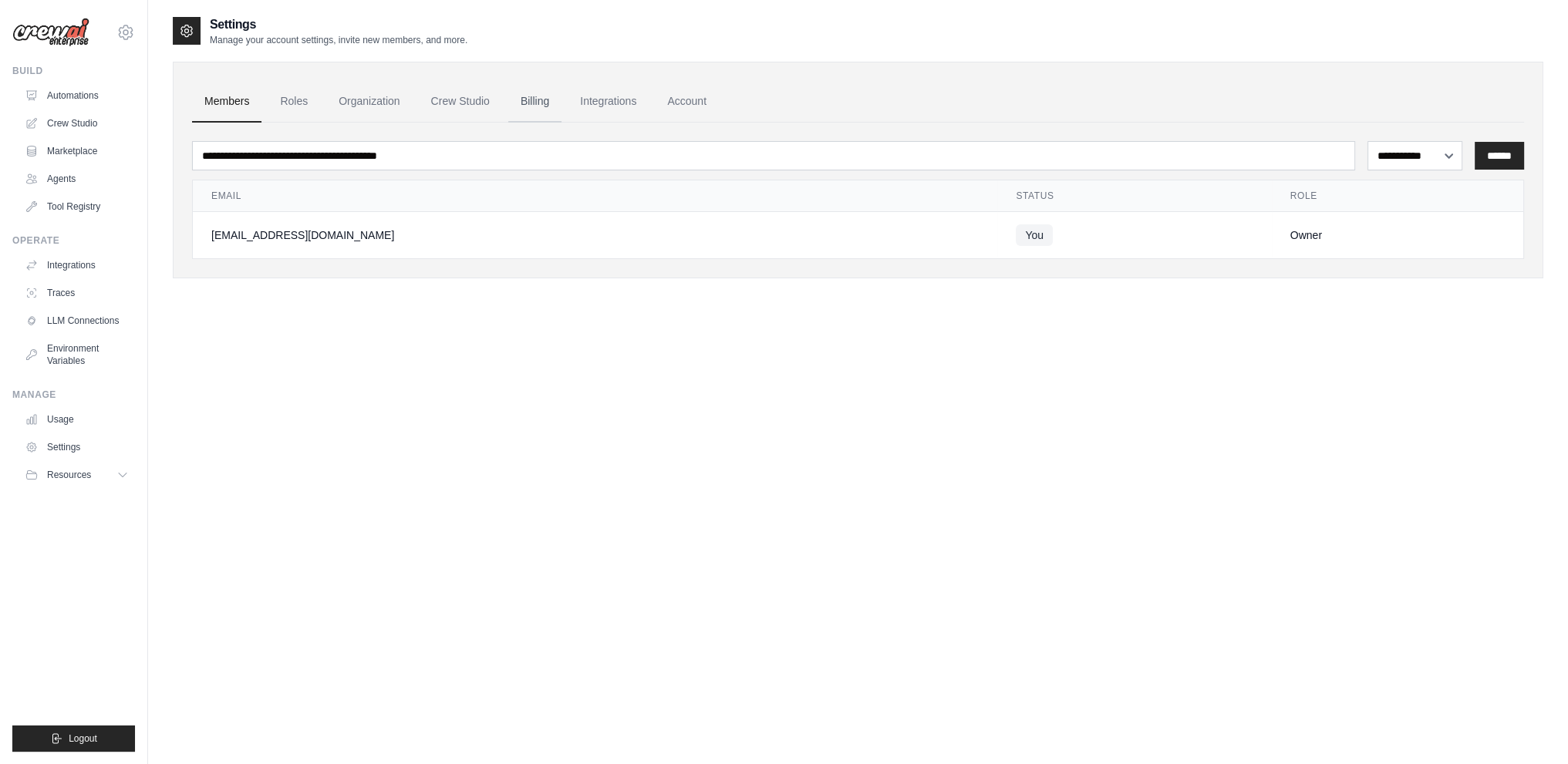
click at [550, 108] on link "Billing" at bounding box center [535, 102] width 53 height 41
click at [292, 104] on link "Roles" at bounding box center [294, 102] width 53 height 41
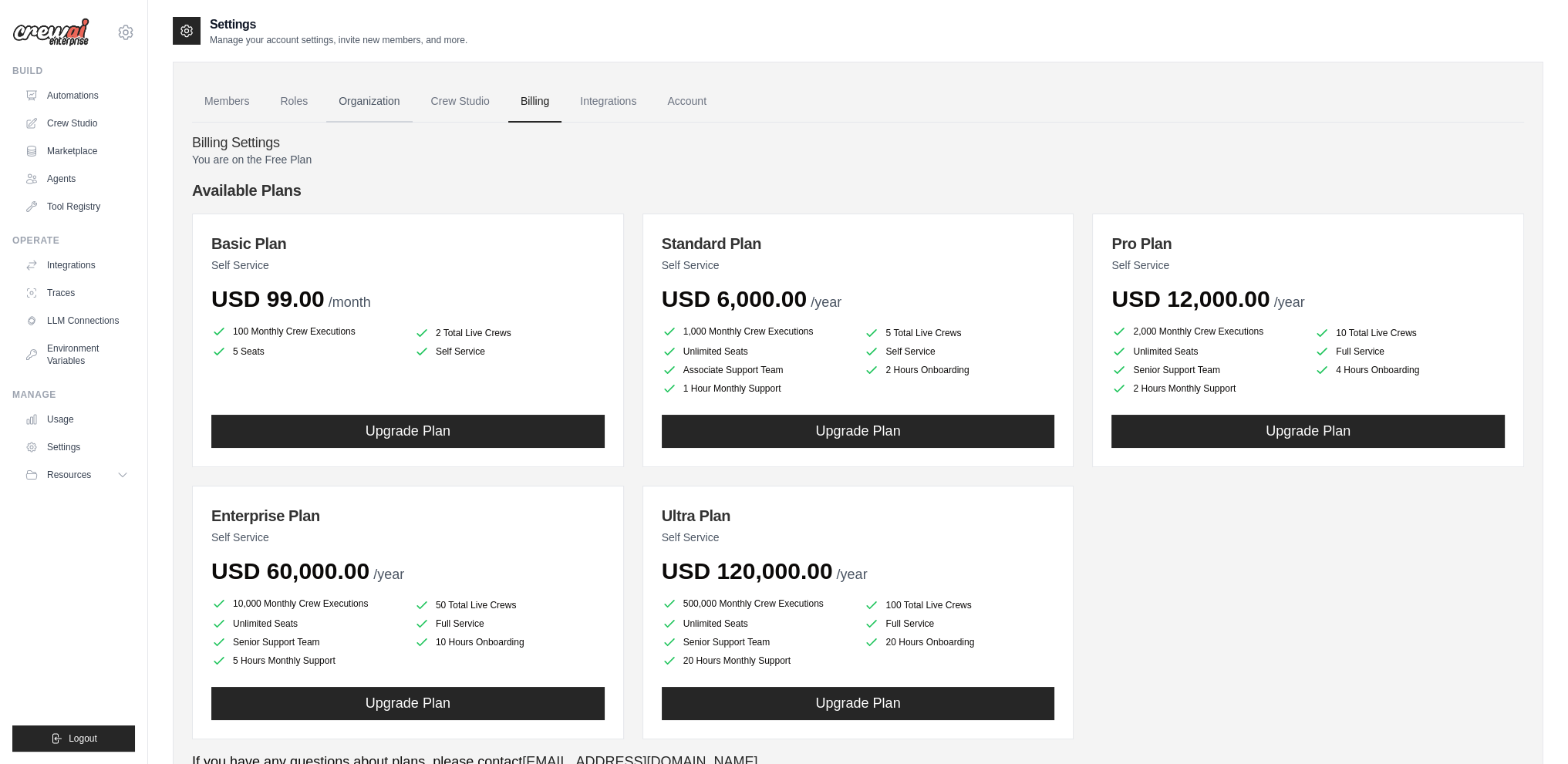
click at [354, 106] on link "Organization" at bounding box center [369, 102] width 85 height 41
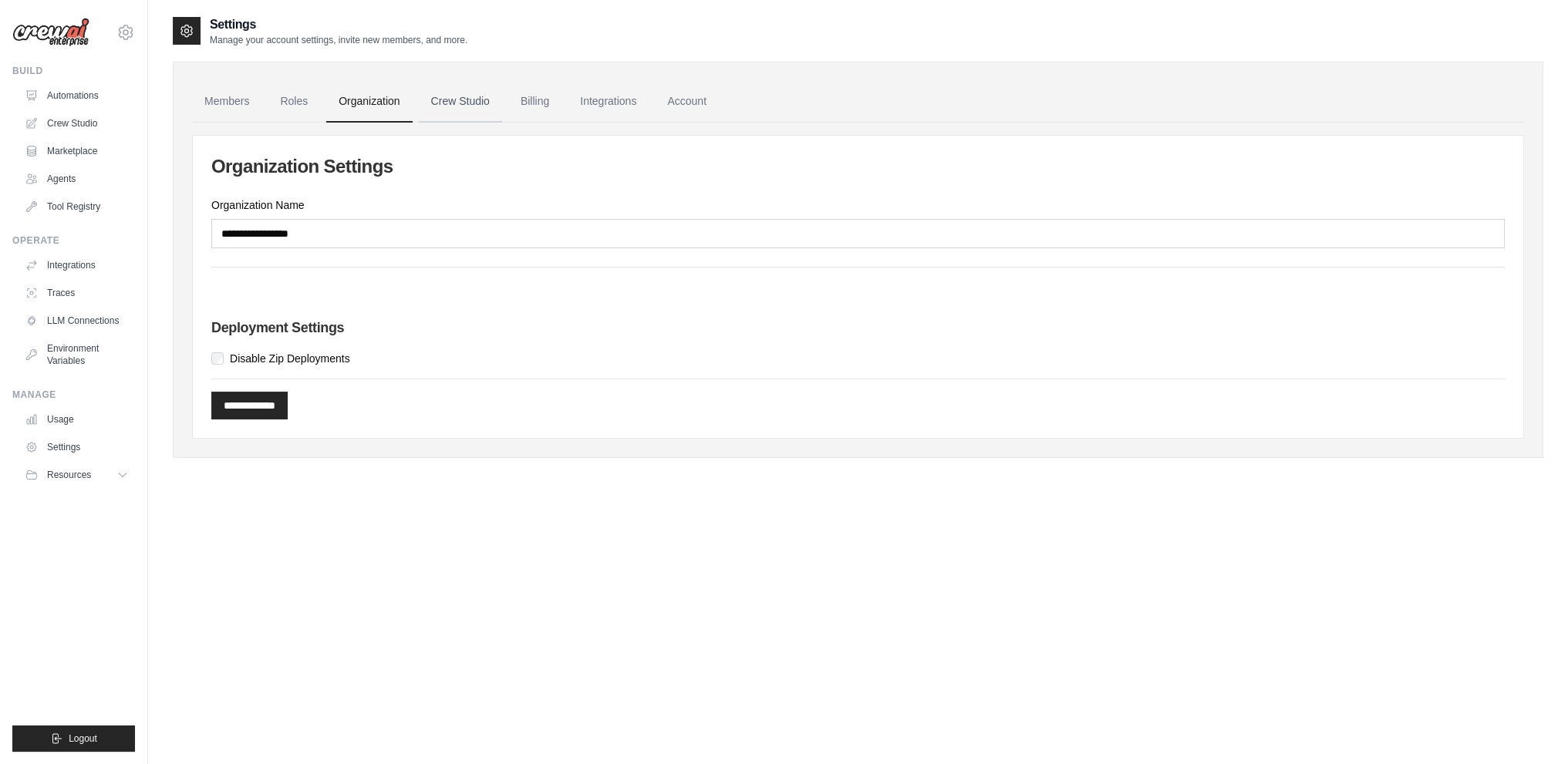
click at [478, 98] on link "Crew Studio" at bounding box center [461, 102] width 84 height 41
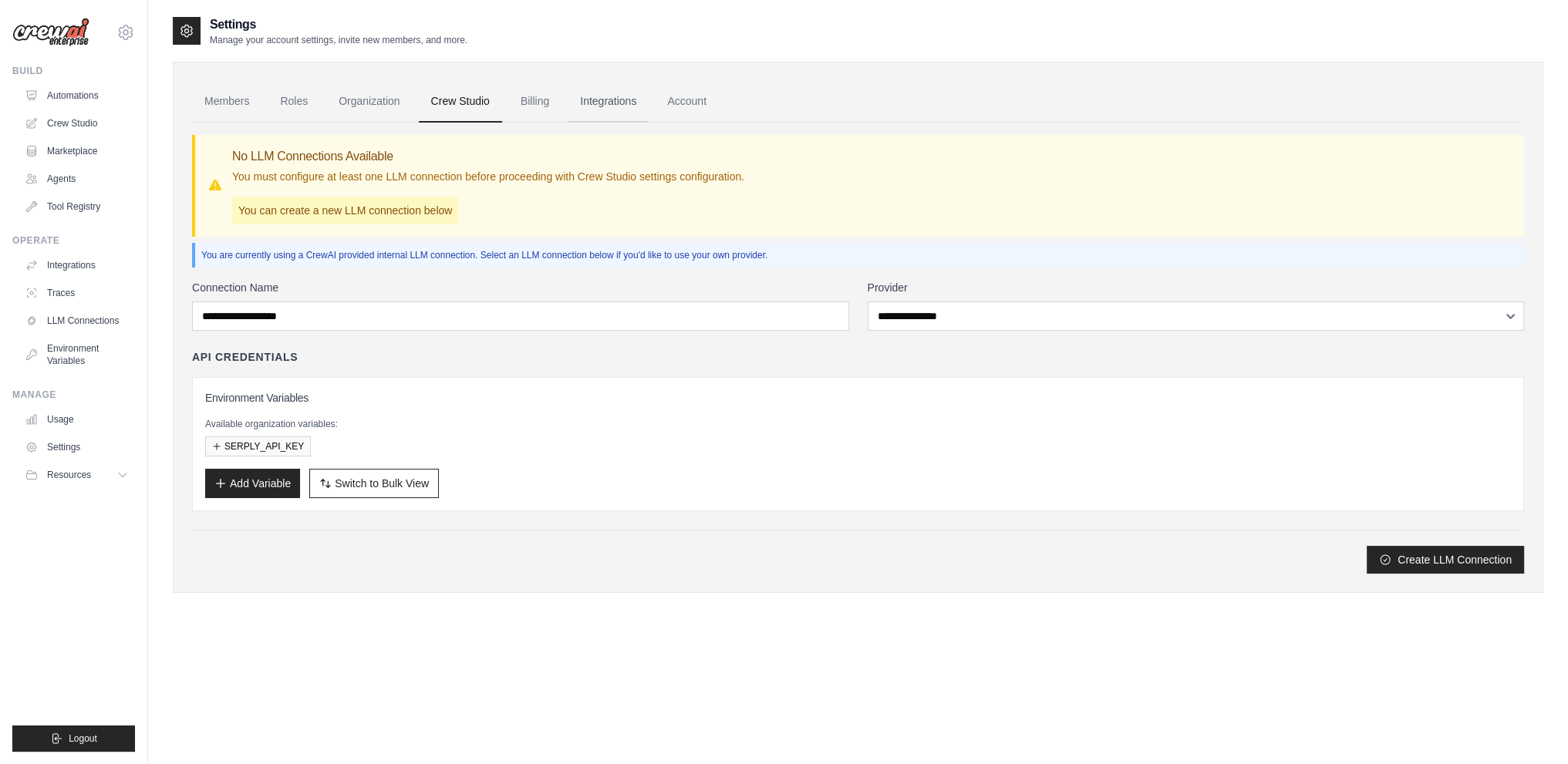
click at [641, 104] on link "Integrations" at bounding box center [609, 102] width 81 height 41
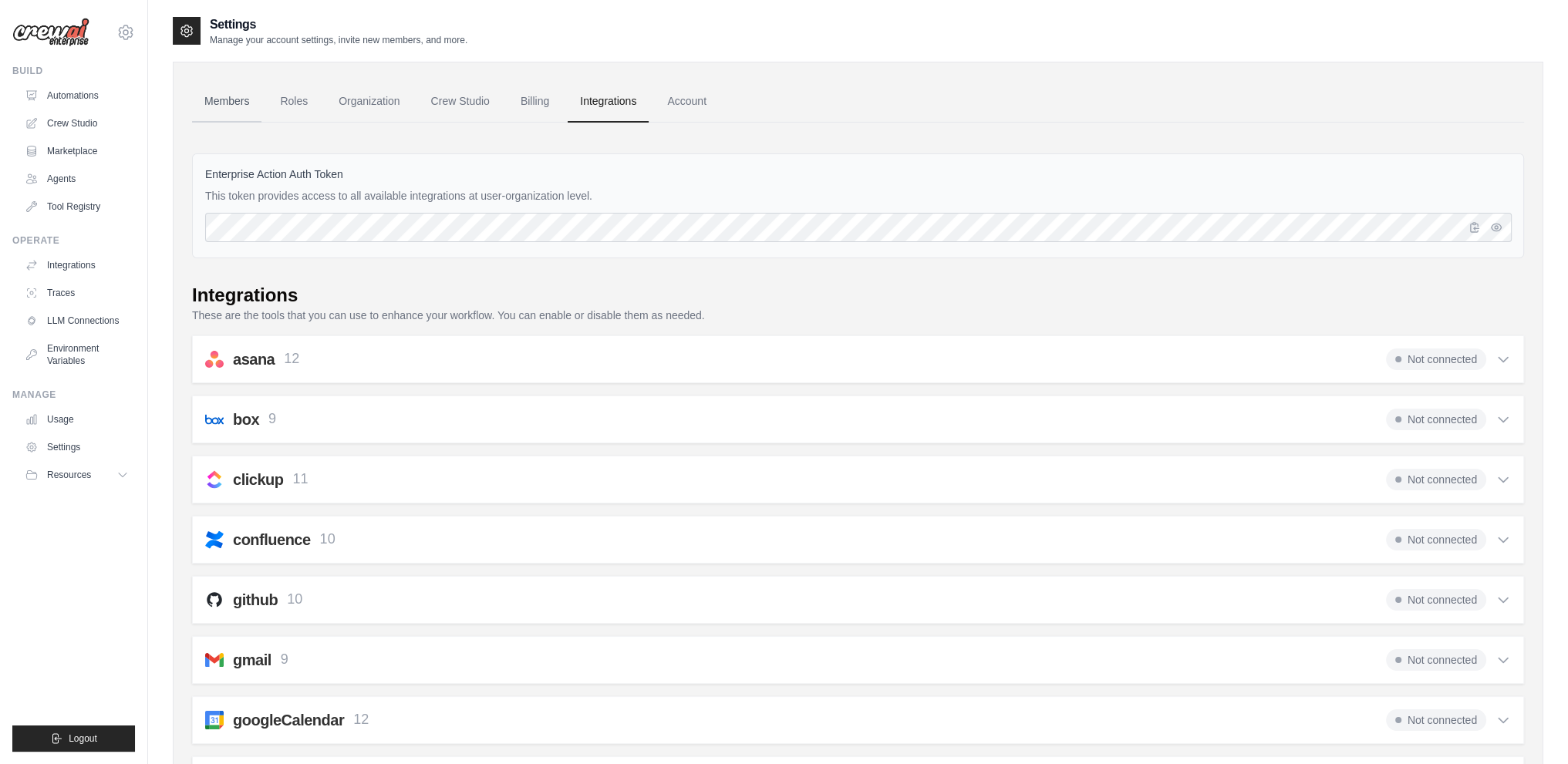
click at [229, 103] on link "Members" at bounding box center [226, 102] width 69 height 41
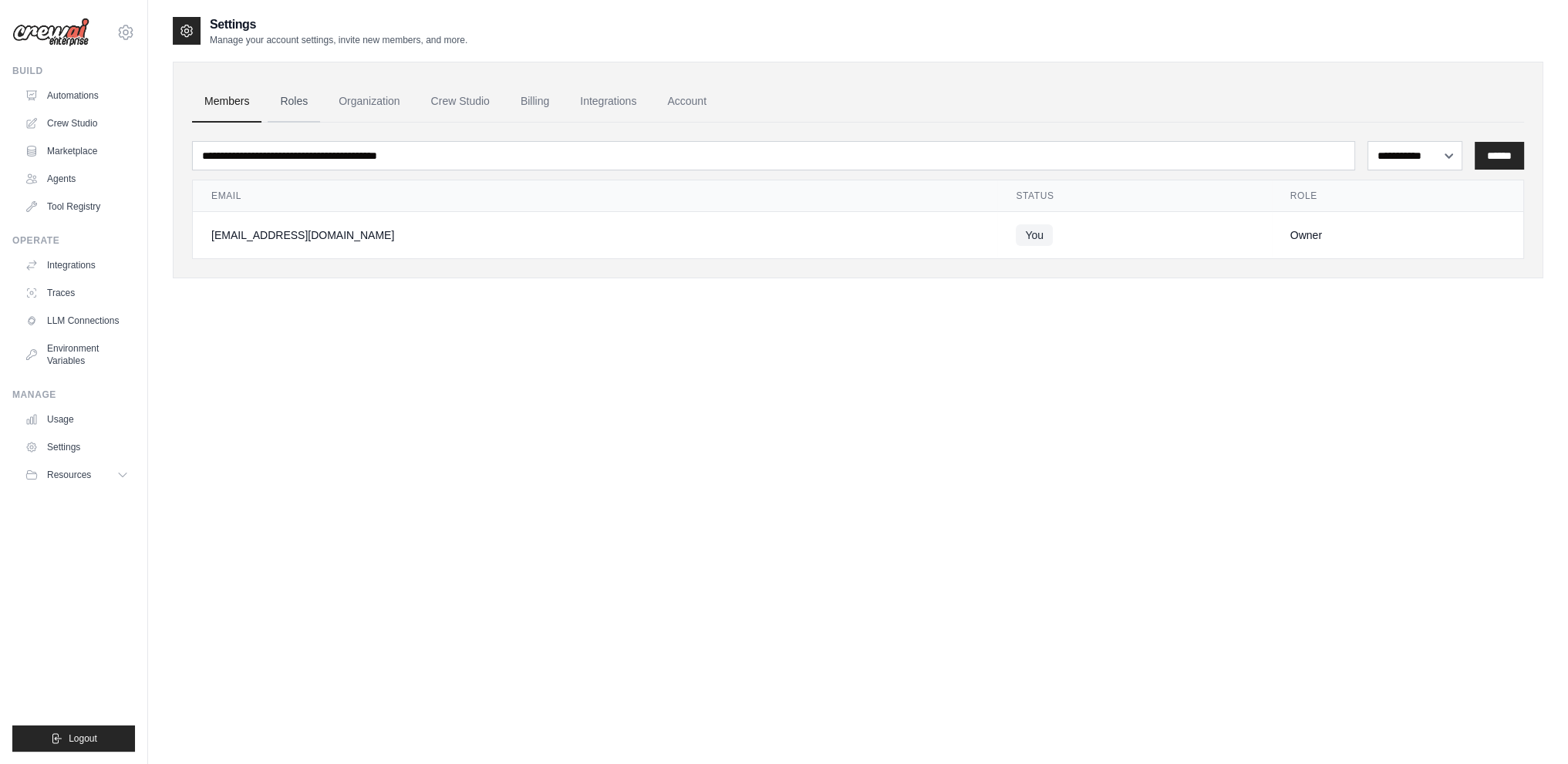
click at [308, 99] on link "Roles" at bounding box center [294, 102] width 53 height 41
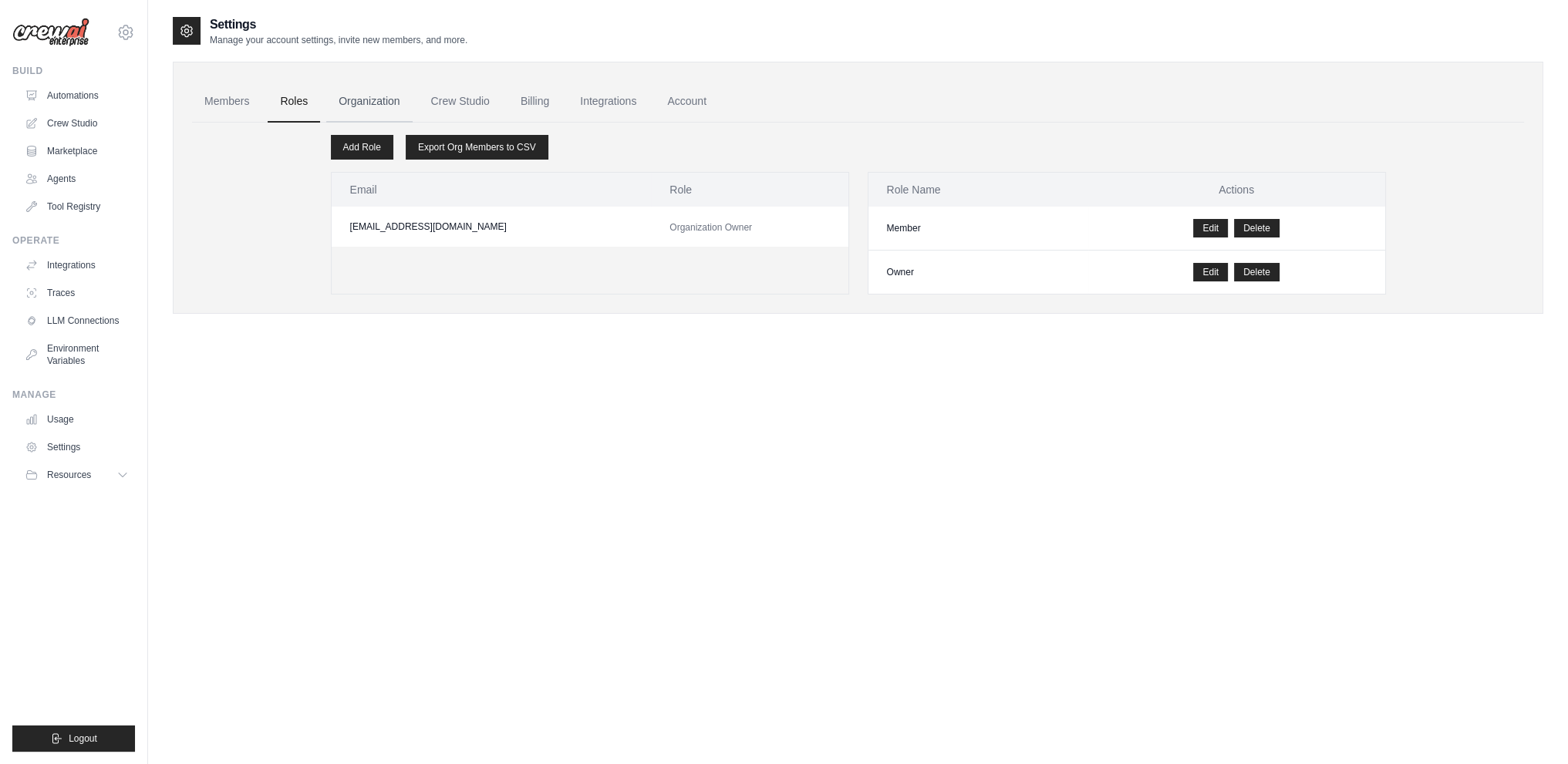
click at [360, 102] on link "Organization" at bounding box center [369, 102] width 85 height 41
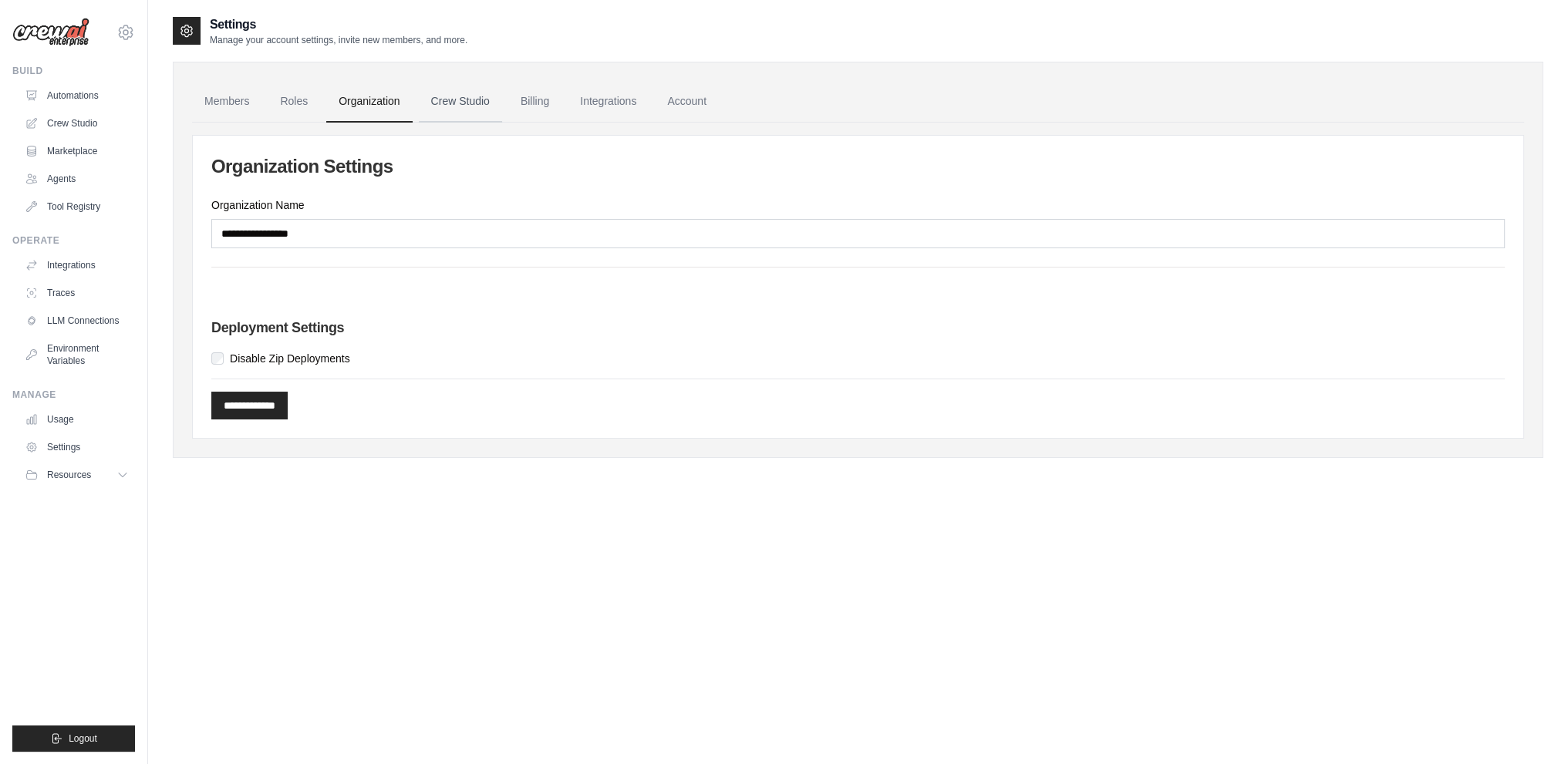
click at [462, 101] on link "Crew Studio" at bounding box center [461, 102] width 84 height 41
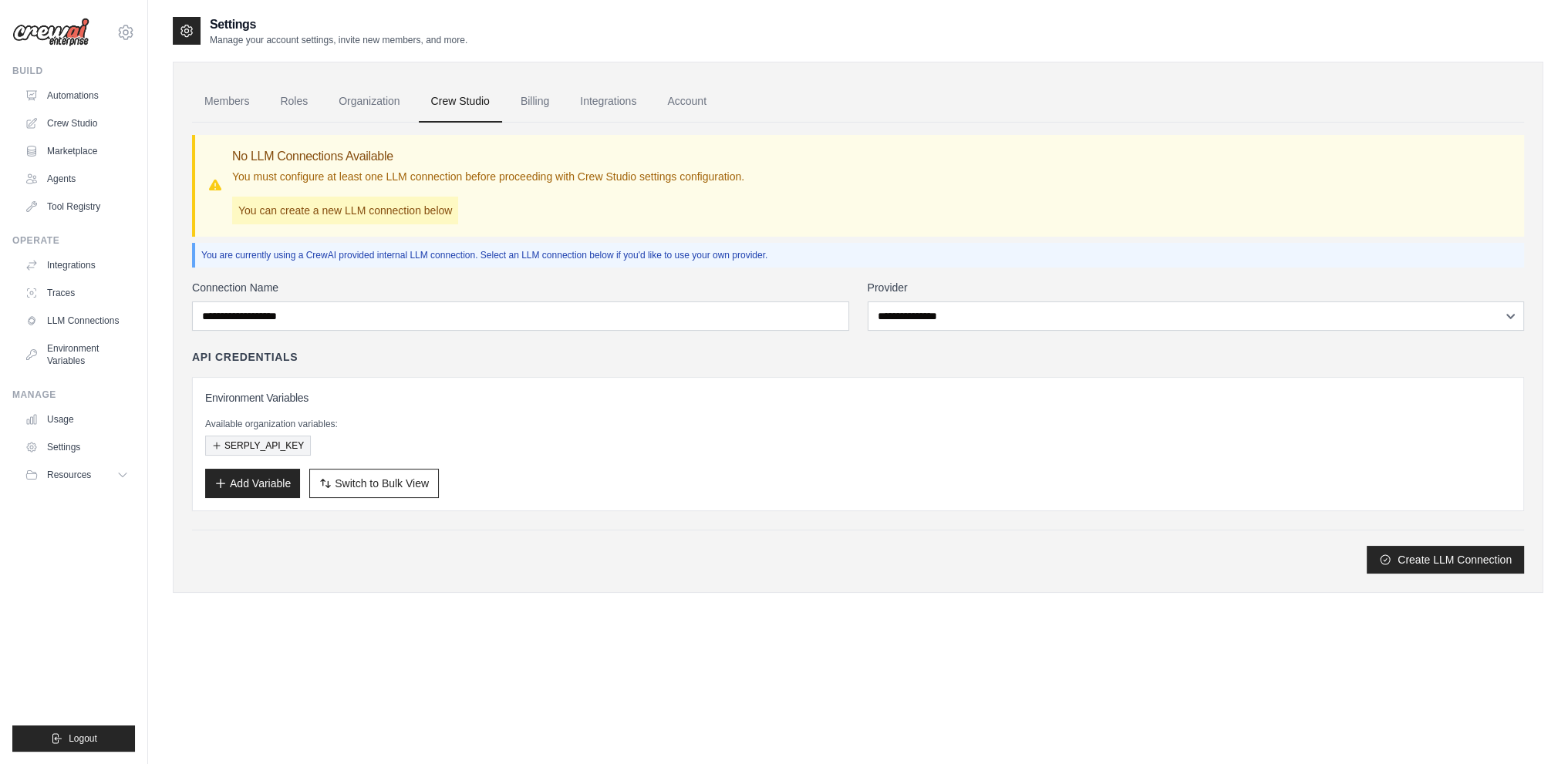
click at [268, 448] on button "SERPLY_API_KEY" at bounding box center [258, 445] width 106 height 20
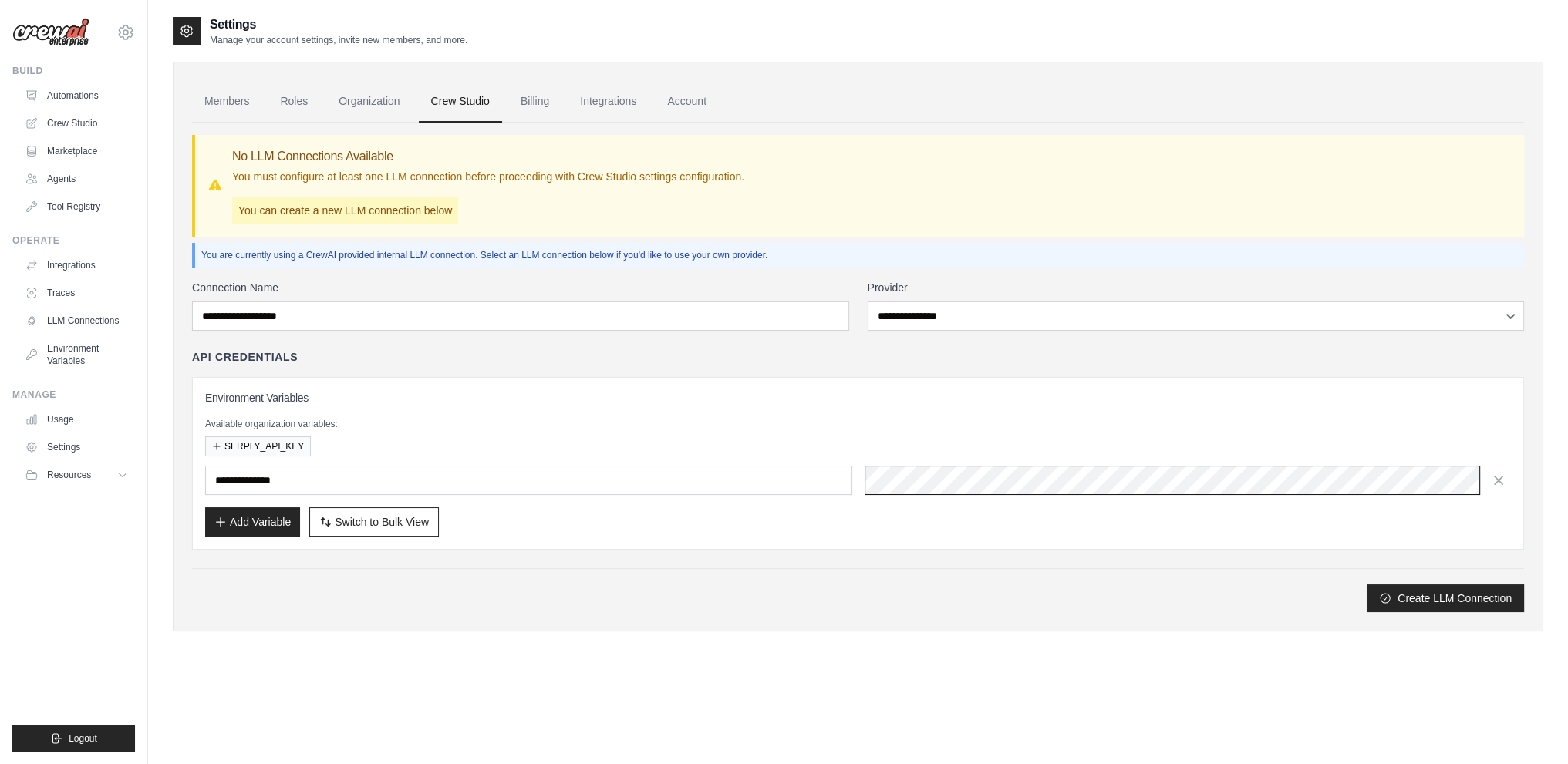
click at [1366, 585] on button "Create LLM Connection" at bounding box center [1445, 598] width 157 height 28
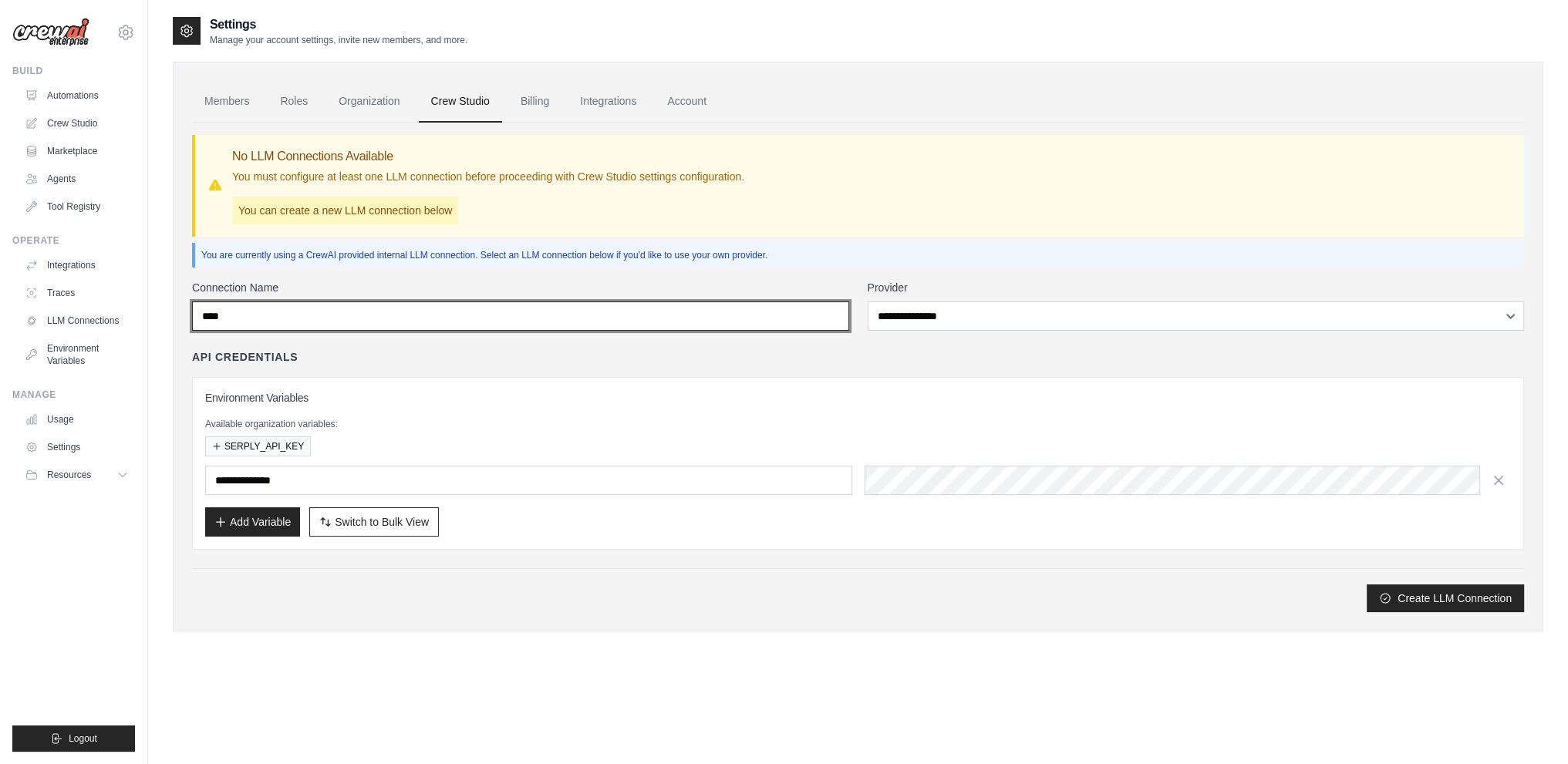
type input "****"
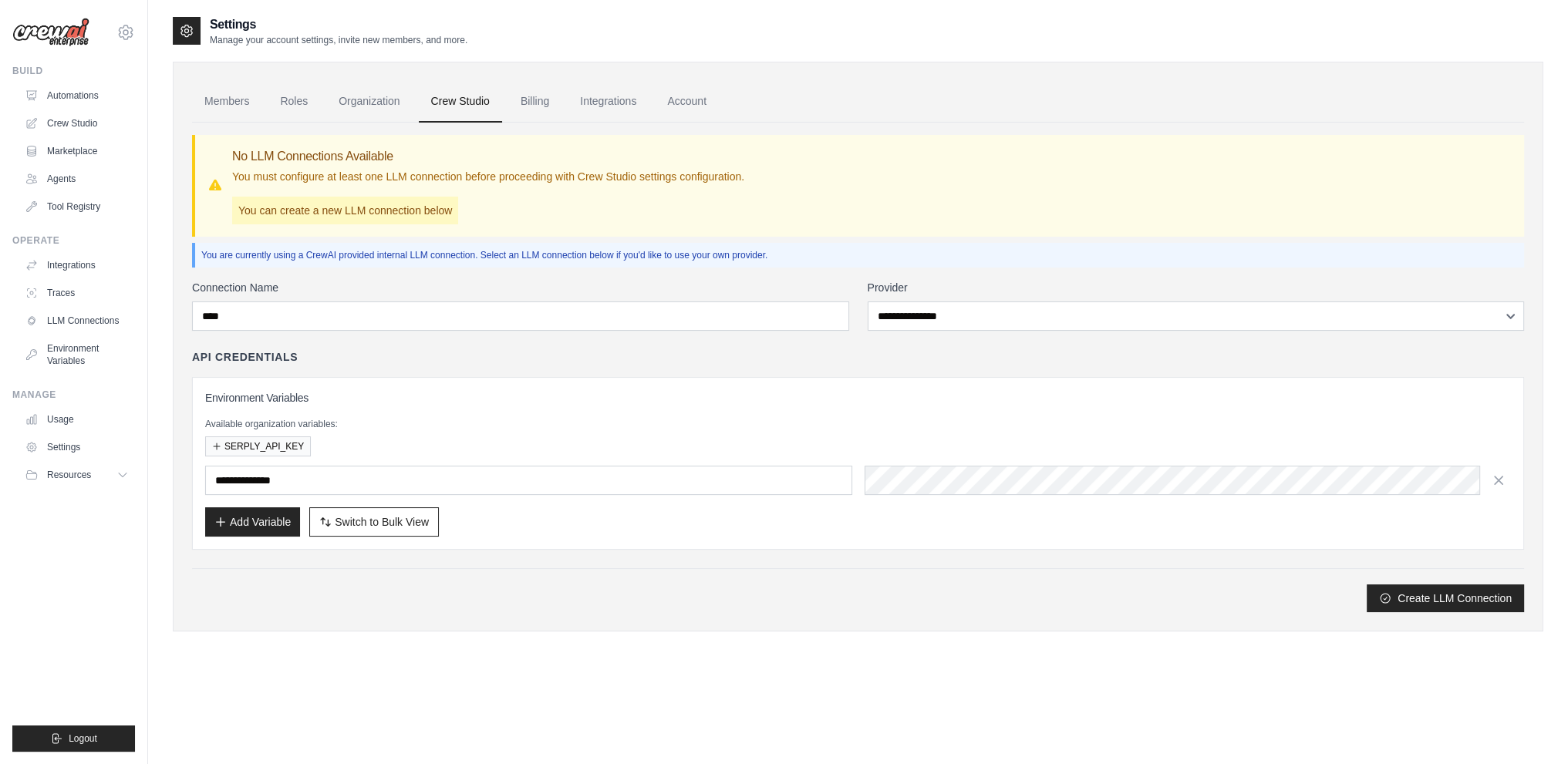
click at [1178, 337] on div "**********" at bounding box center [858, 445] width 1332 height 332
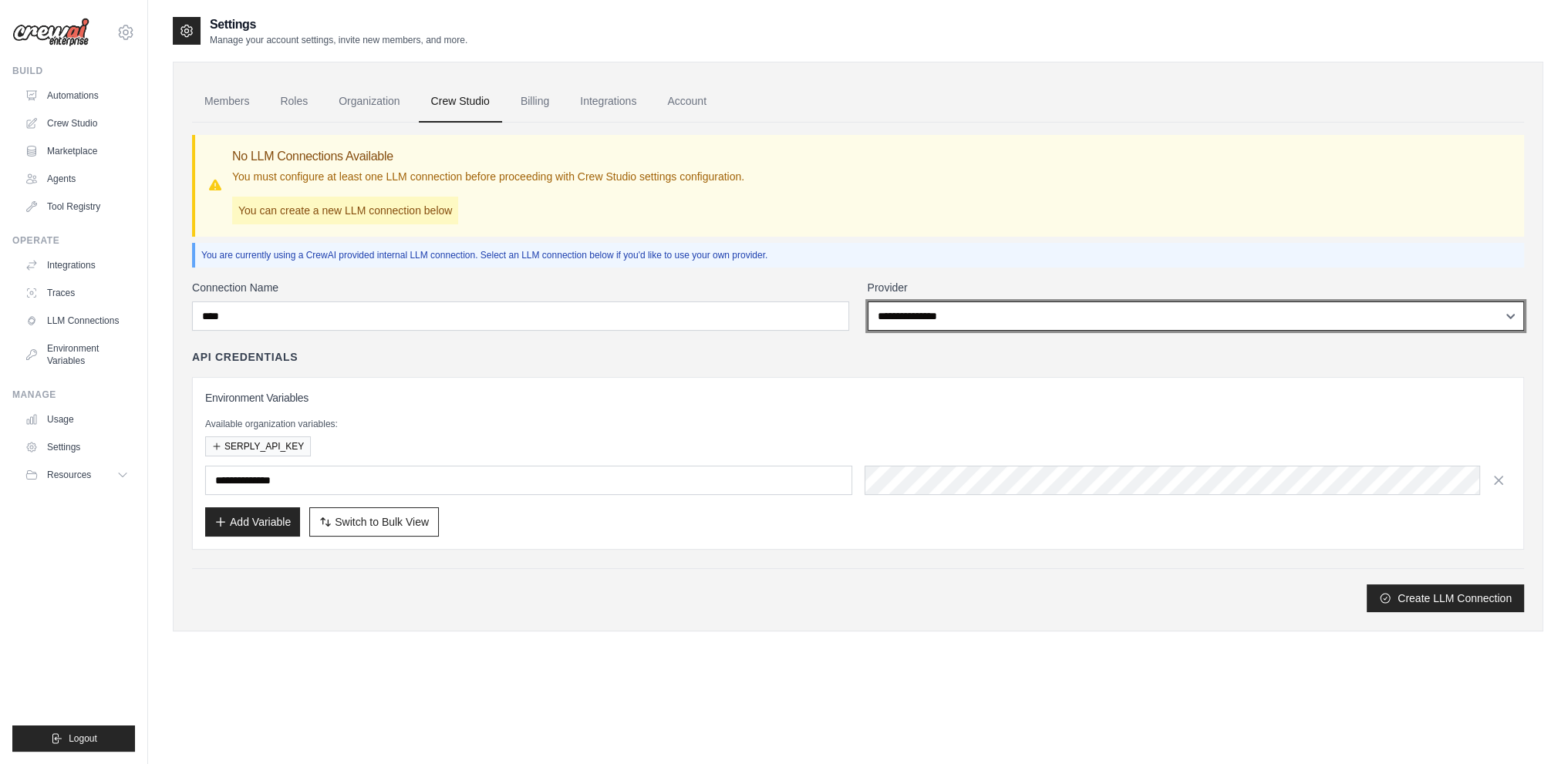
click at [1022, 318] on select "**********" at bounding box center [1196, 316] width 657 height 29
select select "******"
click at [868, 302] on select "**********" at bounding box center [1196, 316] width 657 height 29
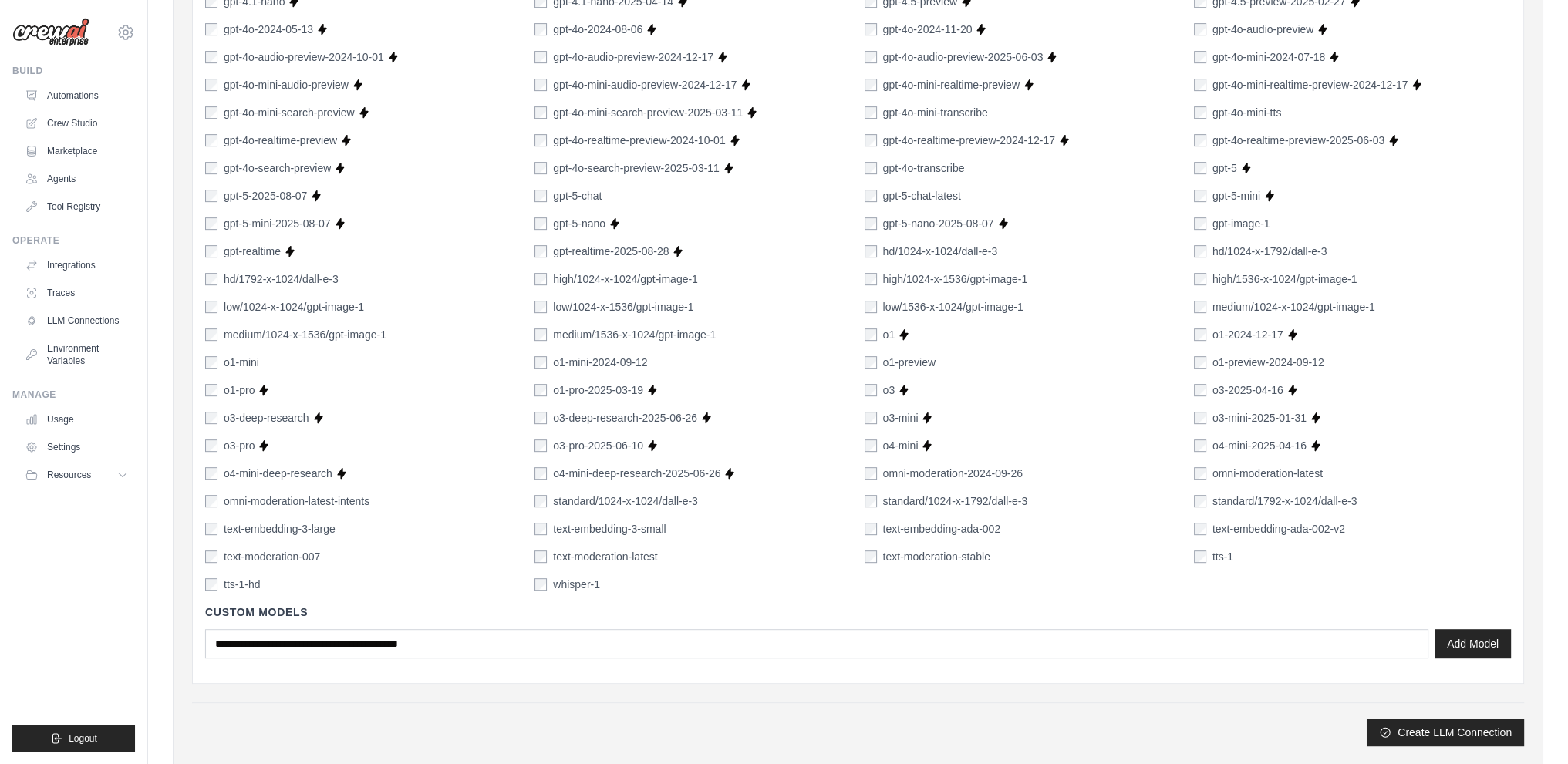
scroll to position [986, 0]
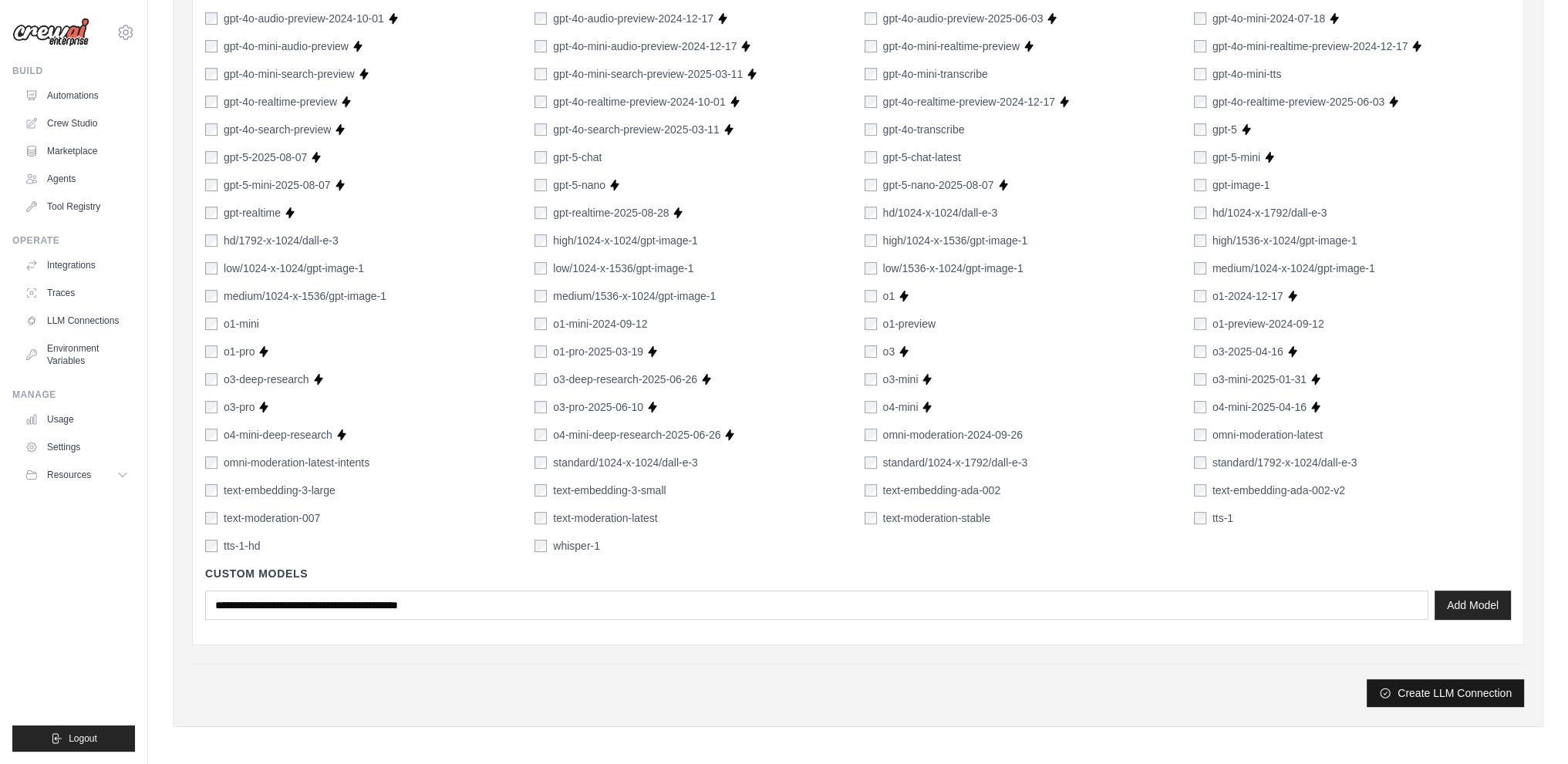
click at [1444, 695] on button "Create LLM Connection" at bounding box center [1445, 693] width 157 height 28
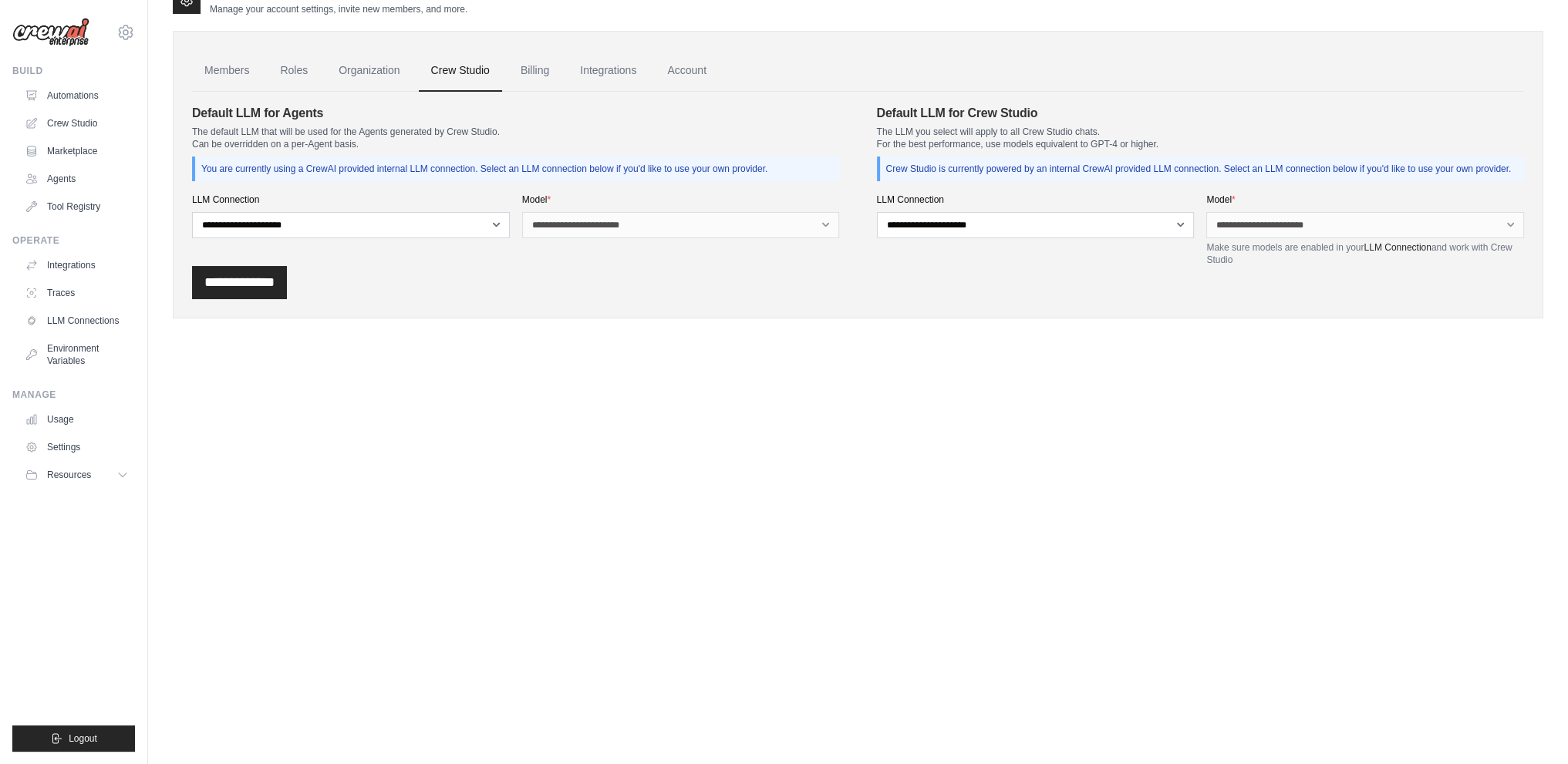
scroll to position [0, 0]
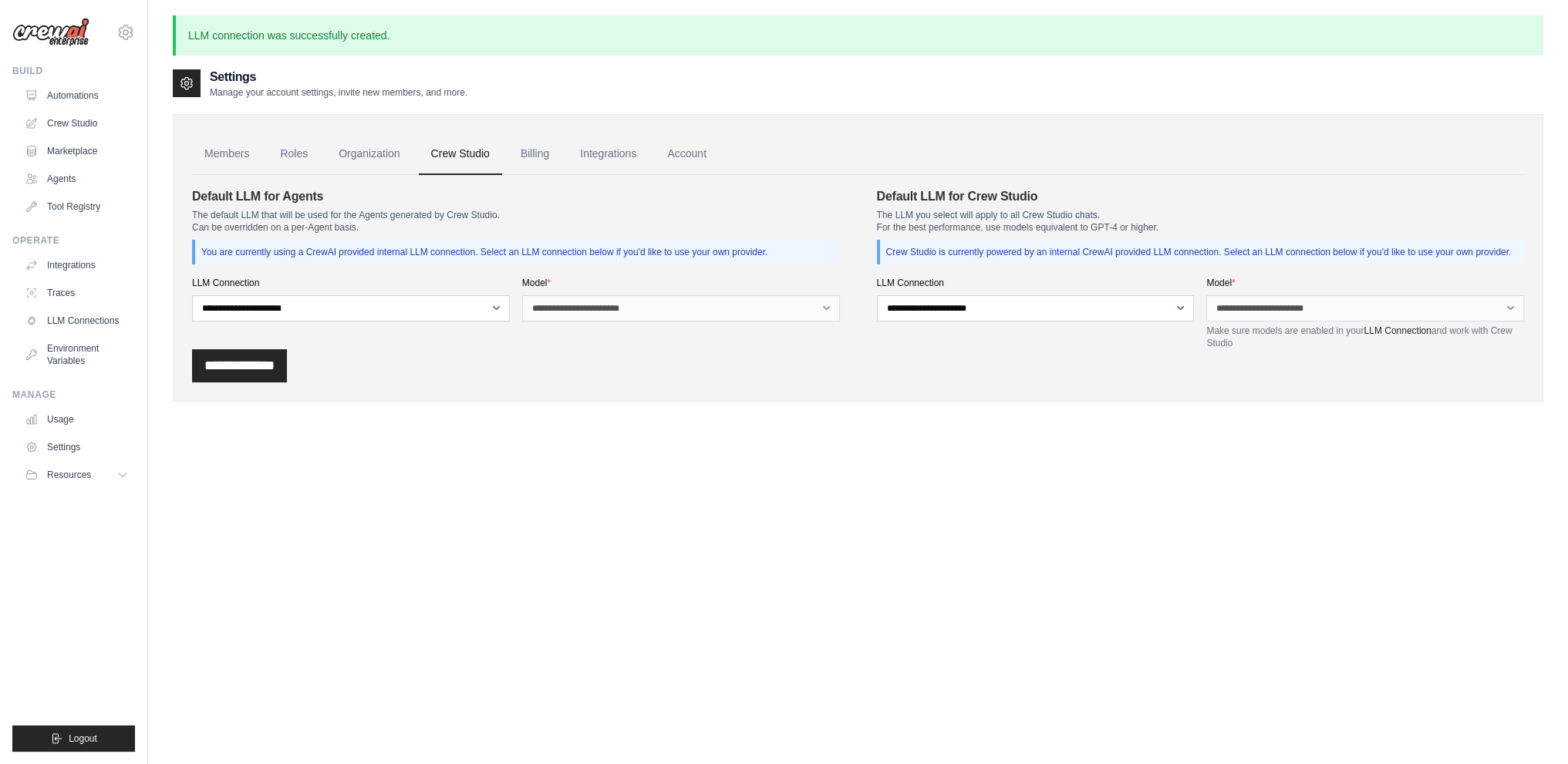
click at [484, 455] on div "Settings Manage your account settings, invite new members, and more. Members Ro…" at bounding box center [858, 449] width 1370 height 764
click at [262, 382] on input "**********" at bounding box center [239, 366] width 95 height 33
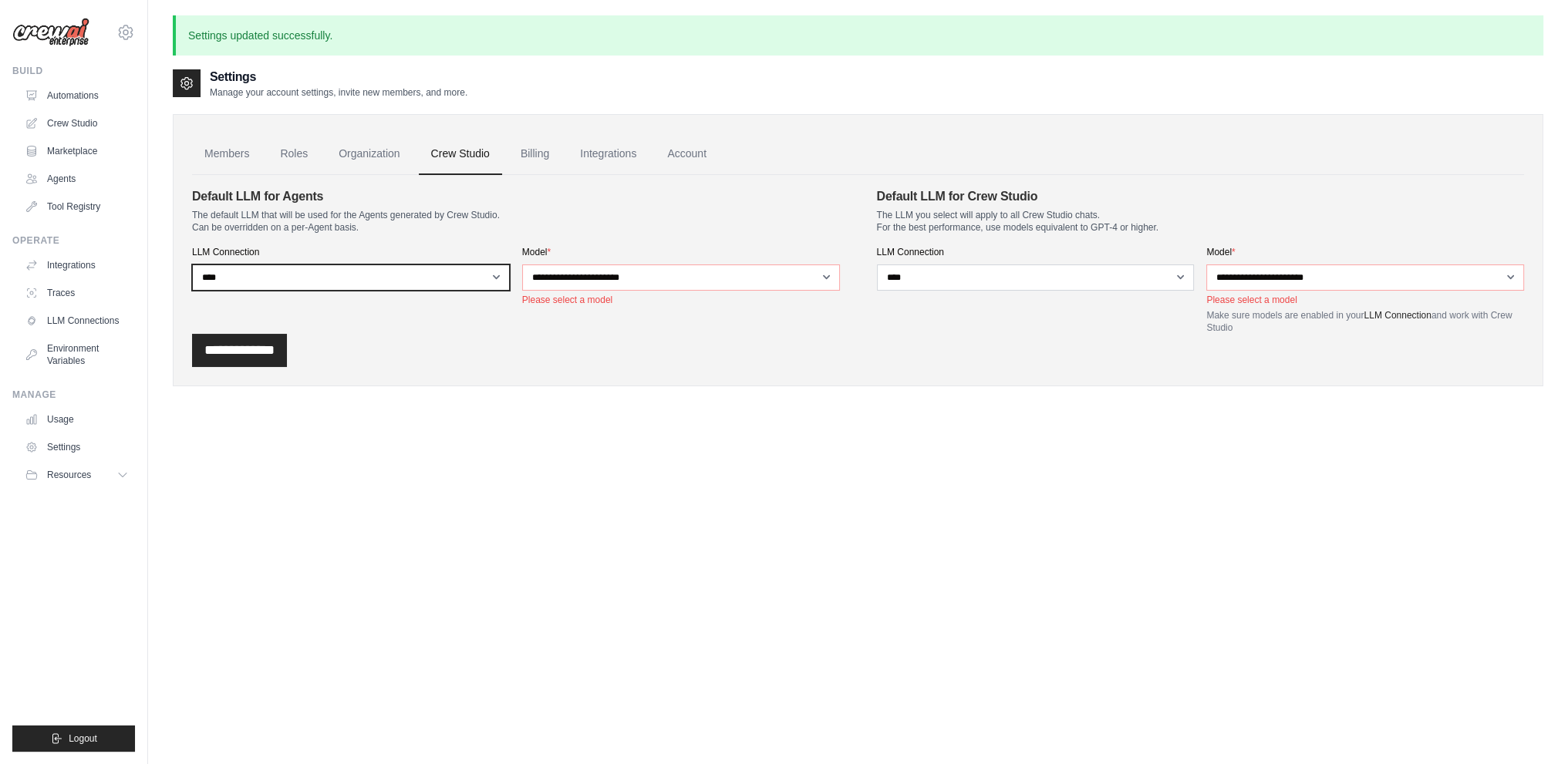
click at [259, 272] on select "**********" at bounding box center [351, 277] width 318 height 26
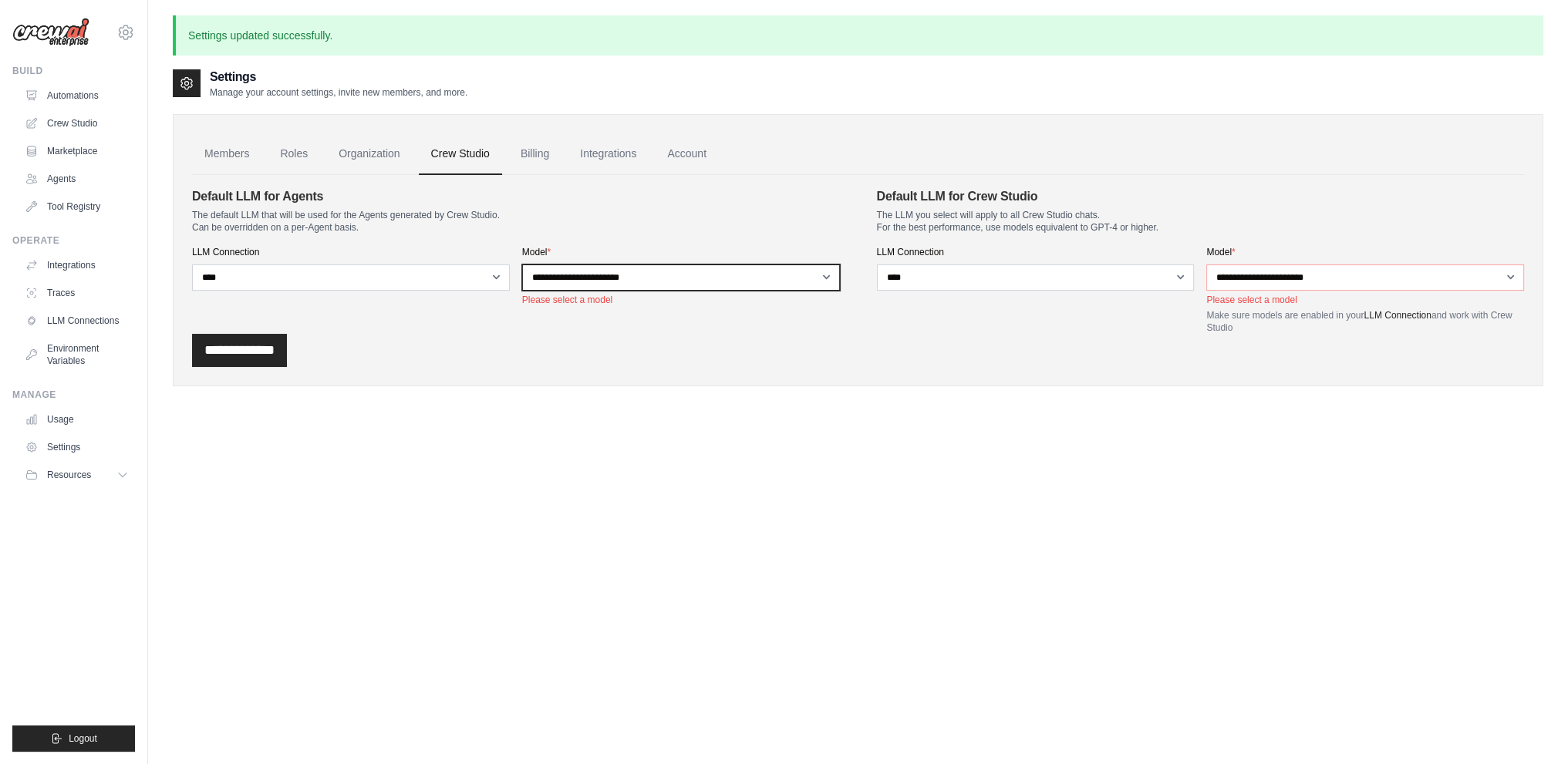
click at [664, 270] on select "**********" at bounding box center [680, 277] width 318 height 26
select select "*******"
click at [522, 264] on select "**********" at bounding box center [680, 277] width 318 height 26
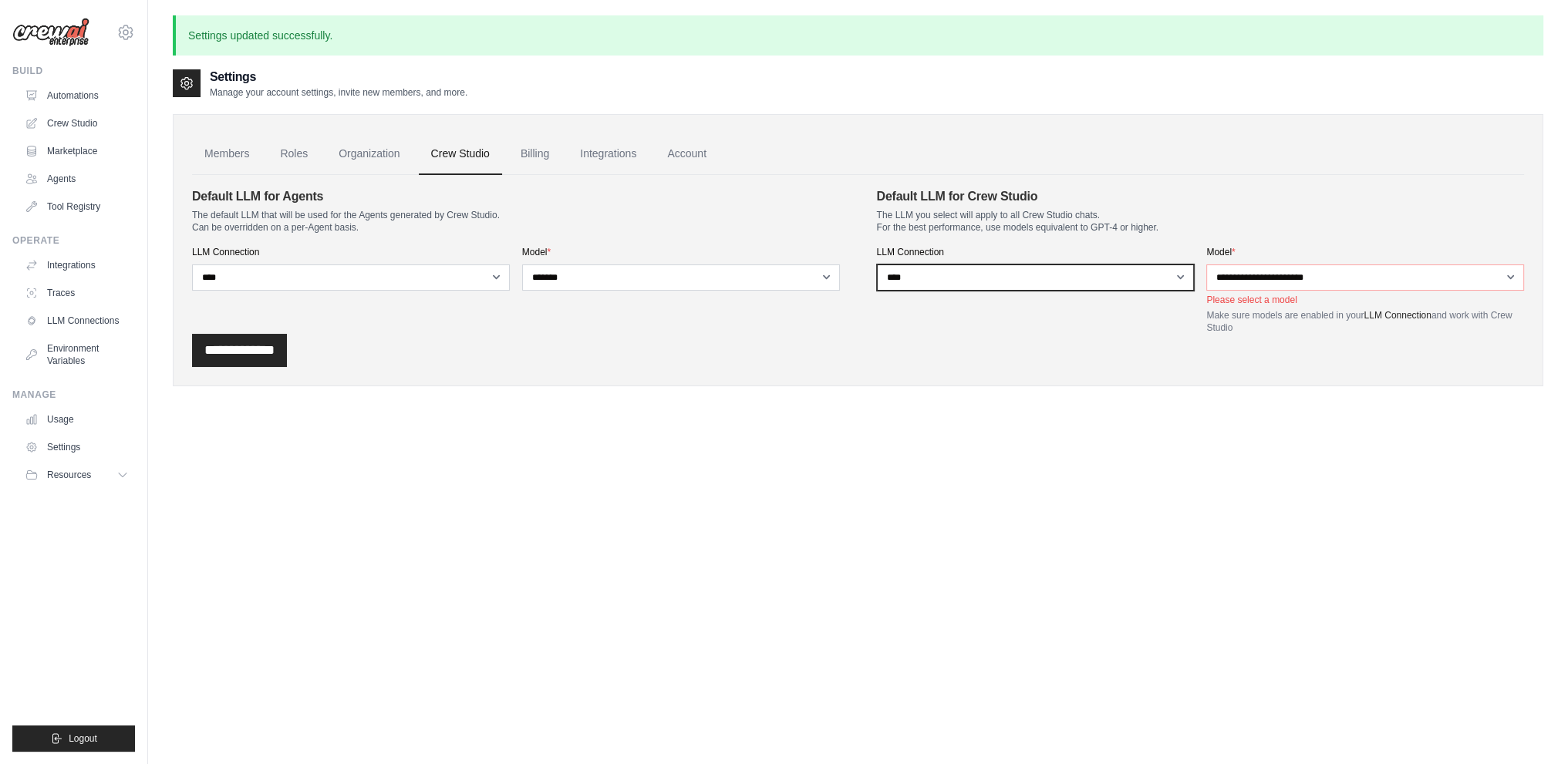
click at [959, 282] on select "**********" at bounding box center [1036, 277] width 318 height 26
click at [877, 264] on select "**********" at bounding box center [1036, 277] width 318 height 26
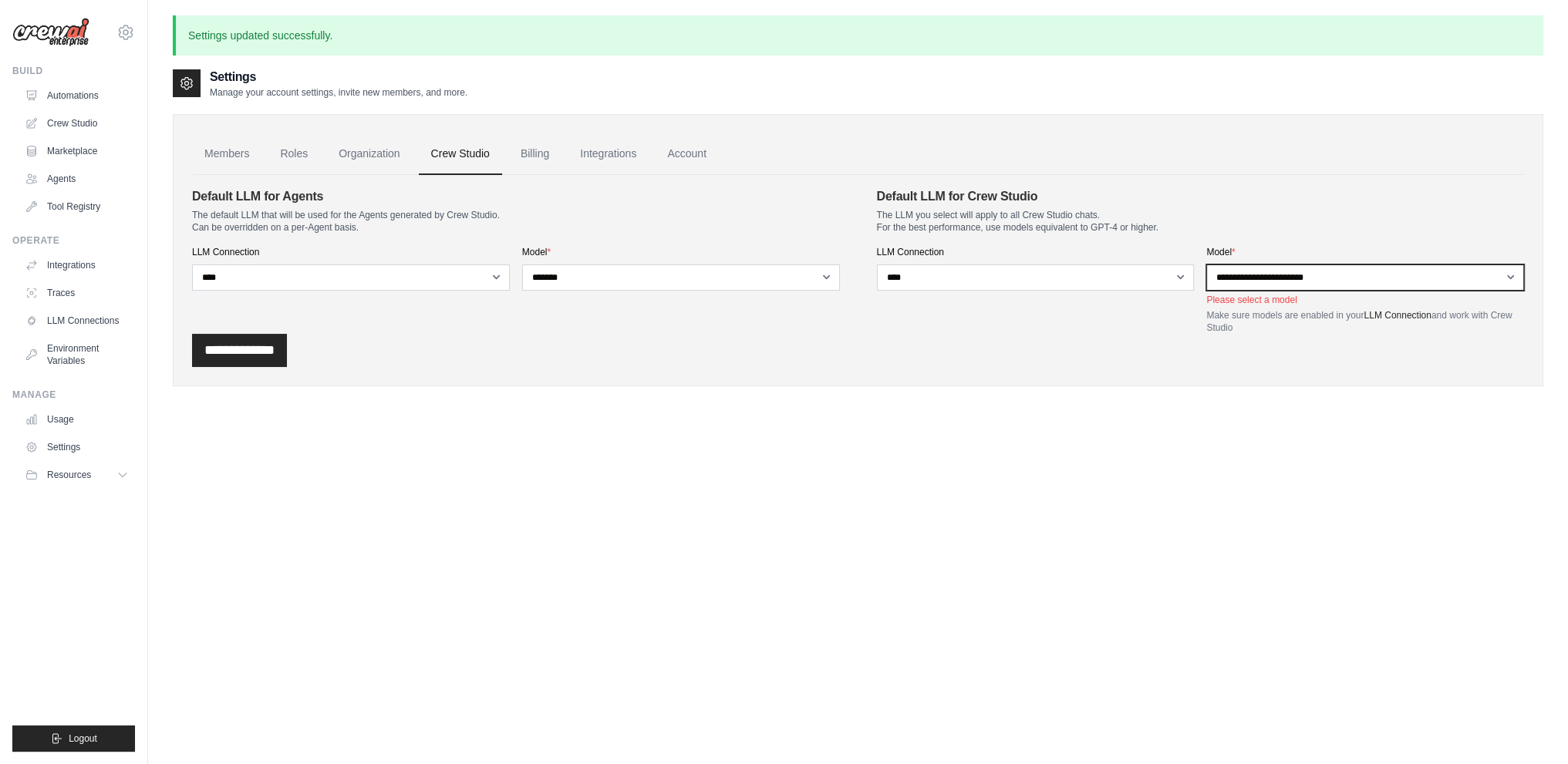
drag, startPoint x: 1302, startPoint y: 278, endPoint x: 1299, endPoint y: 288, distance: 10.4
click at [1302, 279] on select "**********" at bounding box center [1365, 277] width 318 height 26
select select "******"
click at [1206, 264] on select "**********" at bounding box center [1365, 277] width 318 height 26
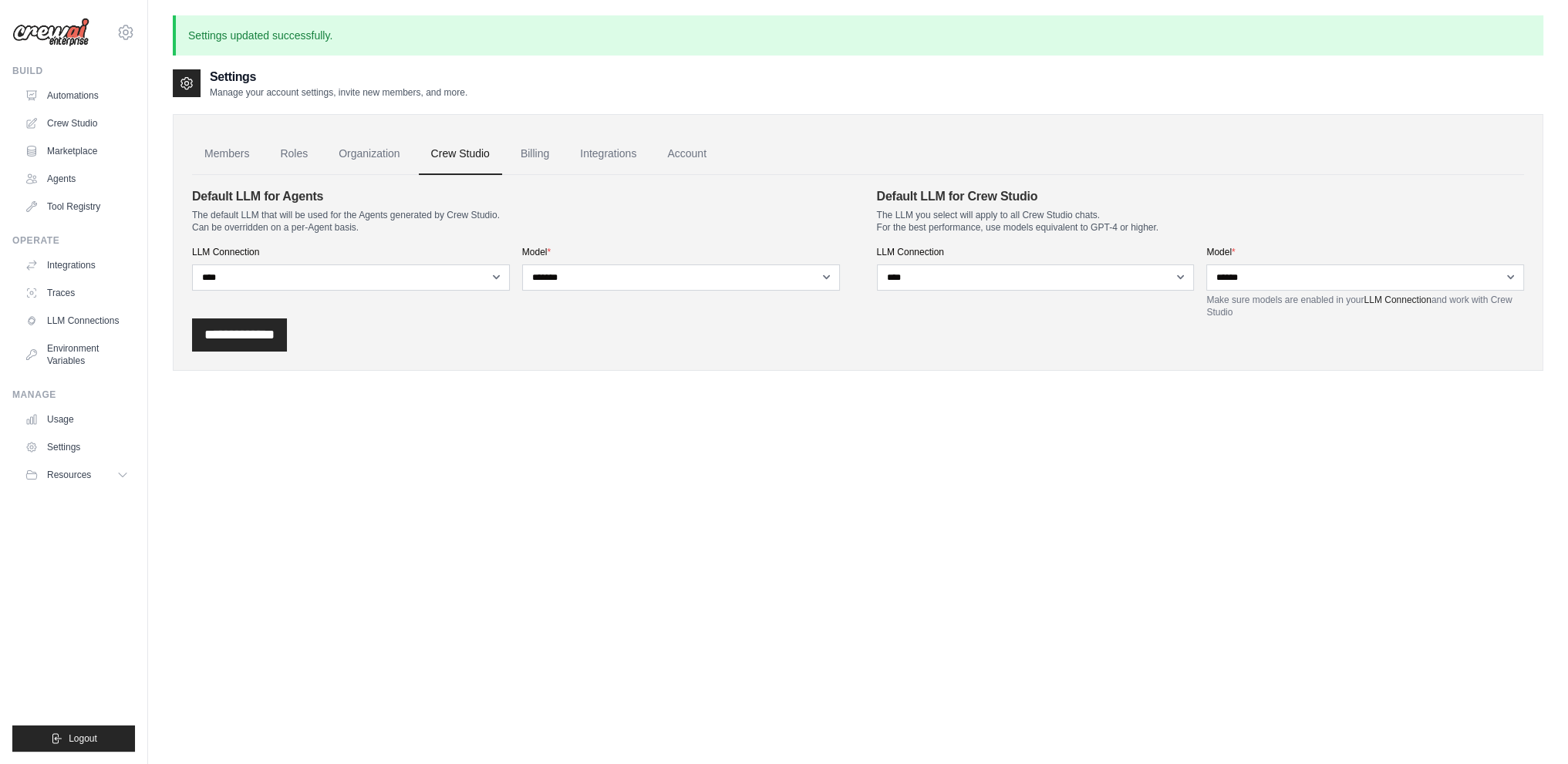
click at [1058, 421] on div "Settings Manage your account settings, invite new members, and more. Members Ro…" at bounding box center [858, 449] width 1370 height 764
click at [262, 339] on input "**********" at bounding box center [239, 335] width 95 height 33
